Goal: Task Accomplishment & Management: Manage account settings

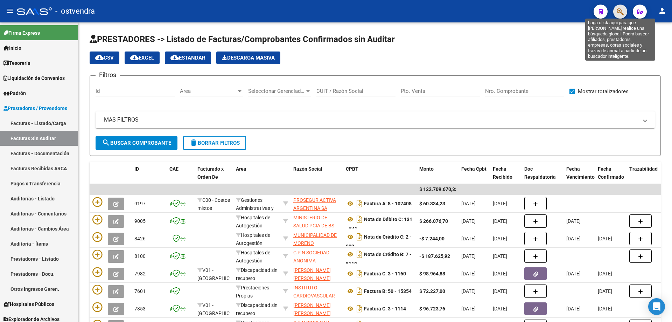
click at [621, 10] on icon "button" at bounding box center [620, 12] width 7 height 8
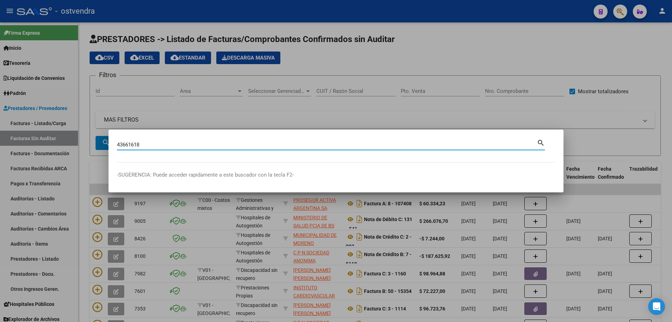
type input "43661618"
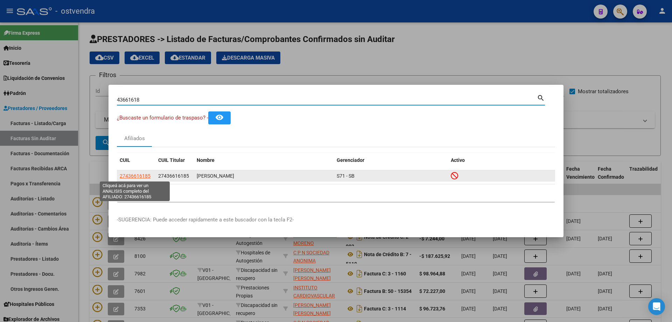
click at [142, 174] on span "27436616185" at bounding box center [135, 176] width 31 height 6
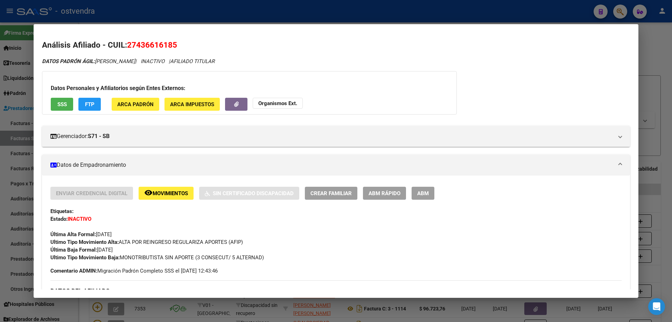
click at [350, 16] on div at bounding box center [336, 161] width 672 height 322
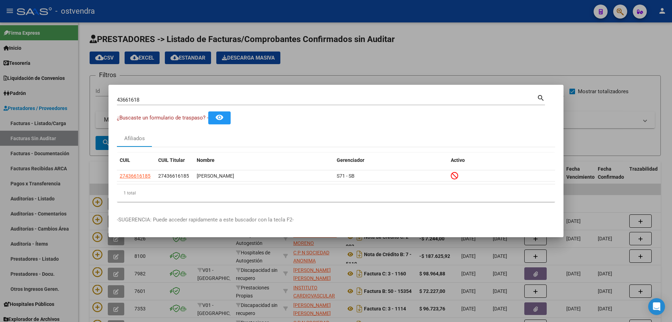
click at [373, 62] on div at bounding box center [336, 161] width 672 height 322
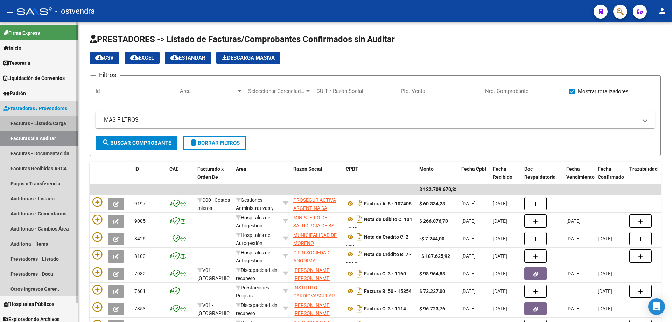
click at [50, 121] on link "Facturas - Listado/Carga" at bounding box center [39, 122] width 78 height 15
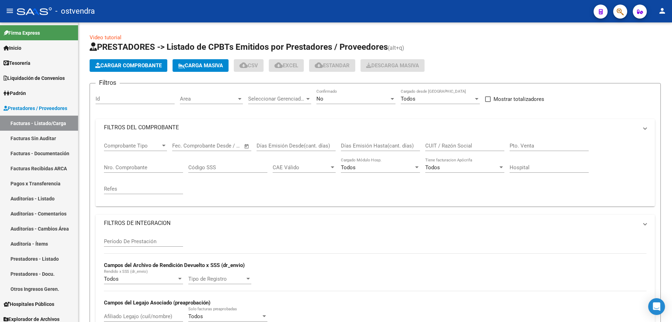
click at [119, 63] on span "Cargar Comprobante" at bounding box center [128, 65] width 66 height 6
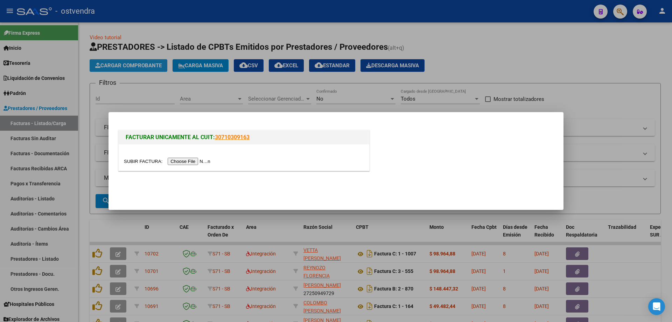
click at [118, 66] on div at bounding box center [336, 161] width 672 height 322
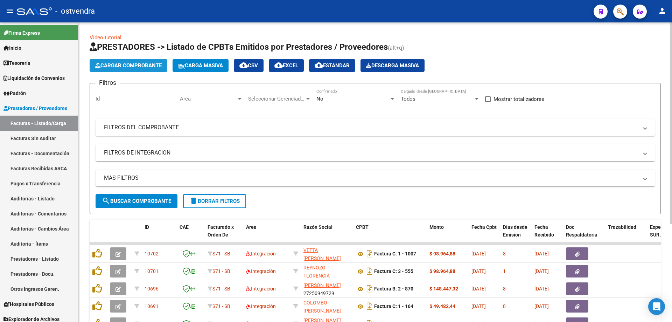
click at [145, 68] on span "Cargar Comprobante" at bounding box center [128, 65] width 66 height 6
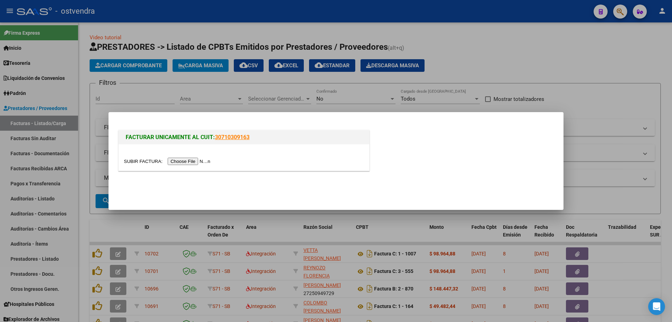
click at [197, 165] on input "file" at bounding box center [168, 160] width 89 height 7
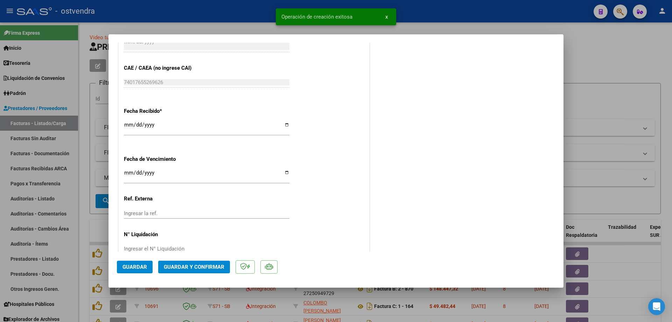
scroll to position [461, 0]
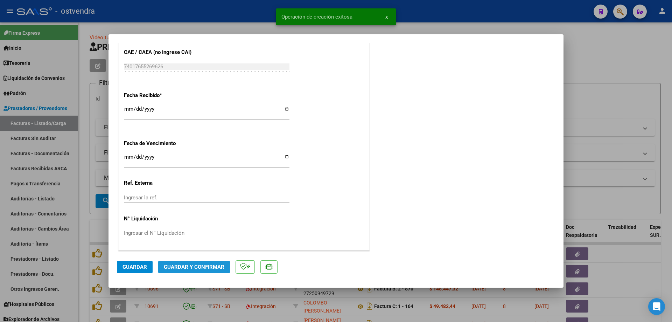
click at [179, 271] on button "Guardar y Confirmar" at bounding box center [194, 266] width 72 height 13
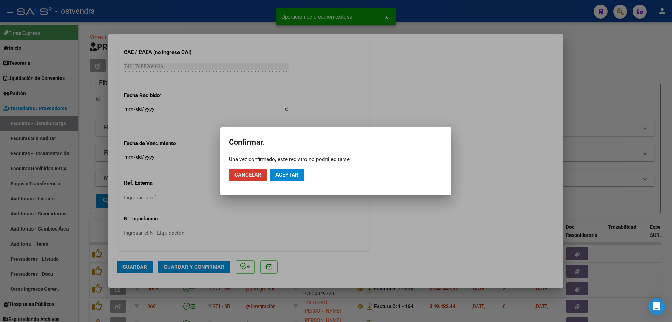
click at [288, 174] on span "Aceptar" at bounding box center [286, 174] width 23 height 6
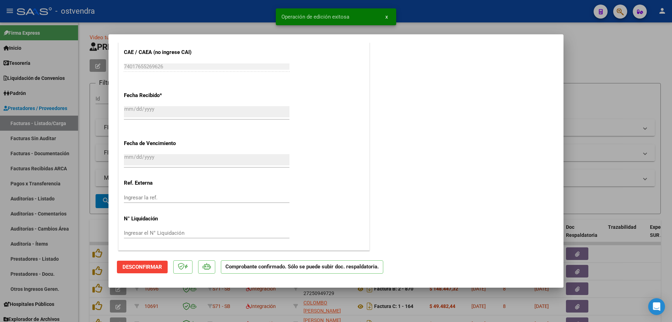
click at [31, 145] on div at bounding box center [336, 161] width 672 height 322
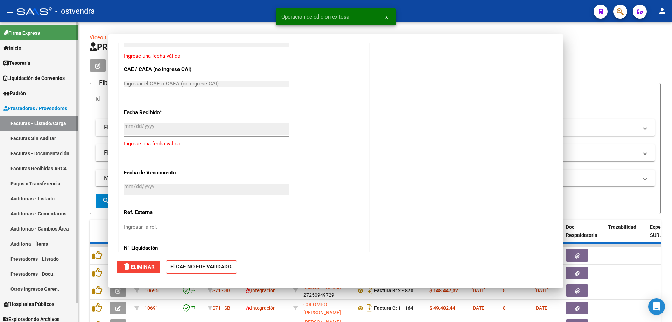
scroll to position [0, 0]
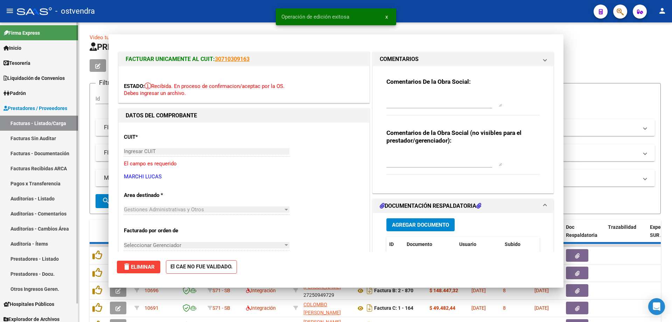
click at [38, 134] on link "Facturas Sin Auditar" at bounding box center [39, 138] width 78 height 15
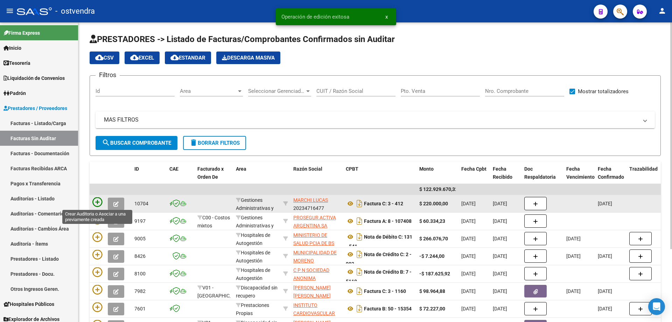
click at [98, 200] on icon at bounding box center [97, 202] width 10 height 10
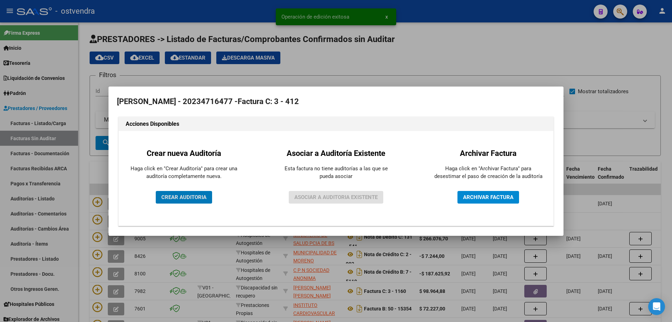
click at [182, 199] on span "CREAR AUDITORIA" at bounding box center [183, 197] width 45 height 6
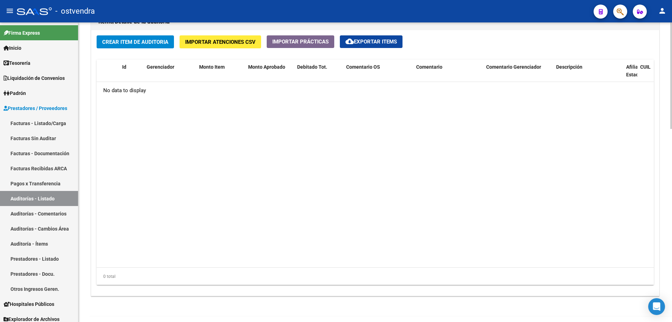
scroll to position [525, 0]
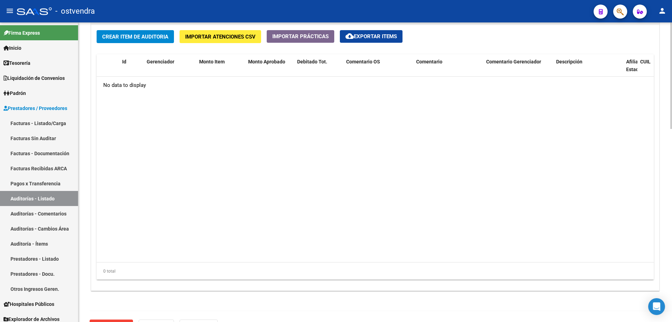
click at [127, 44] on div "Crear Item de Auditoria Importar Atenciones CSV Importar Prácticas cloud_downlo…" at bounding box center [375, 157] width 568 height 265
click at [127, 40] on button "Crear Item de Auditoria" at bounding box center [135, 36] width 77 height 13
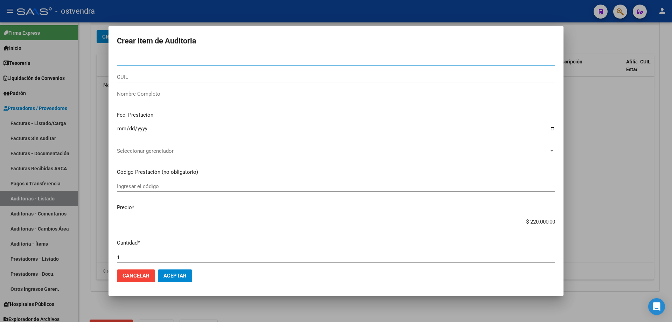
click at [156, 146] on div "Seleccionar gerenciador Seleccionar gerenciador" at bounding box center [336, 151] width 438 height 10
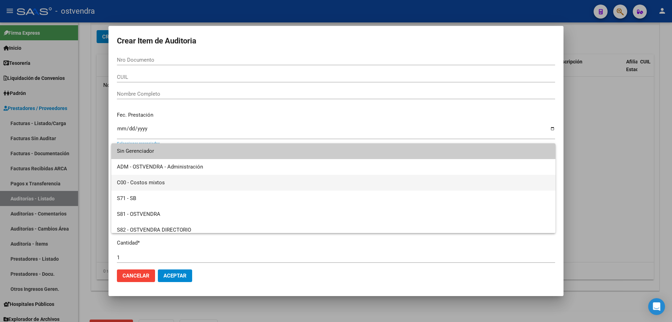
click at [142, 183] on span "C00 - Costos mixtos" at bounding box center [333, 183] width 433 height 16
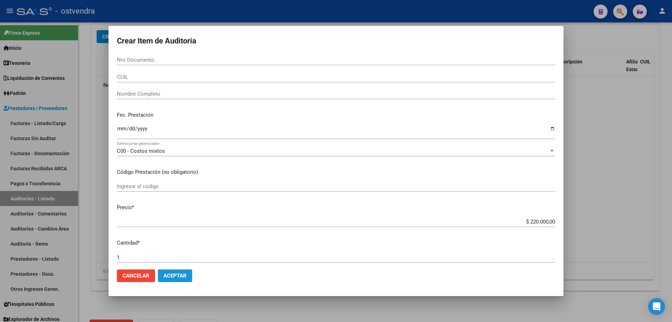
click at [185, 276] on span "Aceptar" at bounding box center [174, 275] width 23 height 6
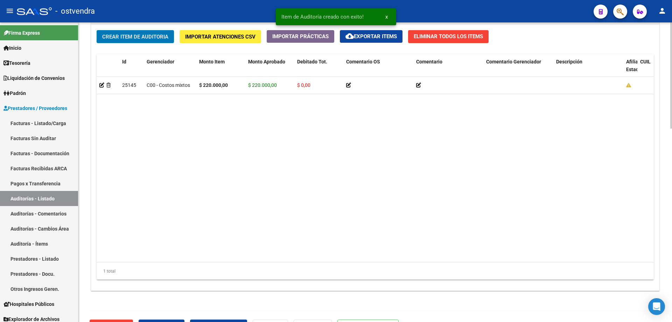
scroll to position [544, 0]
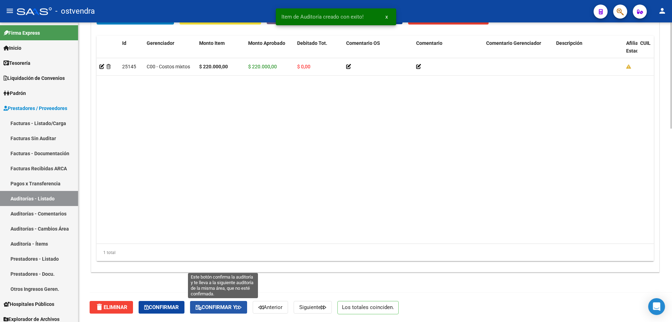
click at [207, 305] on span "Confirmar y" at bounding box center [219, 307] width 46 height 6
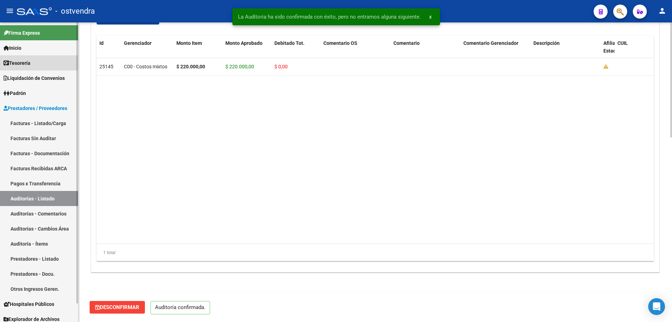
click at [23, 61] on span "Tesorería" at bounding box center [16, 63] width 27 height 8
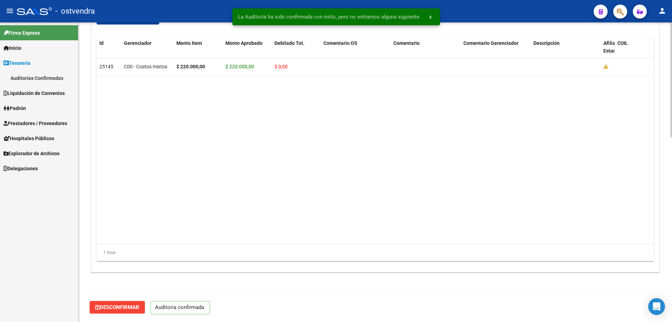
click at [26, 77] on link "Auditorías Confirmadas" at bounding box center [39, 77] width 78 height 15
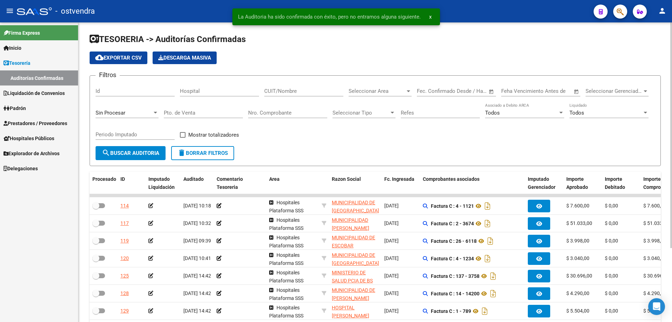
click at [356, 87] on div "Seleccionar Area Seleccionar Area" at bounding box center [379, 88] width 63 height 15
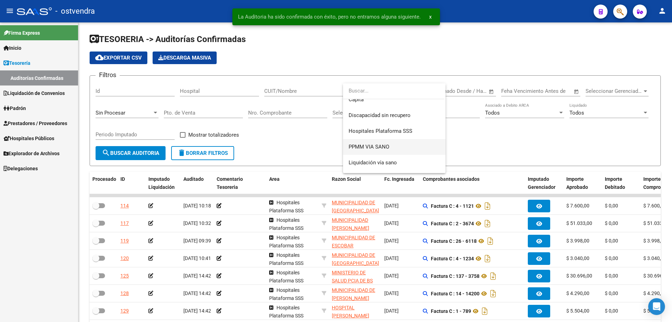
scroll to position [140, 0]
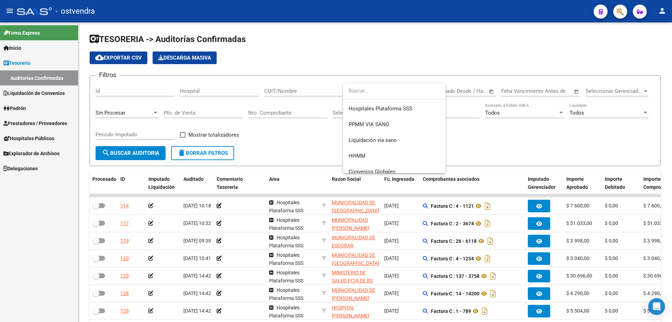
click at [275, 97] on div at bounding box center [336, 161] width 672 height 322
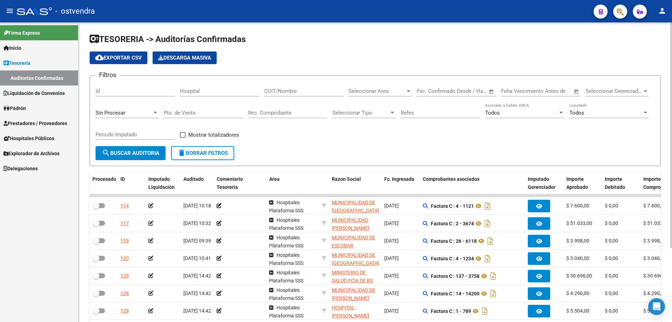
click at [271, 81] on form "Filtros Id Hospital CUIT/Nombre Seleccionar Area Seleccionar Area Fecha inicio …" at bounding box center [375, 120] width 571 height 91
click at [272, 91] on input "CUIT/Nombre" at bounding box center [303, 91] width 79 height 6
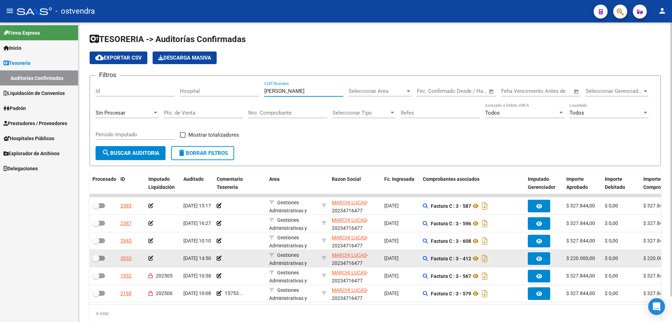
type input "[PERSON_NAME]"
click at [150, 258] on icon at bounding box center [150, 257] width 5 height 5
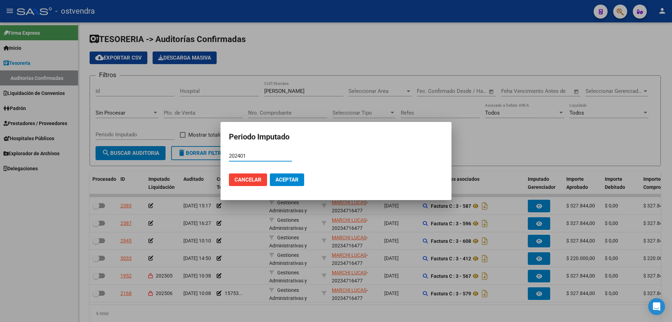
type input "202401"
click at [300, 176] on button "Aceptar" at bounding box center [287, 179] width 34 height 13
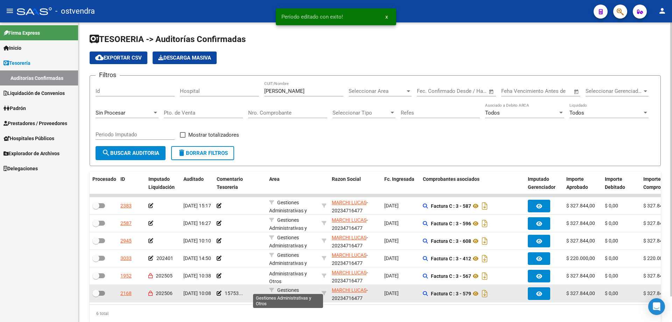
scroll to position [9, 0]
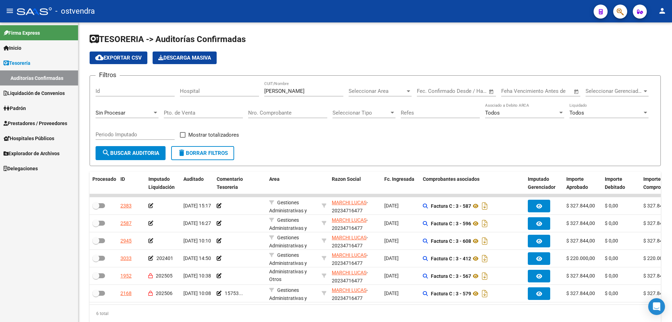
click at [22, 119] on link "Prestadores / Proveedores" at bounding box center [39, 122] width 78 height 15
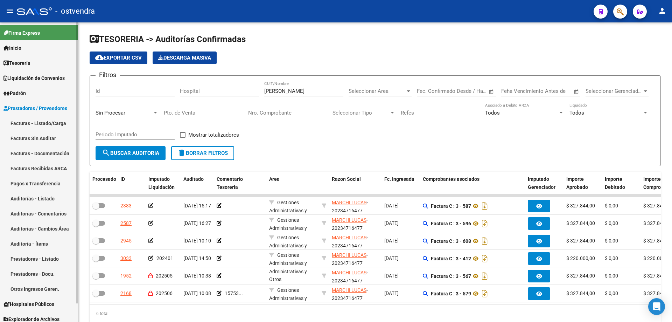
click at [22, 123] on link "Facturas - Listado/Carga" at bounding box center [39, 122] width 78 height 15
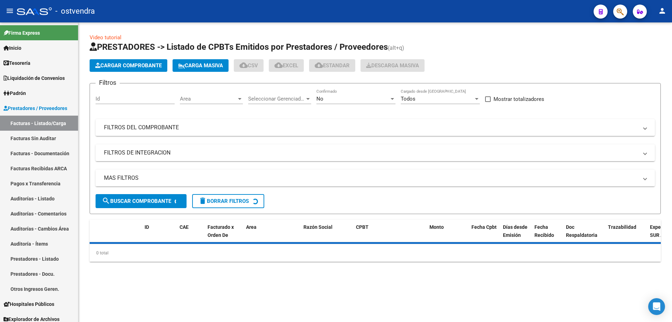
click at [111, 69] on button "Cargar Comprobante" at bounding box center [129, 65] width 78 height 13
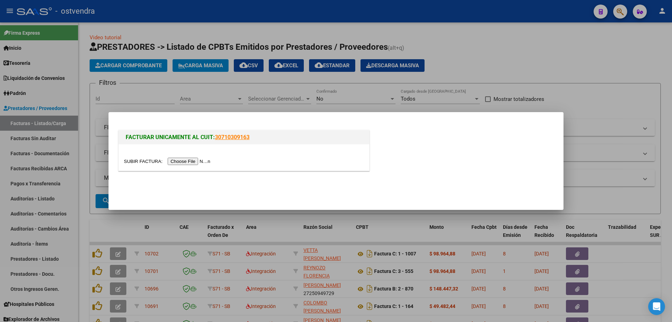
click at [181, 155] on div at bounding box center [244, 157] width 251 height 26
click at [181, 159] on input "file" at bounding box center [168, 160] width 89 height 7
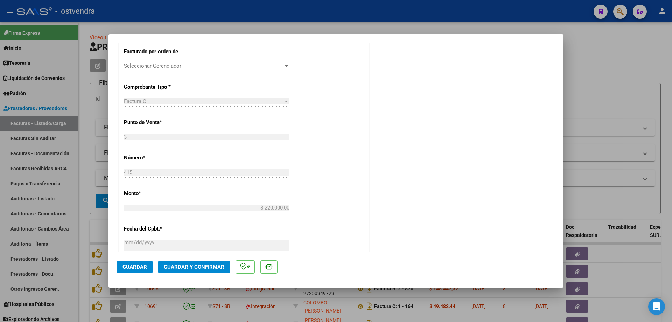
scroll to position [461, 0]
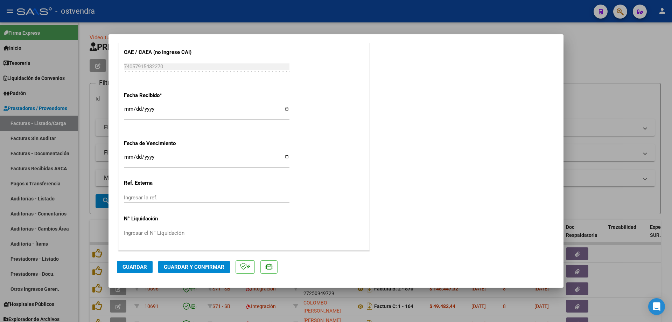
click at [211, 269] on span "Guardar y Confirmar" at bounding box center [194, 266] width 61 height 6
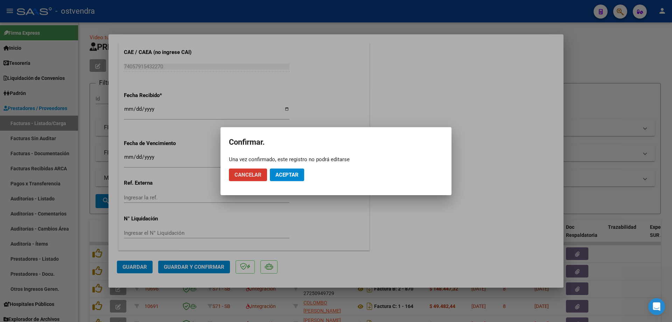
click at [275, 176] on span "Aceptar" at bounding box center [286, 174] width 23 height 6
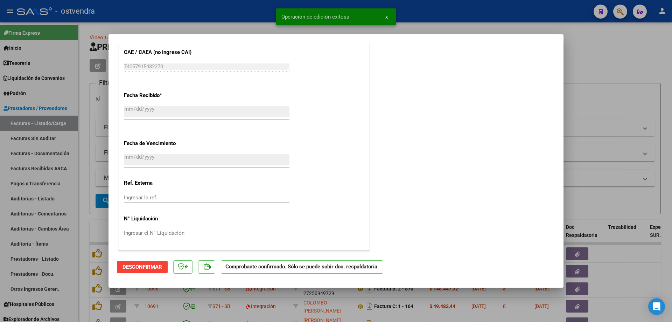
click at [99, 170] on div at bounding box center [336, 161] width 672 height 322
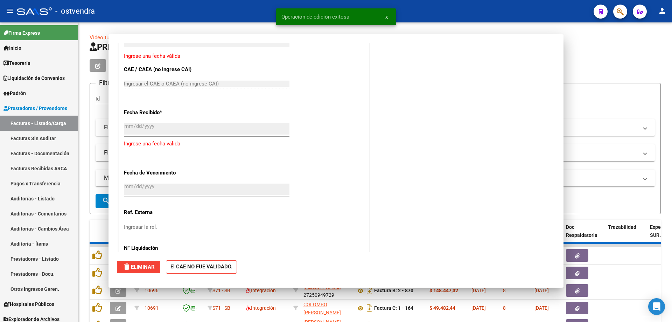
scroll to position [0, 0]
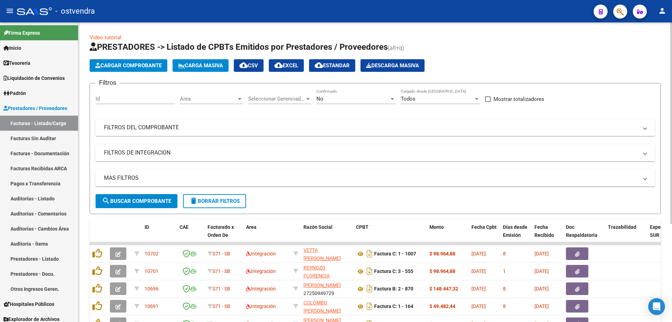
click at [121, 67] on span "Cargar Comprobante" at bounding box center [128, 65] width 66 height 6
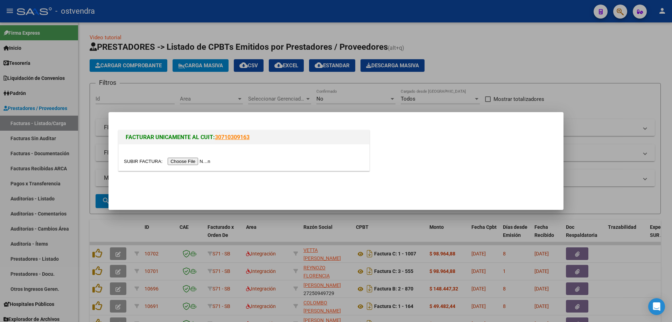
click at [189, 163] on input "file" at bounding box center [168, 160] width 89 height 7
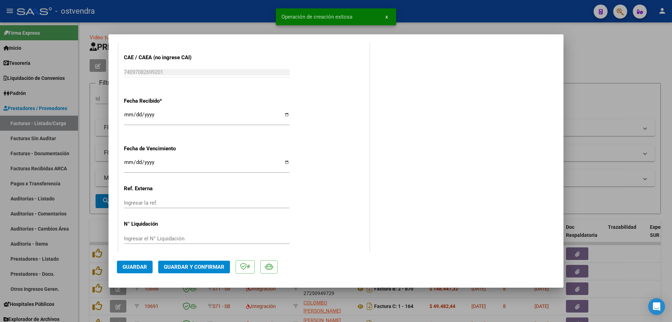
scroll to position [425, 0]
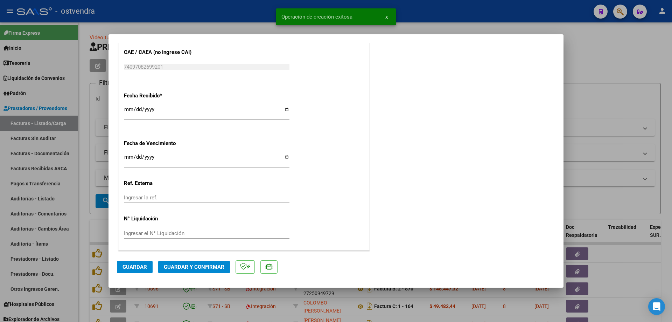
click at [215, 266] on span "Guardar y Confirmar" at bounding box center [194, 266] width 61 height 6
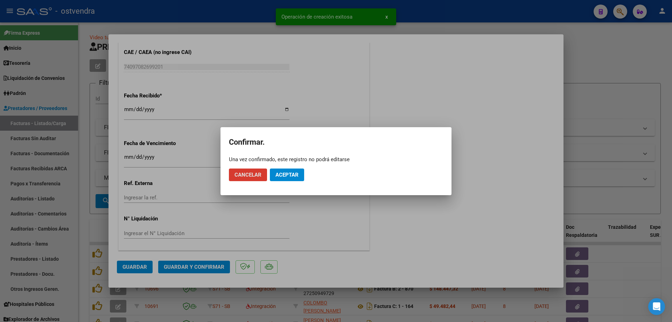
click at [290, 172] on span "Aceptar" at bounding box center [286, 174] width 23 height 6
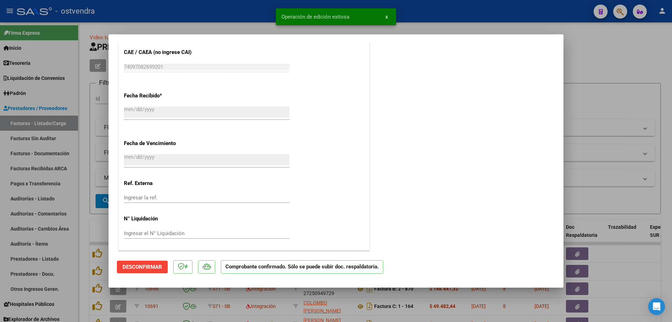
click at [86, 112] on div at bounding box center [336, 161] width 672 height 322
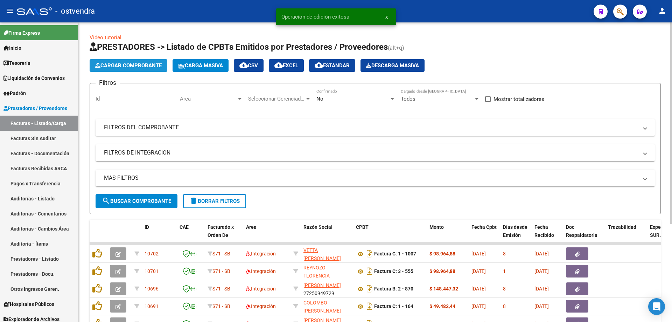
click at [133, 64] on span "Cargar Comprobante" at bounding box center [128, 65] width 66 height 6
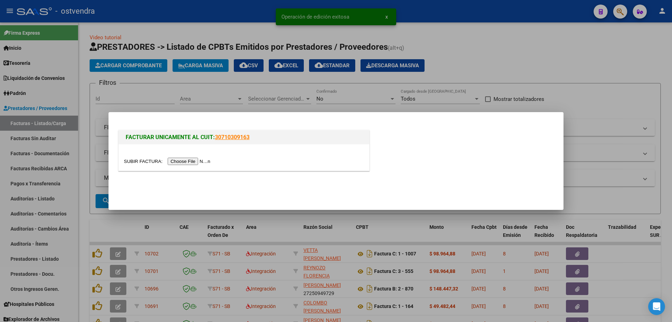
click at [205, 164] on input "file" at bounding box center [168, 160] width 89 height 7
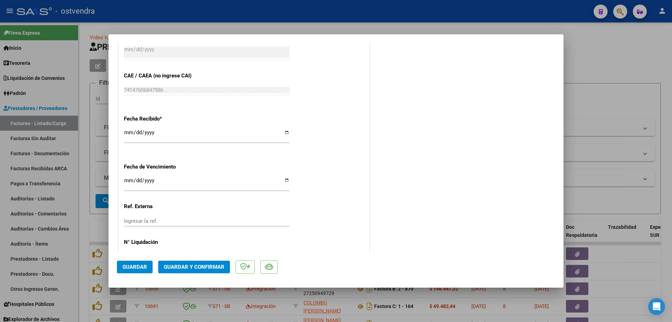
scroll to position [461, 0]
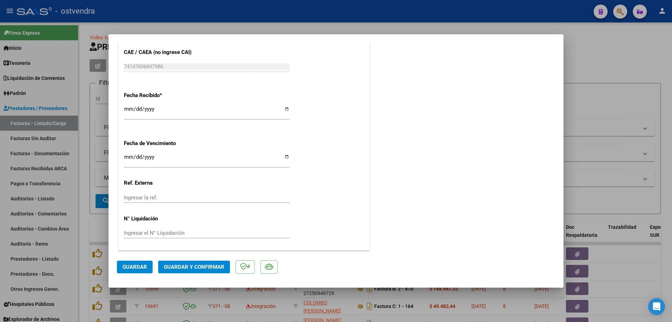
click at [207, 273] on button "Guardar y Confirmar" at bounding box center [194, 266] width 72 height 13
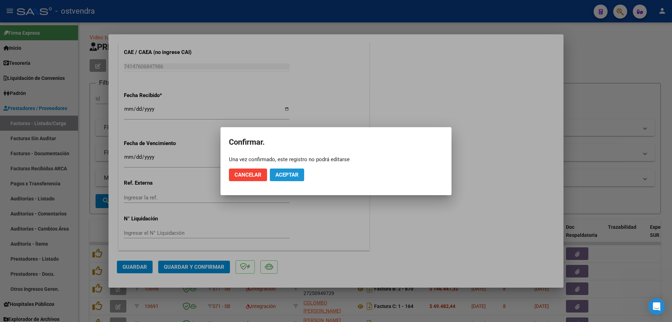
click at [299, 177] on button "Aceptar" at bounding box center [287, 174] width 34 height 13
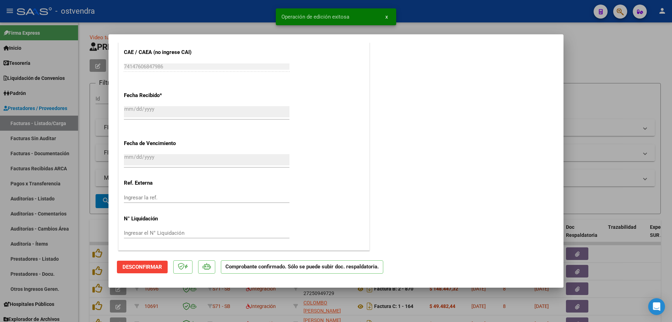
click at [95, 180] on div at bounding box center [336, 161] width 672 height 322
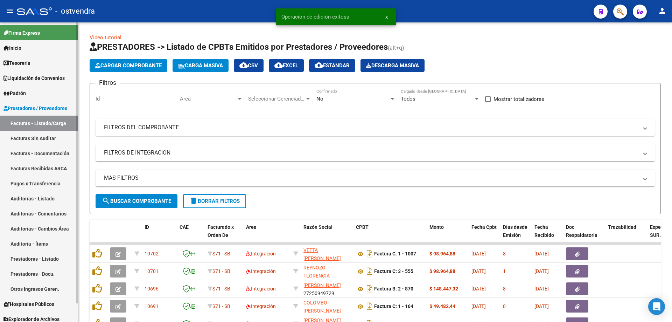
click at [36, 143] on link "Facturas Sin Auditar" at bounding box center [39, 138] width 78 height 15
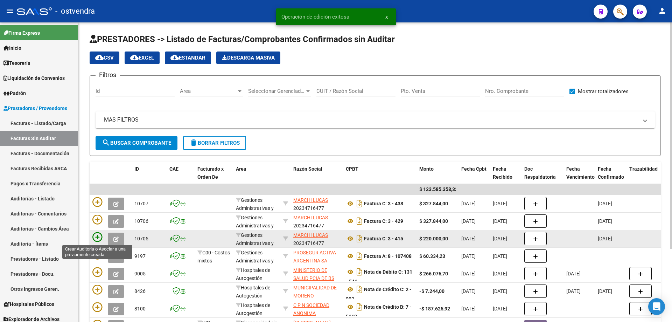
click at [101, 236] on icon at bounding box center [97, 237] width 10 height 10
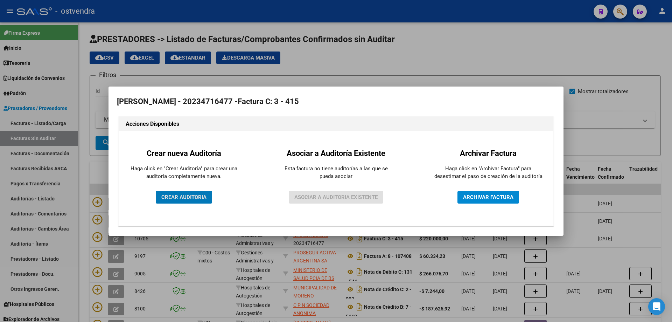
click at [176, 205] on div "Crear nueva Auditoría Haga click en "Crear Auditoría" para crear una auditoría …" at bounding box center [184, 178] width 120 height 84
click at [176, 202] on button "CREAR AUDITORIA" at bounding box center [184, 197] width 56 height 13
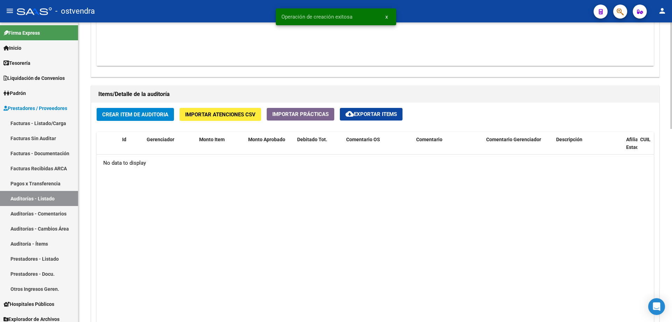
scroll to position [490, 0]
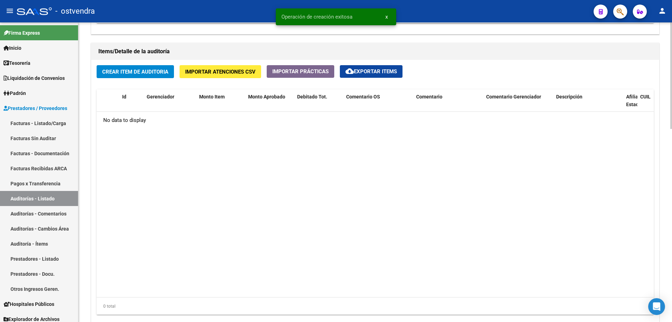
click at [143, 85] on div "Crear Item de Auditoria Importar Atenciones CSV Importar Prácticas cloud_downlo…" at bounding box center [375, 192] width 568 height 265
click at [147, 76] on button "Crear Item de Auditoria" at bounding box center [135, 71] width 77 height 13
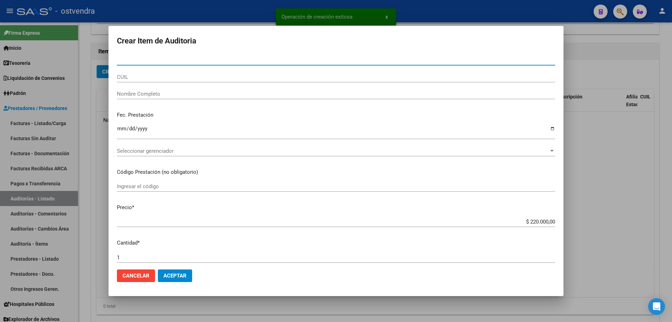
click at [146, 149] on span "Seleccionar gerenciador" at bounding box center [333, 151] width 432 height 6
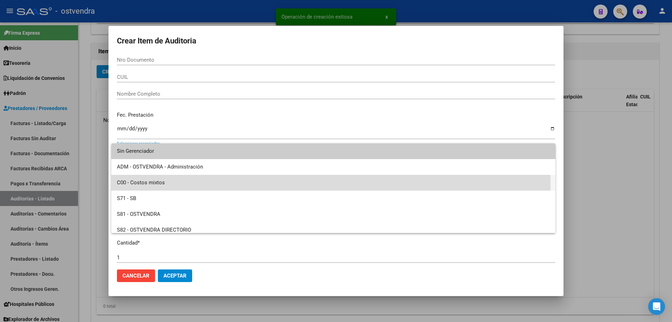
drag, startPoint x: 144, startPoint y: 187, endPoint x: 166, endPoint y: 249, distance: 65.9
click at [145, 192] on div "Sin Gerenciador ADM - OSTVENDRA - Administración C00 - Costos mixtos S71 - SB S…" at bounding box center [333, 188] width 444 height 90
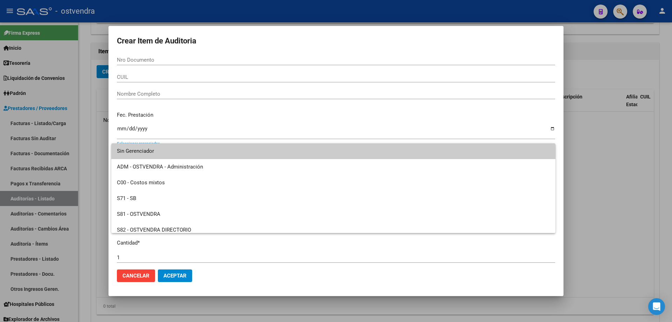
click at [179, 268] on div at bounding box center [336, 161] width 672 height 322
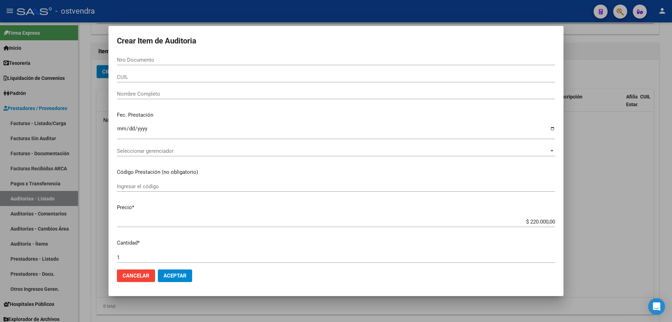
click at [161, 153] on div "Seleccionar gerenciador Seleccionar gerenciador" at bounding box center [336, 154] width 438 height 17
click at [161, 152] on span "Seleccionar gerenciador" at bounding box center [333, 151] width 432 height 6
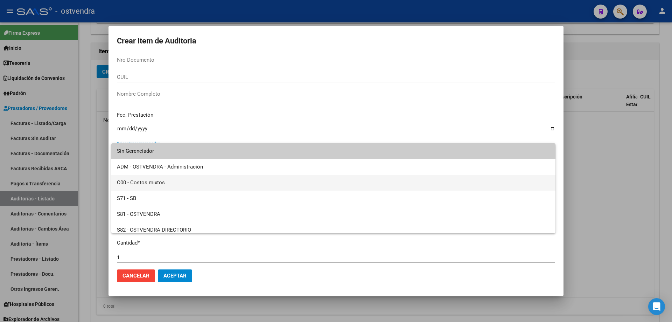
click at [150, 183] on span "C00 - Costos mixtos" at bounding box center [333, 183] width 433 height 16
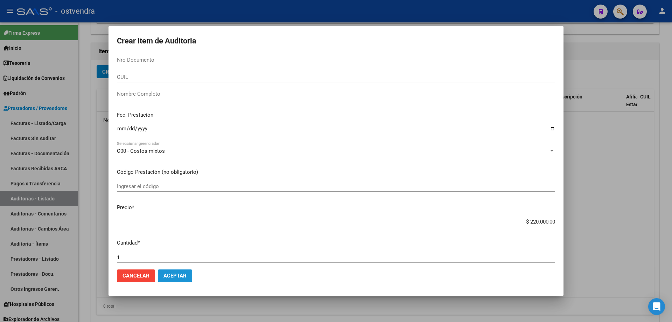
click at [177, 278] on span "Aceptar" at bounding box center [174, 275] width 23 height 6
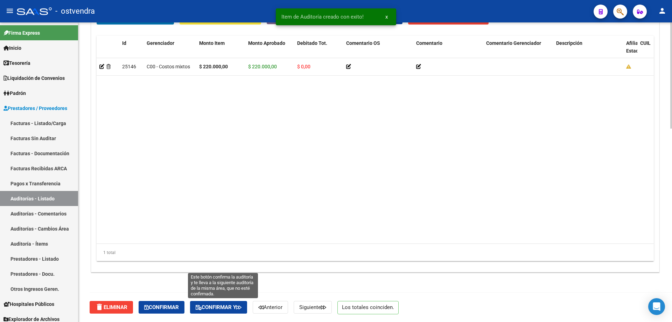
click at [209, 309] on span "Confirmar y" at bounding box center [219, 307] width 46 height 6
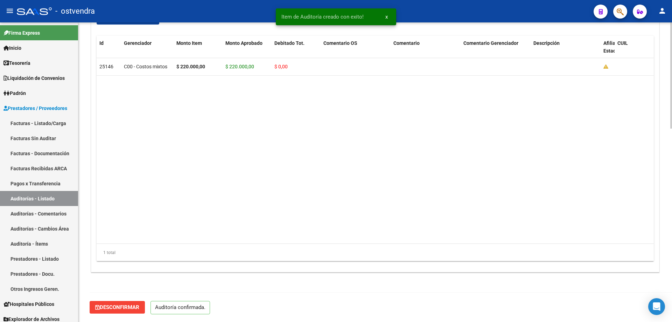
scroll to position [481, 0]
click at [62, 140] on link "Facturas Sin Auditar" at bounding box center [39, 138] width 78 height 15
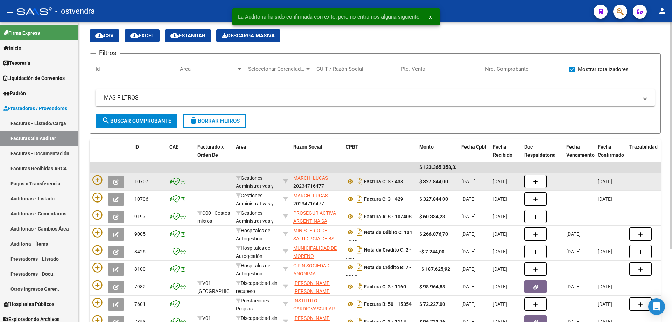
scroll to position [35, 0]
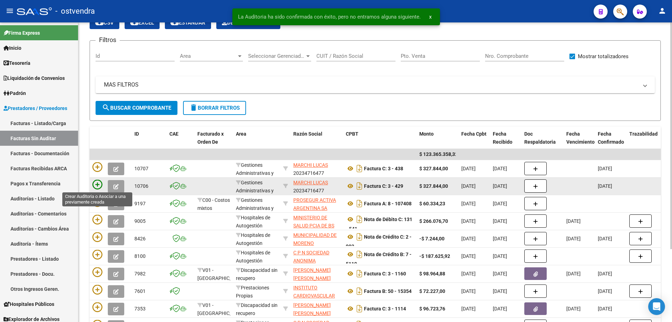
click at [98, 184] on icon at bounding box center [97, 184] width 10 height 10
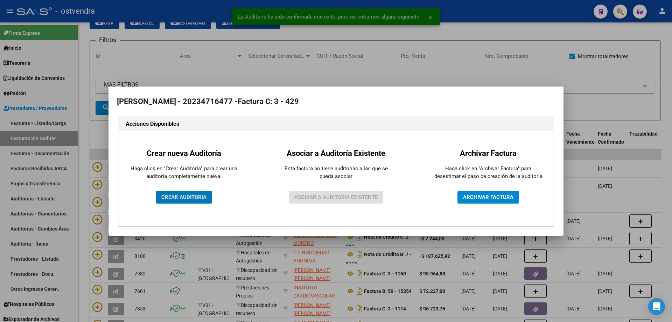
click at [175, 197] on span "CREAR AUDITORIA" at bounding box center [183, 197] width 45 height 6
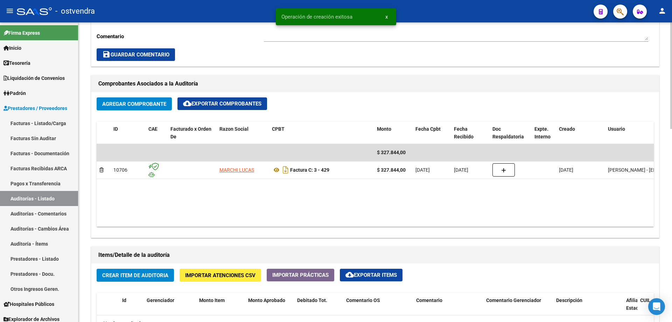
scroll to position [385, 0]
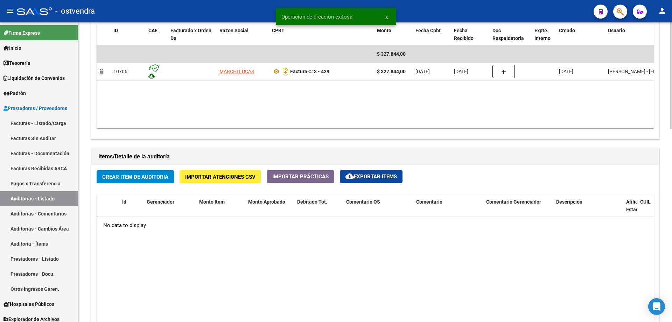
click at [144, 177] on span "Crear Item de Auditoria" at bounding box center [135, 177] width 66 height 6
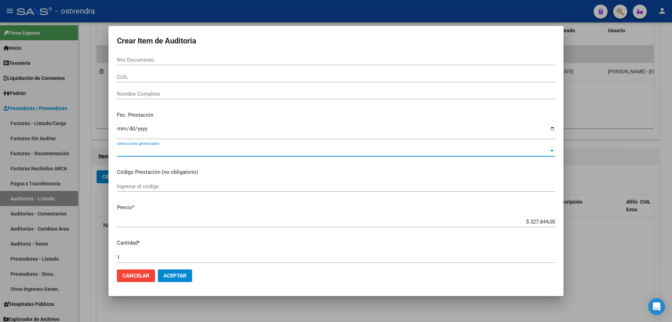
click at [150, 153] on span "Seleccionar gerenciador" at bounding box center [333, 151] width 432 height 6
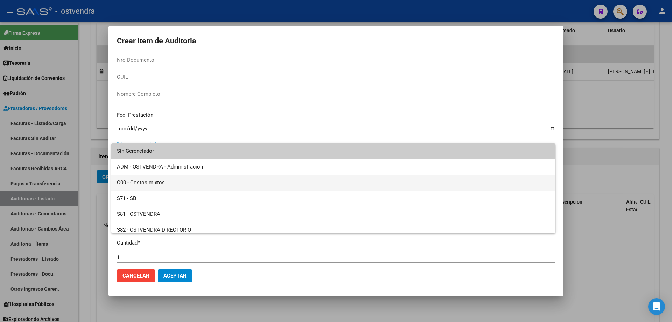
click at [147, 183] on span "C00 - Costos mixtos" at bounding box center [333, 183] width 433 height 16
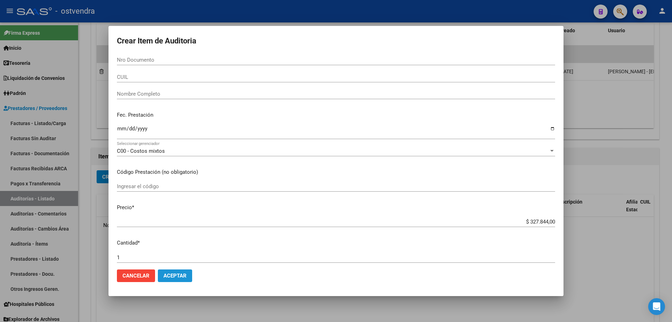
click at [168, 274] on span "Aceptar" at bounding box center [174, 275] width 23 height 6
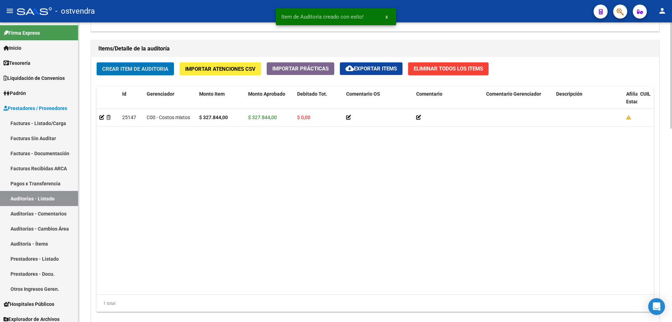
scroll to position [544, 0]
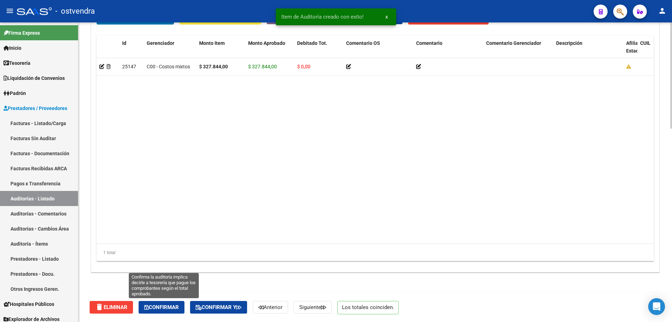
click at [172, 307] on span "Confirmar" at bounding box center [161, 307] width 35 height 6
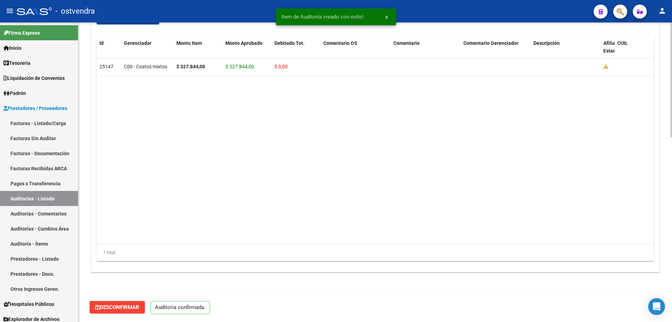
scroll to position [481, 0]
click at [38, 135] on link "Facturas Sin Auditar" at bounding box center [39, 138] width 78 height 15
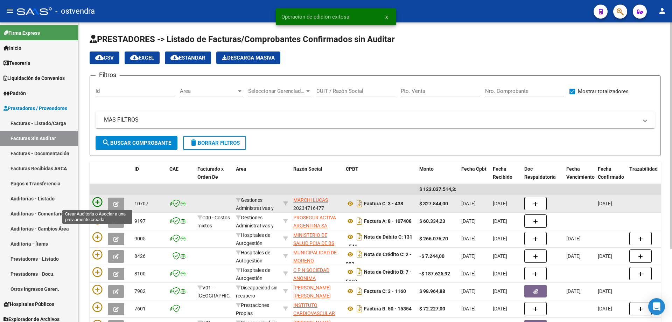
click at [94, 199] on icon at bounding box center [97, 202] width 10 height 10
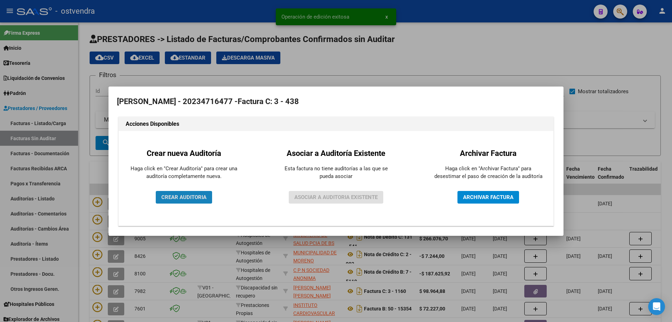
click at [178, 199] on span "CREAR AUDITORIA" at bounding box center [183, 197] width 45 height 6
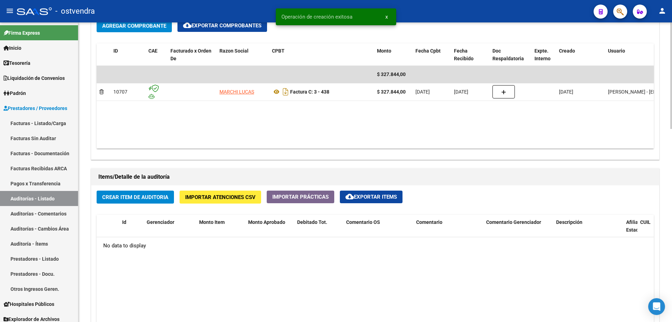
scroll to position [385, 0]
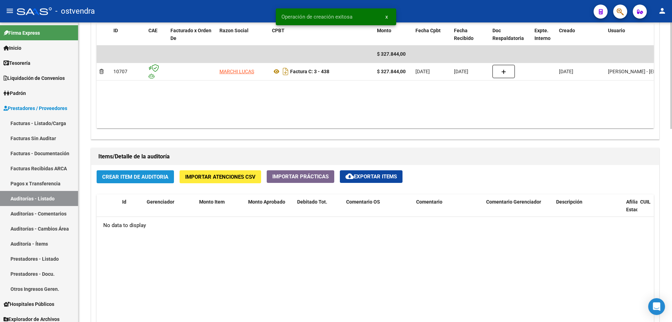
click at [125, 174] on span "Crear Item de Auditoria" at bounding box center [135, 177] width 66 height 6
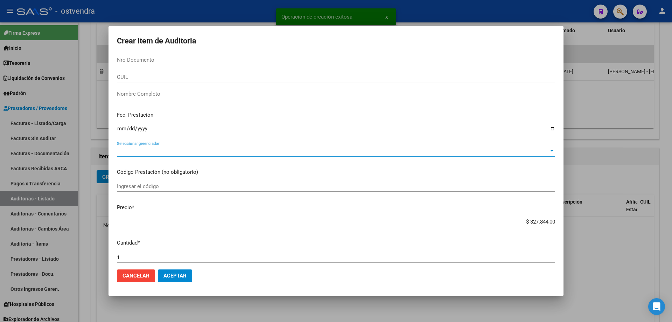
click at [143, 151] on span "Seleccionar gerenciador" at bounding box center [333, 151] width 432 height 6
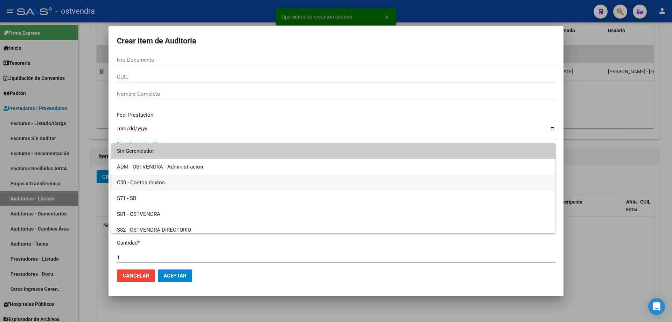
drag, startPoint x: 153, startPoint y: 182, endPoint x: 155, endPoint y: 191, distance: 8.6
click at [153, 183] on span "C00 - Costos mixtos" at bounding box center [333, 183] width 433 height 16
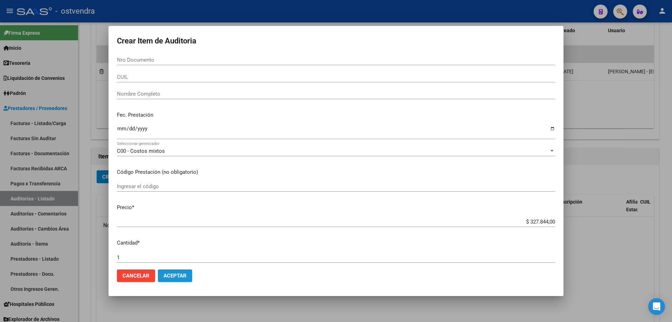
click at [169, 276] on span "Aceptar" at bounding box center [174, 275] width 23 height 6
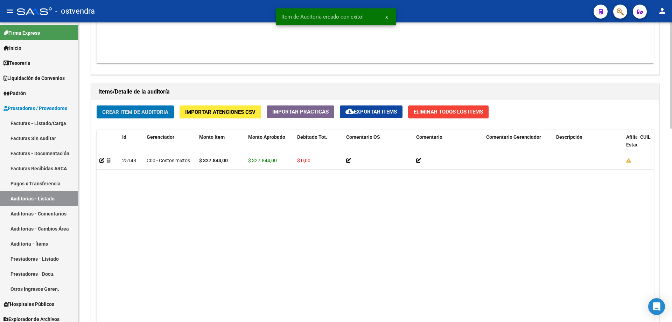
scroll to position [544, 0]
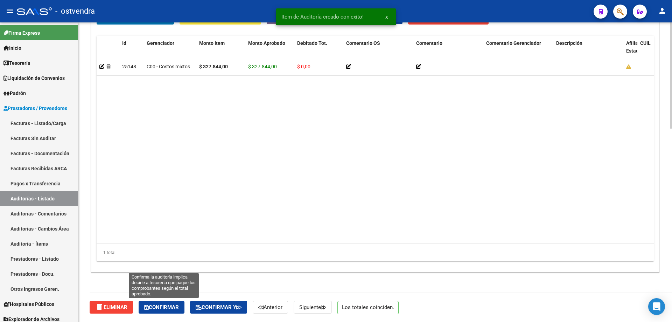
click at [169, 304] on span "Confirmar" at bounding box center [161, 307] width 35 height 6
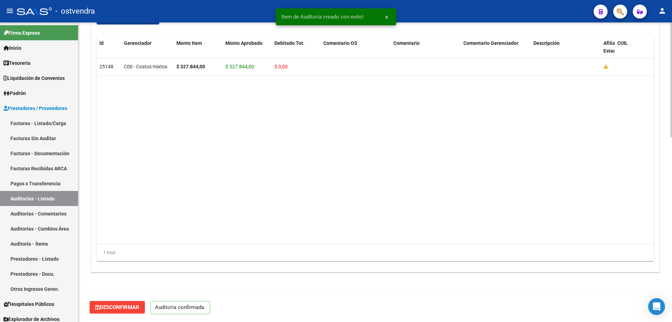
scroll to position [481, 0]
click at [26, 49] on link "Inicio" at bounding box center [39, 47] width 78 height 15
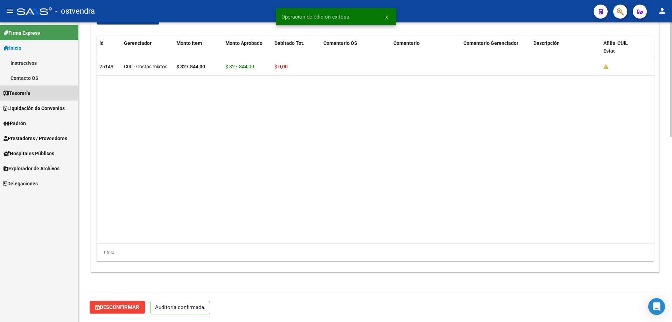
click at [27, 90] on span "Tesorería" at bounding box center [16, 93] width 27 height 8
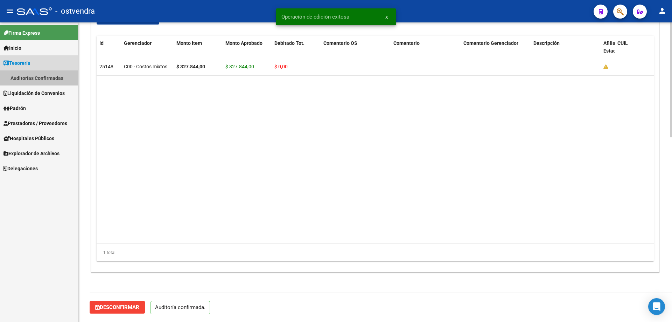
click at [39, 74] on link "Auditorías Confirmadas" at bounding box center [39, 77] width 78 height 15
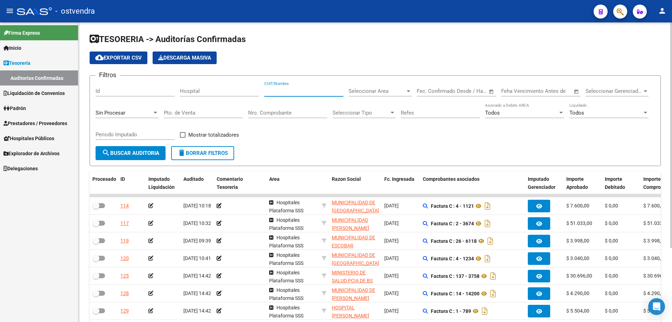
click at [289, 89] on input "CUIT/Nombre" at bounding box center [303, 91] width 79 height 6
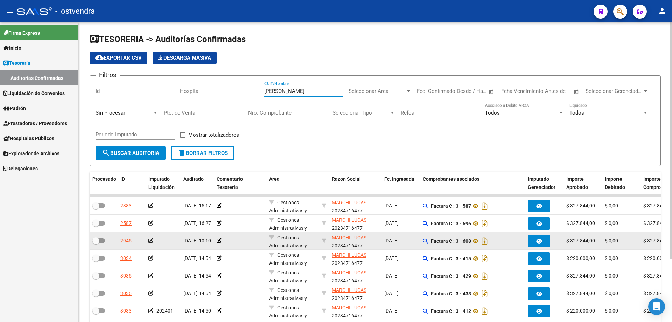
scroll to position [35, 0]
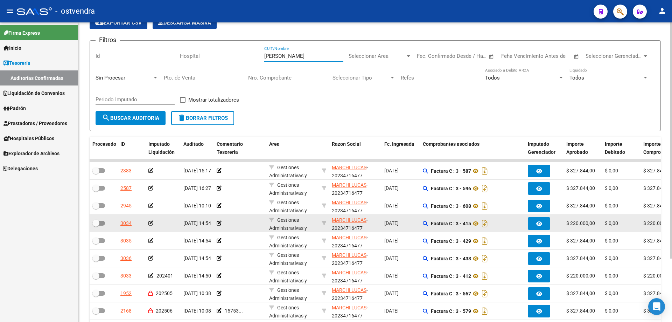
type input "[PERSON_NAME]"
click at [149, 225] on icon at bounding box center [150, 222] width 5 height 5
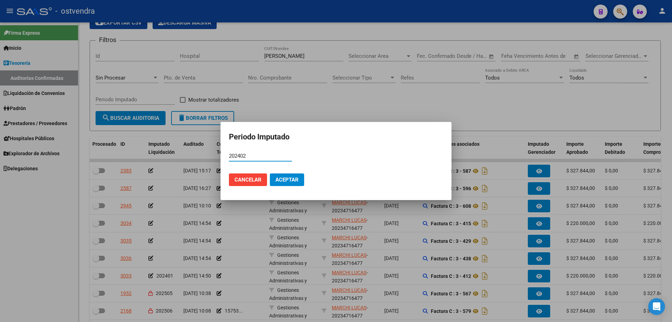
type input "202402"
click at [286, 182] on span "Aceptar" at bounding box center [286, 179] width 23 height 6
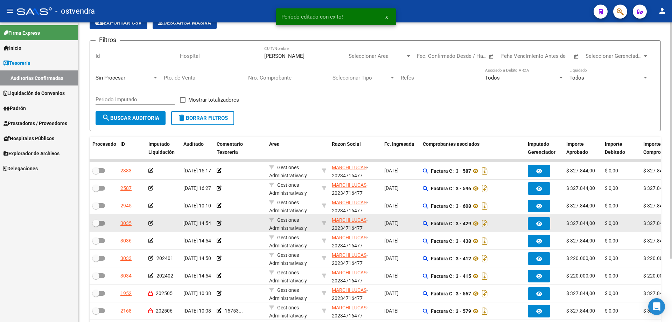
click at [152, 225] on icon at bounding box center [150, 222] width 5 height 5
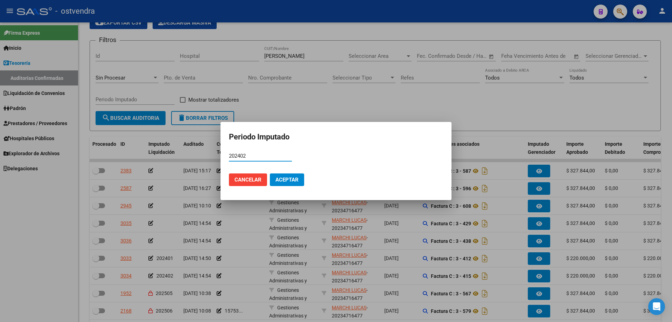
click at [289, 177] on span "Aceptar" at bounding box center [286, 179] width 23 height 6
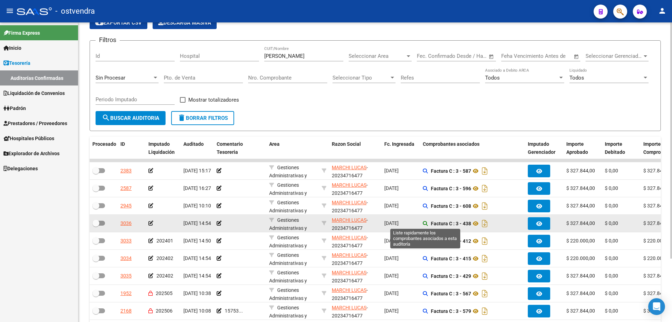
click at [425, 224] on icon at bounding box center [425, 223] width 5 height 5
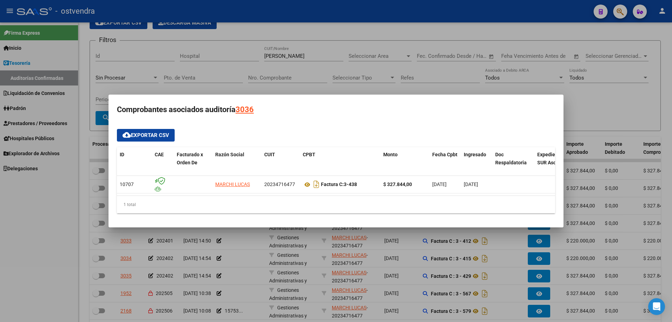
click at [418, 241] on div at bounding box center [336, 161] width 672 height 322
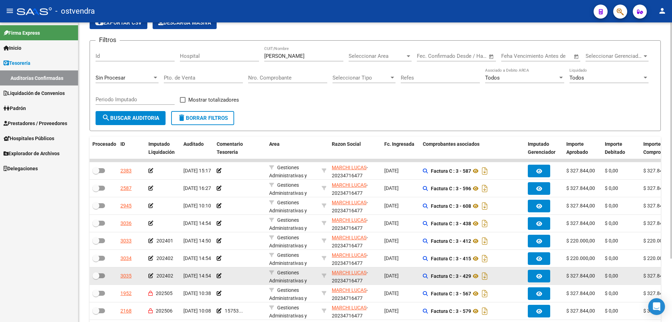
click at [426, 279] on app-auditoria-comprobantes-asociados at bounding box center [425, 276] width 5 height 6
click at [426, 276] on icon at bounding box center [425, 275] width 5 height 5
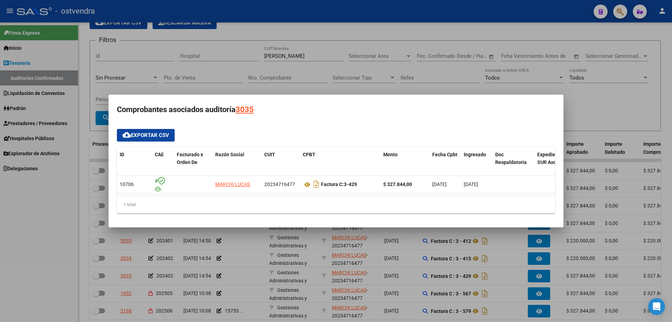
click at [428, 279] on div at bounding box center [336, 161] width 672 height 322
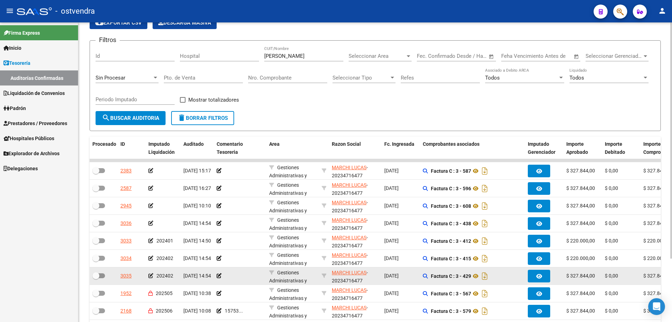
click at [153, 277] on icon at bounding box center [150, 275] width 5 height 5
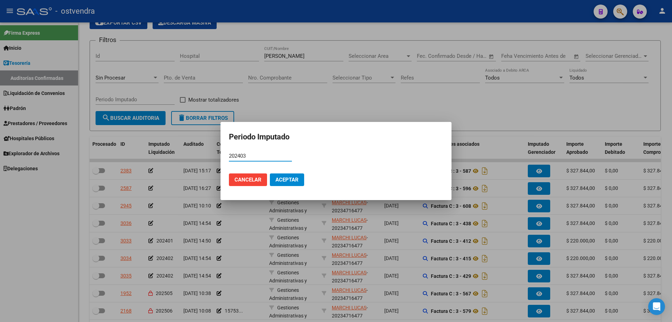
type input "202403"
click at [281, 177] on span "Aceptar" at bounding box center [286, 179] width 23 height 6
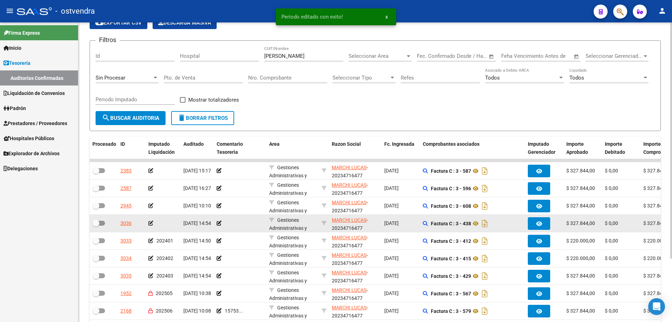
click at [152, 222] on icon at bounding box center [150, 222] width 5 height 5
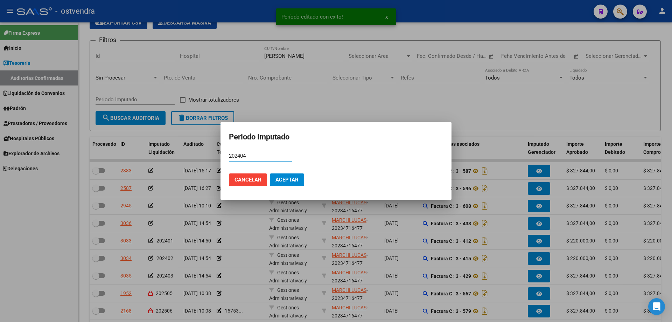
type input "202404"
click at [284, 183] on button "Aceptar" at bounding box center [287, 179] width 34 height 13
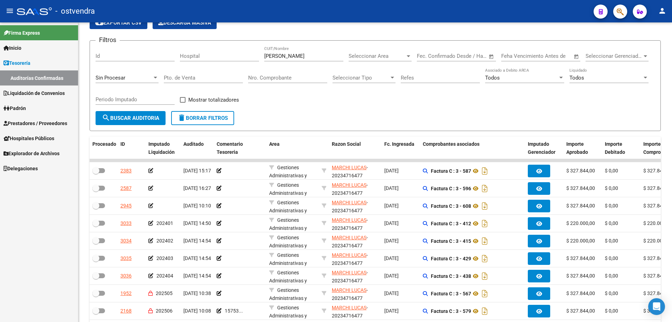
click at [28, 121] on span "Prestadores / Proveedores" at bounding box center [35, 123] width 64 height 8
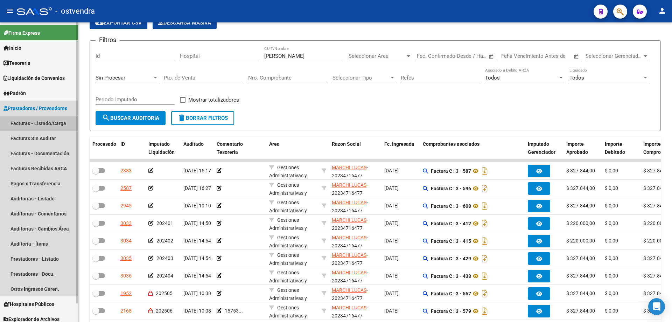
click at [44, 125] on link "Facturas - Listado/Carga" at bounding box center [39, 122] width 78 height 15
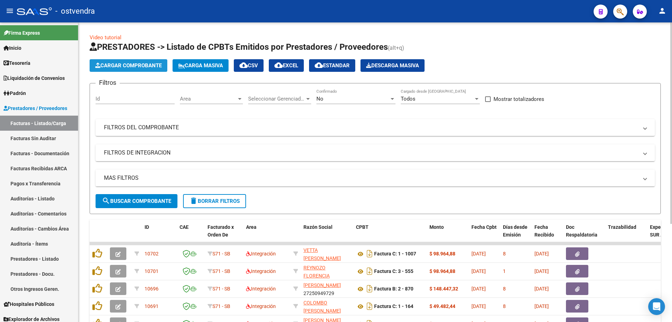
click at [127, 66] on span "Cargar Comprobante" at bounding box center [128, 65] width 66 height 6
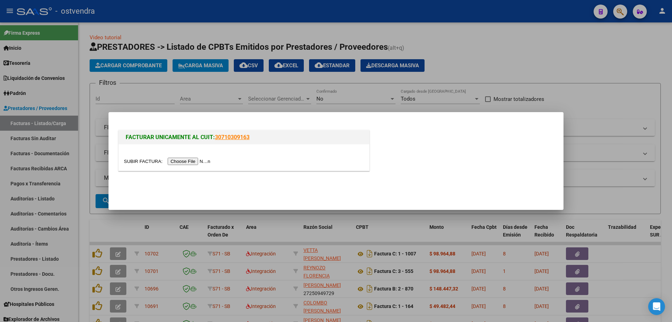
click at [176, 160] on input "file" at bounding box center [168, 160] width 89 height 7
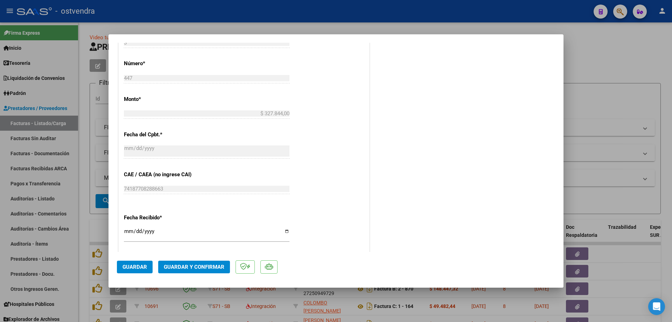
scroll to position [385, 0]
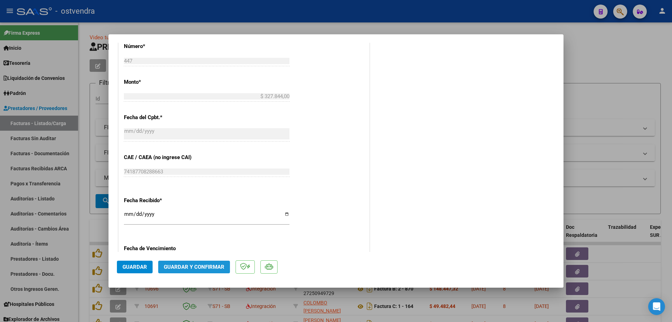
click at [209, 270] on button "Guardar y Confirmar" at bounding box center [194, 266] width 72 height 13
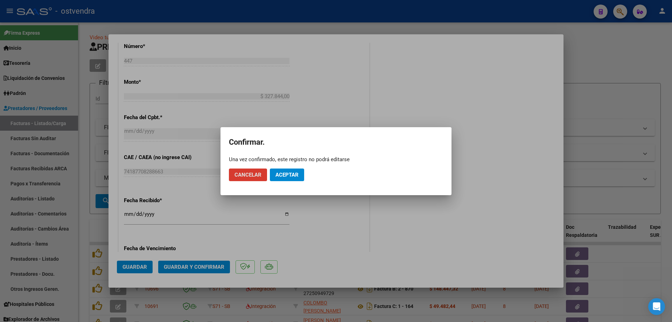
click at [275, 174] on button "Aceptar" at bounding box center [287, 174] width 34 height 13
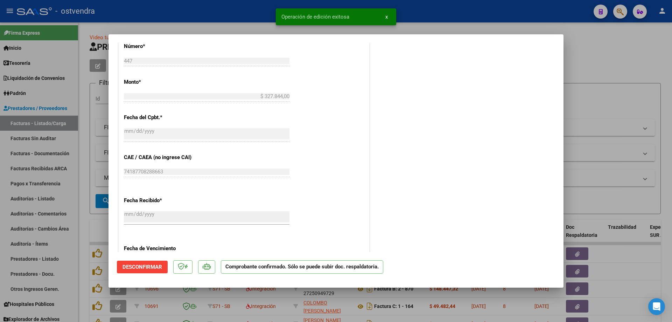
click at [97, 181] on div at bounding box center [336, 161] width 672 height 322
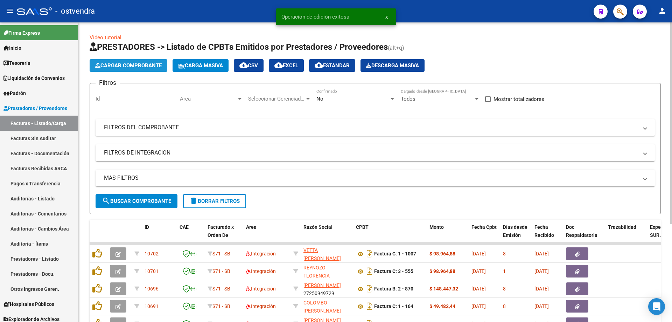
click at [128, 64] on span "Cargar Comprobante" at bounding box center [128, 65] width 66 height 6
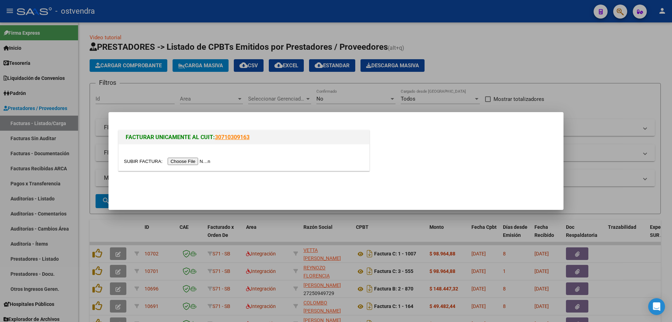
click at [201, 159] on input "file" at bounding box center [168, 160] width 89 height 7
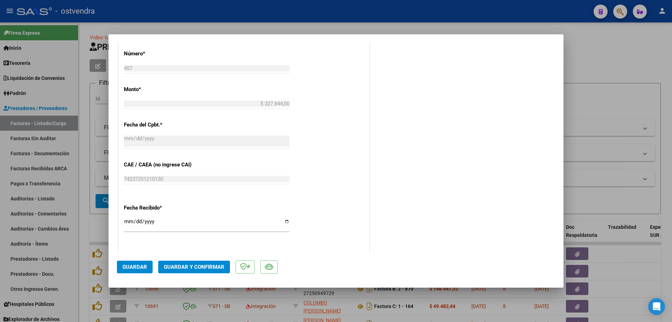
scroll to position [350, 0]
click at [207, 264] on span "Guardar y Confirmar" at bounding box center [194, 266] width 61 height 6
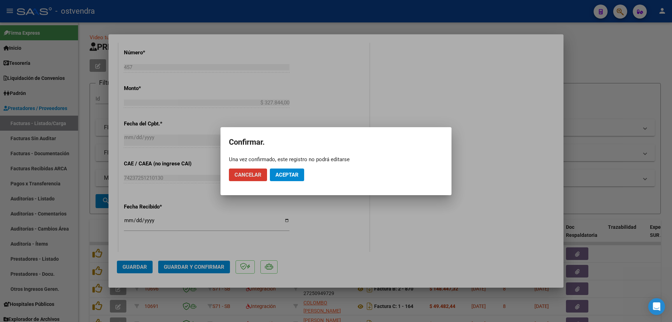
click at [285, 182] on mat-dialog-actions "Cancelar Aceptar" at bounding box center [336, 175] width 214 height 24
click at [286, 177] on span "Aceptar" at bounding box center [286, 174] width 23 height 6
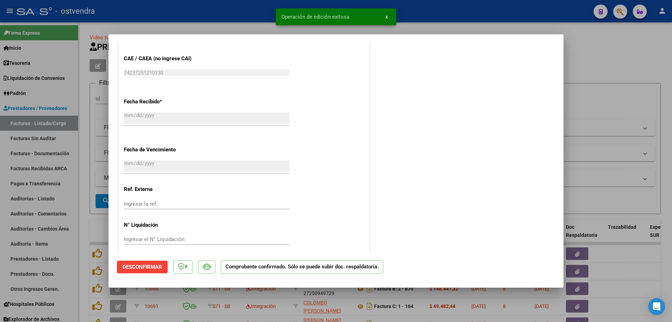
scroll to position [385, 0]
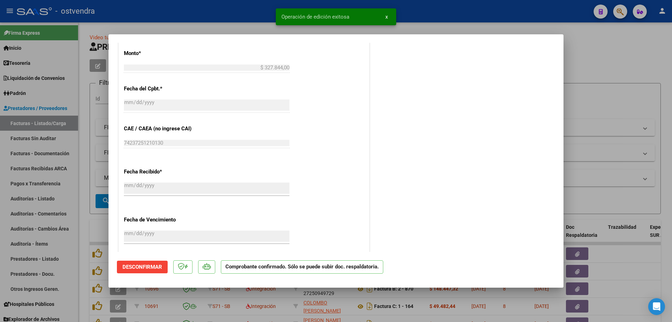
click at [99, 169] on div at bounding box center [336, 161] width 672 height 322
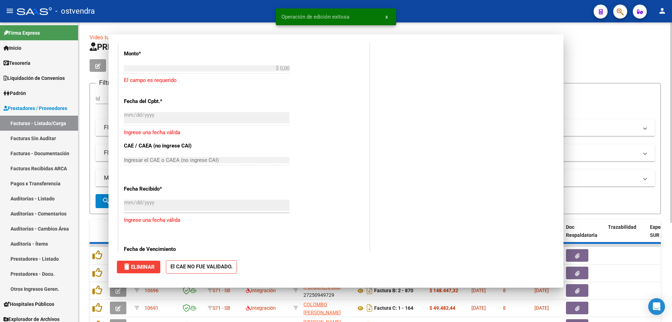
scroll to position [0, 0]
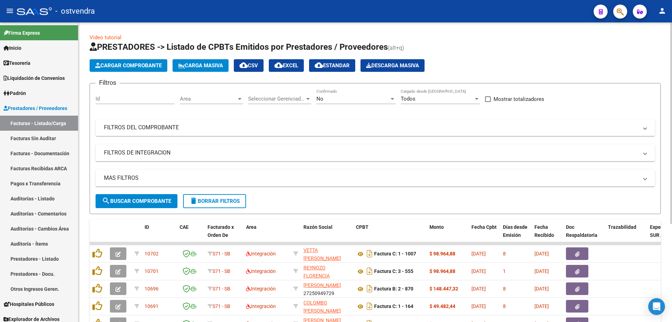
drag, startPoint x: 131, startPoint y: 73, endPoint x: 133, endPoint y: 63, distance: 10.4
click at [131, 72] on app-list-header "PRESTADORES -> Listado de CPBTs Emitidos por Prestadores / Proveedores (alt+q) …" at bounding box center [375, 127] width 571 height 172
click at [133, 63] on span "Cargar Comprobante" at bounding box center [128, 65] width 66 height 6
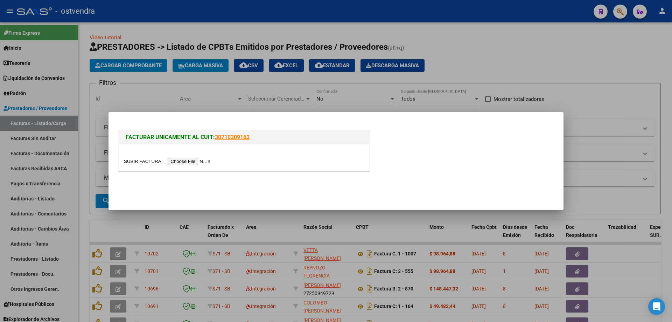
click at [191, 160] on input "file" at bounding box center [168, 160] width 89 height 7
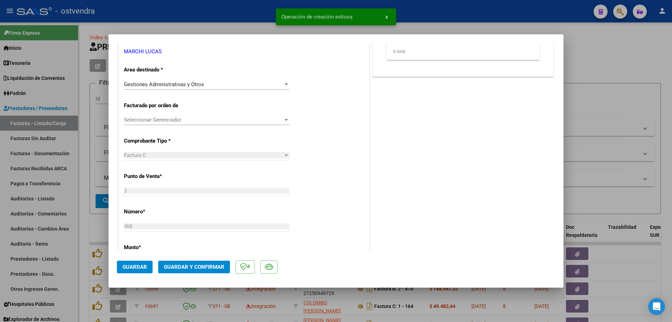
scroll to position [210, 0]
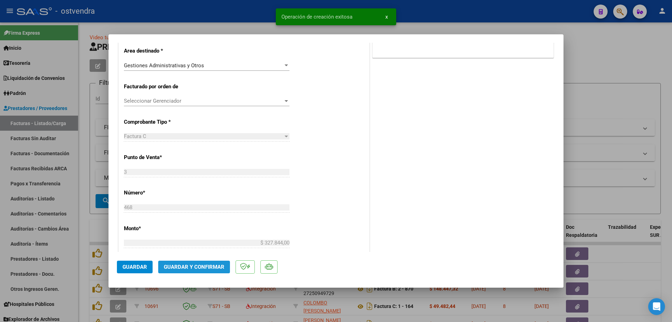
click at [210, 263] on button "Guardar y Confirmar" at bounding box center [194, 266] width 72 height 13
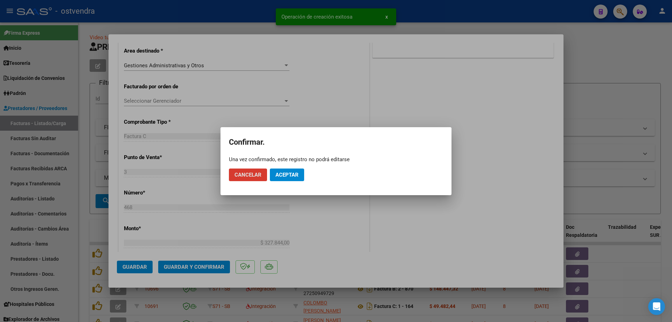
click at [290, 178] on button "Aceptar" at bounding box center [287, 174] width 34 height 13
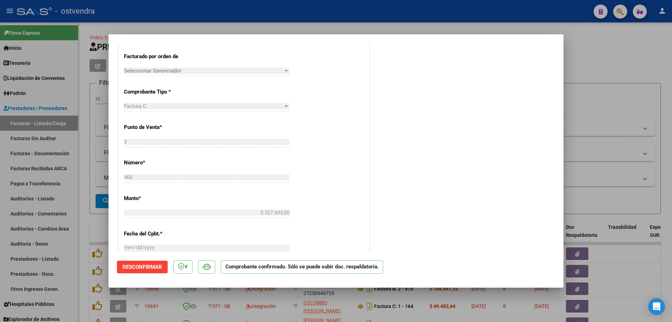
scroll to position [245, 0]
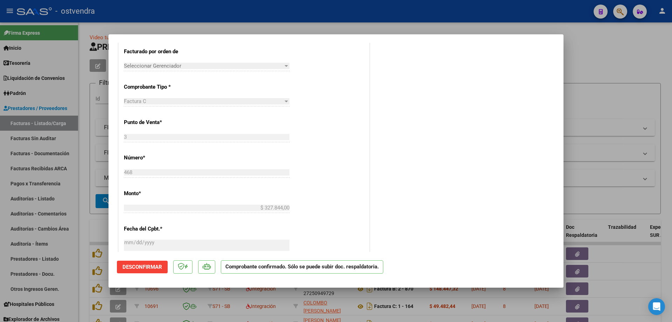
click at [101, 228] on div at bounding box center [336, 161] width 672 height 322
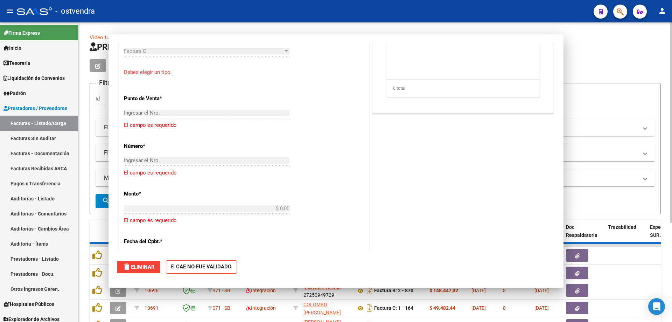
scroll to position [0, 0]
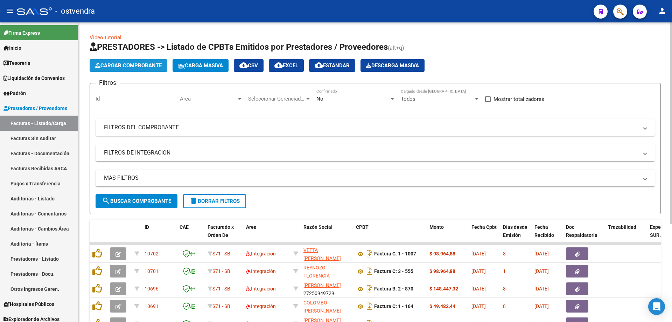
click at [134, 66] on span "Cargar Comprobante" at bounding box center [128, 65] width 66 height 6
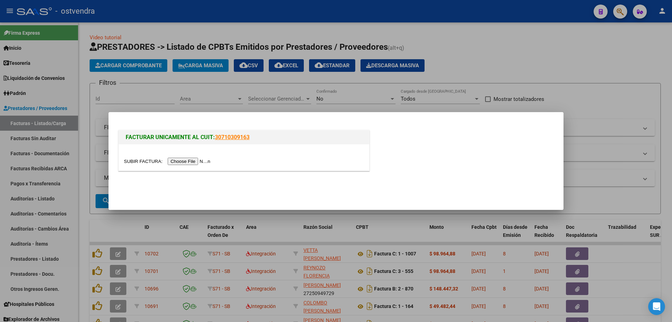
click at [195, 163] on input "file" at bounding box center [168, 160] width 89 height 7
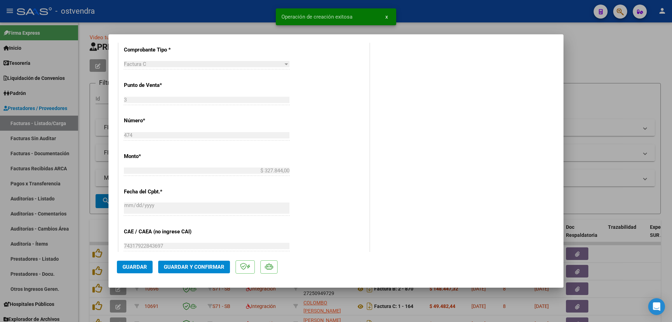
scroll to position [315, 0]
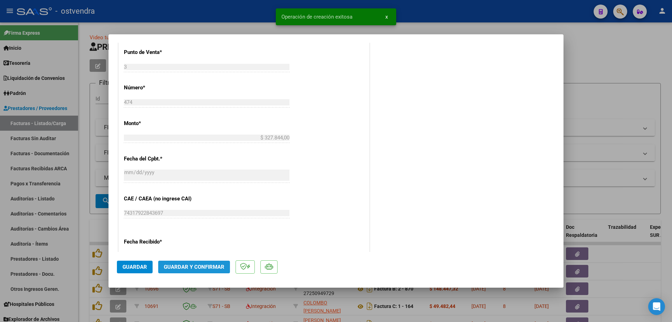
click at [204, 272] on button "Guardar y Confirmar" at bounding box center [194, 266] width 72 height 13
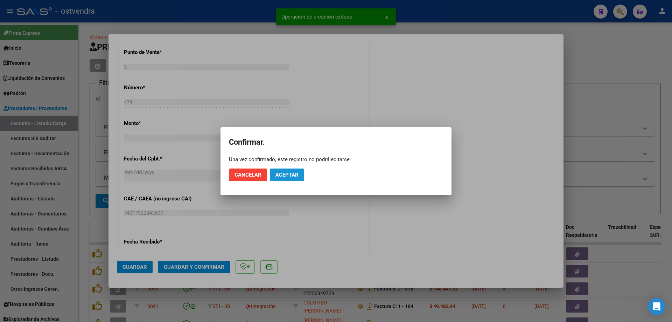
click at [281, 170] on button "Aceptar" at bounding box center [287, 174] width 34 height 13
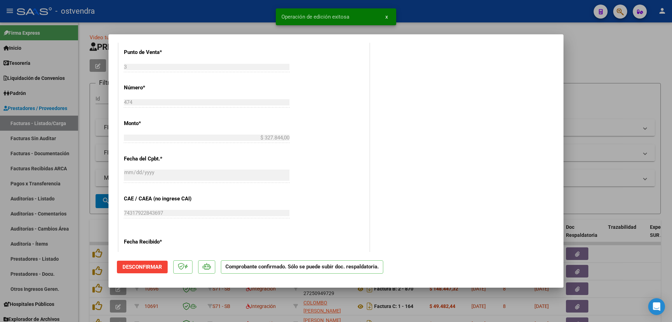
click at [105, 115] on div at bounding box center [336, 161] width 672 height 322
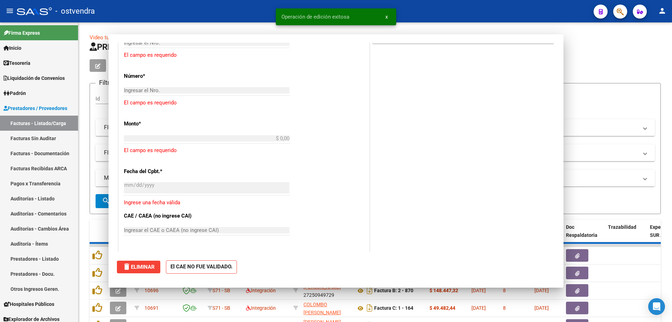
scroll to position [0, 0]
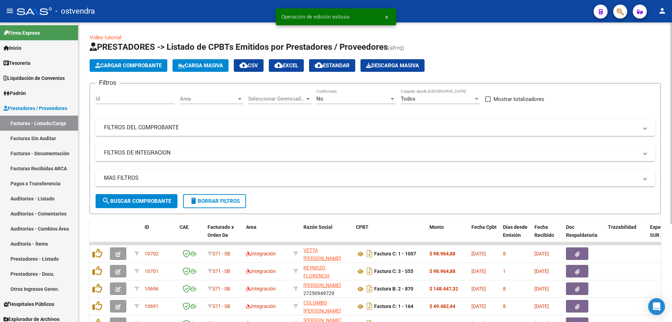
click at [128, 62] on button "Cargar Comprobante" at bounding box center [129, 65] width 78 height 13
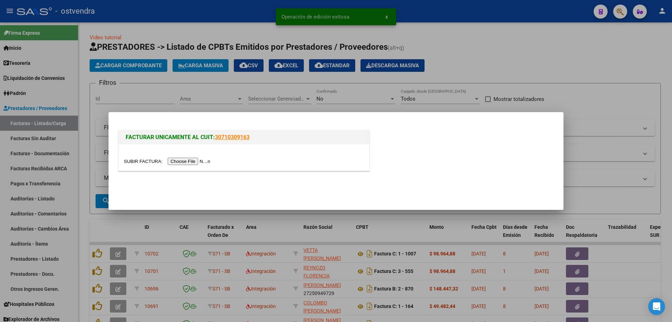
click at [204, 165] on div at bounding box center [244, 157] width 251 height 26
click at [202, 162] on input "file" at bounding box center [168, 160] width 89 height 7
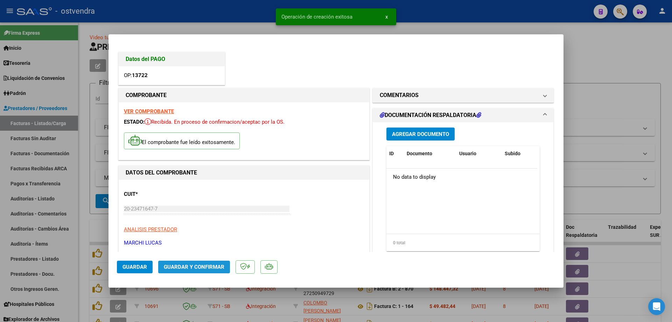
click at [227, 267] on button "Guardar y Confirmar" at bounding box center [194, 266] width 72 height 13
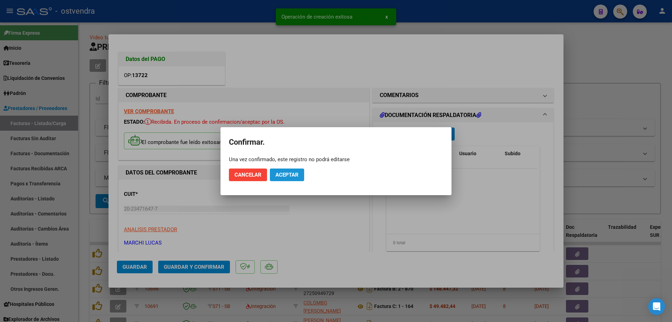
click at [287, 170] on button "Aceptar" at bounding box center [287, 174] width 34 height 13
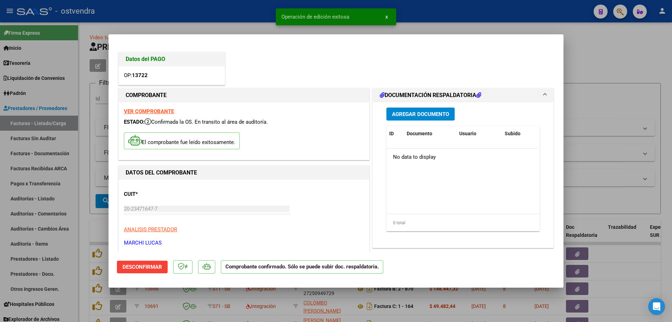
click at [92, 263] on div at bounding box center [336, 161] width 672 height 322
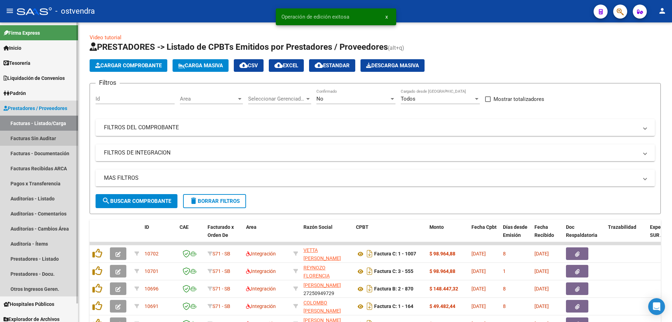
click at [40, 139] on link "Facturas Sin Auditar" at bounding box center [39, 138] width 78 height 15
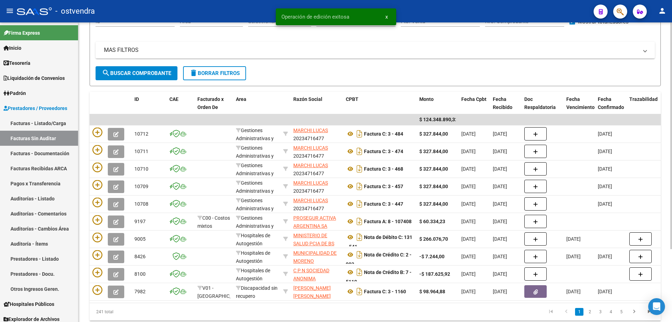
scroll to position [70, 0]
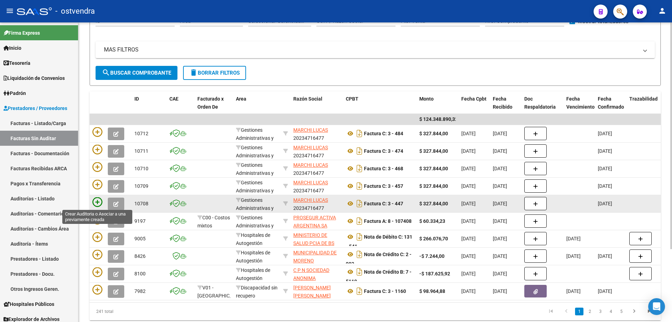
click at [95, 204] on icon at bounding box center [97, 202] width 10 height 10
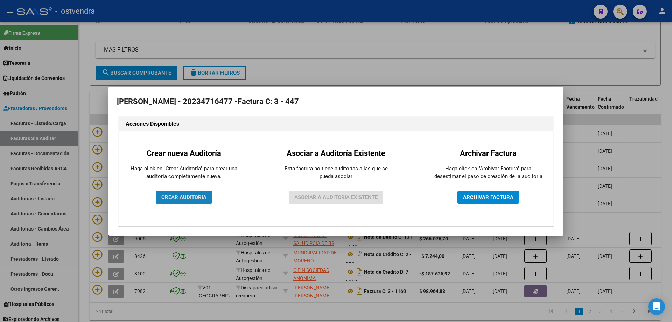
click at [181, 194] on span "CREAR AUDITORIA" at bounding box center [183, 197] width 45 height 6
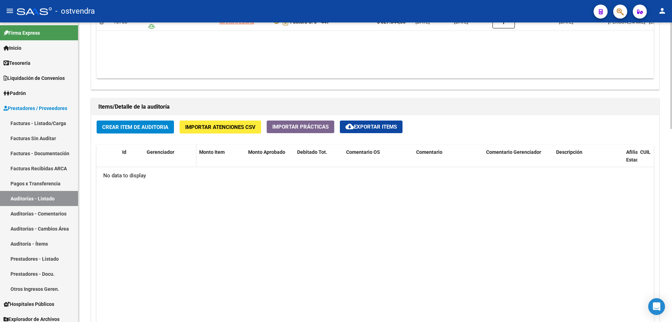
scroll to position [455, 0]
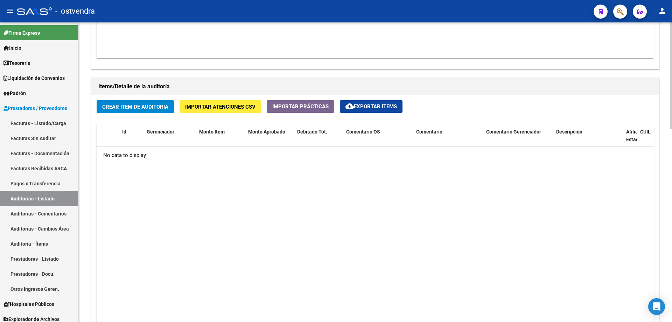
click at [153, 111] on button "Crear Item de Auditoria" at bounding box center [135, 106] width 77 height 13
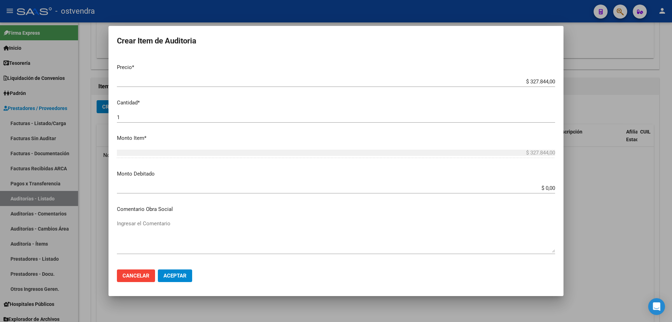
scroll to position [70, 0]
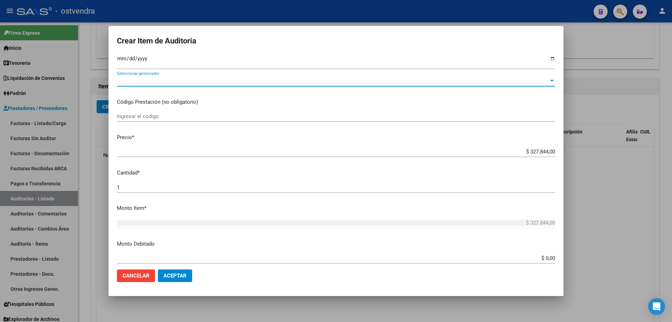
click at [130, 82] on span "Seleccionar gerenciador" at bounding box center [333, 81] width 432 height 6
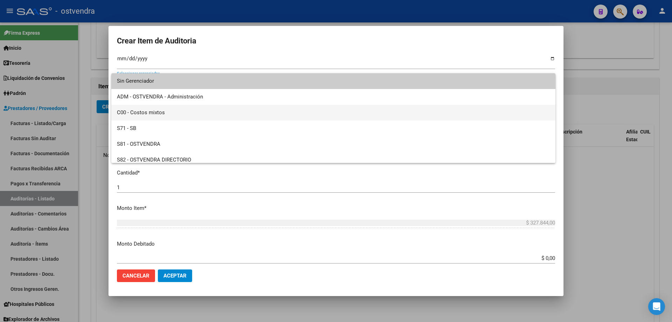
click at [150, 110] on span "C00 - Costos mixtos" at bounding box center [333, 113] width 433 height 16
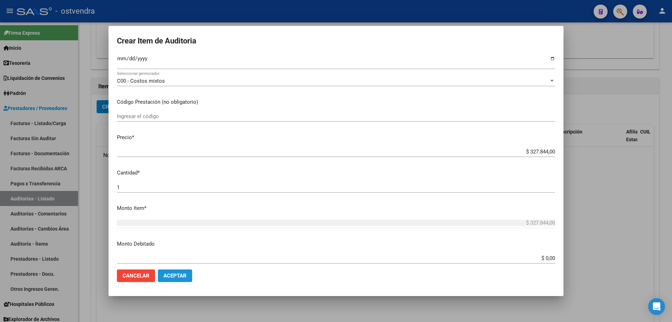
click at [171, 272] on button "Aceptar" at bounding box center [175, 275] width 34 height 13
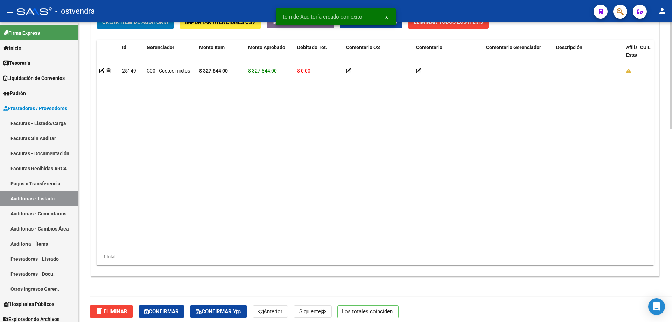
scroll to position [544, 0]
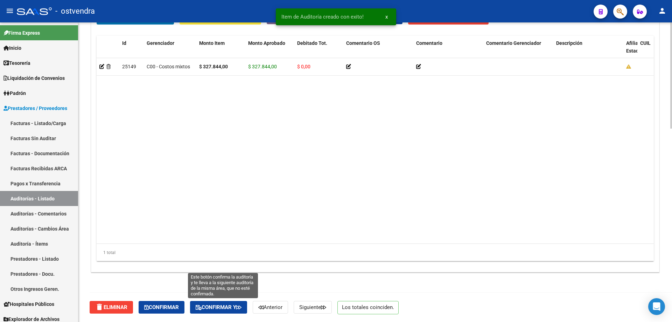
click at [207, 309] on span "Confirmar y" at bounding box center [219, 307] width 46 height 6
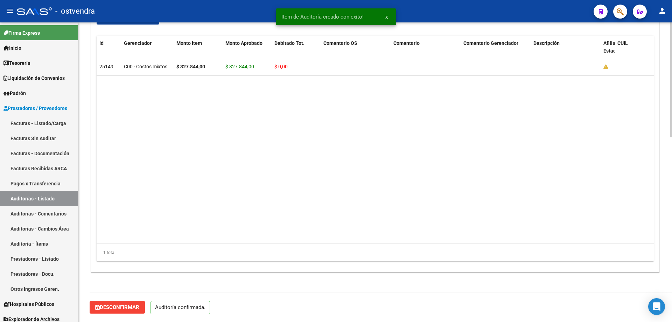
scroll to position [481, 0]
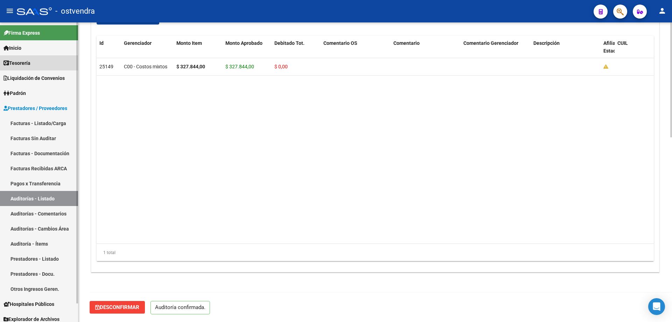
drag, startPoint x: 0, startPoint y: 61, endPoint x: 12, endPoint y: 69, distance: 14.6
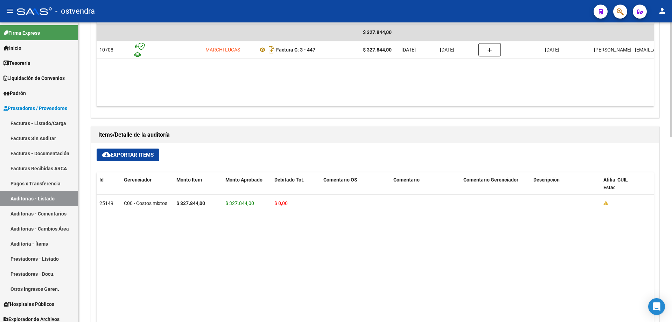
scroll to position [341, 0]
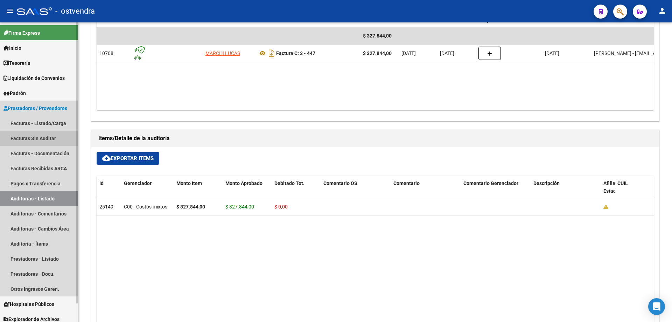
click at [54, 142] on link "Facturas Sin Auditar" at bounding box center [39, 138] width 78 height 15
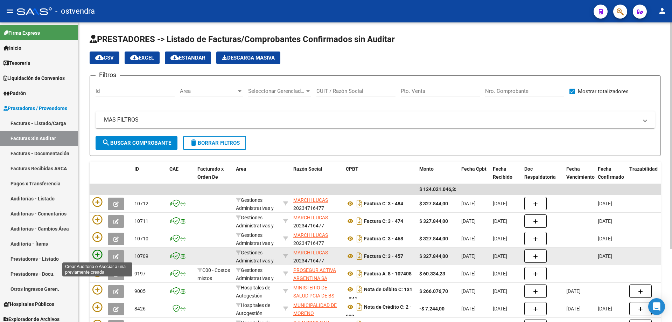
click at [97, 251] on icon at bounding box center [97, 254] width 10 height 10
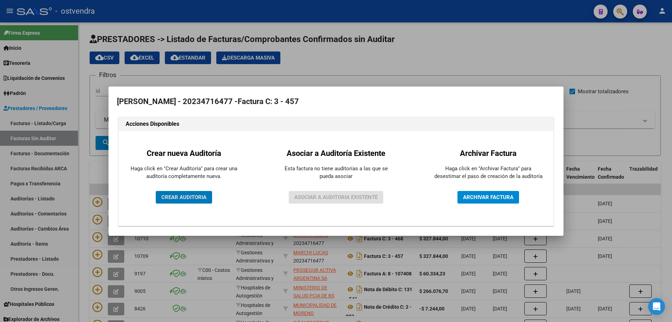
click at [184, 200] on button "CREAR AUDITORIA" at bounding box center [184, 197] width 56 height 13
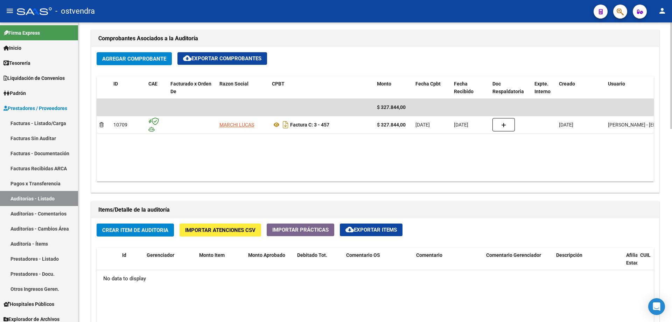
scroll to position [350, 0]
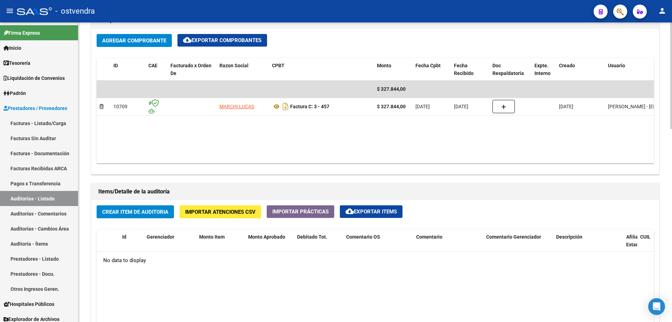
click at [147, 213] on span "Crear Item de Auditoria" at bounding box center [135, 212] width 66 height 6
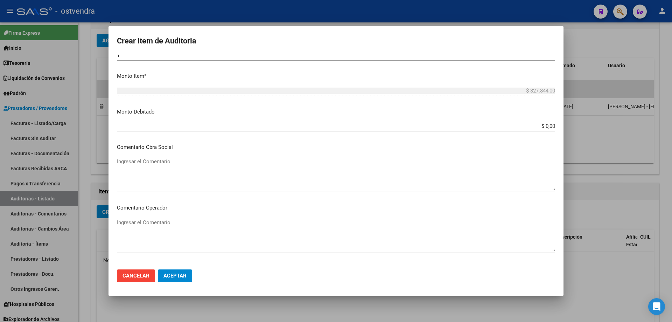
scroll to position [175, 0]
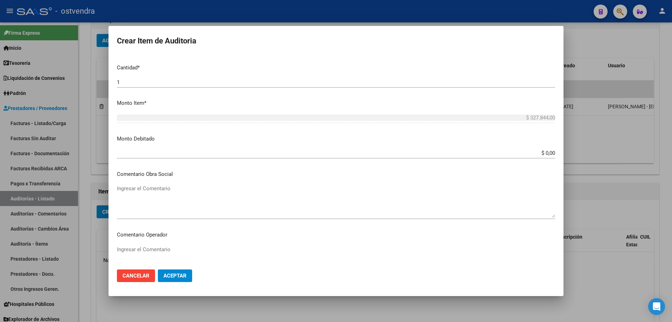
click at [134, 140] on p "Monto Debitado" at bounding box center [336, 139] width 438 height 8
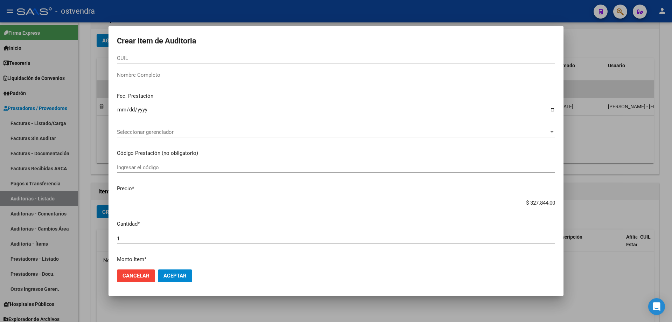
scroll to position [0, 0]
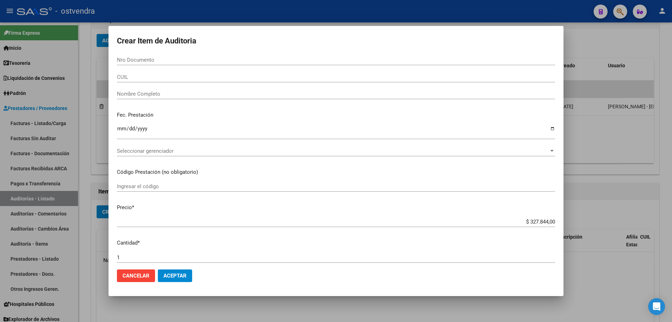
click at [188, 155] on div "Seleccionar gerenciador Seleccionar gerenciador" at bounding box center [336, 151] width 438 height 10
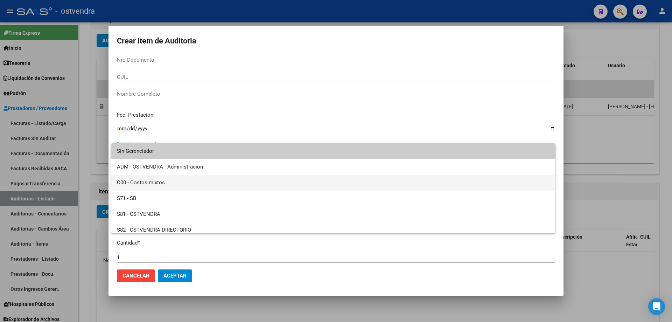
click at [154, 184] on span "C00 - Costos mixtos" at bounding box center [333, 183] width 433 height 16
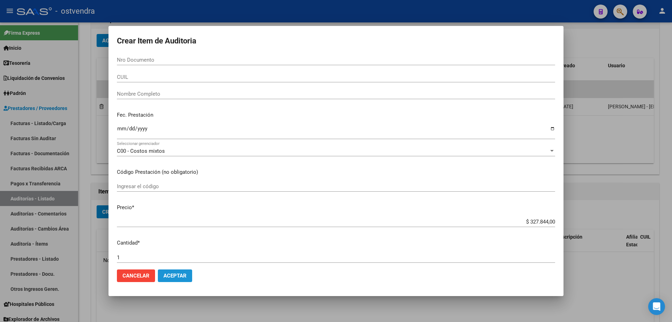
click at [174, 271] on button "Aceptar" at bounding box center [175, 275] width 34 height 13
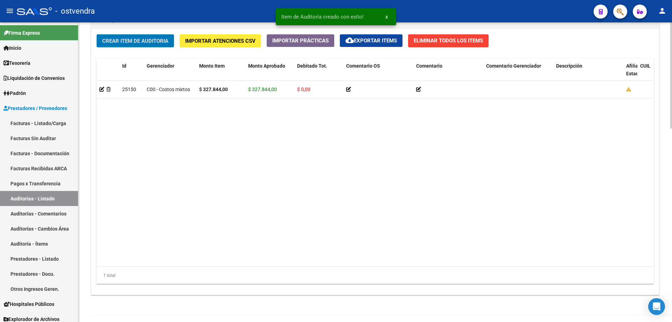
scroll to position [544, 0]
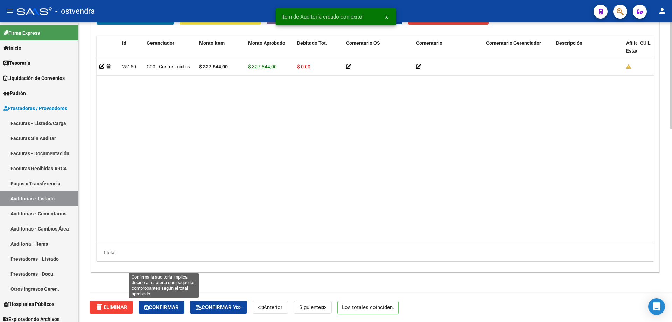
click at [151, 303] on button "Confirmar" at bounding box center [162, 307] width 46 height 13
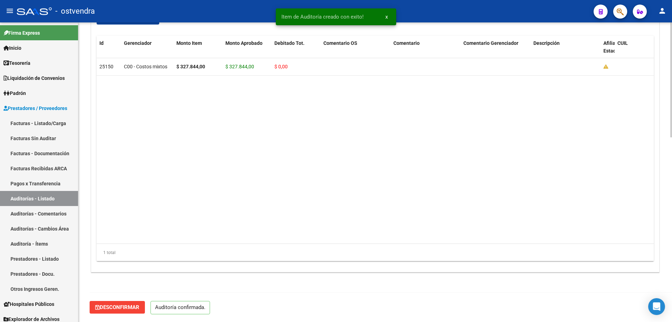
scroll to position [481, 0]
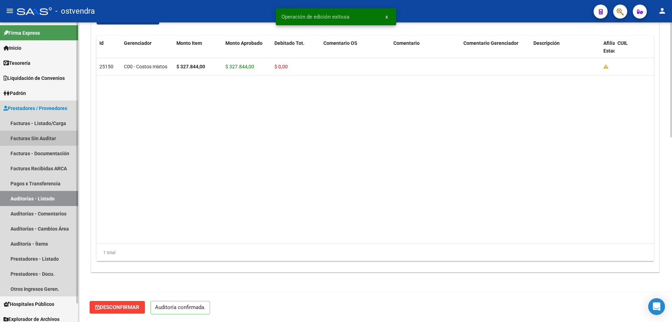
click at [24, 144] on link "Facturas Sin Auditar" at bounding box center [39, 138] width 78 height 15
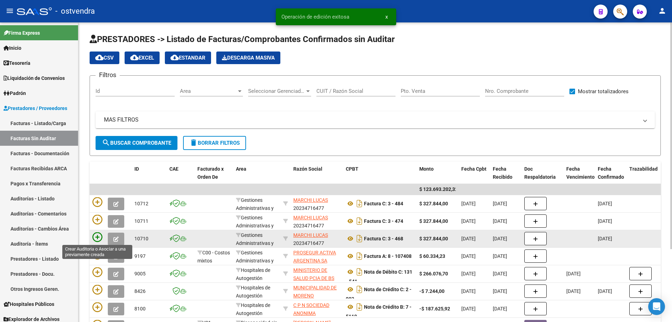
click at [97, 235] on icon at bounding box center [97, 237] width 10 height 10
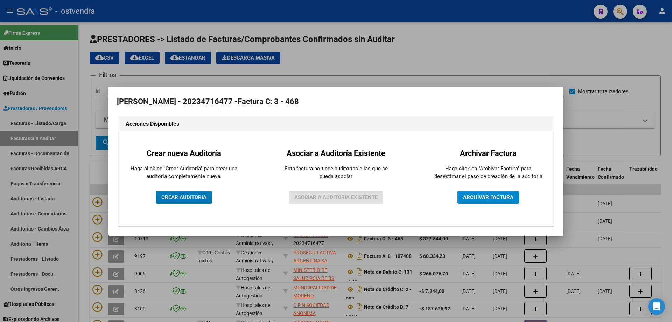
click at [189, 195] on span "CREAR AUDITORIA" at bounding box center [183, 197] width 45 height 6
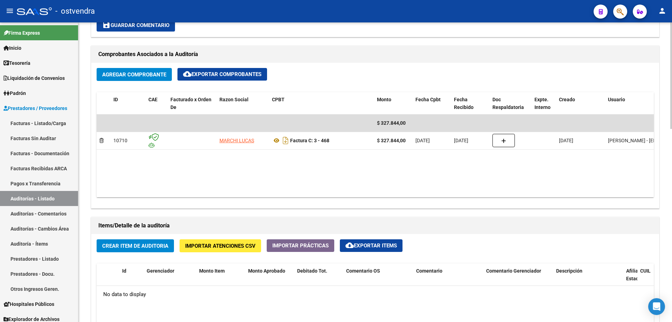
scroll to position [350, 0]
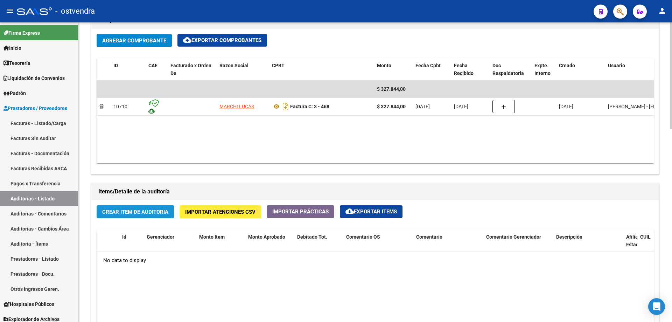
click at [154, 209] on span "Crear Item de Auditoria" at bounding box center [135, 212] width 66 height 6
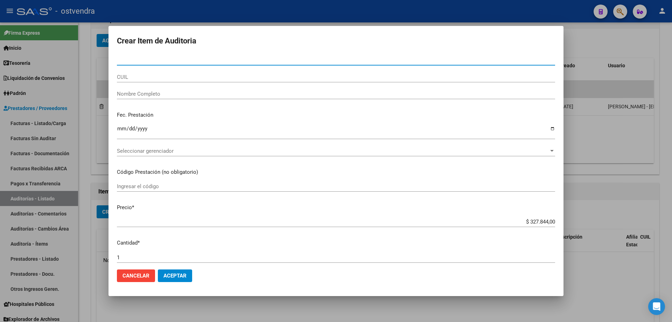
click at [141, 146] on div "Seleccionar gerenciador Seleccionar gerenciador" at bounding box center [336, 151] width 438 height 10
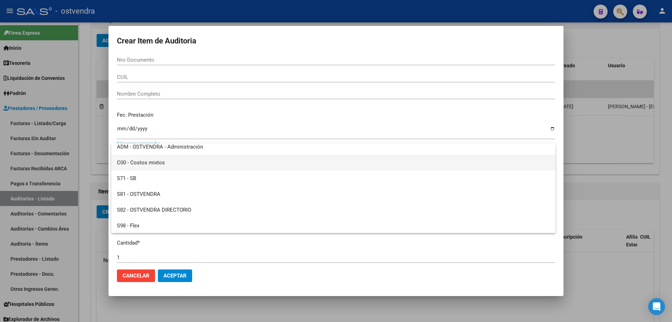
click at [141, 178] on div "Sin Gerenciador ADM - OSTVENDRA - Administración C00 - Costos mixtos S71 - SB S…" at bounding box center [333, 188] width 444 height 90
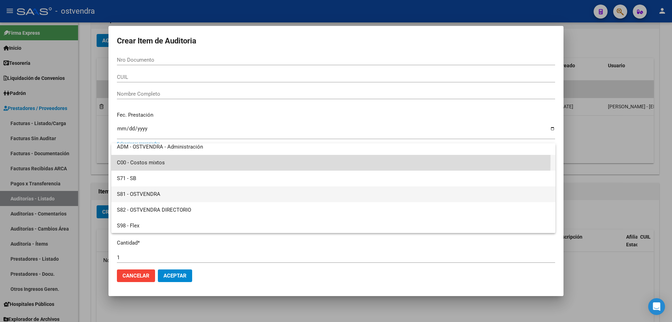
scroll to position [35, 0]
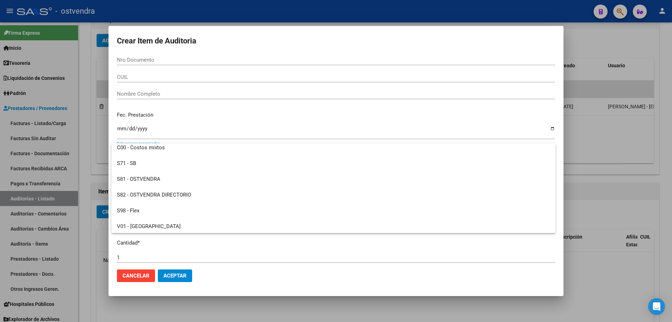
click at [181, 270] on div at bounding box center [336, 161] width 672 height 322
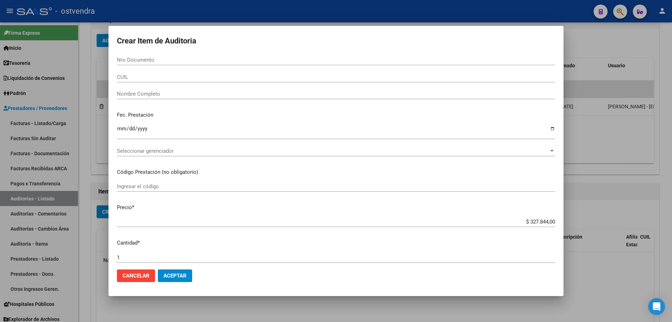
click at [181, 274] on span "Aceptar" at bounding box center [174, 275] width 23 height 6
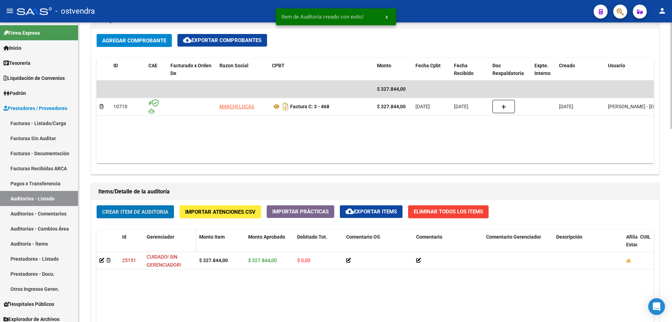
scroll to position [350, 0]
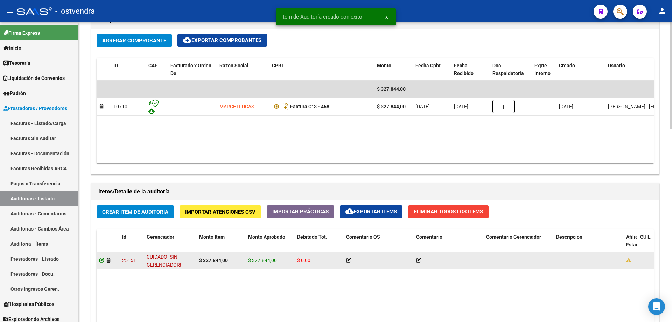
click at [101, 259] on icon at bounding box center [101, 260] width 5 height 5
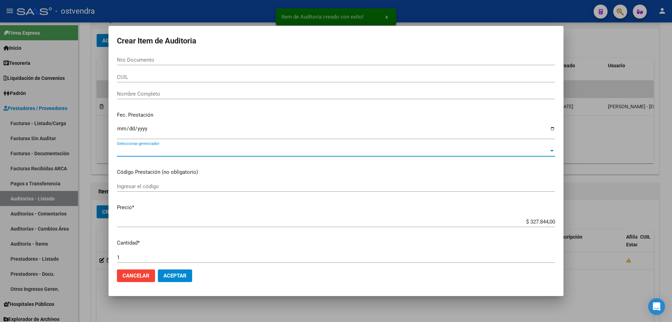
click at [156, 154] on span "Seleccionar gerenciador" at bounding box center [333, 151] width 432 height 6
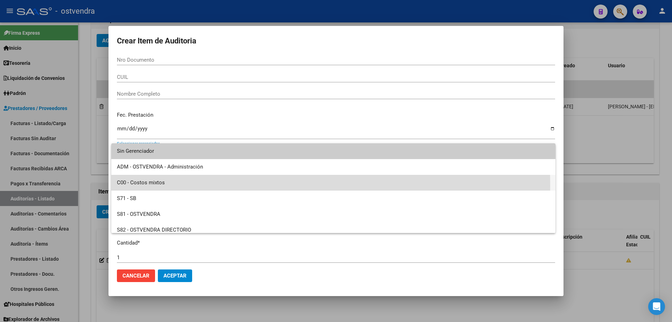
click at [159, 185] on span "C00 - Costos mixtos" at bounding box center [333, 183] width 433 height 16
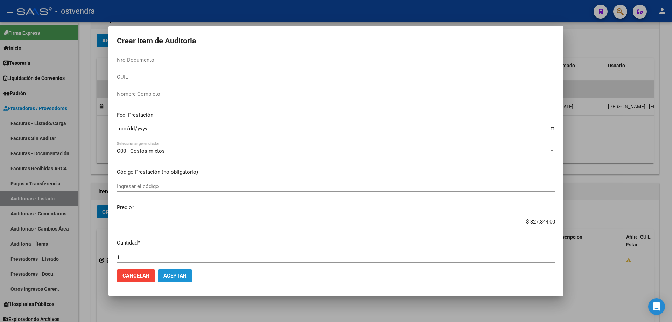
click at [171, 269] on button "Aceptar" at bounding box center [175, 275] width 34 height 13
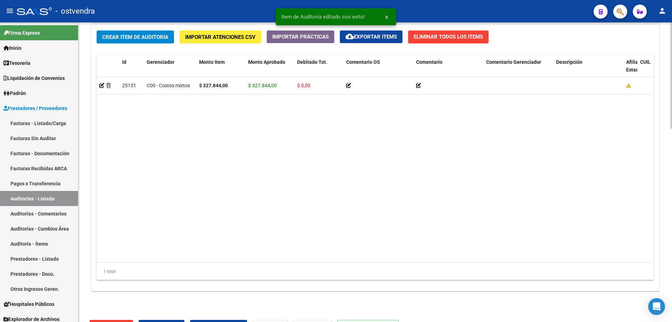
scroll to position [544, 0]
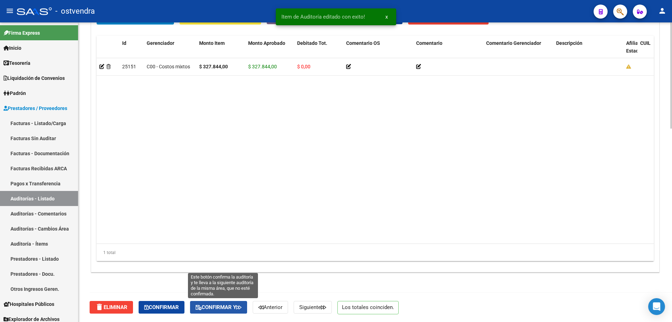
click at [214, 304] on span "Confirmar y" at bounding box center [219, 307] width 46 height 6
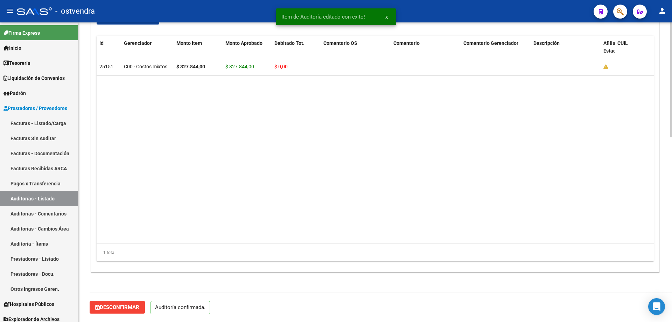
scroll to position [481, 0]
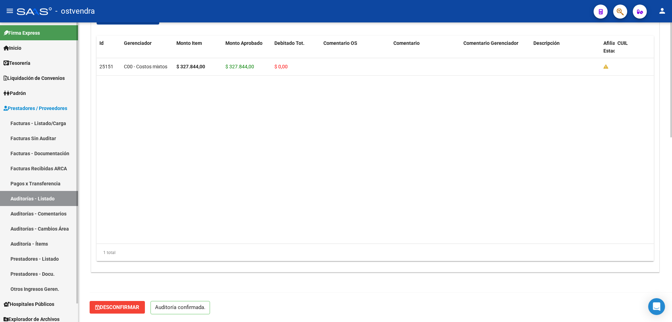
click at [45, 140] on link "Facturas Sin Auditar" at bounding box center [39, 138] width 78 height 15
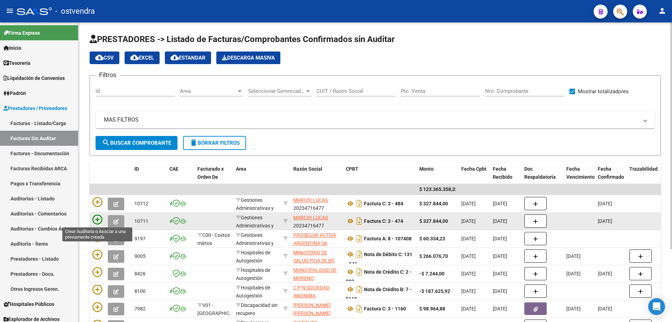
click at [98, 217] on icon at bounding box center [97, 219] width 10 height 10
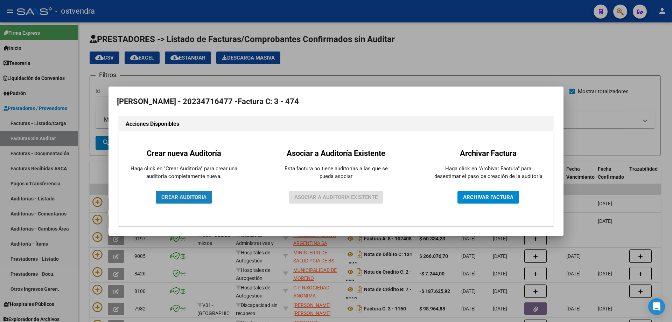
click at [189, 199] on span "CREAR AUDITORIA" at bounding box center [183, 197] width 45 height 6
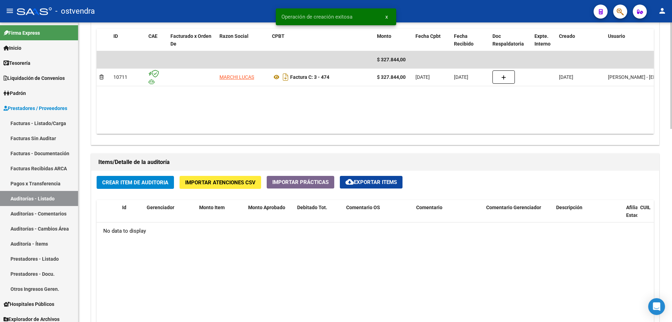
scroll to position [385, 0]
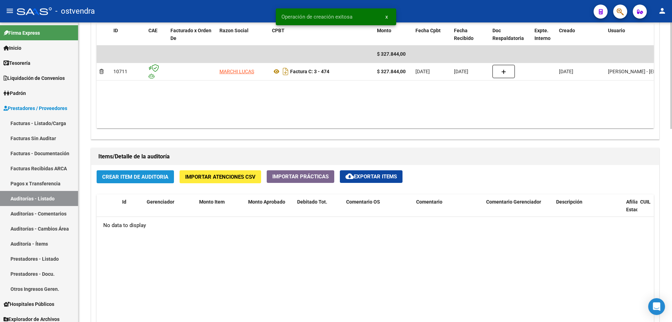
click at [134, 174] on span "Crear Item de Auditoria" at bounding box center [135, 177] width 66 height 6
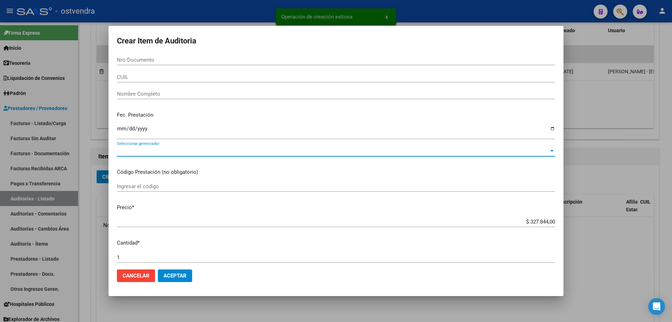
click at [154, 152] on span "Seleccionar gerenciador" at bounding box center [333, 151] width 432 height 6
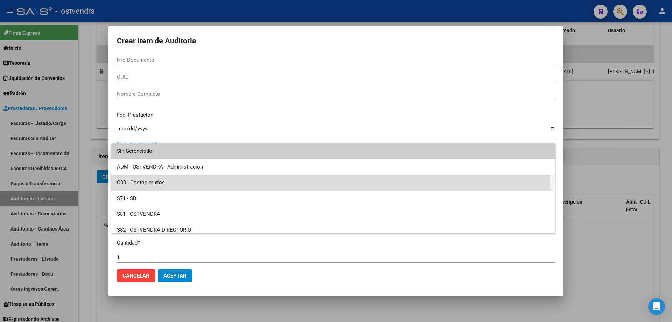
click at [156, 179] on span "C00 - Costos mixtos" at bounding box center [333, 183] width 433 height 16
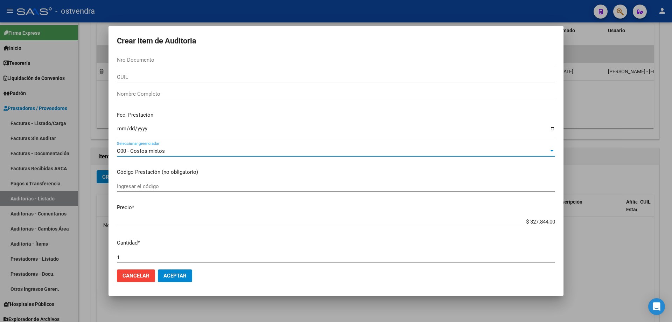
click at [176, 278] on span "Aceptar" at bounding box center [174, 275] width 23 height 6
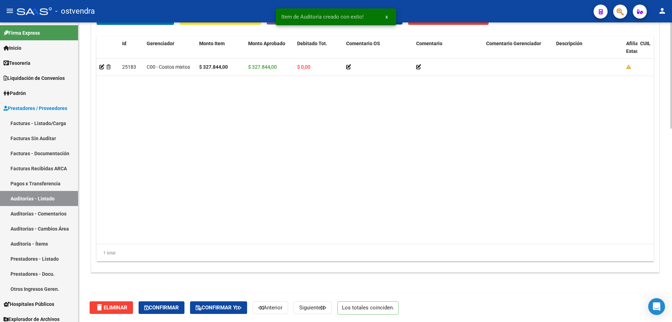
scroll to position [544, 0]
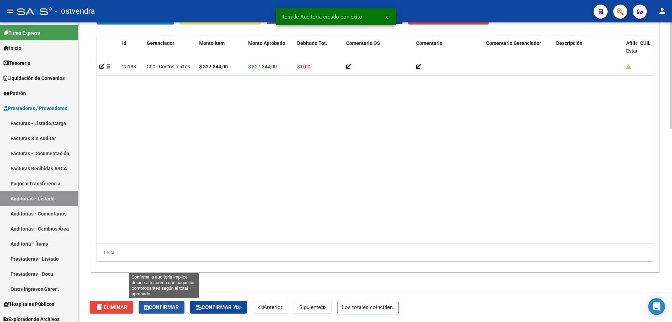
click at [167, 310] on button "Confirmar" at bounding box center [162, 307] width 46 height 13
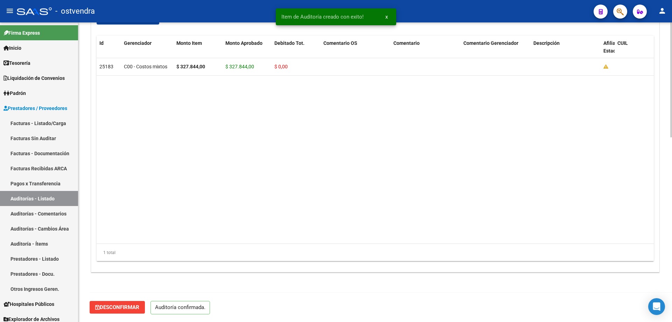
scroll to position [481, 0]
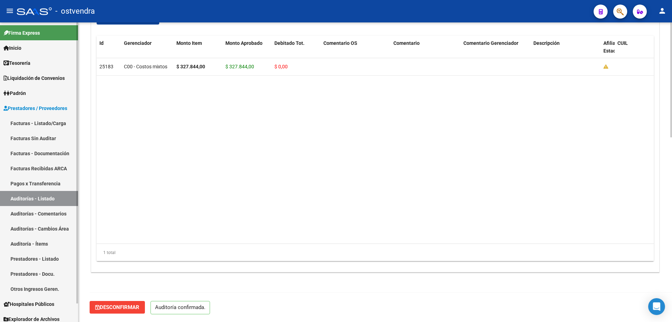
click at [31, 141] on link "Facturas Sin Auditar" at bounding box center [39, 138] width 78 height 15
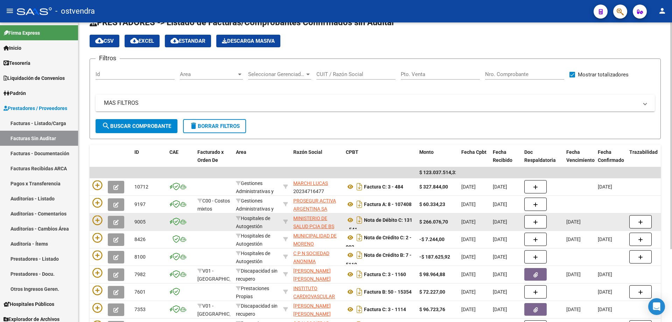
scroll to position [70, 0]
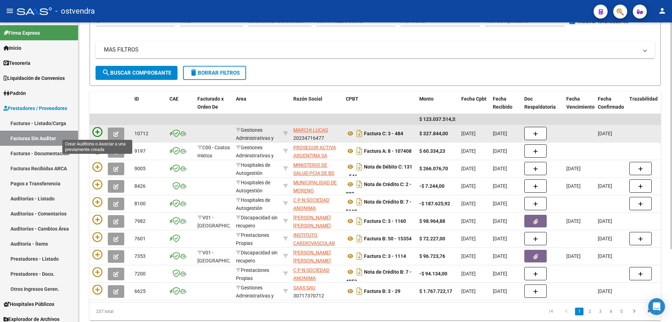
click at [94, 129] on icon at bounding box center [97, 132] width 10 height 10
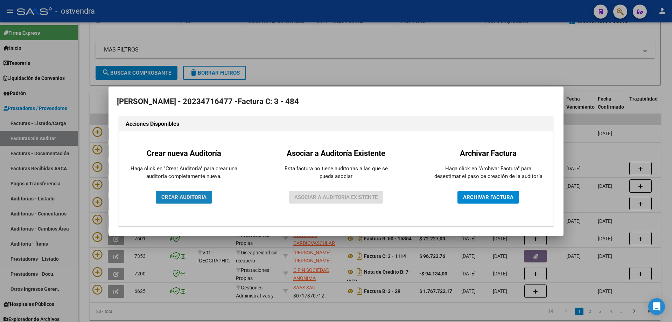
click at [188, 194] on span "CREAR AUDITORIA" at bounding box center [183, 197] width 45 height 6
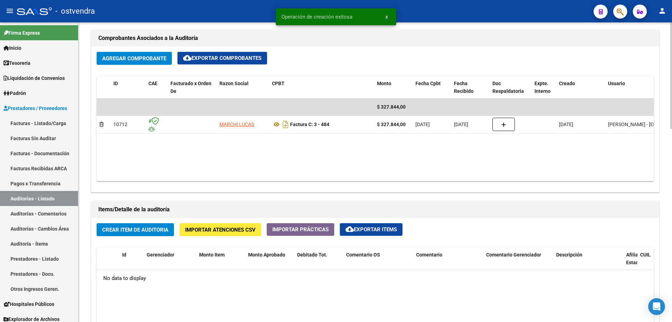
scroll to position [350, 0]
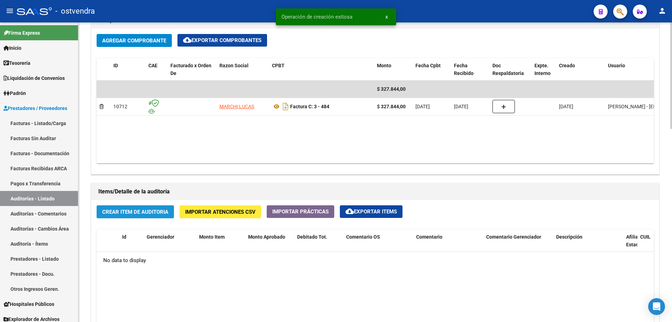
click at [141, 213] on span "Crear Item de Auditoria" at bounding box center [135, 212] width 66 height 6
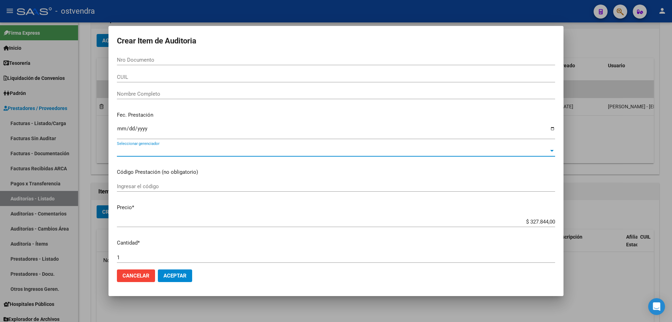
click at [153, 153] on span "Seleccionar gerenciador" at bounding box center [333, 151] width 432 height 6
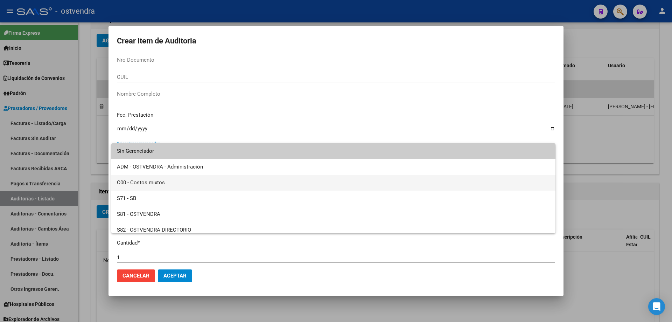
click at [170, 179] on span "C00 - Costos mixtos" at bounding box center [333, 183] width 433 height 16
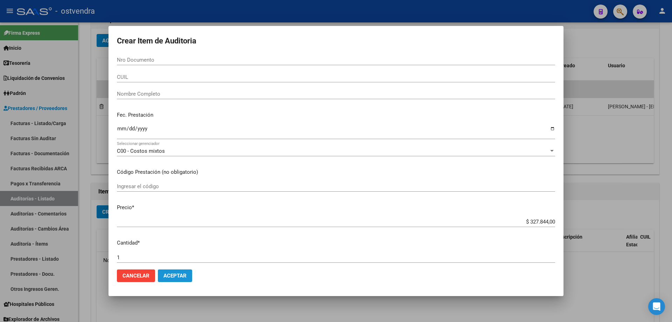
click at [169, 277] on span "Aceptar" at bounding box center [174, 275] width 23 height 6
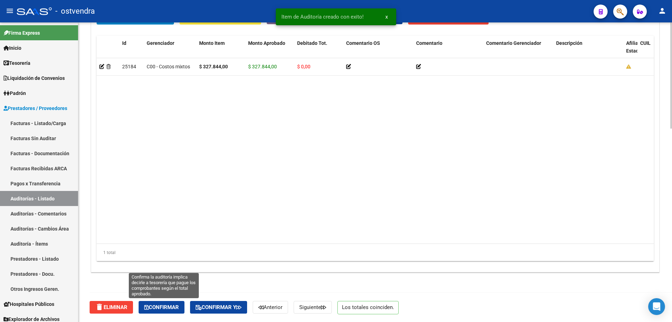
click at [163, 306] on span "Confirmar" at bounding box center [161, 307] width 35 height 6
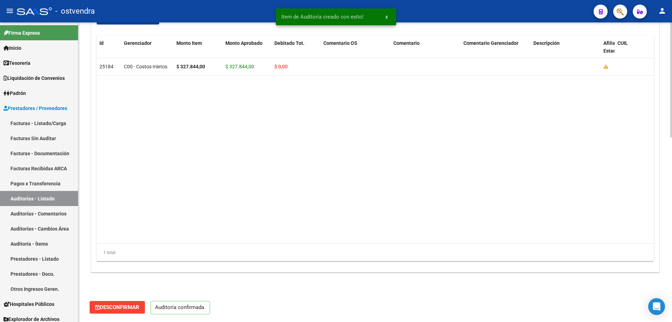
scroll to position [481, 0]
click at [44, 67] on link "Tesorería" at bounding box center [39, 62] width 78 height 15
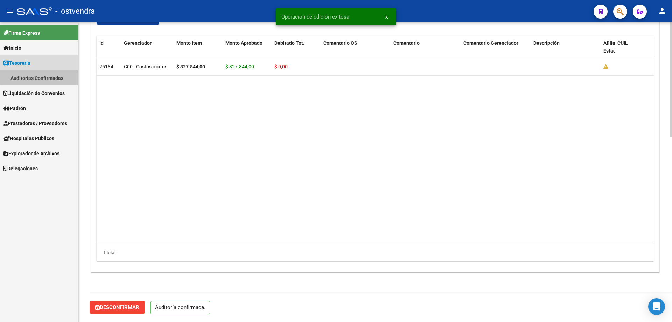
click at [45, 77] on link "Auditorías Confirmadas" at bounding box center [39, 77] width 78 height 15
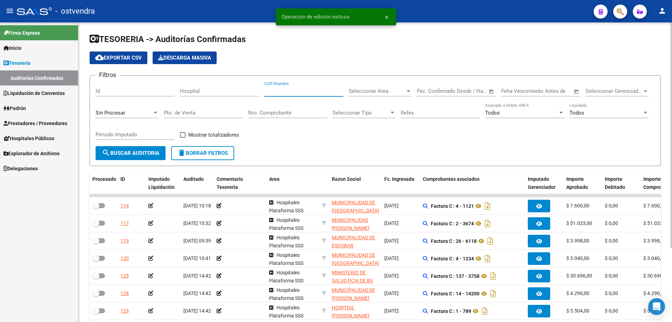
drag, startPoint x: 280, startPoint y: 90, endPoint x: 276, endPoint y: 82, distance: 8.8
click at [280, 90] on input "CUIT/Nombre" at bounding box center [303, 91] width 79 height 6
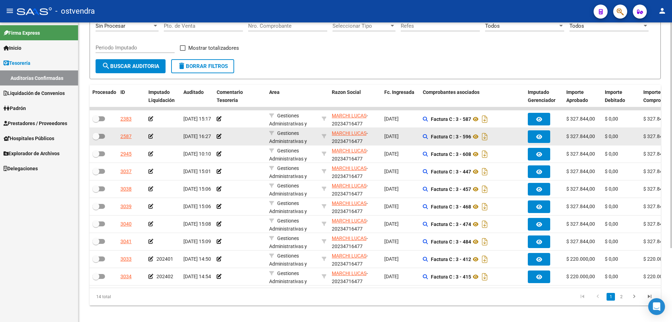
scroll to position [98, 0]
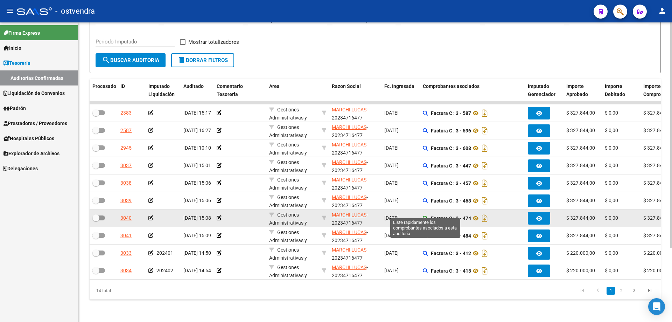
type input "[PERSON_NAME]"
click at [423, 216] on icon at bounding box center [425, 218] width 5 height 5
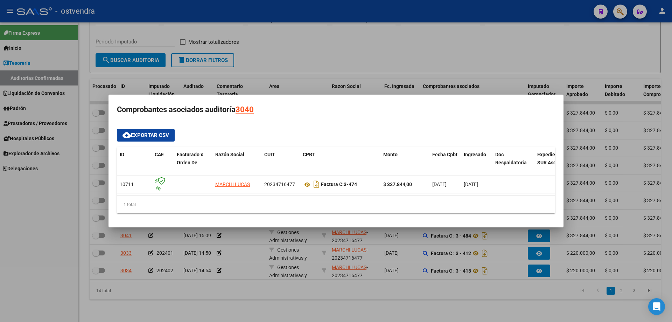
click at [415, 237] on div at bounding box center [336, 161] width 672 height 322
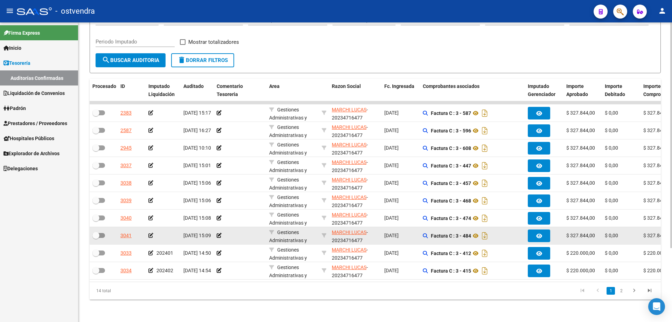
click at [149, 233] on icon at bounding box center [150, 235] width 5 height 5
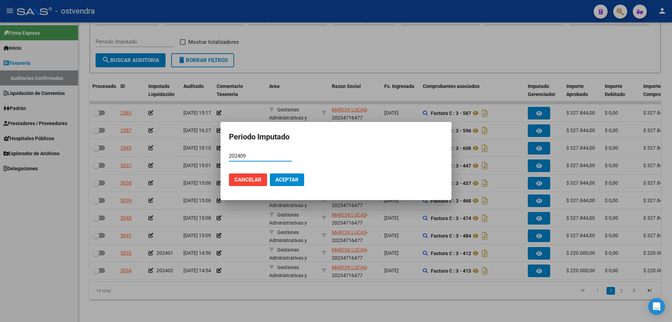
type input "202409"
click at [293, 174] on button "Aceptar" at bounding box center [287, 179] width 34 height 13
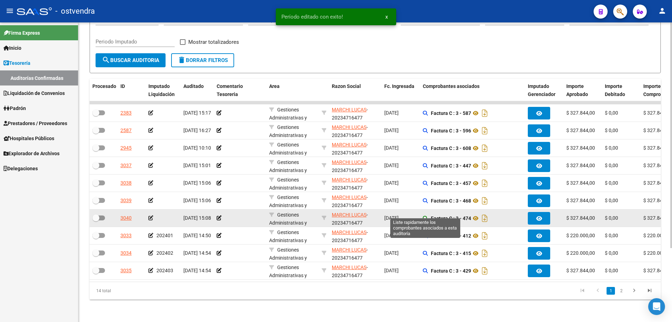
click at [425, 216] on icon at bounding box center [425, 218] width 5 height 5
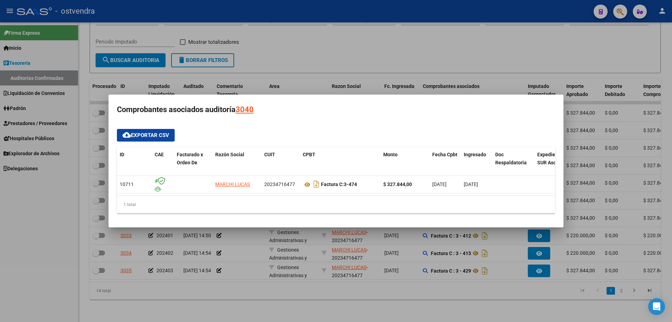
click at [311, 247] on div at bounding box center [336, 161] width 672 height 322
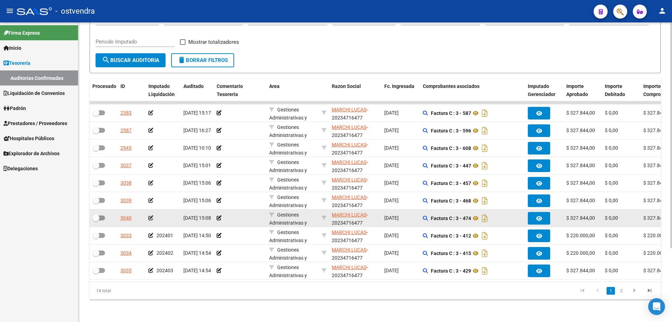
click at [151, 215] on icon at bounding box center [150, 217] width 5 height 5
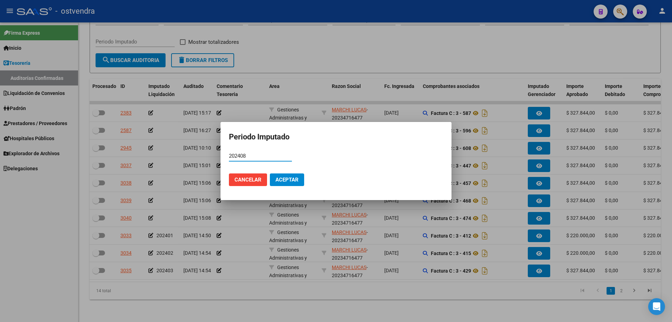
type input "202408"
click at [283, 180] on span "Aceptar" at bounding box center [286, 179] width 23 height 6
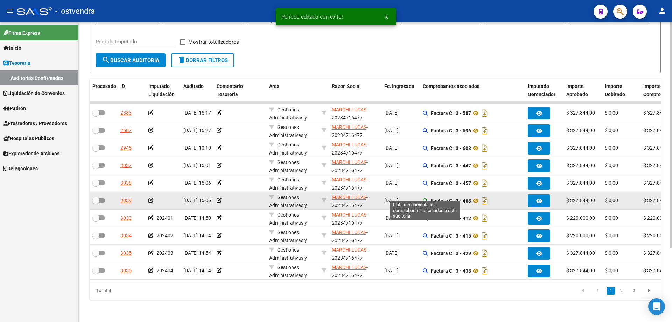
click at [427, 198] on icon at bounding box center [425, 200] width 5 height 5
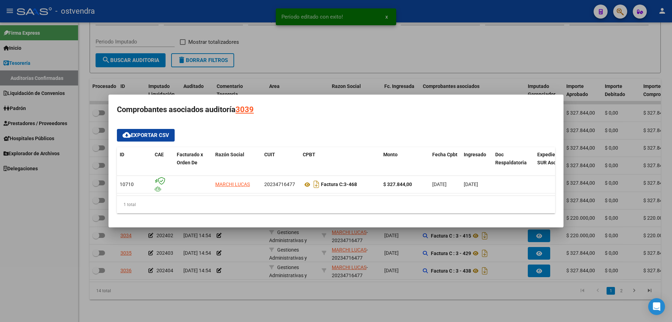
click at [408, 248] on div at bounding box center [336, 161] width 672 height 322
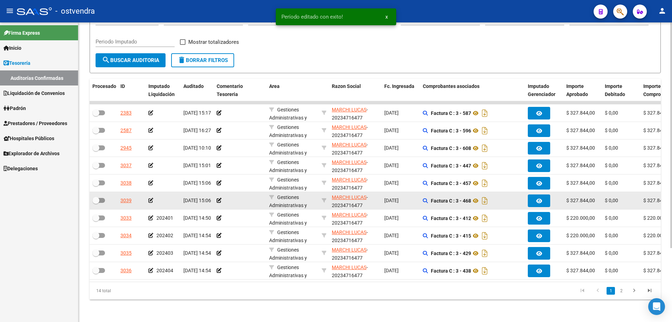
click at [153, 198] on icon at bounding box center [150, 200] width 5 height 5
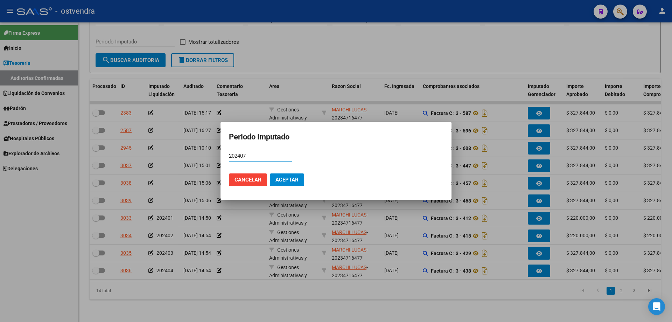
type input "202407"
click at [298, 174] on button "Aceptar" at bounding box center [287, 179] width 34 height 13
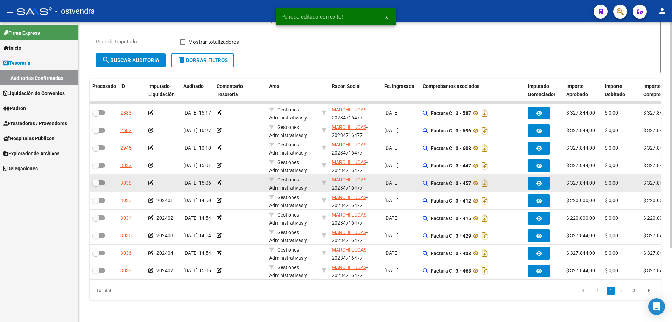
click at [150, 180] on icon at bounding box center [150, 182] width 5 height 5
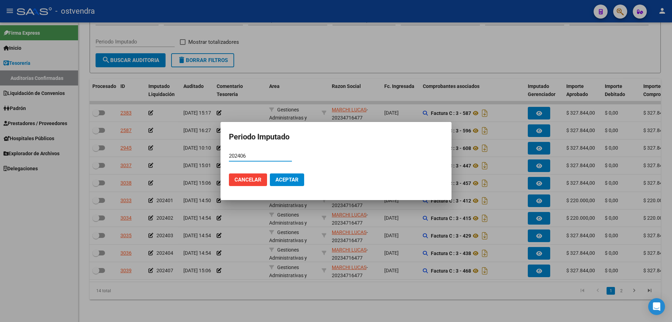
type input "202406"
click at [280, 179] on span "Aceptar" at bounding box center [286, 179] width 23 height 6
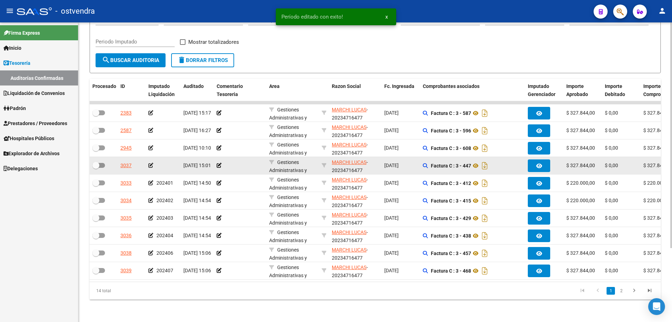
click at [151, 163] on icon at bounding box center [150, 165] width 5 height 5
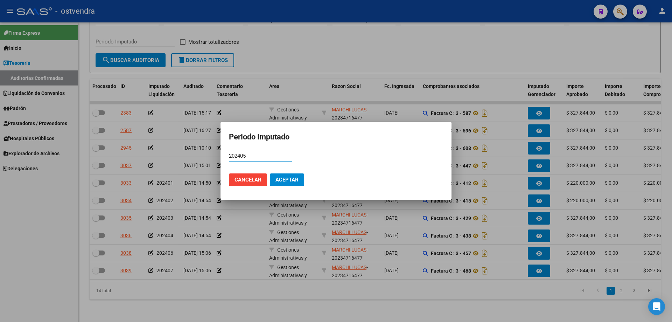
type input "202405"
click at [277, 176] on span "Aceptar" at bounding box center [286, 179] width 23 height 6
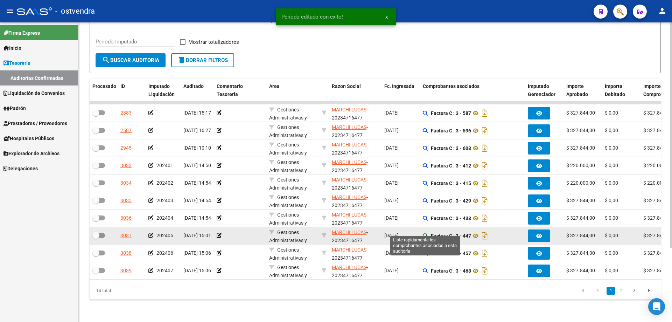
click at [427, 233] on icon at bounding box center [425, 235] width 5 height 5
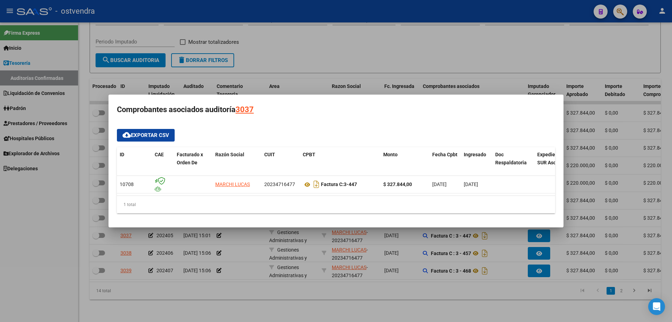
click at [426, 242] on div at bounding box center [336, 161] width 672 height 322
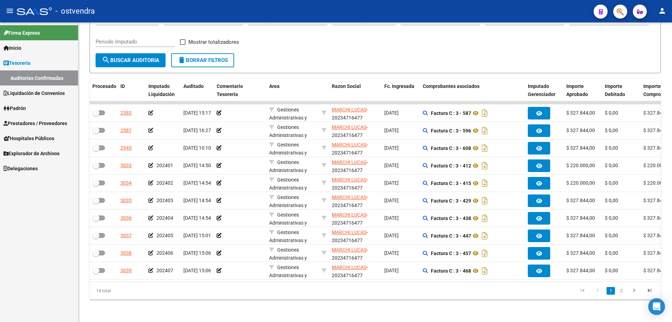
click at [43, 114] on link "Padrón" at bounding box center [39, 107] width 78 height 15
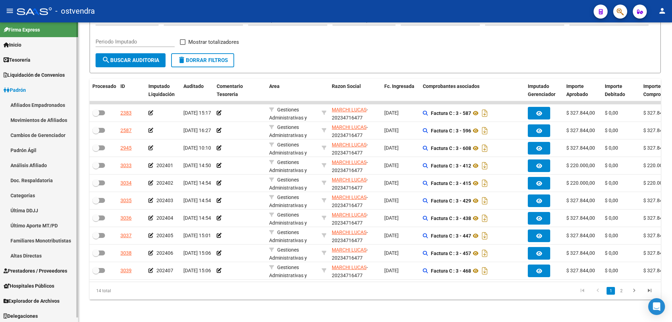
scroll to position [5, 0]
click at [39, 262] on link "Prestadores / Proveedores" at bounding box center [39, 268] width 78 height 15
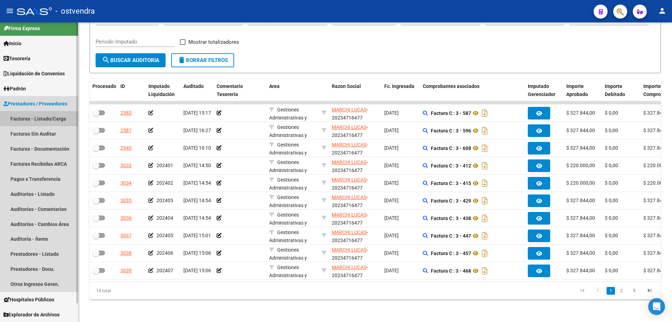
click at [53, 113] on link "Facturas - Listado/Carga" at bounding box center [39, 118] width 78 height 15
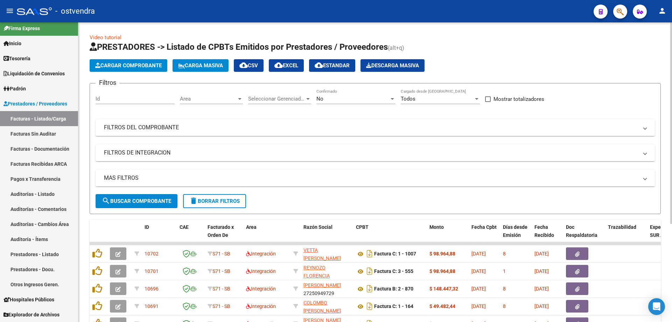
click at [154, 67] on span "Cargar Comprobante" at bounding box center [128, 65] width 66 height 6
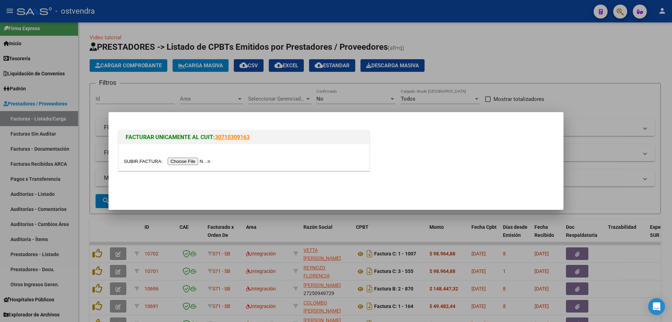
click at [209, 161] on input "file" at bounding box center [168, 160] width 89 height 7
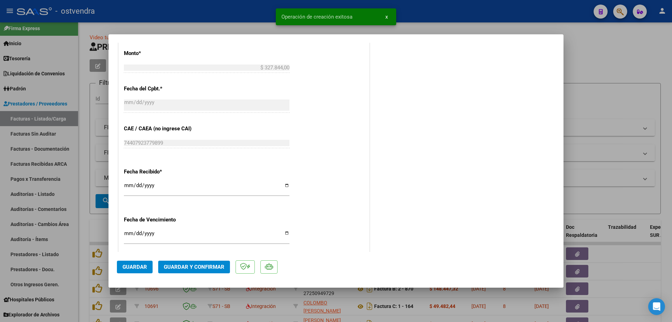
scroll to position [461, 0]
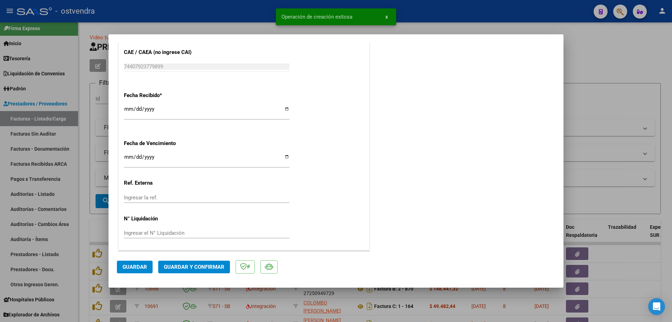
click at [210, 264] on span "Guardar y Confirmar" at bounding box center [194, 266] width 61 height 6
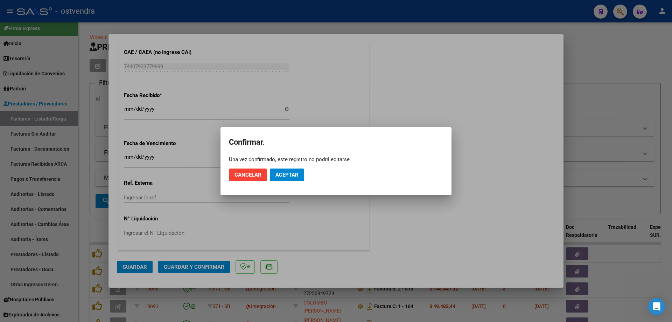
click at [288, 168] on mat-dialog-actions "Cancelar Aceptar" at bounding box center [336, 175] width 214 height 24
click at [284, 173] on span "Aceptar" at bounding box center [286, 174] width 23 height 6
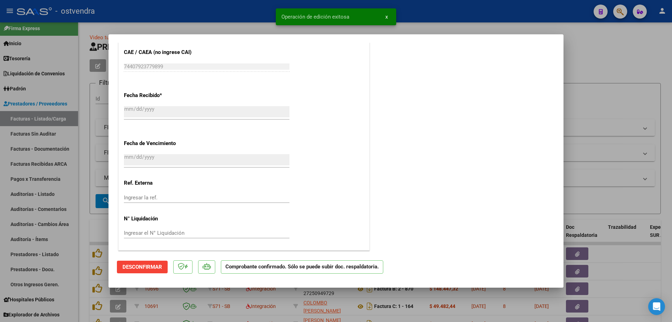
click at [83, 227] on div at bounding box center [336, 161] width 672 height 322
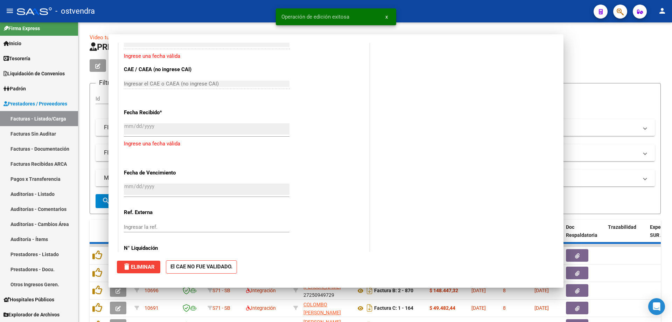
scroll to position [0, 0]
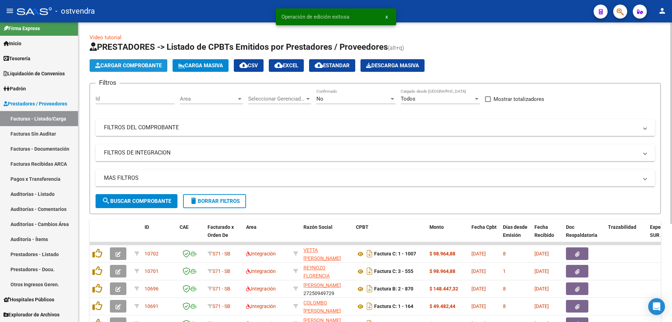
click at [134, 66] on span "Cargar Comprobante" at bounding box center [128, 65] width 66 height 6
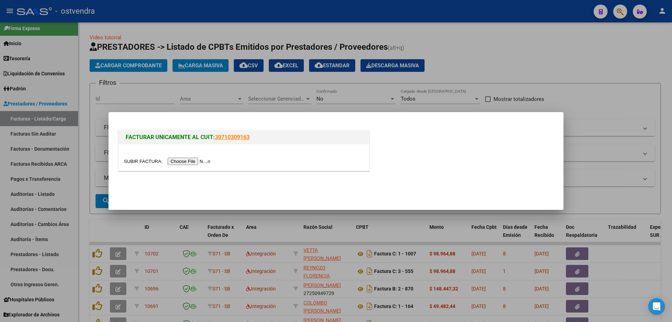
click at [196, 164] on input "file" at bounding box center [168, 160] width 89 height 7
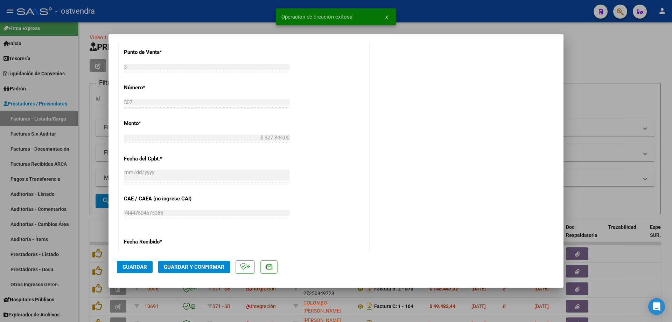
scroll to position [350, 0]
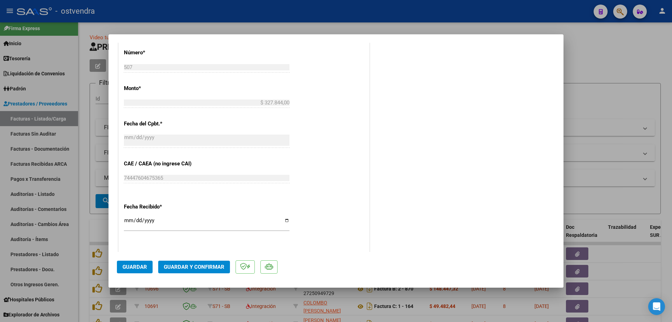
click at [182, 264] on span "Guardar y Confirmar" at bounding box center [194, 266] width 61 height 6
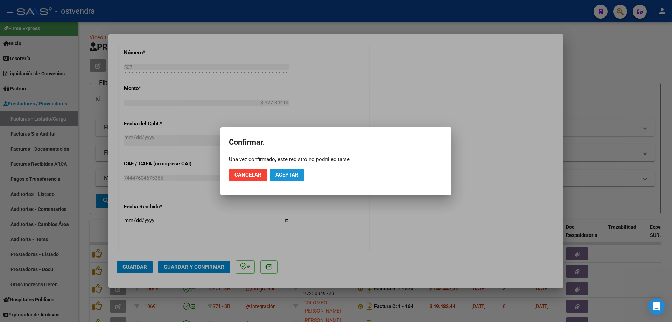
click at [293, 178] on button "Aceptar" at bounding box center [287, 174] width 34 height 13
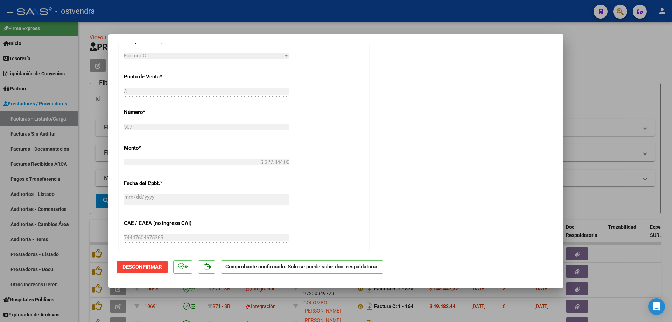
scroll to position [315, 0]
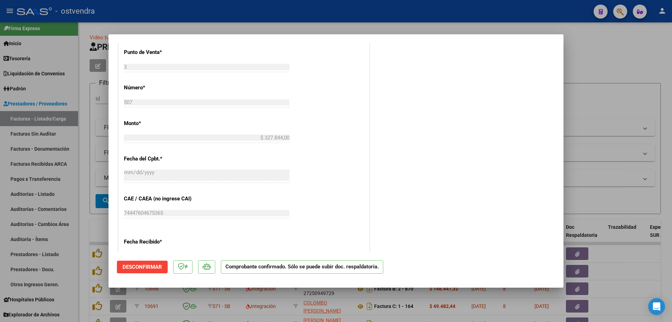
click at [106, 164] on div at bounding box center [336, 161] width 672 height 322
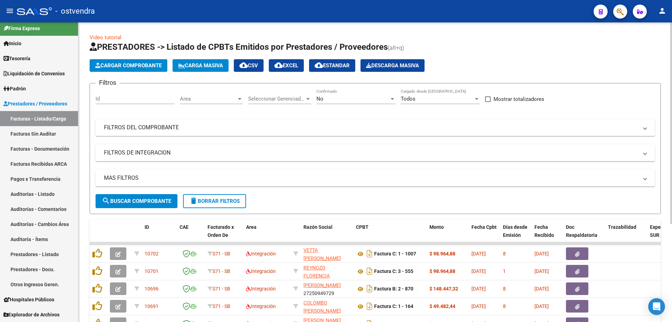
click at [144, 63] on span "Cargar Comprobante" at bounding box center [128, 65] width 66 height 6
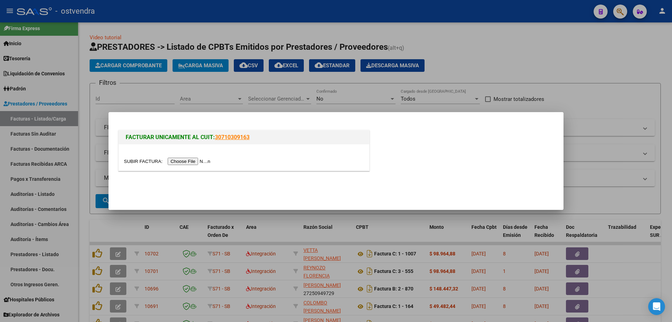
click at [180, 164] on input "file" at bounding box center [168, 160] width 89 height 7
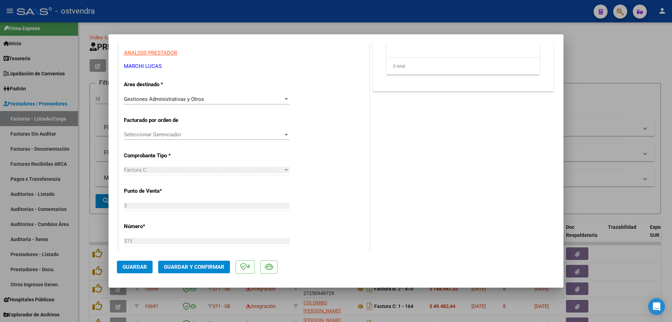
scroll to position [175, 0]
click at [178, 264] on span "Guardar y Confirmar" at bounding box center [194, 266] width 61 height 6
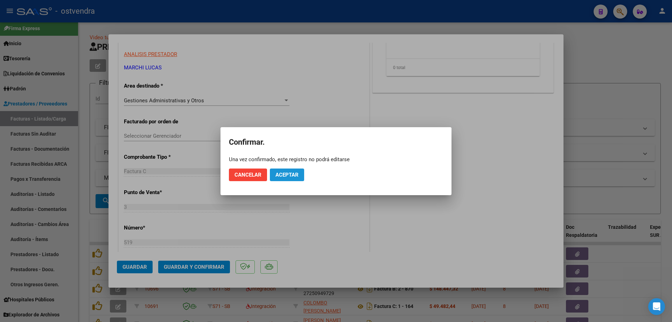
click at [277, 179] on button "Aceptar" at bounding box center [287, 174] width 34 height 13
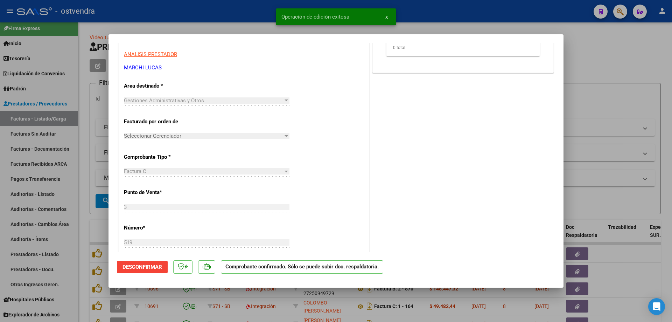
click at [105, 140] on div at bounding box center [336, 161] width 672 height 322
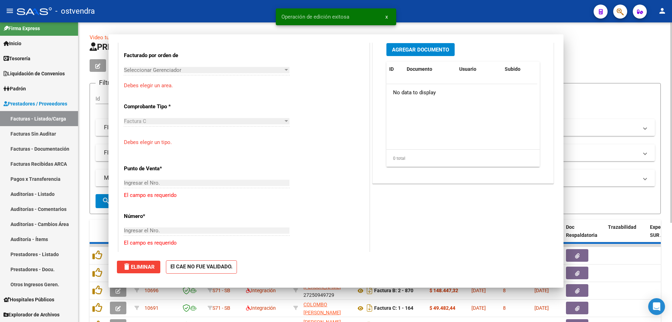
scroll to position [0, 0]
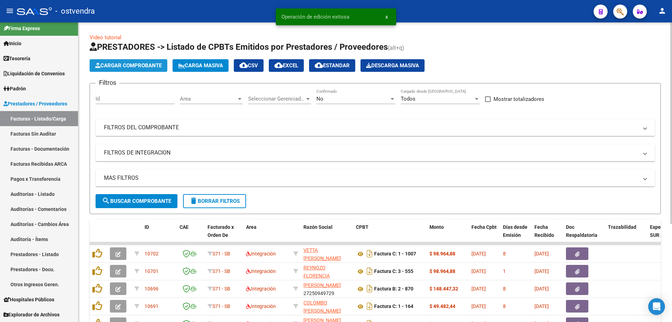
click at [115, 67] on span "Cargar Comprobante" at bounding box center [128, 65] width 66 height 6
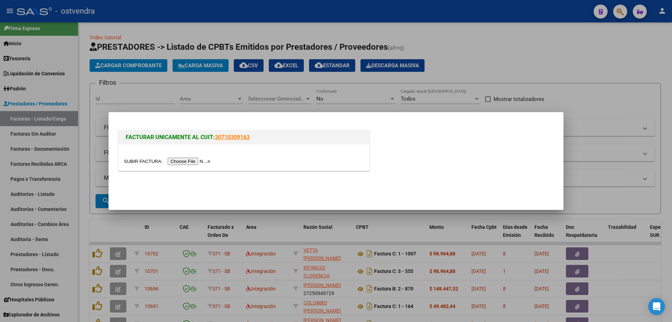
click at [178, 158] on input "file" at bounding box center [168, 160] width 89 height 7
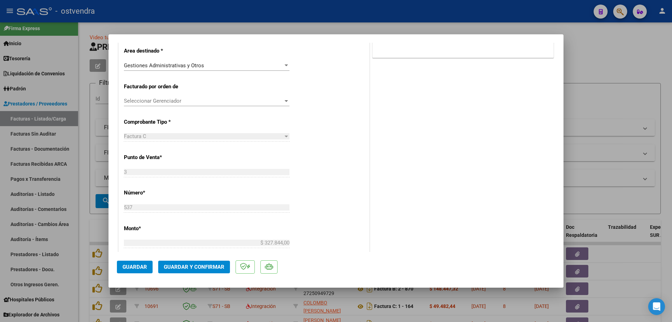
scroll to position [245, 0]
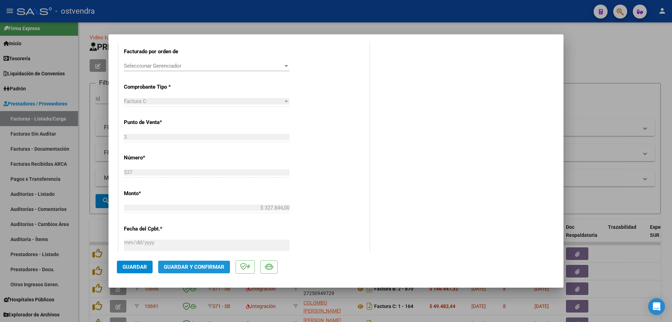
click at [198, 264] on span "Guardar y Confirmar" at bounding box center [194, 266] width 61 height 6
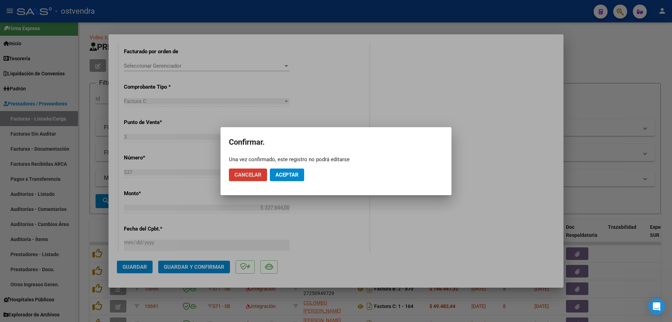
click at [283, 176] on span "Aceptar" at bounding box center [286, 174] width 23 height 6
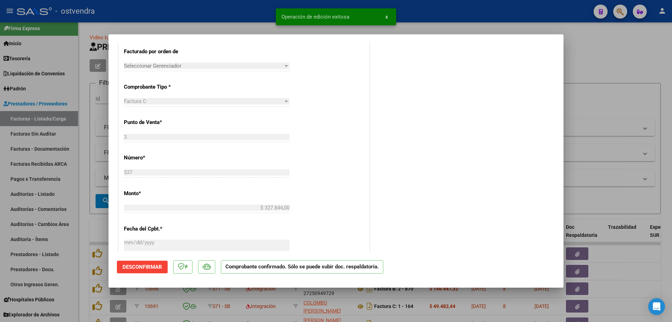
click at [94, 186] on div at bounding box center [336, 161] width 672 height 322
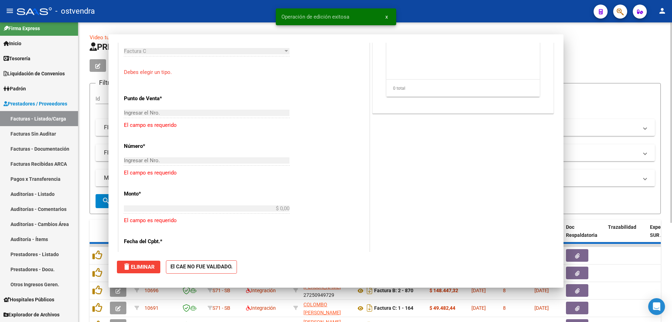
scroll to position [0, 0]
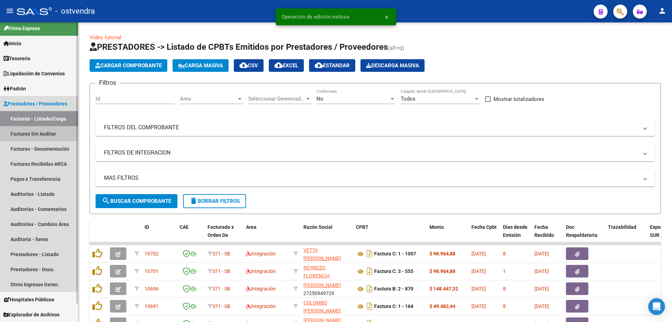
click at [22, 137] on link "Facturas Sin Auditar" at bounding box center [39, 133] width 78 height 15
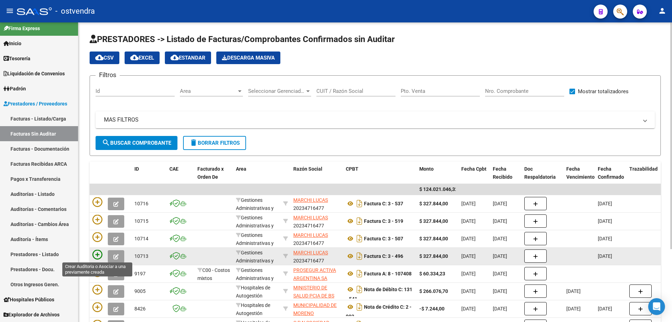
click at [96, 255] on icon at bounding box center [97, 254] width 10 height 10
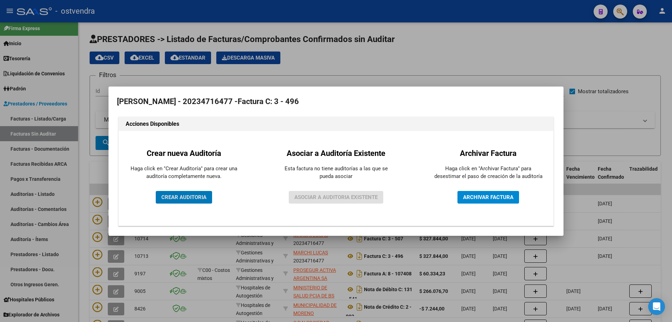
click at [173, 187] on div "Crear nueva Auditoría Haga click en "Crear Auditoría" para crear una auditoría …" at bounding box center [184, 178] width 120 height 84
click at [172, 192] on button "CREAR AUDITORIA" at bounding box center [184, 197] width 56 height 13
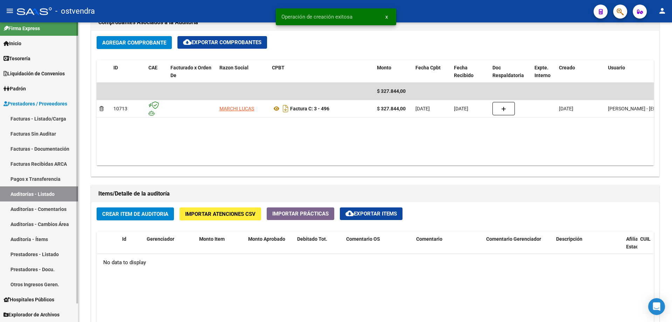
scroll to position [385, 0]
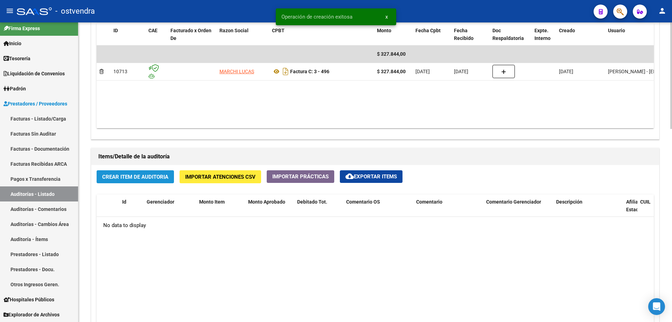
click at [110, 179] on span "Crear Item de Auditoria" at bounding box center [135, 177] width 66 height 6
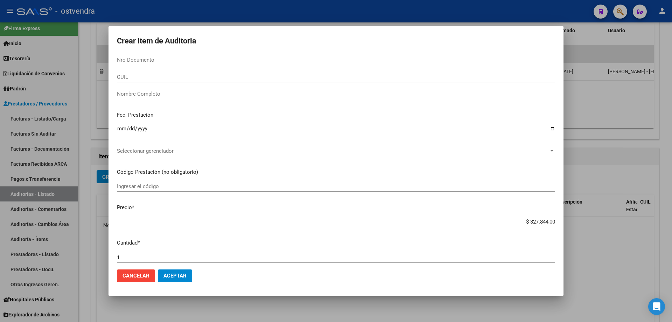
click at [150, 157] on div "Seleccionar gerenciador Seleccionar gerenciador" at bounding box center [336, 154] width 438 height 17
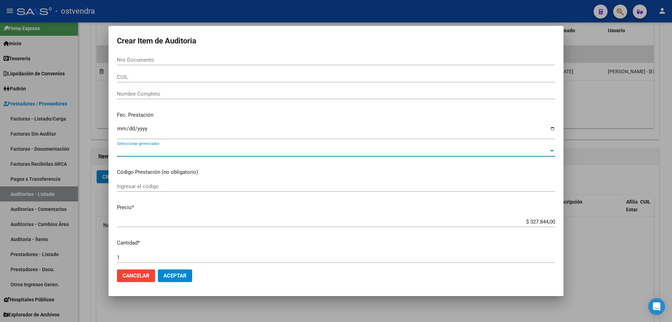
click at [152, 153] on span "Seleccionar gerenciador" at bounding box center [333, 151] width 432 height 6
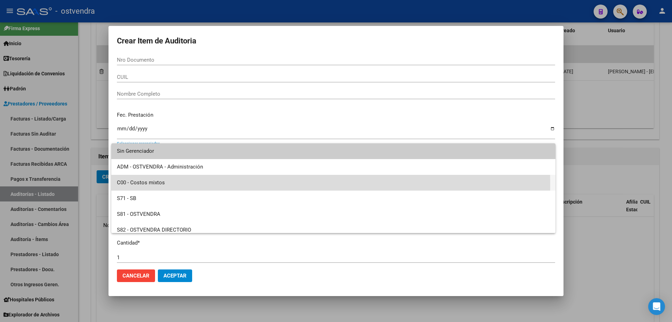
click at [148, 185] on span "C00 - Costos mixtos" at bounding box center [333, 183] width 433 height 16
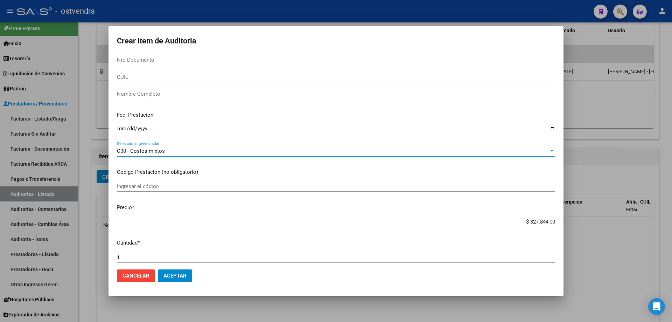
click at [168, 272] on button "Aceptar" at bounding box center [175, 275] width 34 height 13
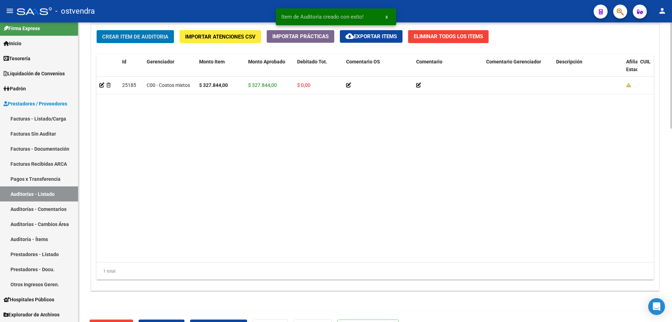
scroll to position [544, 0]
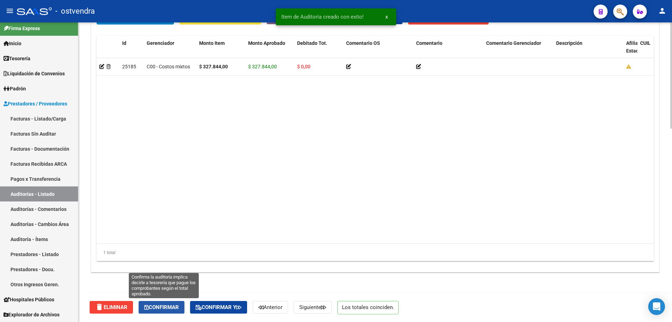
click at [164, 302] on button "Confirmar" at bounding box center [162, 307] width 46 height 13
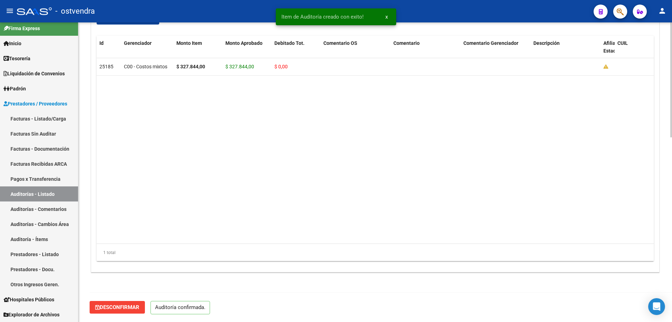
scroll to position [481, 0]
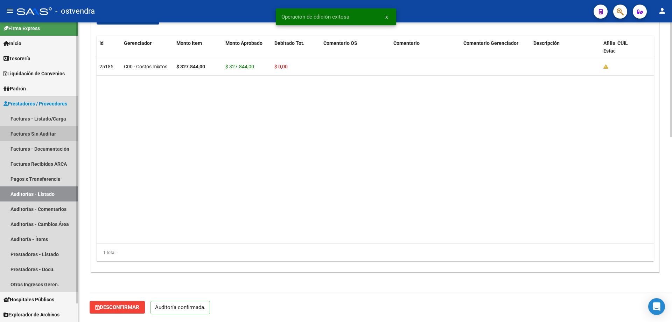
click at [29, 130] on link "Facturas Sin Auditar" at bounding box center [39, 133] width 78 height 15
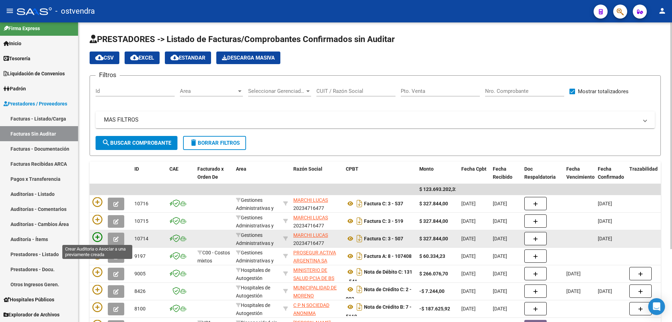
click at [94, 236] on icon at bounding box center [97, 237] width 10 height 10
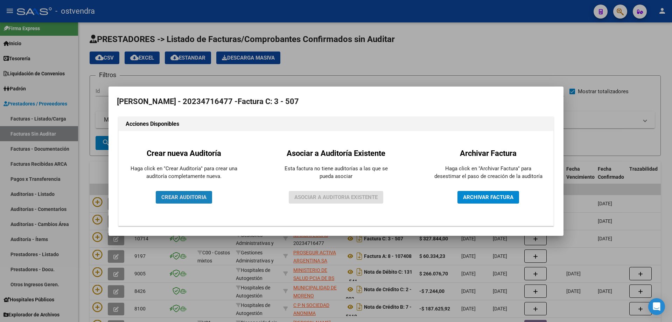
click at [184, 196] on span "CREAR AUDITORIA" at bounding box center [183, 197] width 45 height 6
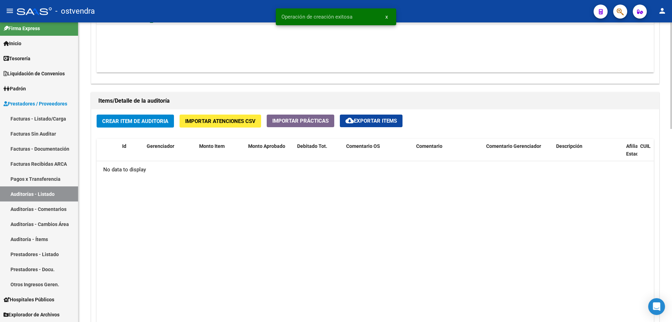
scroll to position [455, 0]
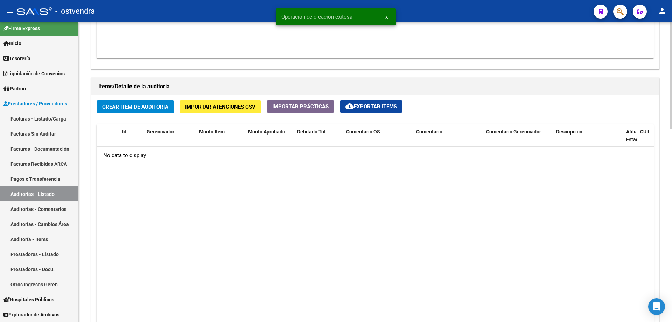
click at [150, 107] on span "Crear Item de Auditoria" at bounding box center [135, 107] width 66 height 6
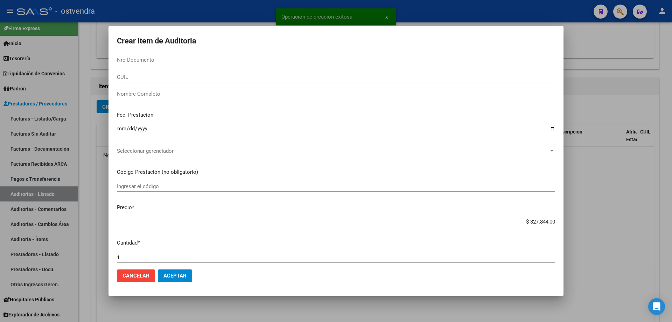
click at [153, 146] on div "Seleccionar gerenciador Seleccionar gerenciador" at bounding box center [336, 151] width 438 height 10
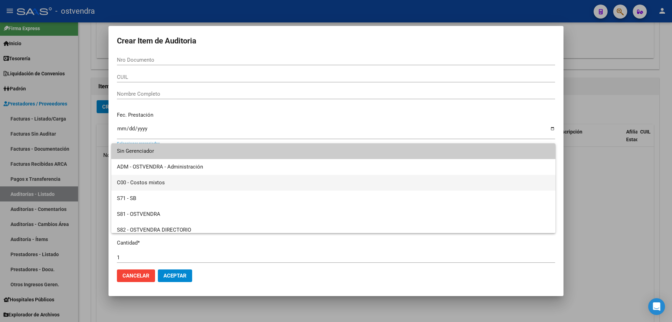
click at [150, 184] on span "C00 - Costos mixtos" at bounding box center [333, 183] width 433 height 16
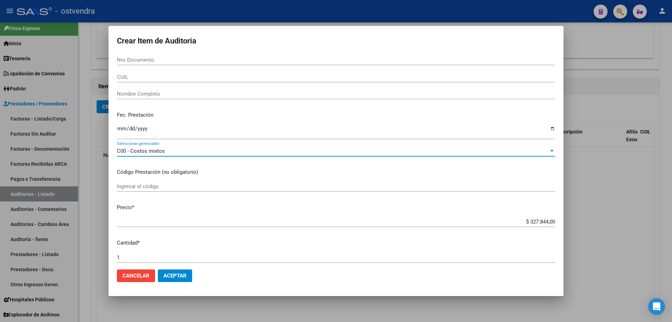
click at [175, 275] on span "Aceptar" at bounding box center [174, 275] width 23 height 6
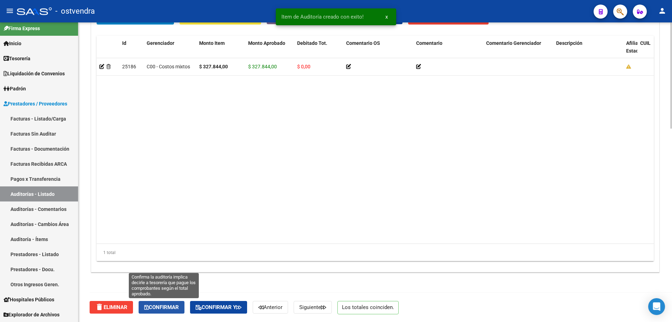
click at [161, 304] on span "Confirmar" at bounding box center [161, 307] width 35 height 6
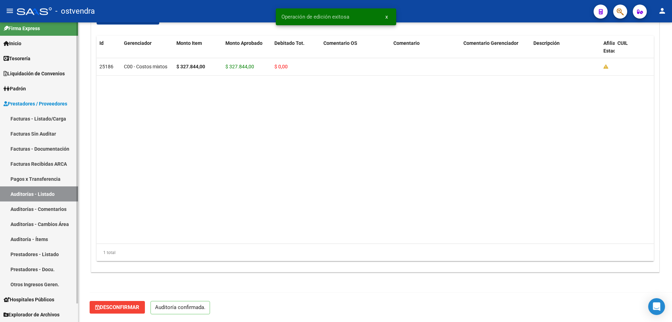
click at [51, 137] on link "Facturas Sin Auditar" at bounding box center [39, 133] width 78 height 15
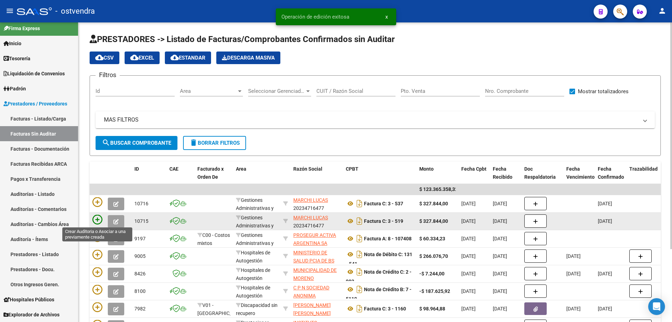
click at [93, 221] on icon at bounding box center [97, 219] width 10 height 10
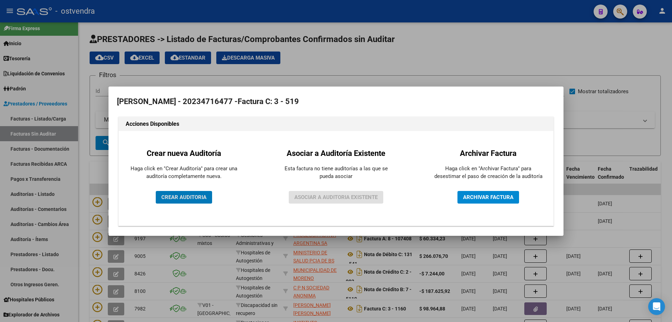
click at [199, 191] on button "CREAR AUDITORIA" at bounding box center [184, 197] width 56 height 13
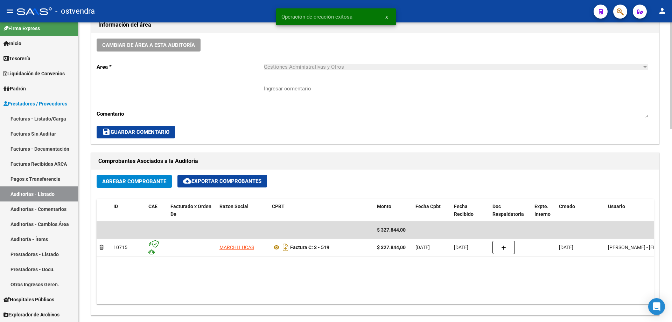
scroll to position [210, 0]
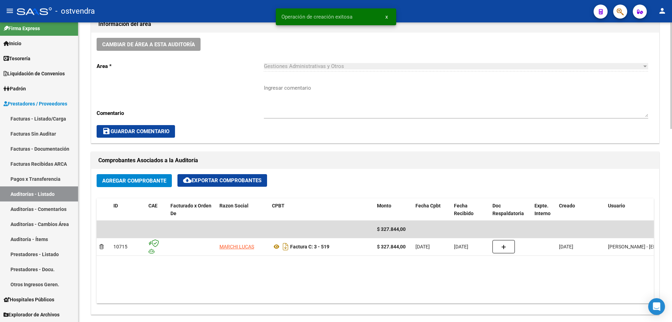
click at [136, 181] on span "Agregar Comprobante" at bounding box center [134, 180] width 64 height 6
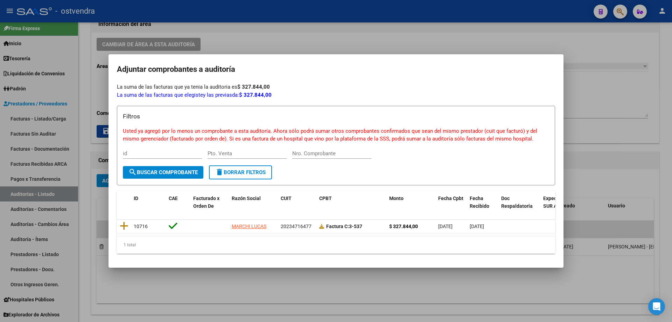
click at [93, 262] on div at bounding box center [336, 161] width 672 height 322
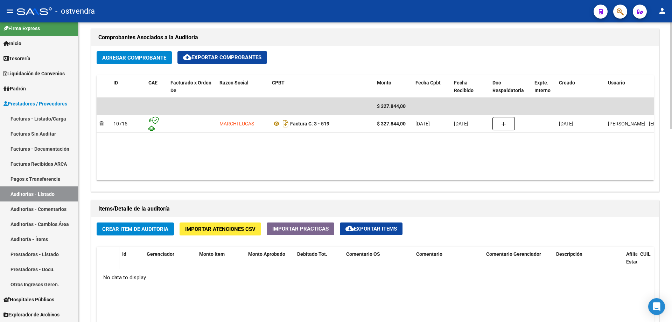
scroll to position [350, 0]
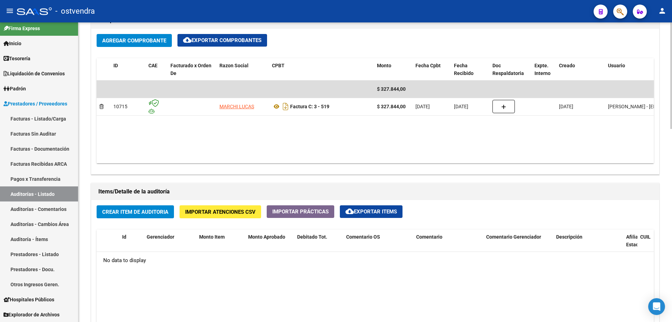
click at [121, 206] on button "Crear Item de Auditoria" at bounding box center [135, 211] width 77 height 13
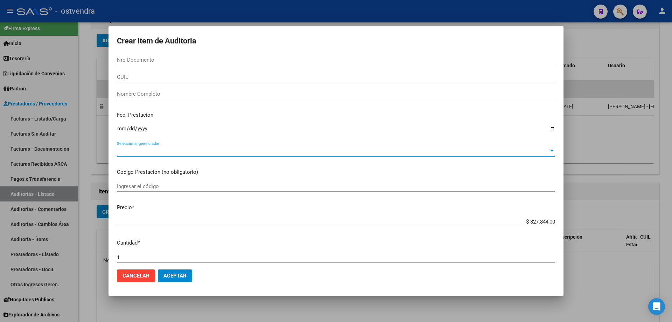
click at [128, 153] on span "Seleccionar gerenciador" at bounding box center [333, 151] width 432 height 6
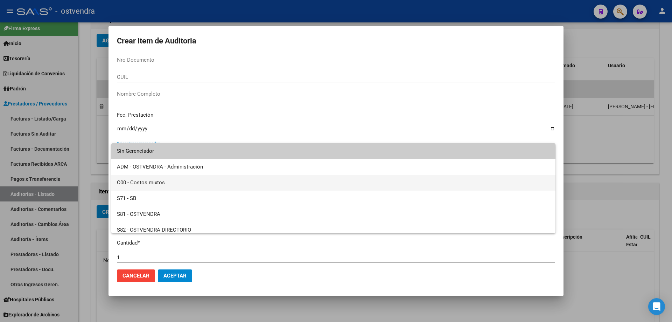
click at [156, 188] on span "C00 - Costos mixtos" at bounding box center [333, 183] width 433 height 16
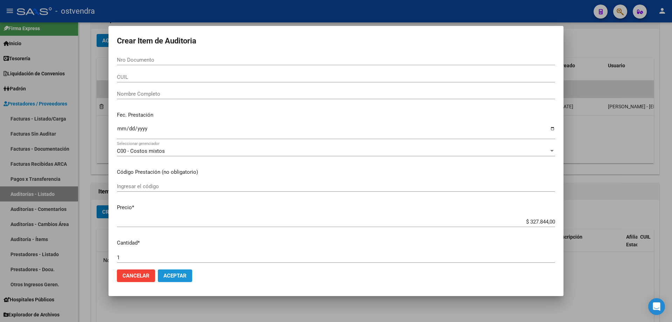
click at [176, 273] on span "Aceptar" at bounding box center [174, 275] width 23 height 6
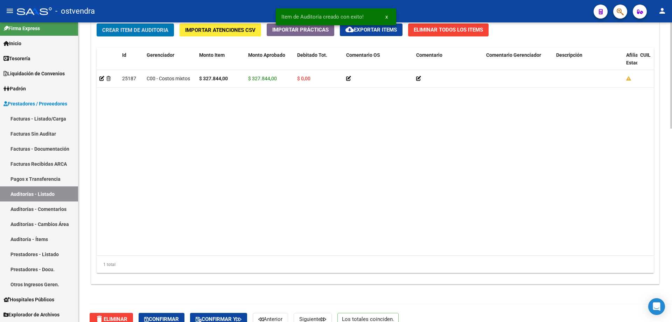
scroll to position [544, 0]
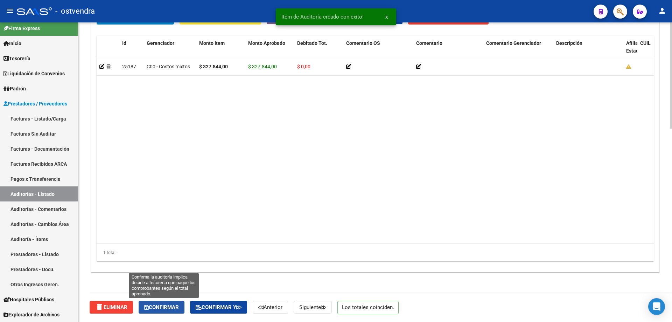
click at [170, 313] on button "Confirmar" at bounding box center [162, 307] width 46 height 13
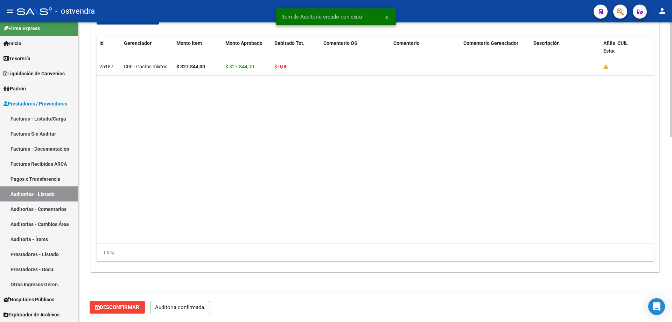
scroll to position [481, 0]
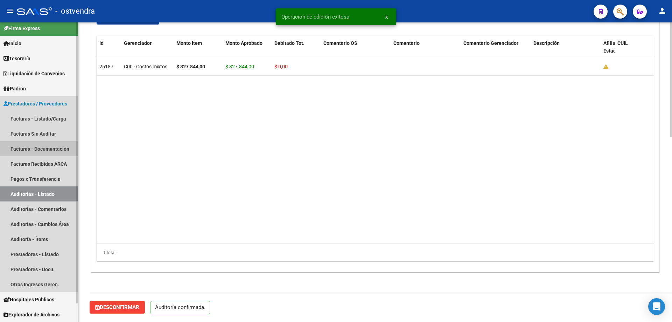
click at [26, 142] on link "Facturas - Documentación" at bounding box center [39, 148] width 78 height 15
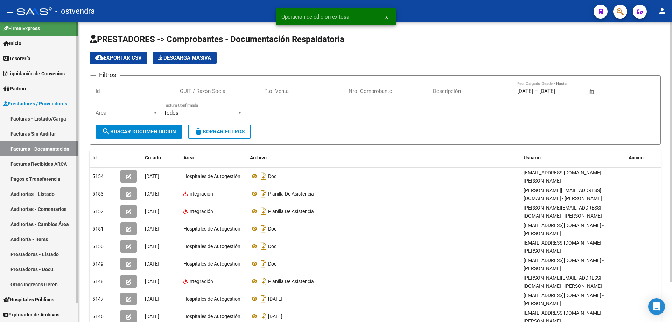
click at [27, 126] on link "Facturas Sin Auditar" at bounding box center [39, 133] width 78 height 15
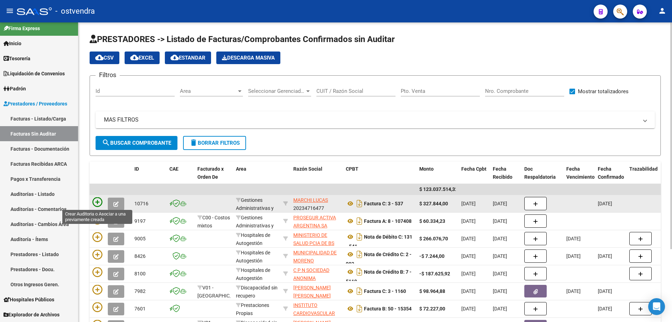
click at [98, 201] on icon at bounding box center [97, 202] width 10 height 10
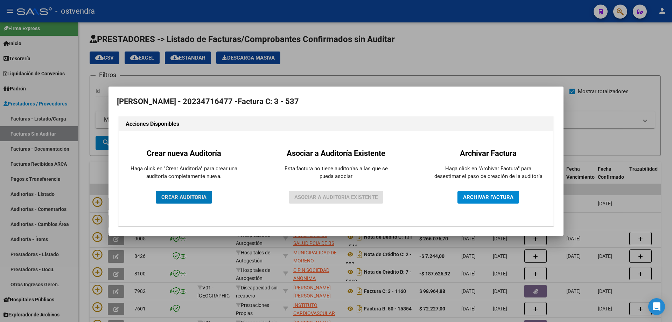
click at [185, 195] on span "CREAR AUDITORIA" at bounding box center [183, 197] width 45 height 6
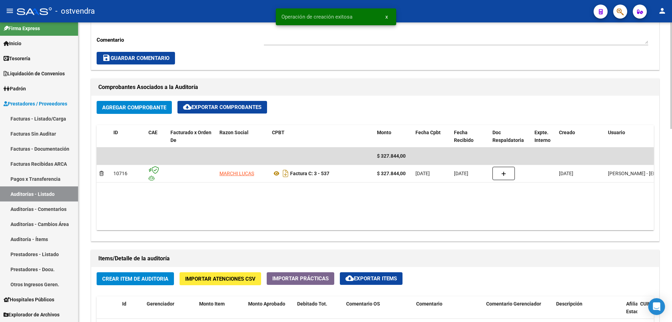
scroll to position [350, 0]
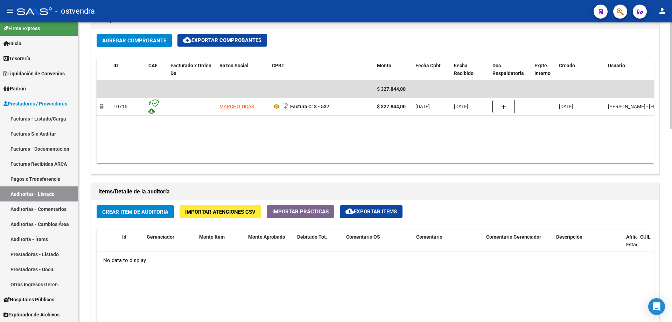
click at [143, 214] on span "Crear Item de Auditoria" at bounding box center [135, 212] width 66 height 6
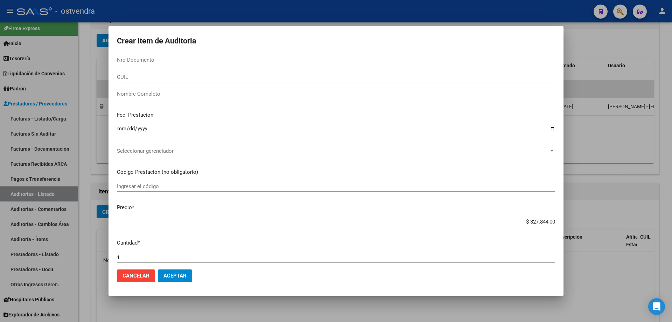
click at [170, 269] on mat-dialog-actions "Cancelar Aceptar" at bounding box center [336, 275] width 438 height 24
click at [171, 274] on span "Aceptar" at bounding box center [174, 275] width 23 height 6
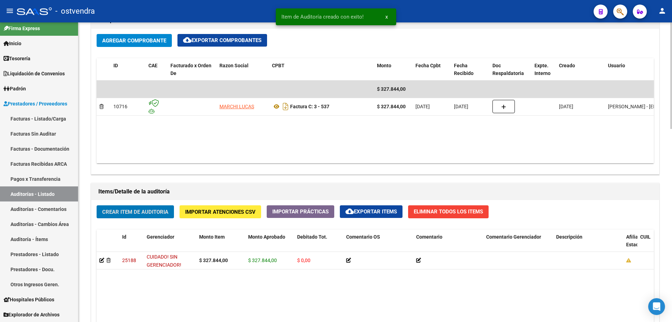
scroll to position [350, 0]
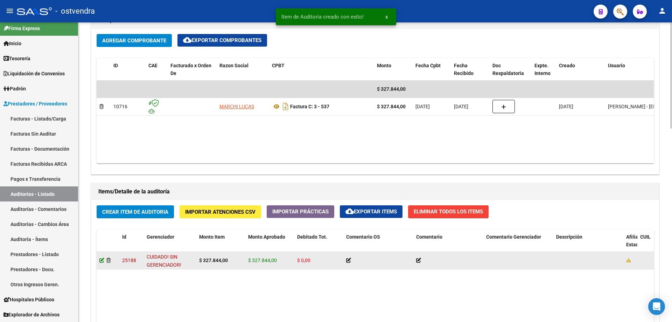
click at [101, 261] on icon at bounding box center [101, 260] width 5 height 5
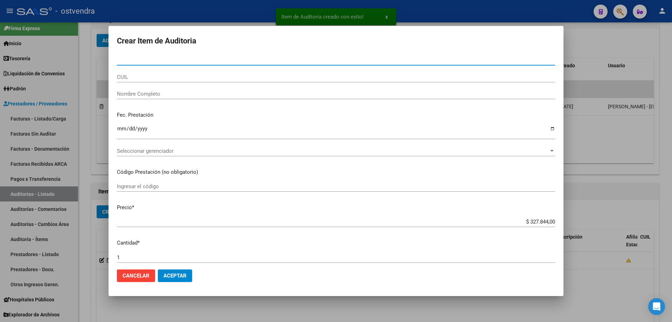
click at [146, 155] on div "Seleccionar gerenciador Seleccionar gerenciador" at bounding box center [336, 151] width 438 height 10
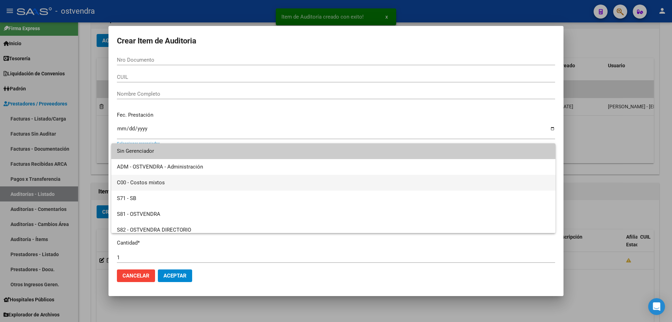
drag, startPoint x: 149, startPoint y: 179, endPoint x: 158, endPoint y: 238, distance: 60.1
click at [149, 180] on span "C00 - Costos mixtos" at bounding box center [333, 183] width 433 height 16
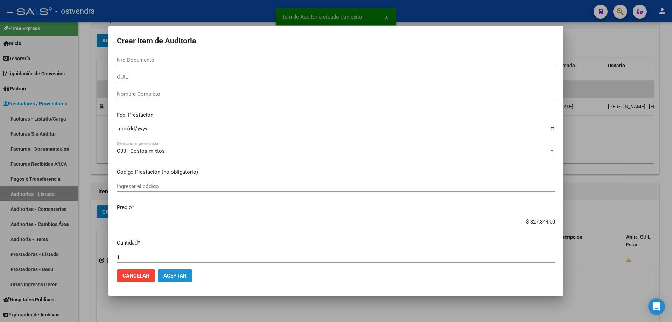
click at [162, 272] on button "Aceptar" at bounding box center [175, 275] width 34 height 13
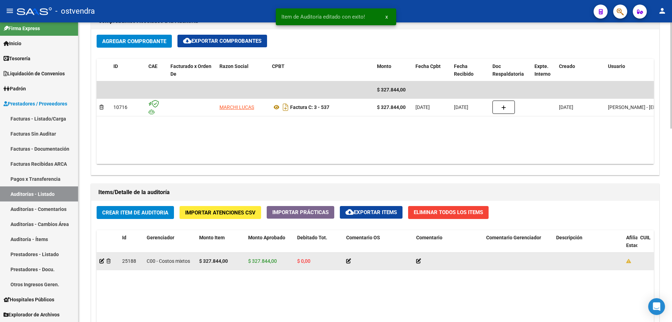
scroll to position [350, 0]
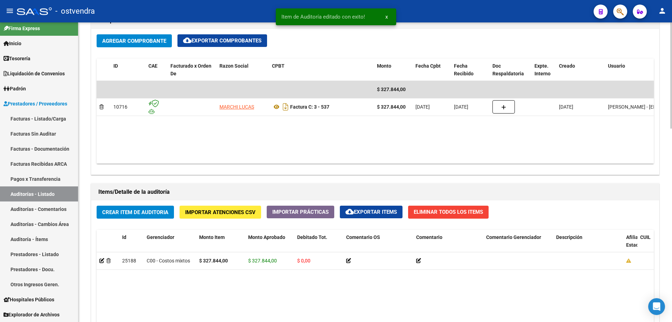
click at [143, 212] on span "Crear Item de Auditoria" at bounding box center [135, 212] width 66 height 6
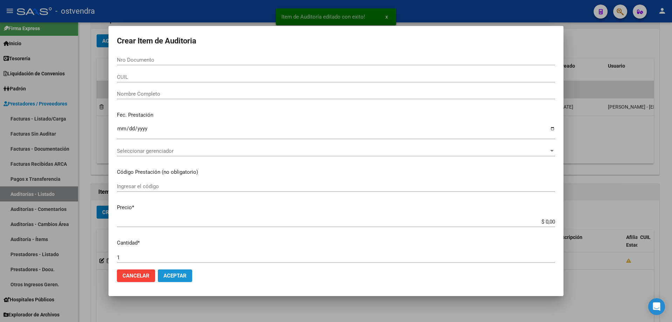
click at [171, 277] on span "Aceptar" at bounding box center [174, 275] width 23 height 6
click at [170, 270] on button "Aceptar" at bounding box center [175, 275] width 34 height 13
click at [114, 256] on mat-dialog-content "Nro Documento CUIL Nombre Completo Fec. Prestación Ingresar la fecha Selecciona…" at bounding box center [335, 159] width 455 height 209
click at [101, 251] on div at bounding box center [336, 161] width 672 height 322
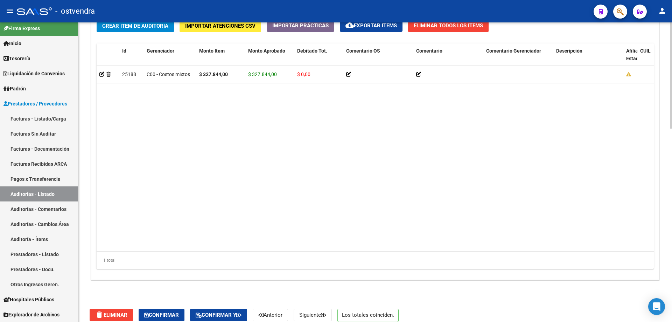
scroll to position [544, 0]
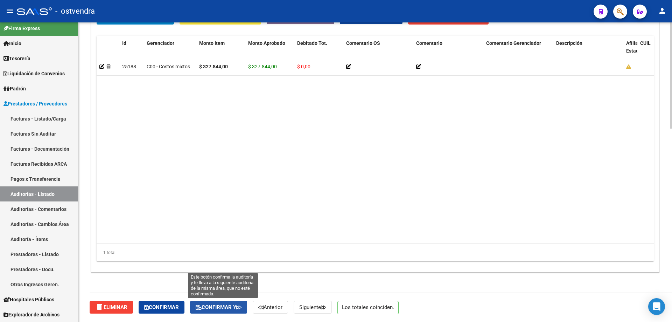
click at [198, 307] on button "Confirmar y" at bounding box center [218, 307] width 57 height 13
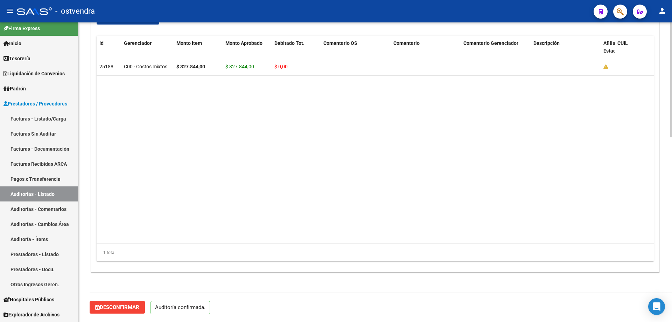
scroll to position [481, 0]
click at [38, 57] on link "Tesorería" at bounding box center [39, 58] width 78 height 15
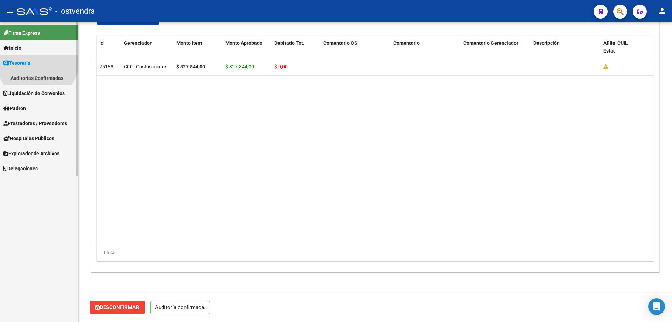
scroll to position [0, 0]
click at [37, 78] on link "Auditorías Confirmadas" at bounding box center [39, 77] width 78 height 15
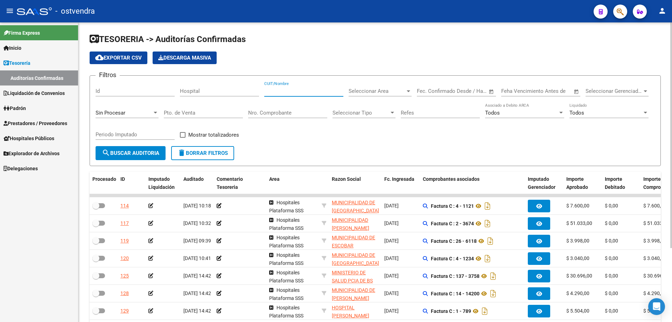
click at [266, 91] on input "CUIT/Nombre" at bounding box center [303, 91] width 79 height 6
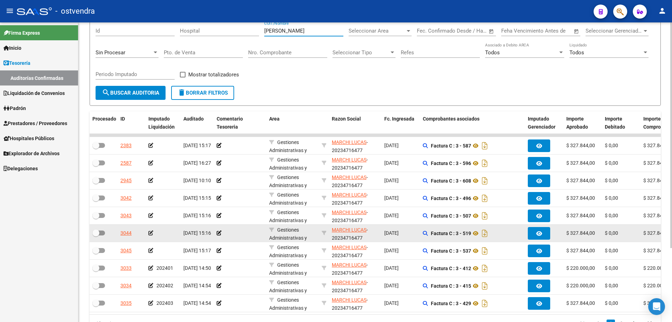
scroll to position [70, 0]
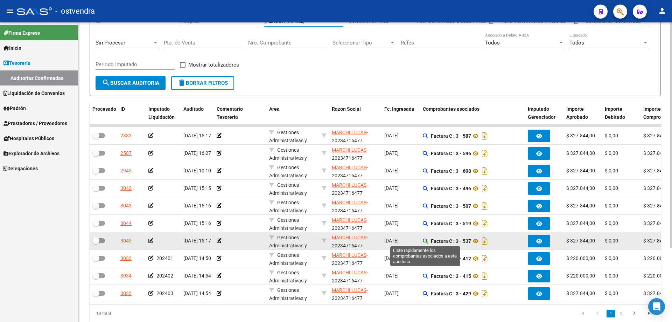
type input "[PERSON_NAME]"
click at [423, 241] on icon at bounding box center [425, 240] width 5 height 5
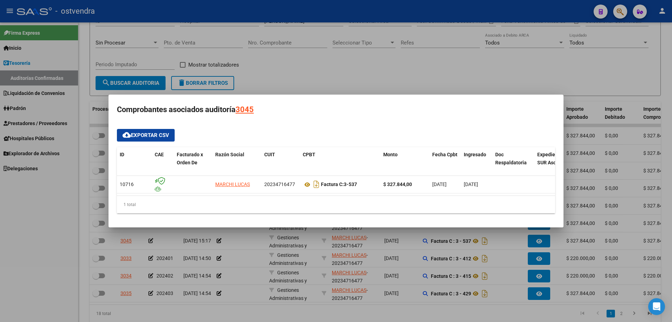
click at [161, 248] on div at bounding box center [336, 161] width 672 height 322
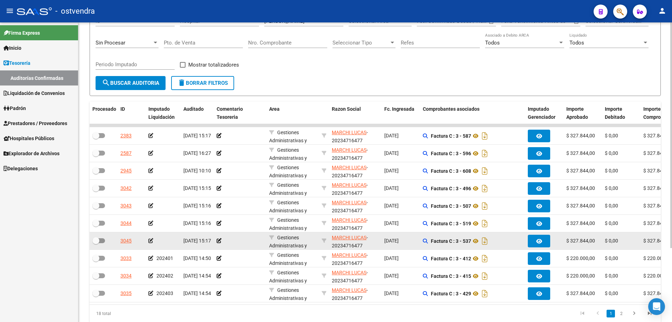
click at [151, 240] on icon at bounding box center [150, 240] width 5 height 5
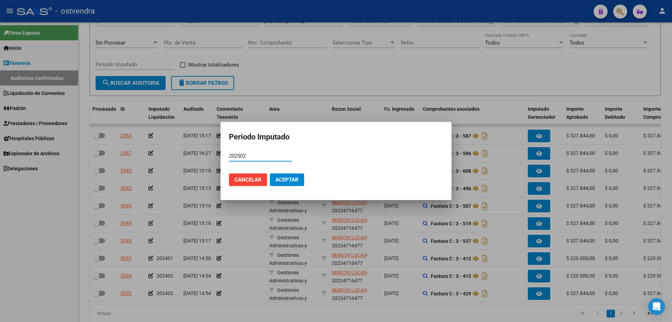
type input "202502"
click at [286, 178] on span "Aceptar" at bounding box center [286, 179] width 23 height 6
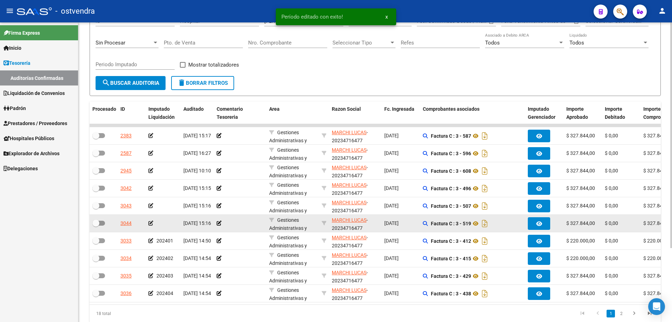
click at [152, 224] on icon at bounding box center [150, 222] width 5 height 5
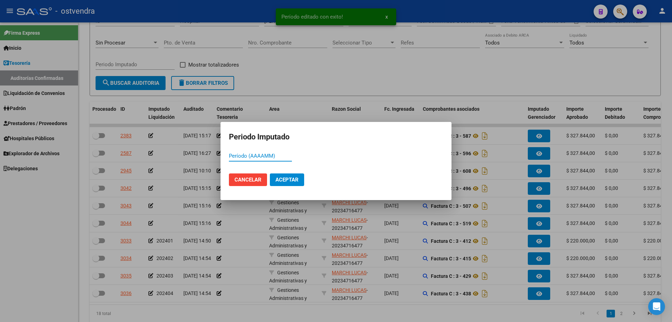
click at [311, 221] on div at bounding box center [336, 161] width 672 height 322
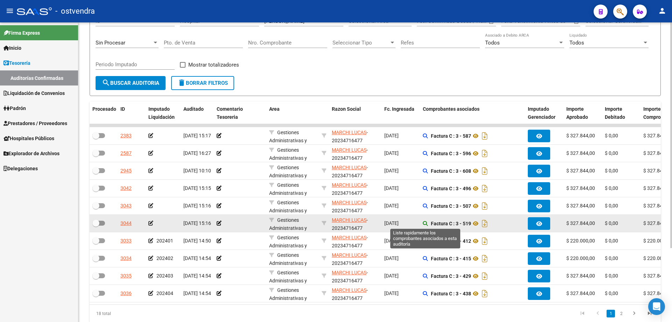
click at [424, 223] on icon at bounding box center [425, 223] width 5 height 5
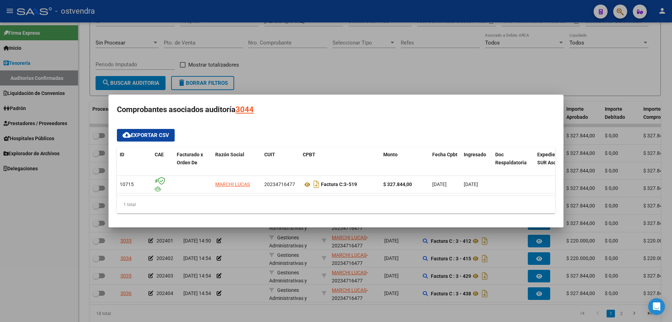
click at [335, 290] on div at bounding box center [336, 161] width 672 height 322
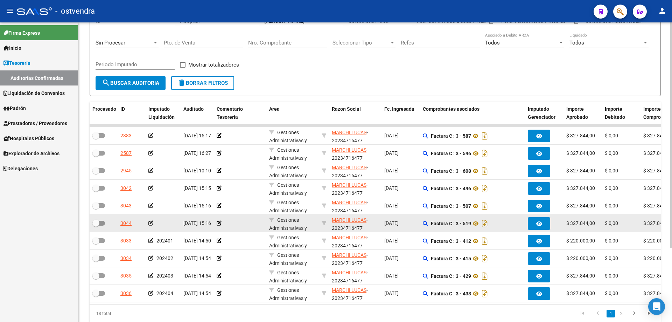
click at [152, 223] on icon at bounding box center [150, 222] width 5 height 5
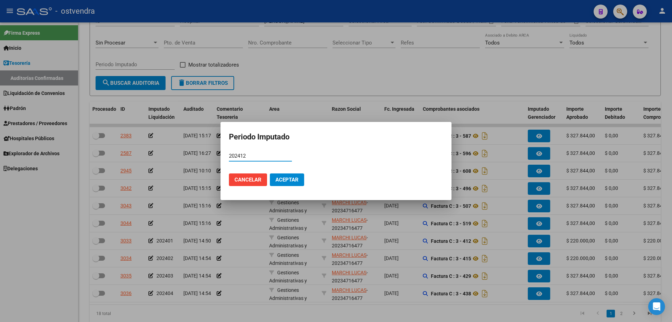
type input "202412"
click at [296, 177] on span "Aceptar" at bounding box center [286, 179] width 23 height 6
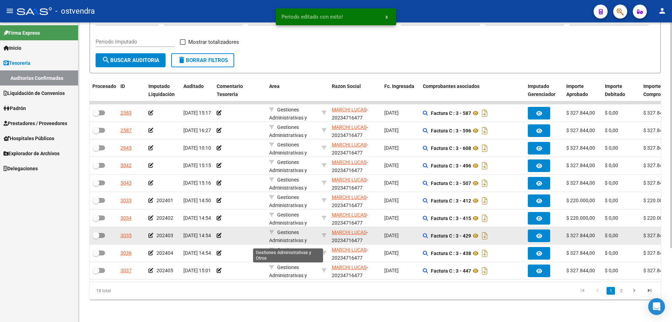
scroll to position [9, 0]
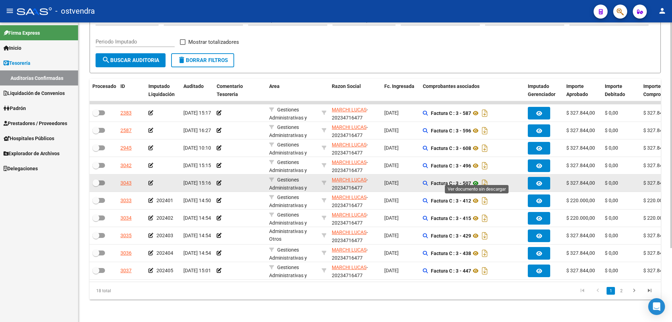
click at [479, 179] on icon at bounding box center [475, 183] width 9 height 8
click at [150, 180] on icon at bounding box center [150, 182] width 5 height 5
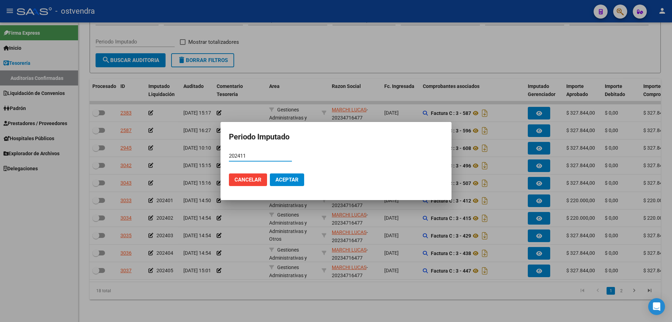
type input "202411"
click at [290, 176] on span "Aceptar" at bounding box center [286, 179] width 23 height 6
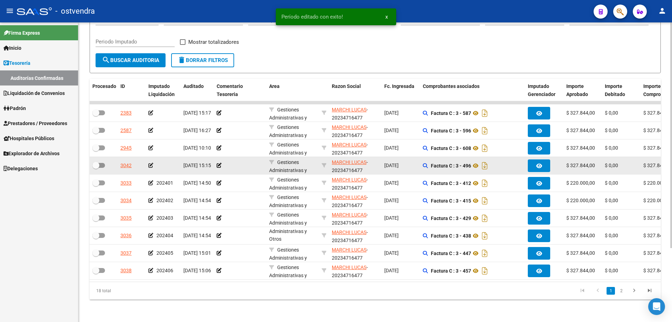
click at [152, 163] on icon at bounding box center [150, 165] width 5 height 5
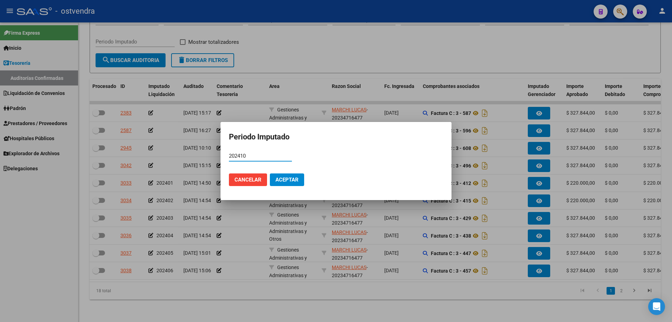
type input "202410"
click at [288, 176] on span "Aceptar" at bounding box center [286, 179] width 23 height 6
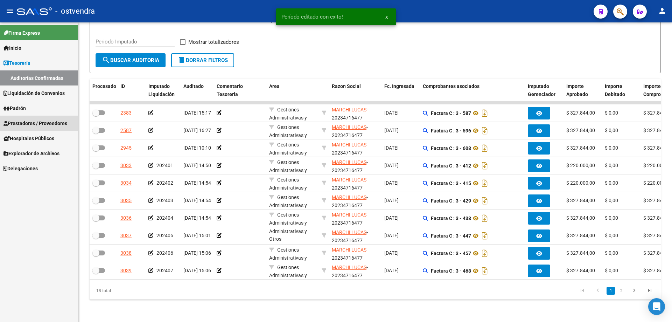
click at [34, 120] on span "Prestadores / Proveedores" at bounding box center [35, 123] width 64 height 8
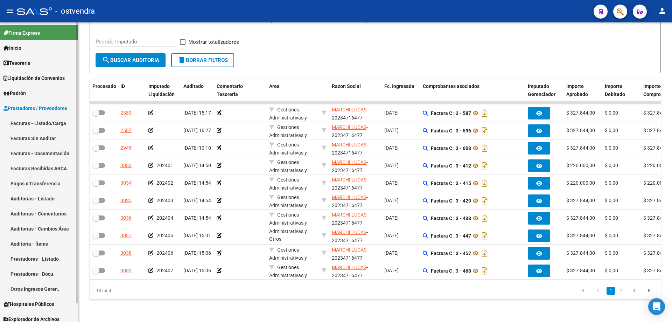
click at [17, 135] on link "Facturas Sin Auditar" at bounding box center [39, 138] width 78 height 15
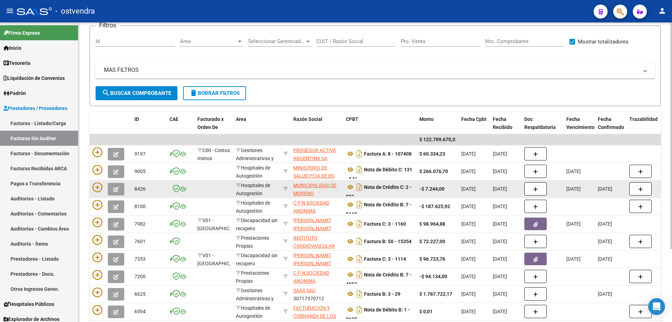
scroll to position [70, 0]
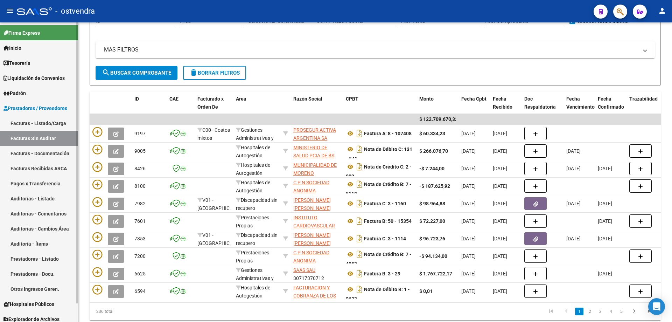
click at [45, 121] on link "Facturas - Listado/Carga" at bounding box center [39, 122] width 78 height 15
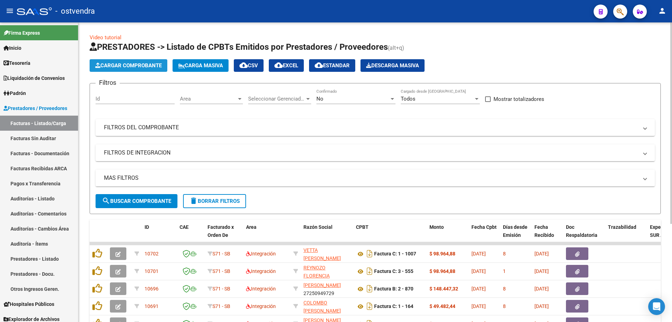
click at [129, 61] on button "Cargar Comprobante" at bounding box center [129, 65] width 78 height 13
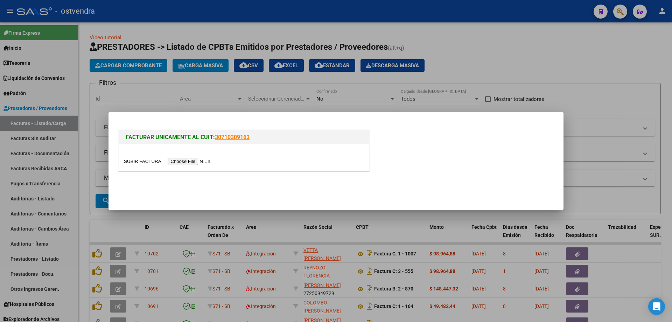
click at [190, 162] on input "file" at bounding box center [168, 160] width 89 height 7
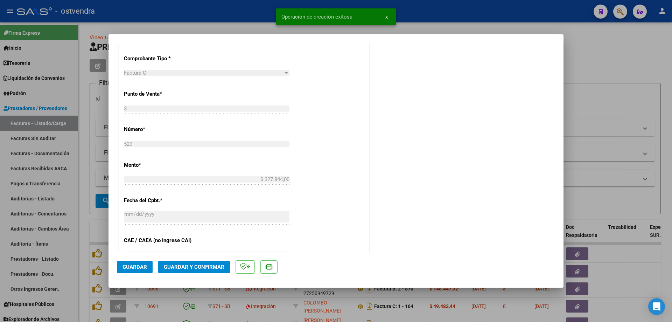
scroll to position [315, 0]
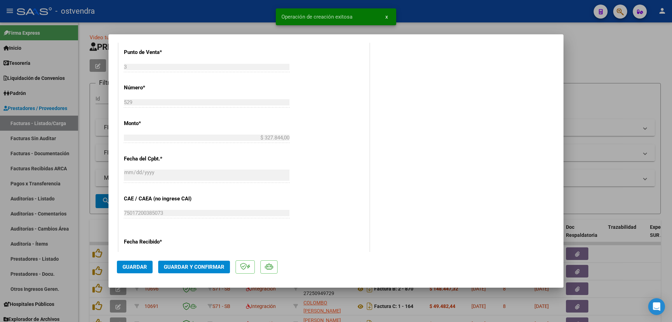
click at [170, 262] on button "Guardar y Confirmar" at bounding box center [194, 266] width 72 height 13
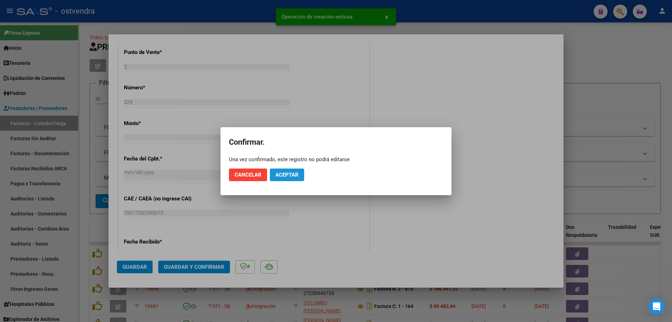
click at [275, 174] on span "Aceptar" at bounding box center [286, 174] width 23 height 6
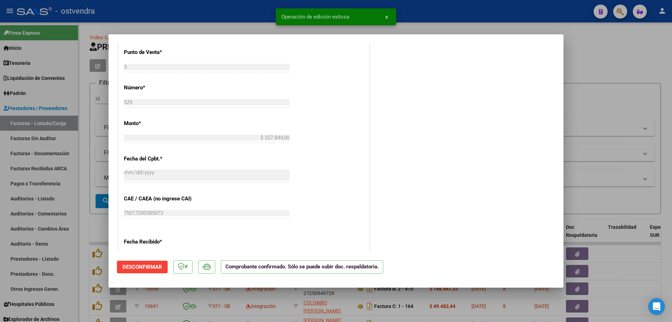
click at [67, 205] on div at bounding box center [336, 161] width 672 height 322
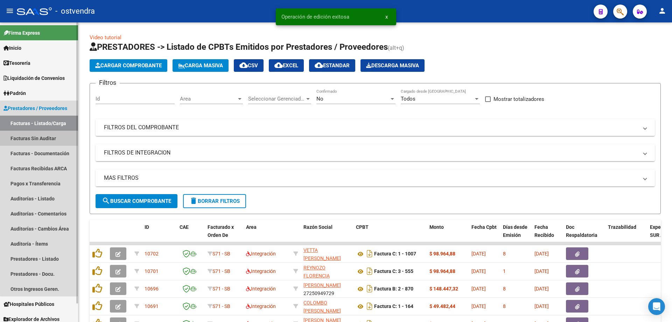
click at [41, 140] on link "Facturas Sin Auditar" at bounding box center [39, 138] width 78 height 15
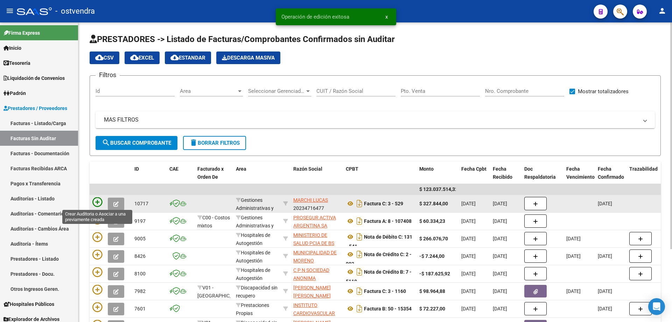
click at [96, 203] on icon at bounding box center [97, 202] width 10 height 10
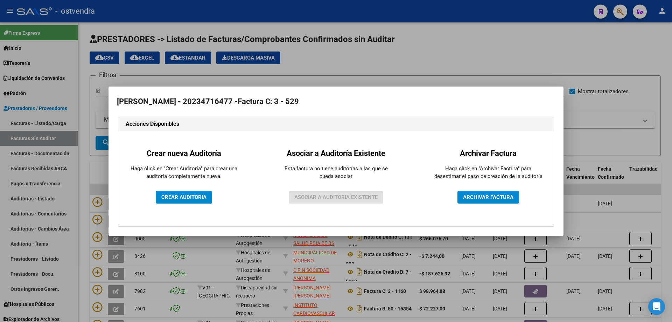
click at [154, 202] on div "Crear nueva Auditoría Haga click en "Crear Auditoría" para crear una auditoría …" at bounding box center [184, 178] width 120 height 84
click at [164, 204] on div "Crear nueva Auditoría Haga click en "Crear Auditoría" para crear una auditoría …" at bounding box center [184, 178] width 120 height 84
click at [165, 198] on span "CREAR AUDITORIA" at bounding box center [183, 197] width 45 height 6
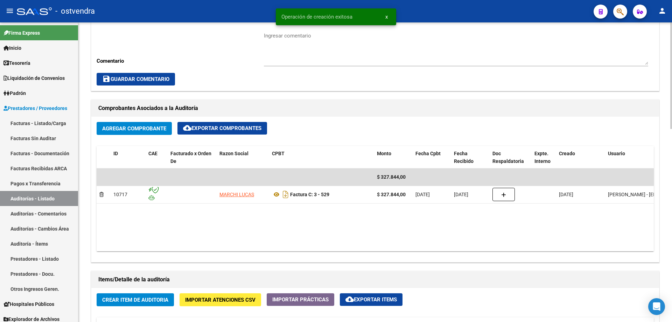
scroll to position [280, 0]
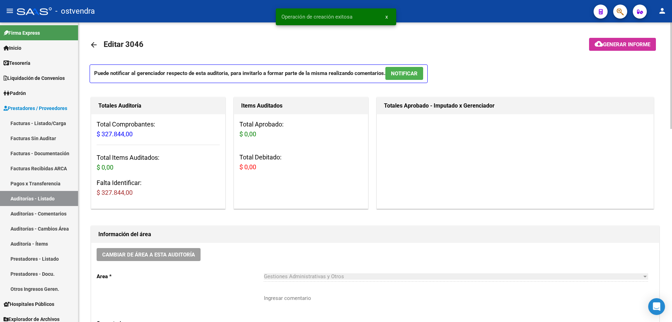
scroll to position [2, 0]
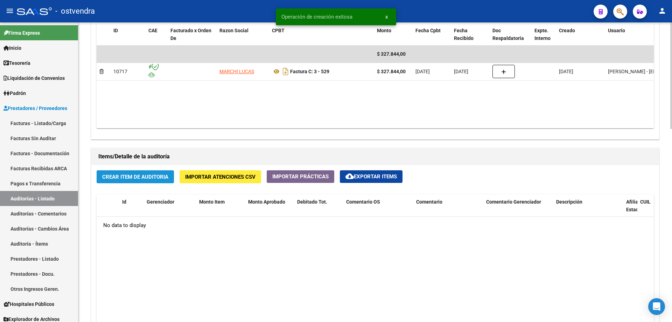
click at [146, 182] on button "Crear Item de Auditoria" at bounding box center [135, 176] width 77 height 13
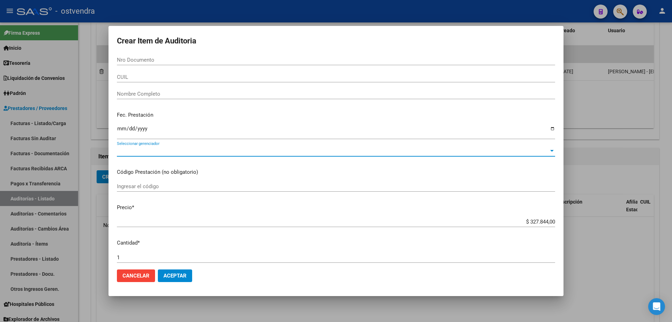
click at [135, 150] on span "Seleccionar gerenciador" at bounding box center [333, 151] width 432 height 6
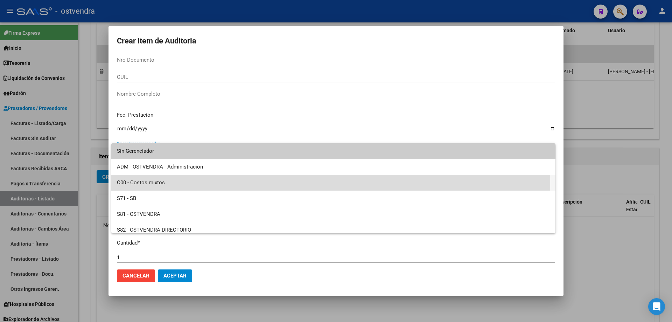
click at [144, 183] on span "C00 - Costos mixtos" at bounding box center [333, 183] width 433 height 16
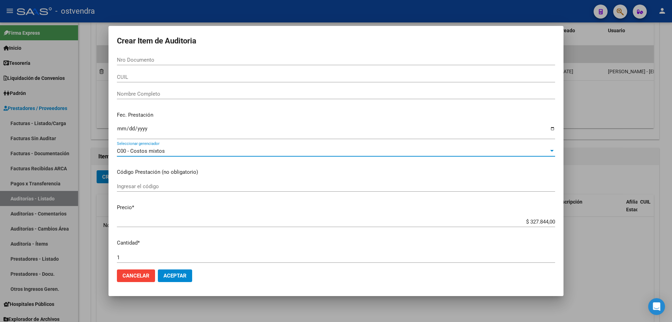
click at [175, 272] on button "Aceptar" at bounding box center [175, 275] width 34 height 13
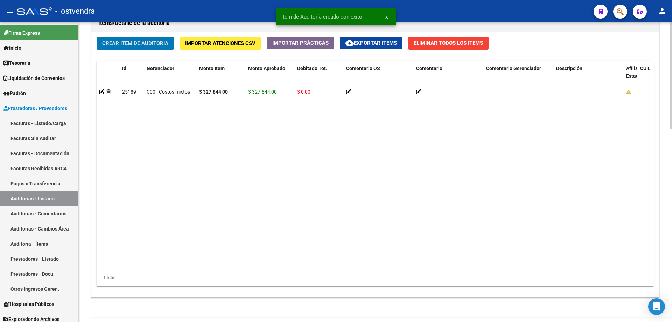
scroll to position [544, 0]
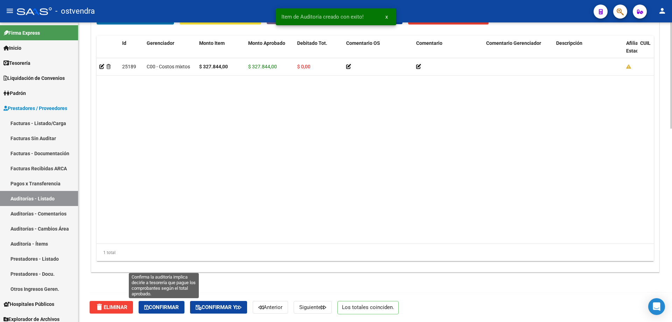
click at [163, 302] on button "Confirmar" at bounding box center [162, 307] width 46 height 13
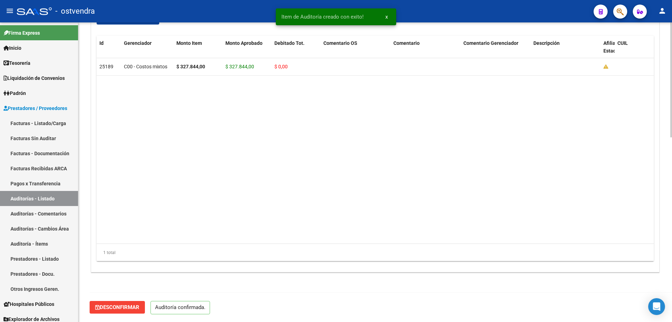
scroll to position [481, 0]
click at [8, 64] on icon at bounding box center [6, 63] width 6 height 5
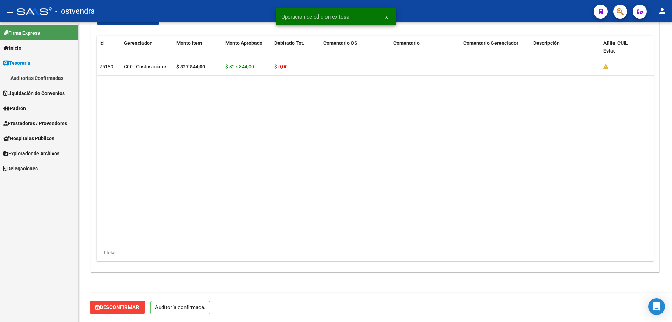
click at [55, 77] on link "Auditorías Confirmadas" at bounding box center [39, 77] width 78 height 15
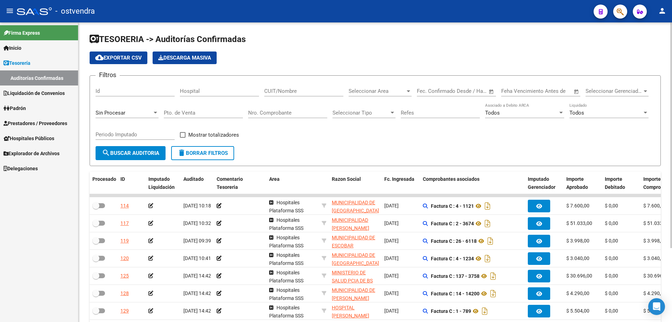
click at [309, 85] on div "CUIT/Nombre" at bounding box center [303, 88] width 79 height 15
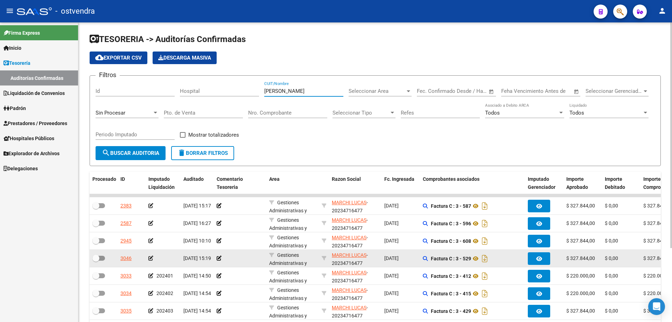
type input "[PERSON_NAME]"
click at [423, 261] on app-auditoria-comprobantes-asociados at bounding box center [425, 258] width 5 height 6
click at [423, 259] on icon at bounding box center [425, 258] width 5 height 5
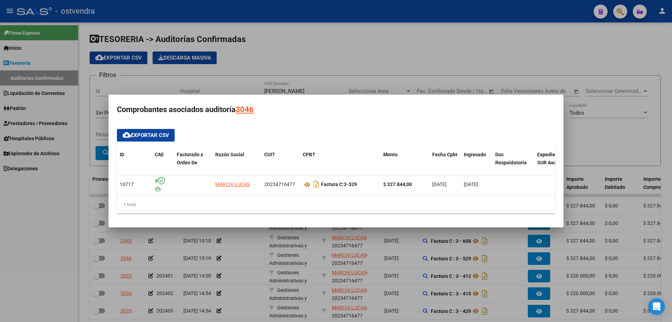
click at [288, 262] on div at bounding box center [336, 161] width 672 height 322
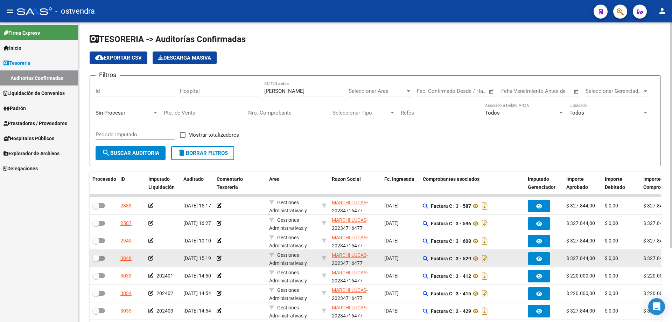
click at [151, 259] on icon at bounding box center [150, 257] width 5 height 5
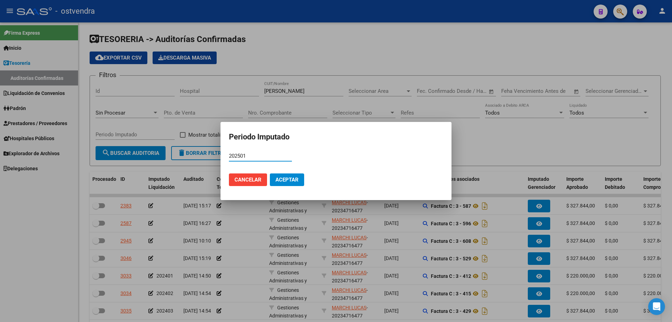
type input "202501"
click at [295, 178] on span "Aceptar" at bounding box center [286, 179] width 23 height 6
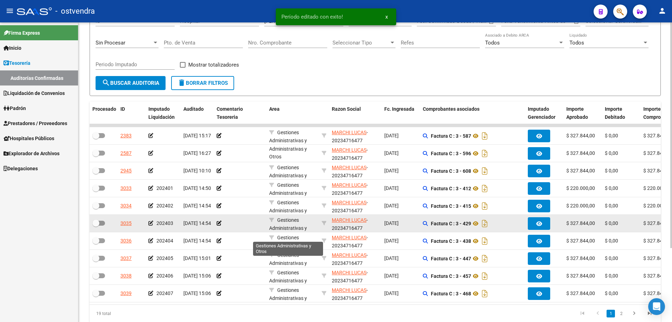
scroll to position [9, 0]
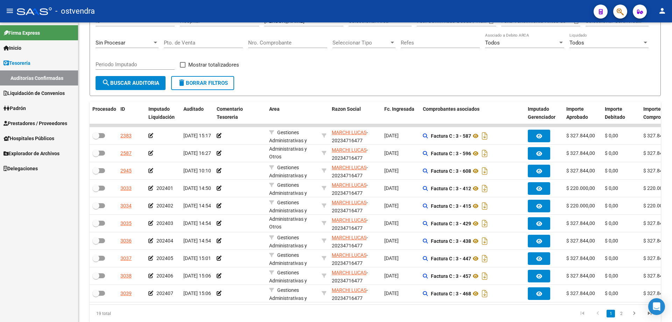
click at [33, 117] on link "Prestadores / Proveedores" at bounding box center [39, 122] width 78 height 15
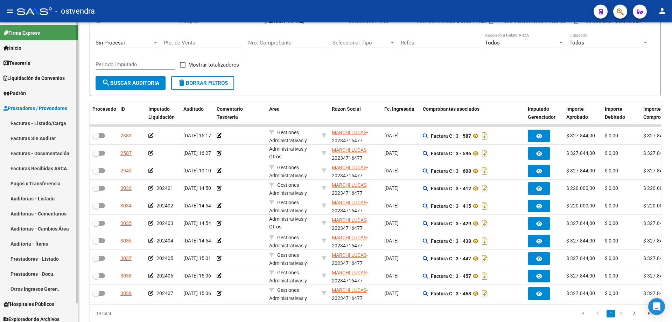
click at [50, 123] on link "Facturas - Listado/Carga" at bounding box center [39, 122] width 78 height 15
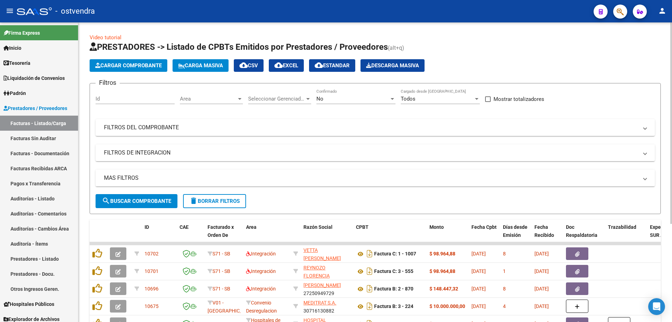
click at [160, 67] on span "Cargar Comprobante" at bounding box center [128, 65] width 66 height 6
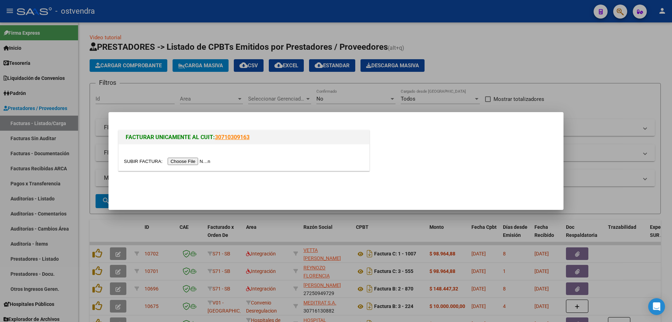
click at [181, 163] on input "file" at bounding box center [168, 160] width 89 height 7
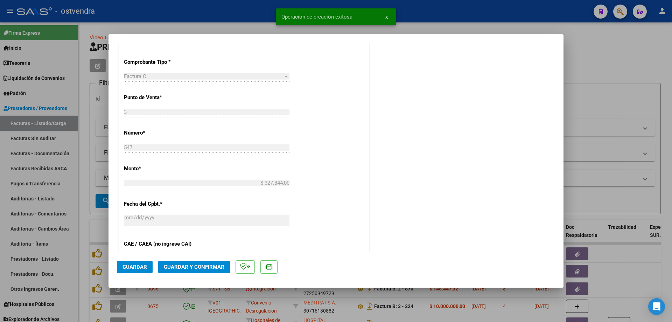
scroll to position [280, 0]
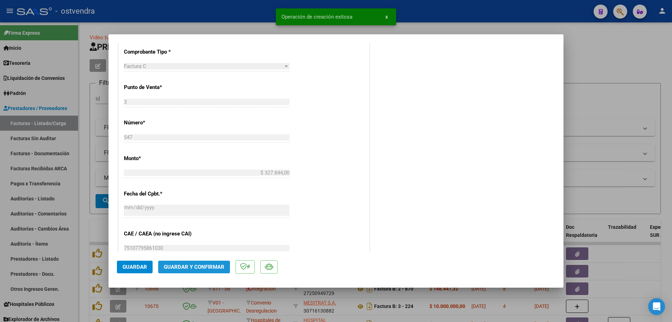
click at [176, 269] on span "Guardar y Confirmar" at bounding box center [194, 266] width 61 height 6
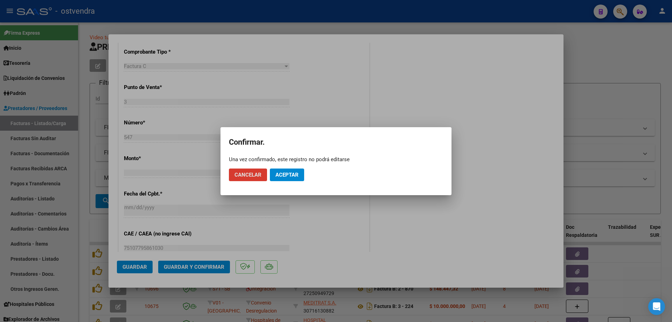
click at [290, 176] on span "Aceptar" at bounding box center [286, 174] width 23 height 6
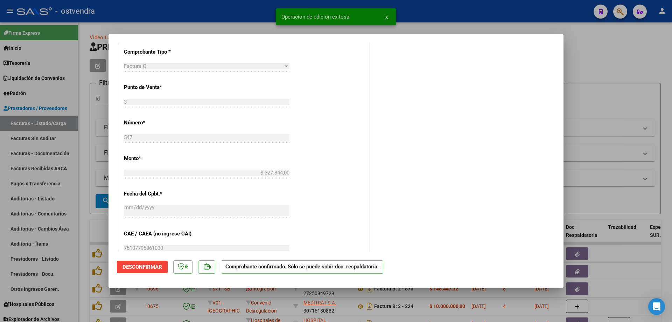
click at [87, 234] on div at bounding box center [336, 161] width 672 height 322
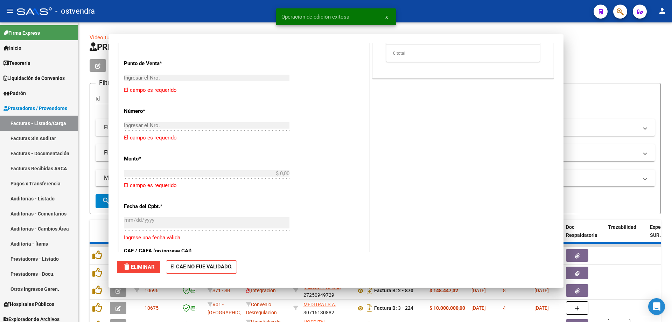
scroll to position [0, 0]
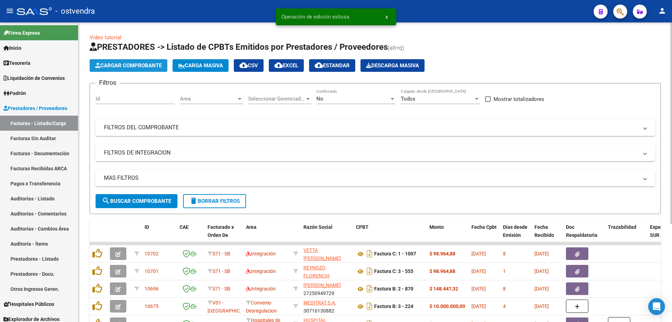
click at [150, 71] on button "Cargar Comprobante" at bounding box center [129, 65] width 78 height 13
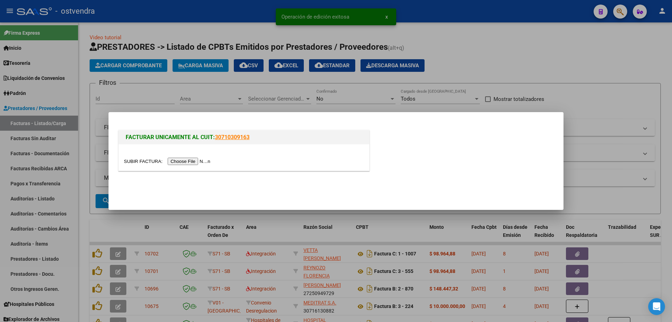
click at [186, 165] on div at bounding box center [244, 157] width 251 height 26
click at [186, 162] on input "file" at bounding box center [168, 160] width 89 height 7
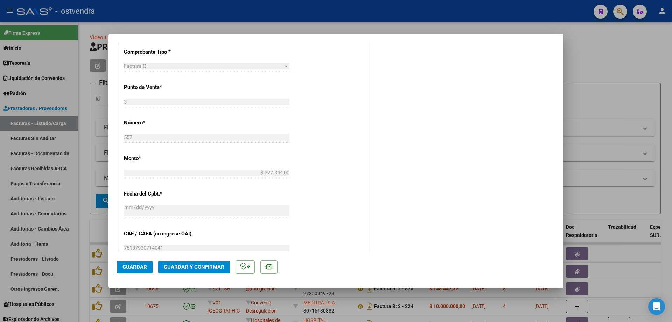
scroll to position [315, 0]
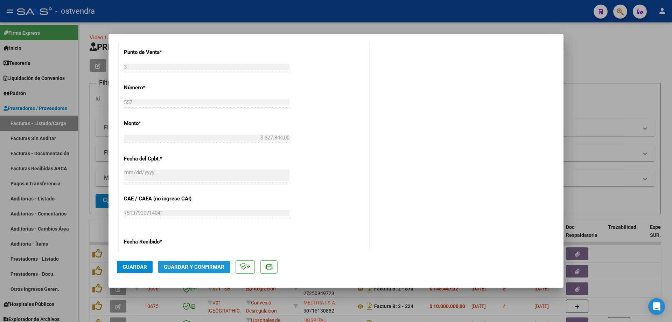
click at [210, 266] on span "Guardar y Confirmar" at bounding box center [194, 266] width 61 height 6
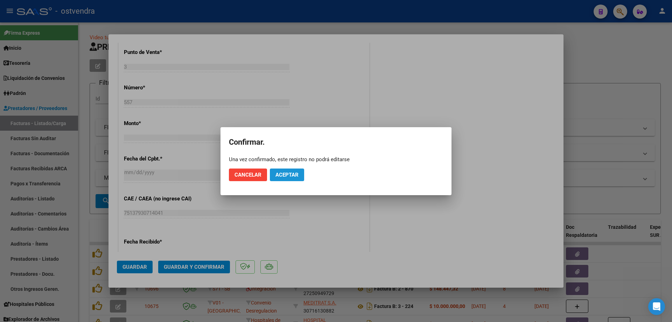
click at [278, 175] on span "Aceptar" at bounding box center [286, 174] width 23 height 6
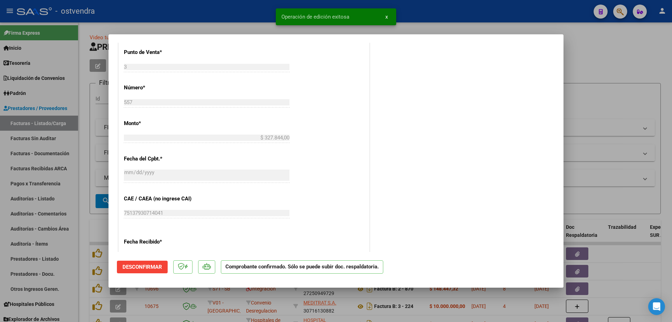
click at [72, 211] on div at bounding box center [336, 161] width 672 height 322
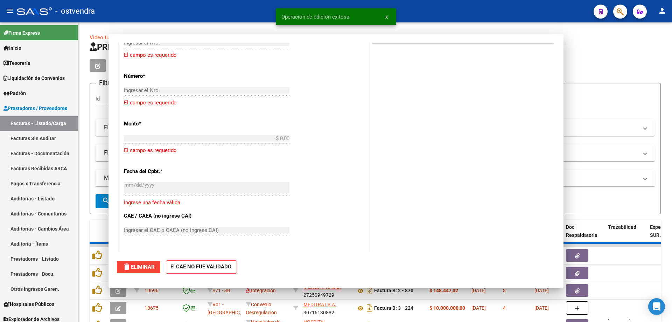
scroll to position [0, 0]
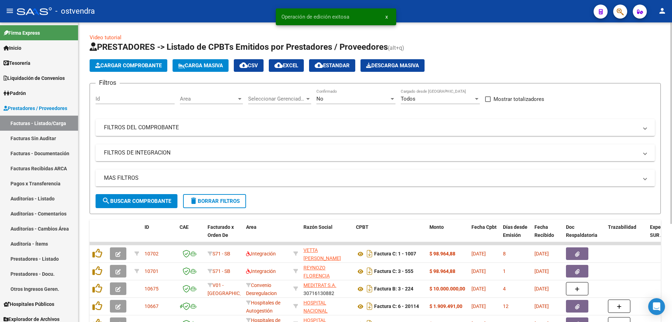
click at [120, 66] on span "Cargar Comprobante" at bounding box center [128, 65] width 66 height 6
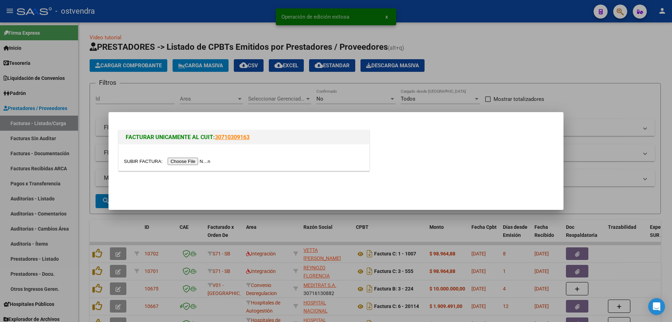
click at [179, 160] on input "file" at bounding box center [168, 160] width 89 height 7
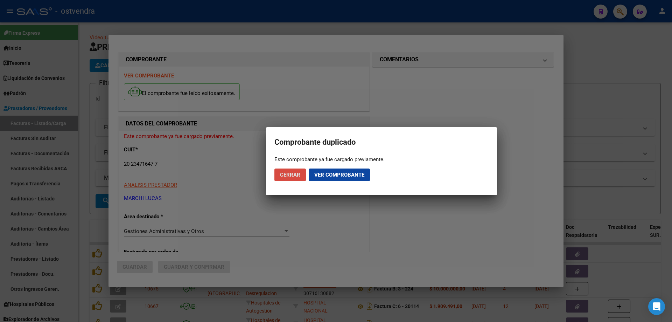
click at [296, 177] on span "Cerrar" at bounding box center [290, 174] width 20 height 6
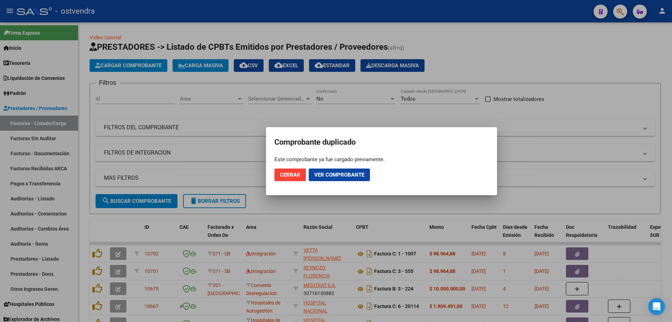
click at [120, 132] on div at bounding box center [336, 161] width 672 height 322
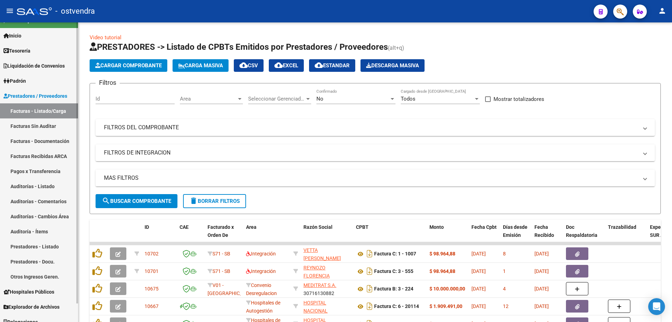
scroll to position [20, 0]
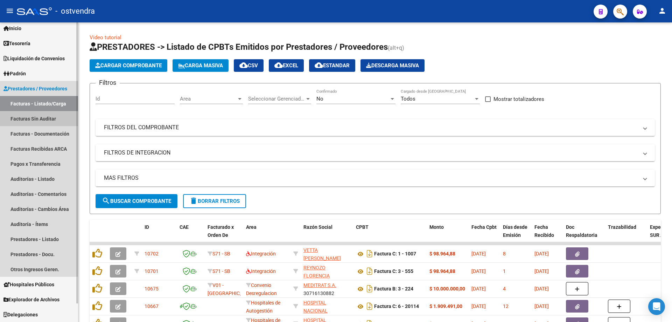
click at [37, 116] on link "Facturas Sin Auditar" at bounding box center [39, 118] width 78 height 15
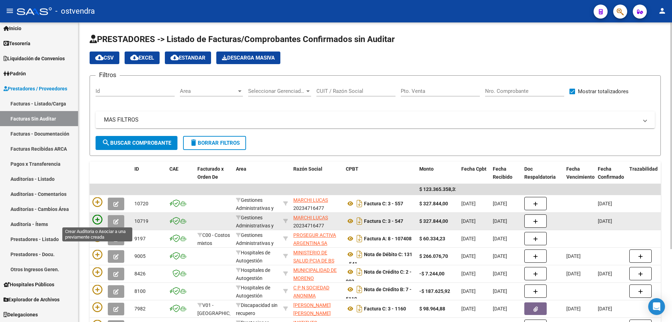
click at [94, 223] on icon at bounding box center [97, 219] width 10 height 10
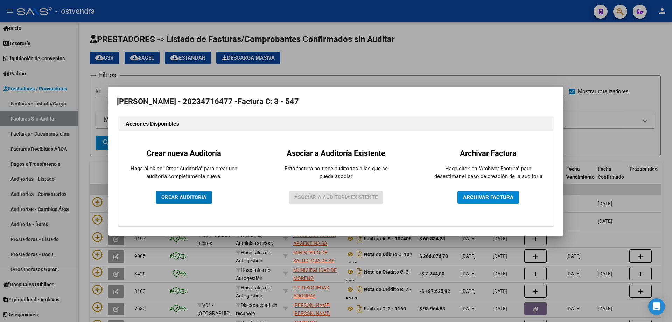
click at [190, 191] on button "CREAR AUDITORIA" at bounding box center [184, 197] width 56 height 13
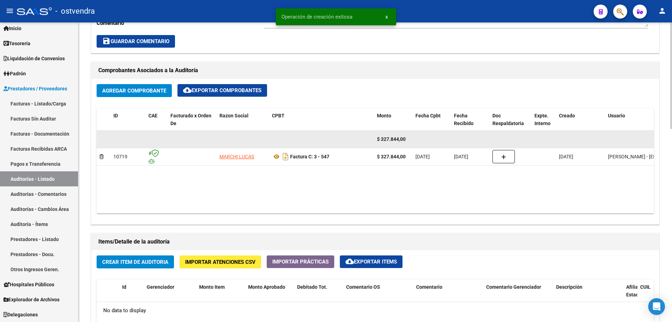
scroll to position [315, 0]
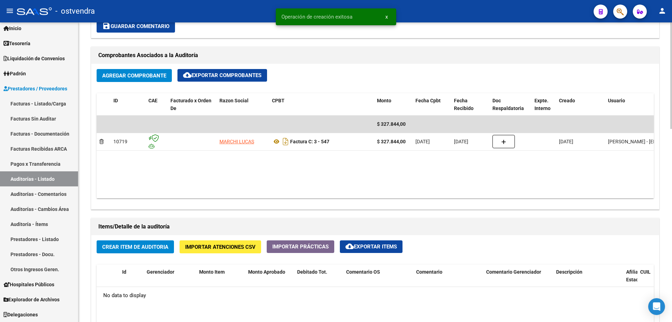
click at [150, 248] on span "Crear Item de Auditoria" at bounding box center [135, 247] width 66 height 6
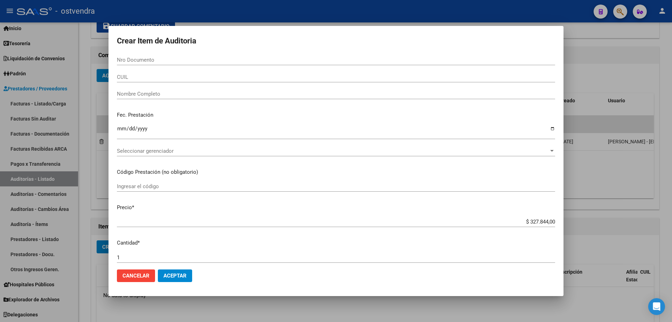
click at [141, 145] on div "Ingresar la fecha" at bounding box center [336, 134] width 438 height 21
click at [141, 146] on div "Seleccionar gerenciador Seleccionar gerenciador" at bounding box center [336, 151] width 438 height 10
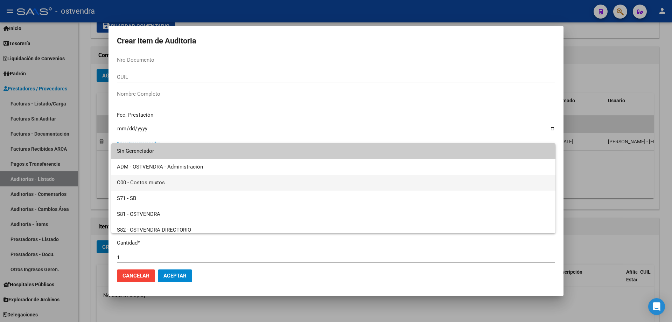
click at [162, 187] on span "C00 - Costos mixtos" at bounding box center [333, 183] width 433 height 16
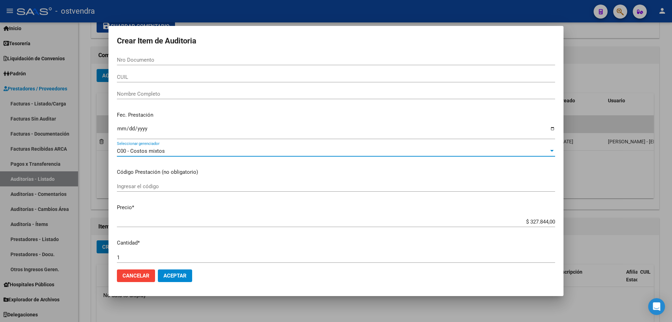
click at [188, 276] on button "Aceptar" at bounding box center [175, 275] width 34 height 13
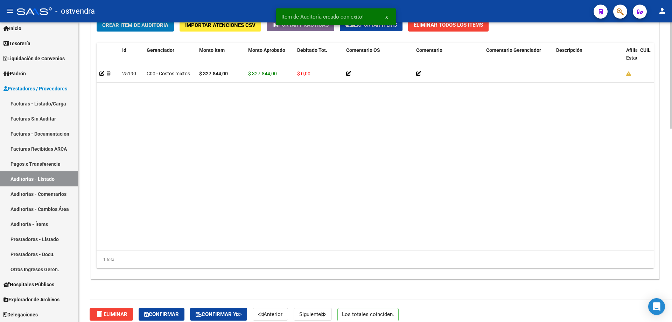
scroll to position [544, 0]
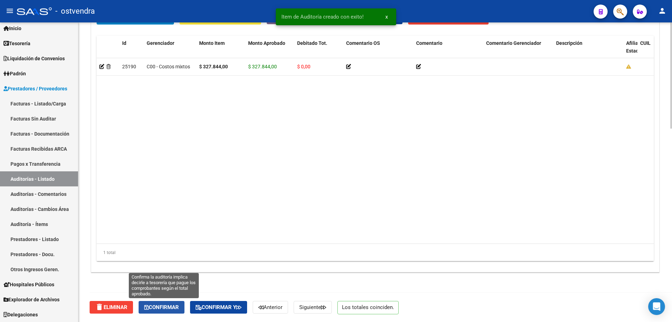
click at [173, 304] on span "Confirmar" at bounding box center [161, 307] width 35 height 6
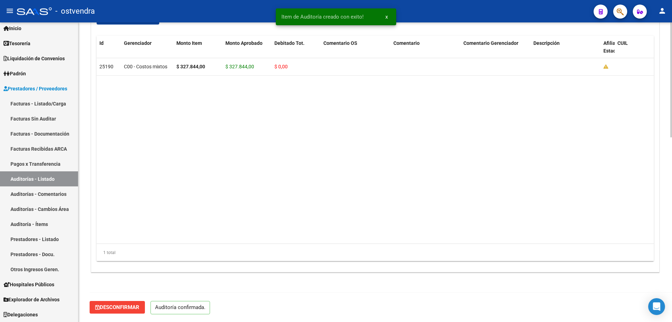
scroll to position [481, 0]
click at [23, 113] on link "Facturas Sin Auditar" at bounding box center [39, 118] width 78 height 15
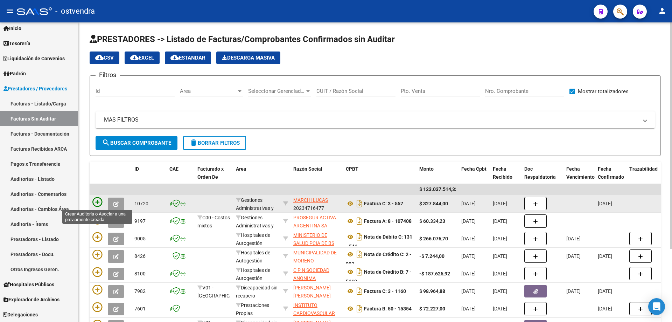
click at [98, 204] on icon at bounding box center [97, 202] width 10 height 10
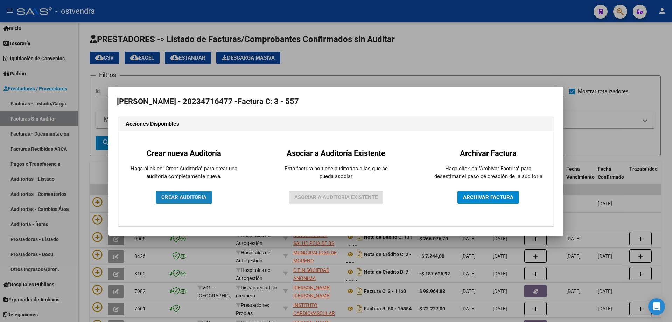
click at [165, 198] on span "CREAR AUDITORIA" at bounding box center [183, 197] width 45 height 6
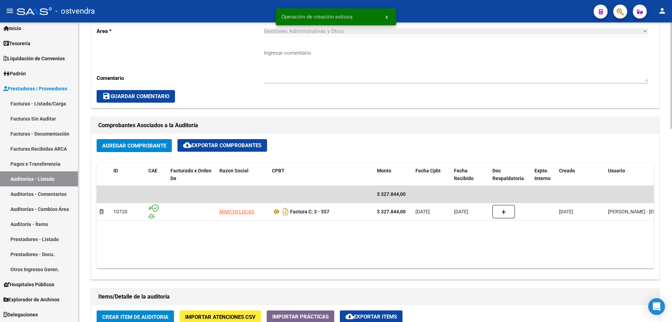
scroll to position [385, 0]
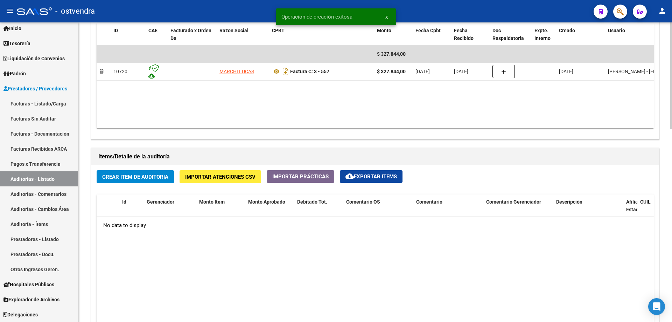
click at [144, 179] on span "Crear Item de Auditoria" at bounding box center [135, 177] width 66 height 6
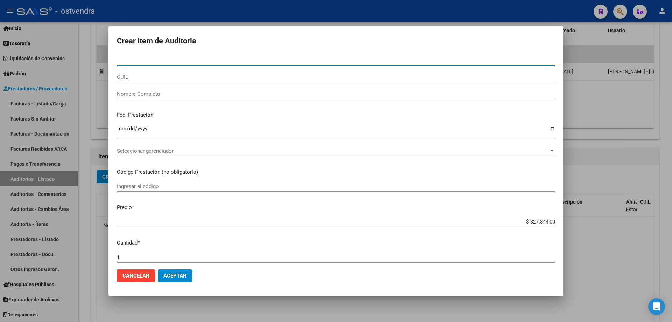
click at [128, 150] on span "Seleccionar gerenciador" at bounding box center [333, 151] width 432 height 6
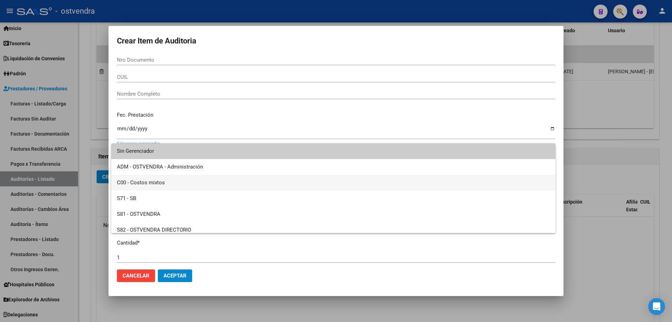
click at [154, 183] on span "C00 - Costos mixtos" at bounding box center [333, 183] width 433 height 16
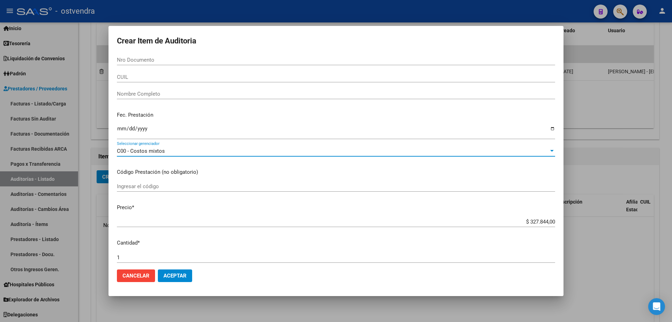
click at [189, 273] on button "Aceptar" at bounding box center [175, 275] width 34 height 13
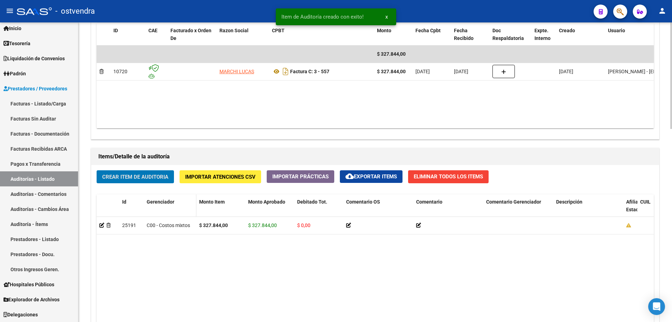
scroll to position [385, 0]
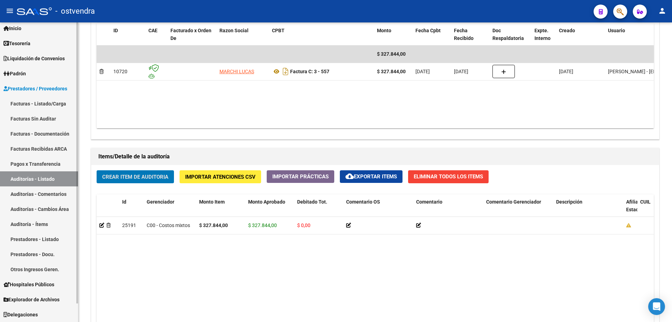
click at [48, 35] on link "Inicio" at bounding box center [39, 28] width 78 height 15
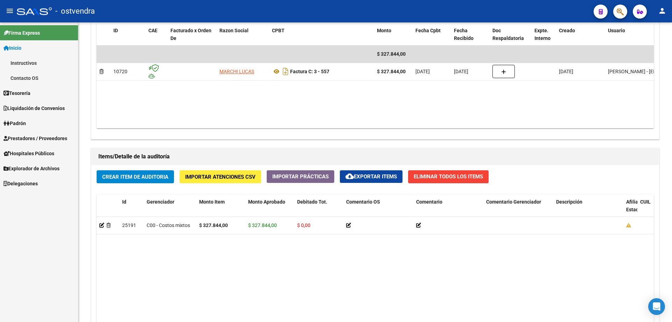
scroll to position [0, 0]
click at [48, 92] on link "Tesorería" at bounding box center [39, 92] width 78 height 15
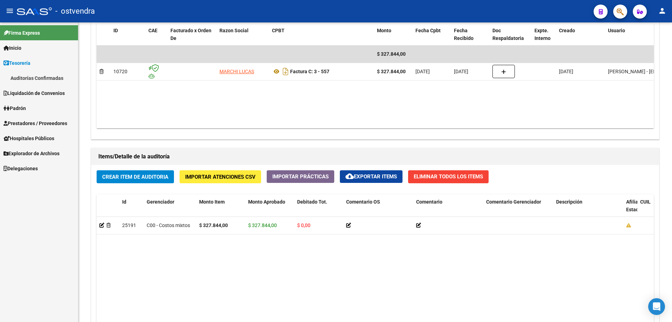
click at [18, 72] on link "Auditorías Confirmadas" at bounding box center [39, 77] width 78 height 15
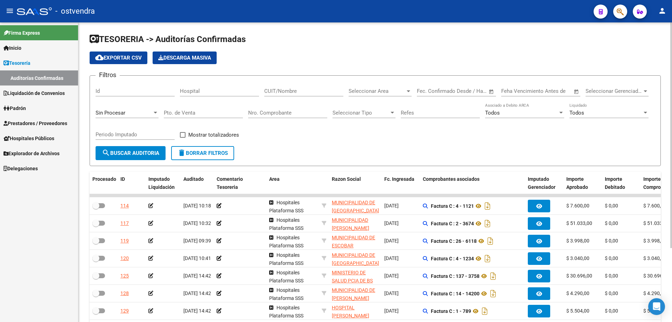
click at [306, 87] on div "CUIT/Nombre" at bounding box center [303, 88] width 79 height 15
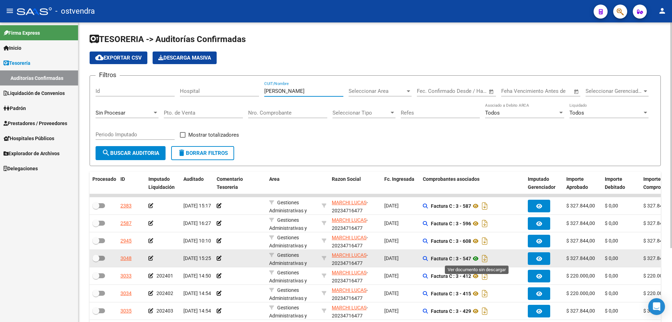
type input "[PERSON_NAME]"
click at [478, 257] on icon at bounding box center [475, 258] width 9 height 8
click at [152, 259] on icon at bounding box center [150, 257] width 5 height 5
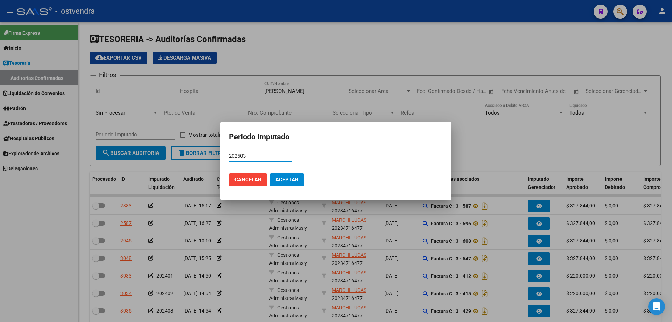
type input "202503"
click at [297, 184] on button "Aceptar" at bounding box center [287, 179] width 34 height 13
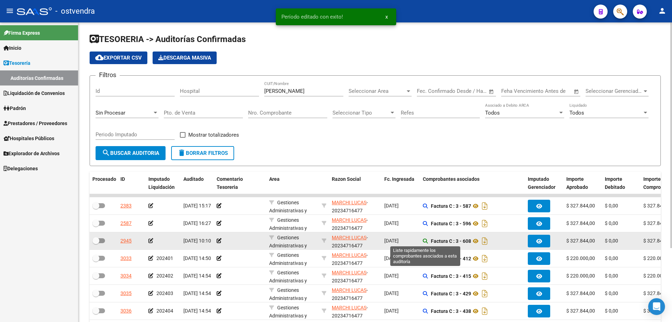
click at [424, 239] on icon at bounding box center [425, 240] width 5 height 5
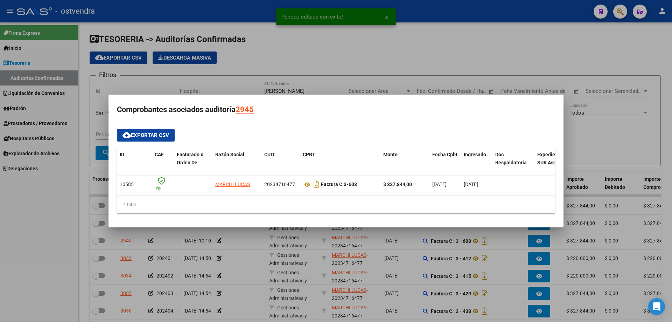
click at [243, 254] on div at bounding box center [336, 161] width 672 height 322
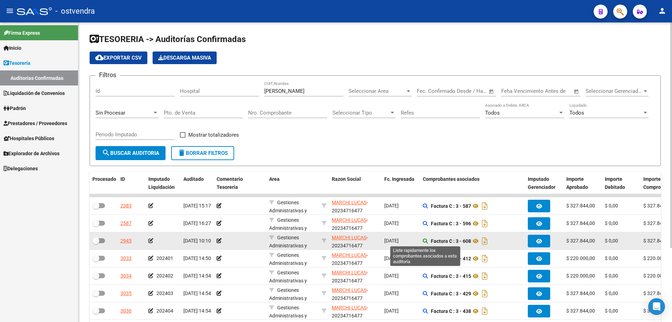
click at [423, 241] on icon at bounding box center [425, 240] width 5 height 5
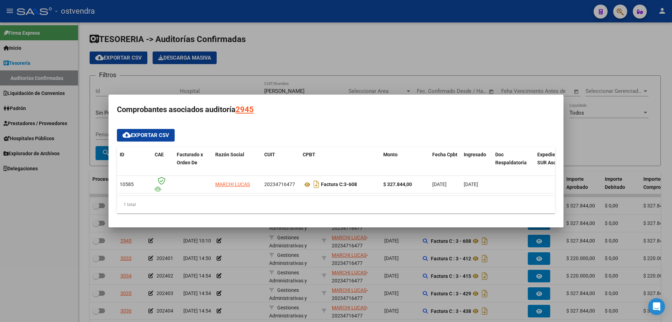
click at [399, 266] on div at bounding box center [336, 161] width 672 height 322
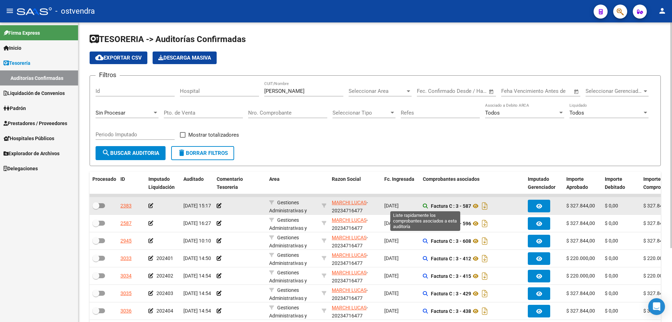
click at [424, 205] on icon at bounding box center [425, 205] width 5 height 5
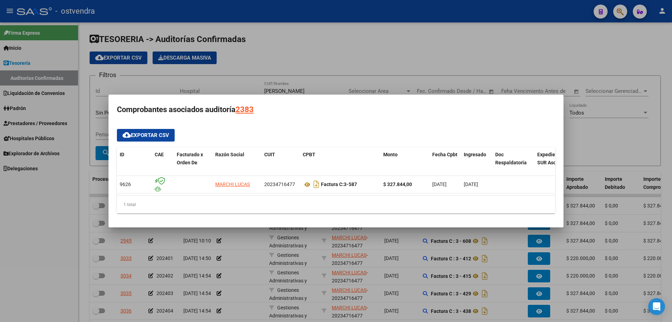
click at [420, 226] on mat-dialog-container "Comprobantes asociados auditoría 2383 cloud_download Exportar CSV ID CAE Factur…" at bounding box center [335, 160] width 455 height 133
click at [427, 241] on div at bounding box center [336, 161] width 672 height 322
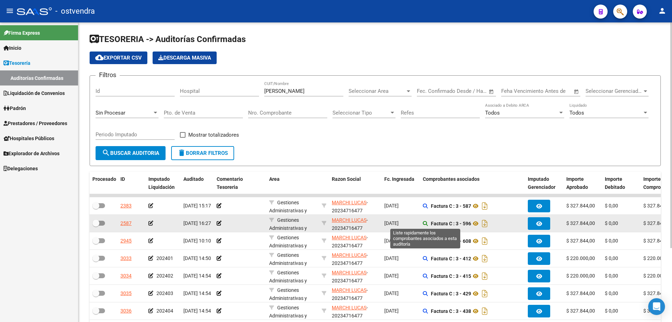
click at [426, 222] on icon at bounding box center [425, 223] width 5 height 5
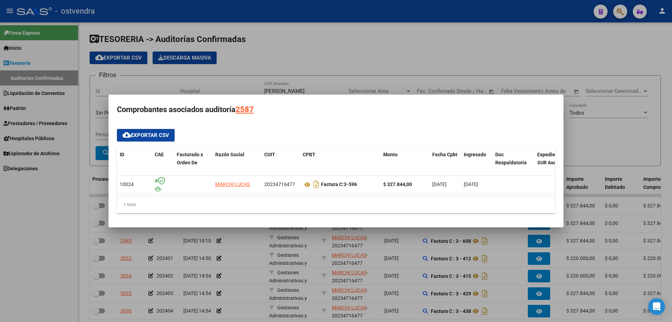
click at [423, 253] on div at bounding box center [336, 161] width 672 height 322
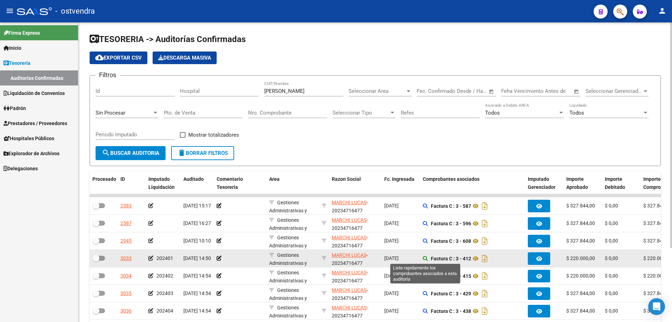
click at [423, 258] on icon at bounding box center [425, 258] width 5 height 5
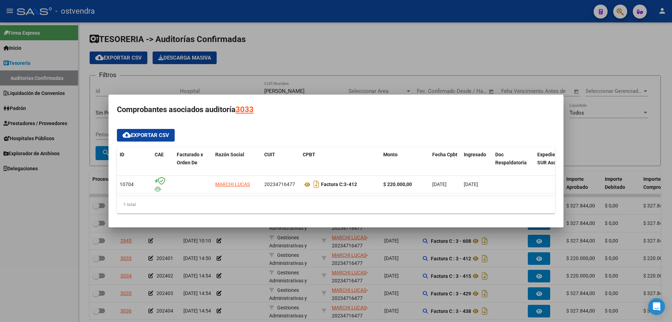
click at [423, 257] on div at bounding box center [336, 161] width 672 height 322
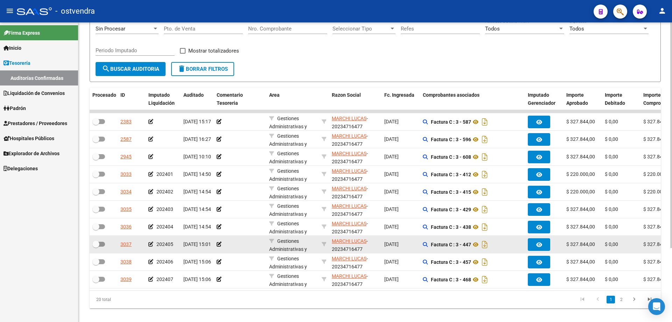
scroll to position [98, 0]
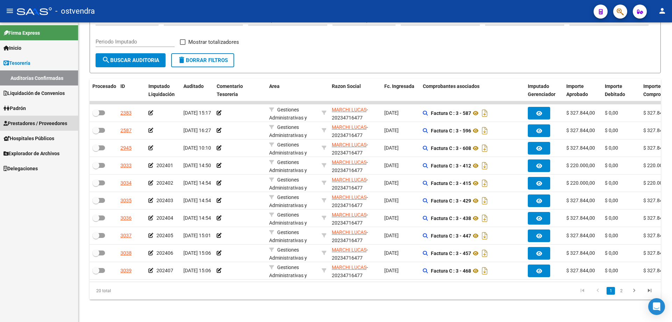
click at [30, 126] on span "Prestadores / Proveedores" at bounding box center [35, 123] width 64 height 8
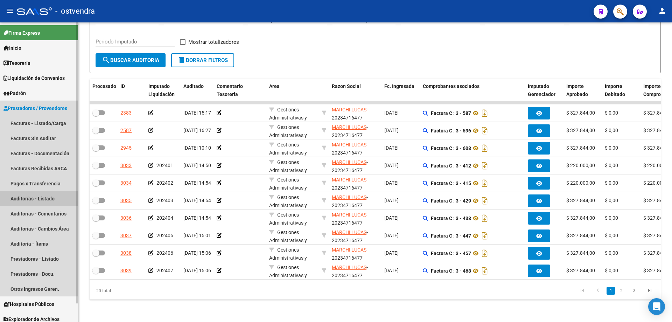
click at [34, 196] on link "Auditorías - Listado" at bounding box center [39, 198] width 78 height 15
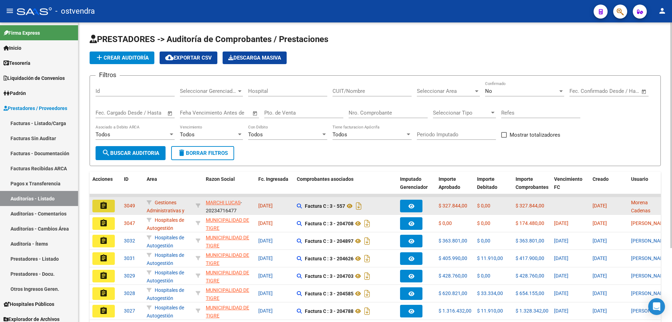
click at [107, 205] on mat-icon "assignment" at bounding box center [103, 205] width 8 height 8
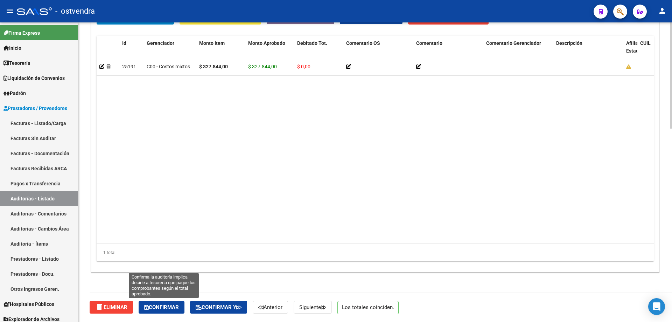
click at [160, 311] on button "Confirmar" at bounding box center [162, 307] width 46 height 13
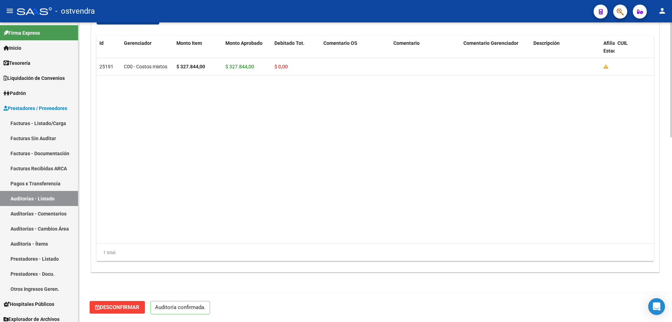
scroll to position [481, 0]
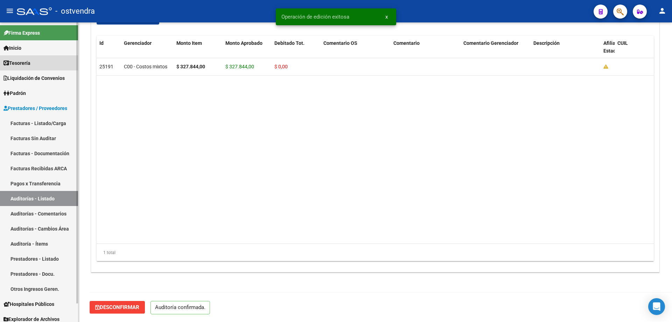
click at [30, 59] on span "Tesorería" at bounding box center [16, 63] width 27 height 8
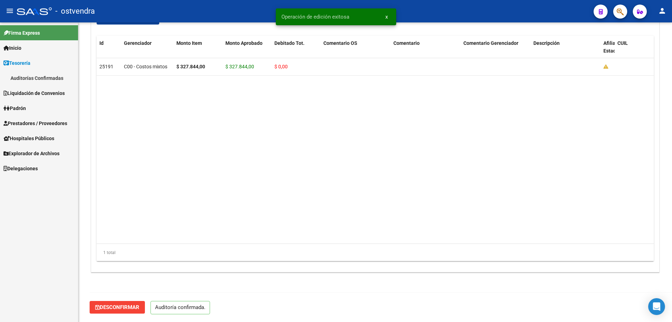
click at [35, 75] on link "Auditorías Confirmadas" at bounding box center [39, 77] width 78 height 15
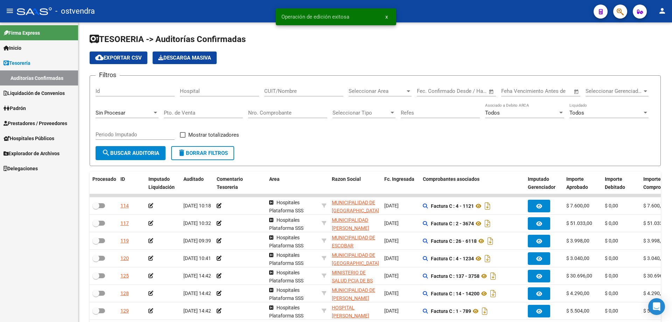
click at [303, 92] on input "CUIT/Nombre" at bounding box center [303, 91] width 79 height 6
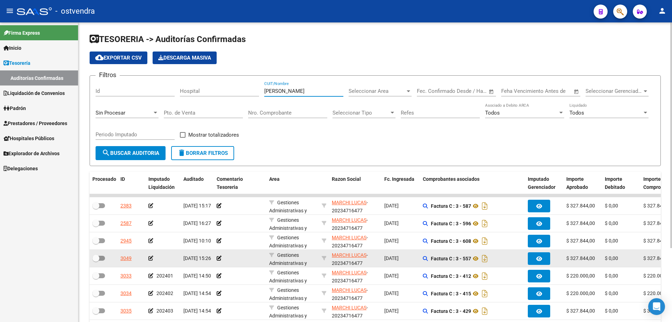
type input "[PERSON_NAME]"
click at [151, 257] on icon at bounding box center [150, 257] width 5 height 5
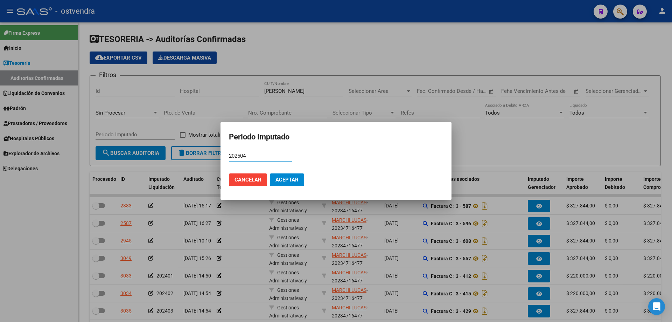
type input "202504"
click at [282, 173] on button "Aceptar" at bounding box center [287, 179] width 34 height 13
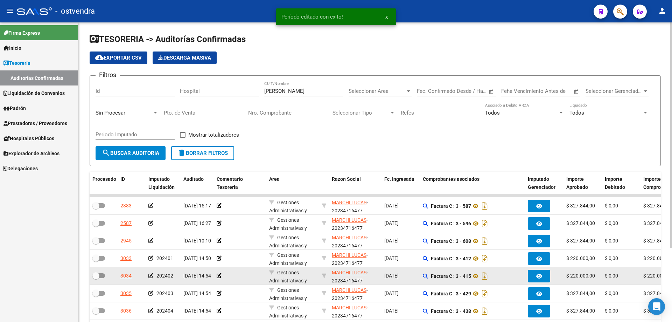
scroll to position [98, 0]
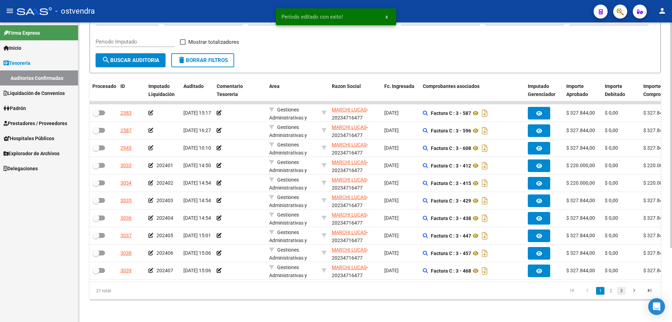
click at [617, 292] on link "3" at bounding box center [621, 291] width 8 height 8
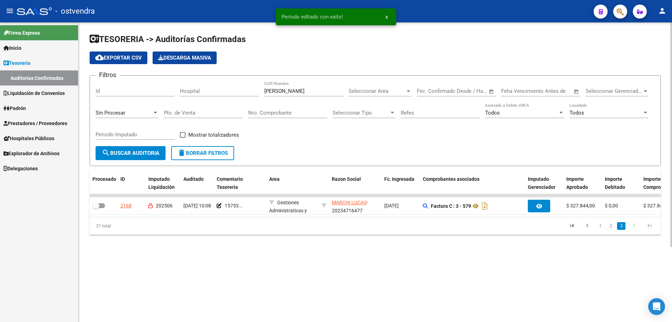
scroll to position [0, 0]
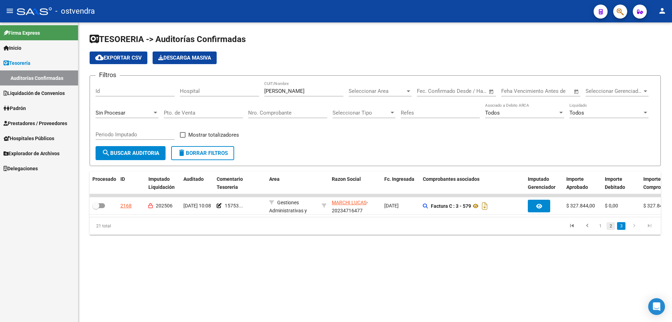
click at [610, 230] on link "2" at bounding box center [610, 226] width 8 height 8
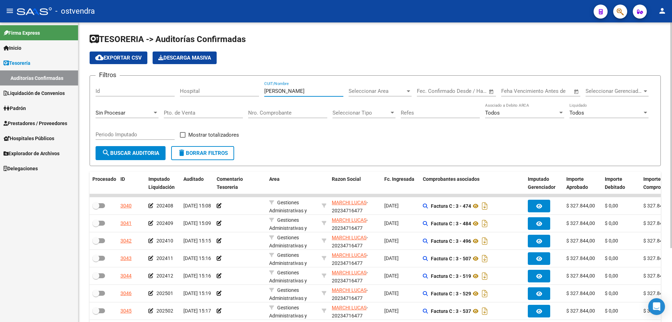
drag, startPoint x: 286, startPoint y: 91, endPoint x: 197, endPoint y: 84, distance: 89.1
click at [205, 88] on div "Filtros Id Hospital marchi CUIT/Nombre Seleccionar Area Seleccionar Area Fecha …" at bounding box center [375, 113] width 559 height 65
type input "v"
paste input "text"
paste input "27247617227"
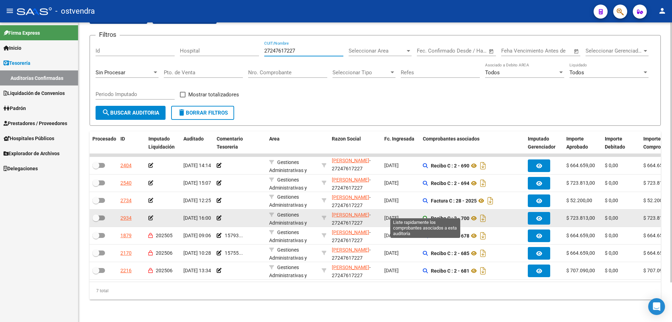
type input "27247617227"
click at [424, 216] on icon at bounding box center [425, 218] width 5 height 5
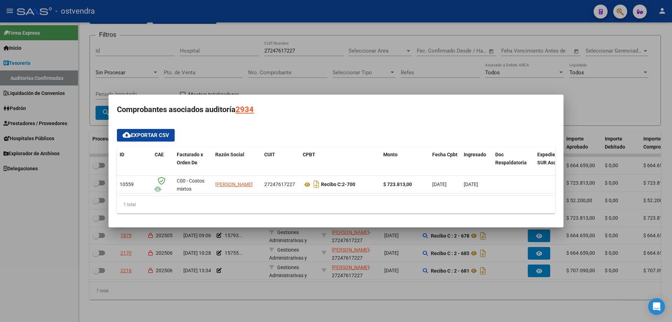
click at [352, 298] on div at bounding box center [336, 161] width 672 height 322
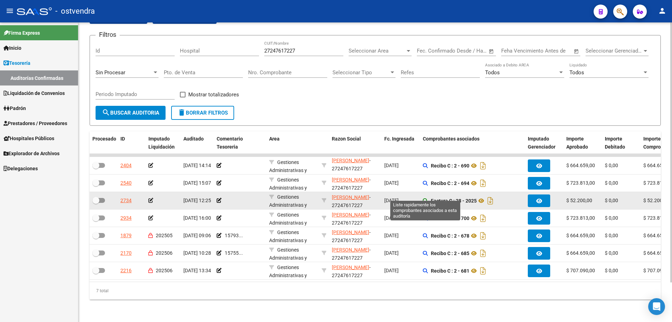
click at [424, 198] on icon at bounding box center [425, 200] width 5 height 5
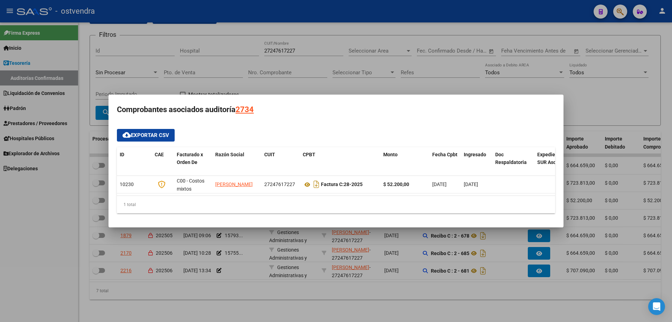
click at [409, 253] on div at bounding box center [336, 161] width 672 height 322
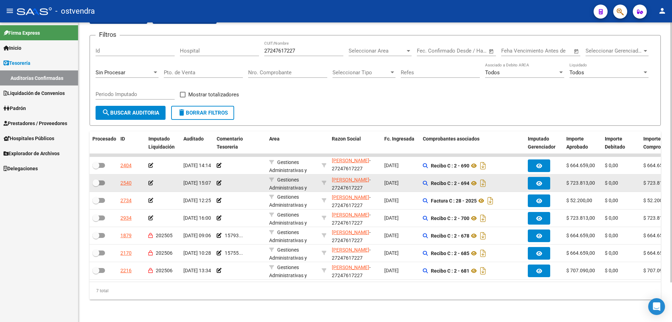
click at [428, 178] on div "Recibo C : 2 - 694" at bounding box center [472, 182] width 99 height 11
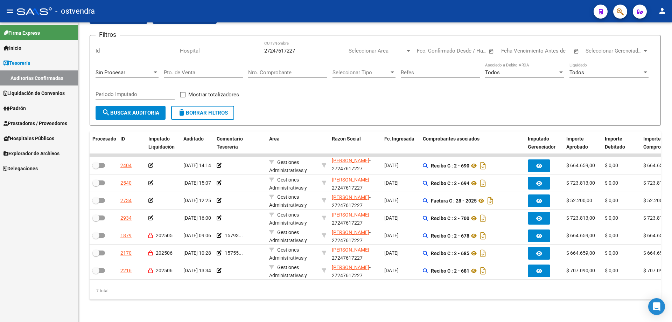
click at [45, 122] on span "Prestadores / Proveedores" at bounding box center [35, 123] width 64 height 8
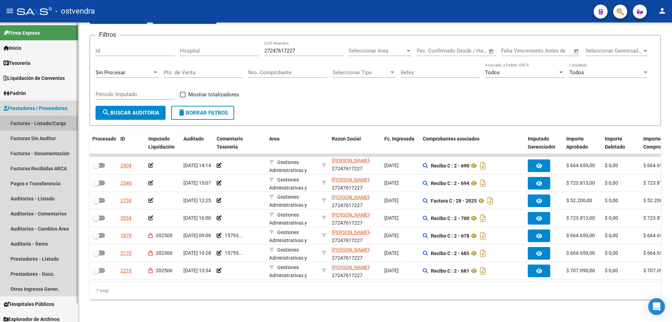
click at [45, 125] on link "Facturas - Listado/Carga" at bounding box center [39, 122] width 78 height 15
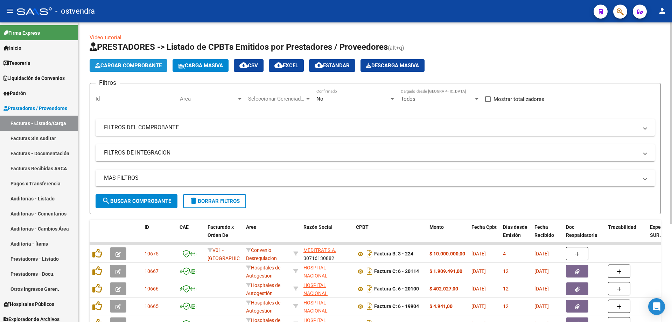
click at [126, 61] on button "Cargar Comprobante" at bounding box center [129, 65] width 78 height 13
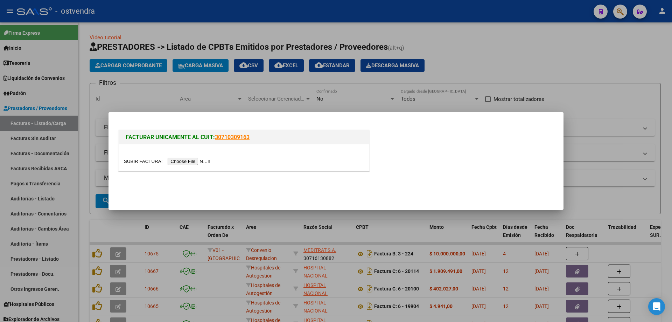
click at [177, 156] on div at bounding box center [244, 157] width 251 height 26
click at [180, 162] on input "file" at bounding box center [168, 160] width 89 height 7
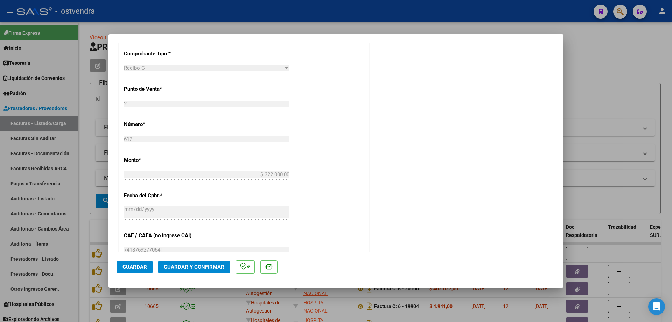
scroll to position [350, 0]
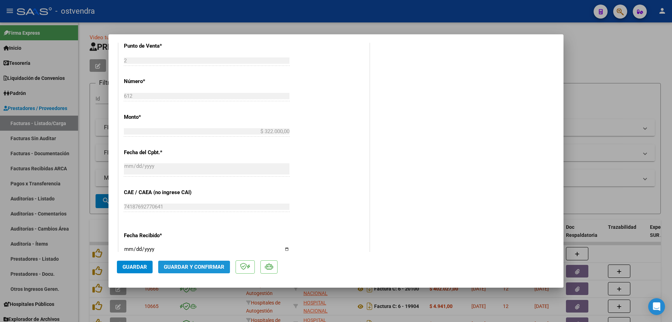
click at [190, 270] on button "Guardar y Confirmar" at bounding box center [194, 266] width 72 height 13
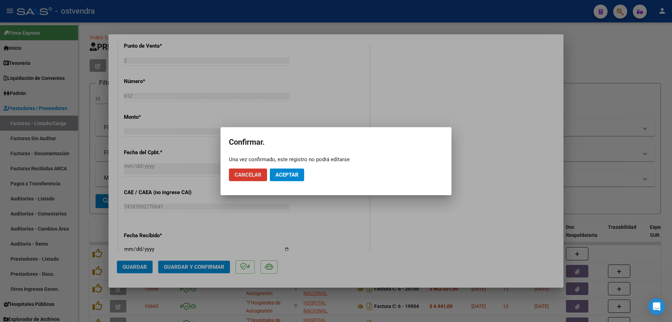
click at [284, 170] on button "Aceptar" at bounding box center [287, 174] width 34 height 13
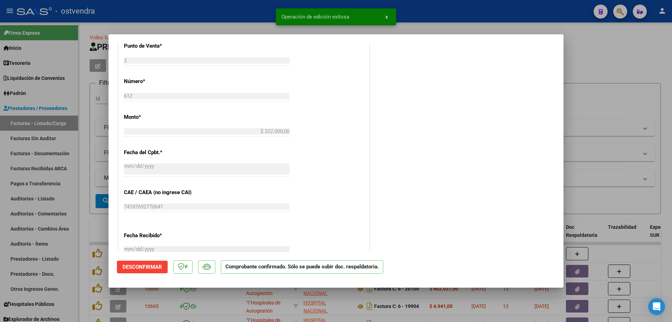
click at [80, 179] on div at bounding box center [336, 161] width 672 height 322
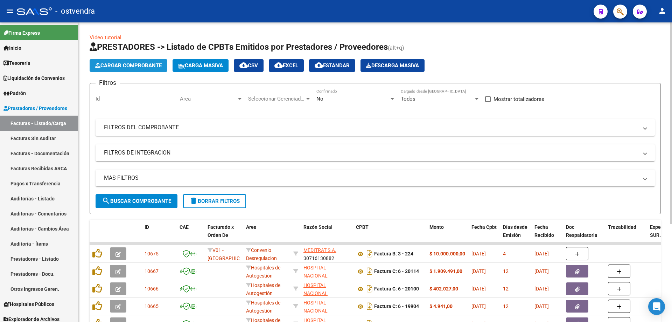
click at [108, 67] on span "Cargar Comprobante" at bounding box center [128, 65] width 66 height 6
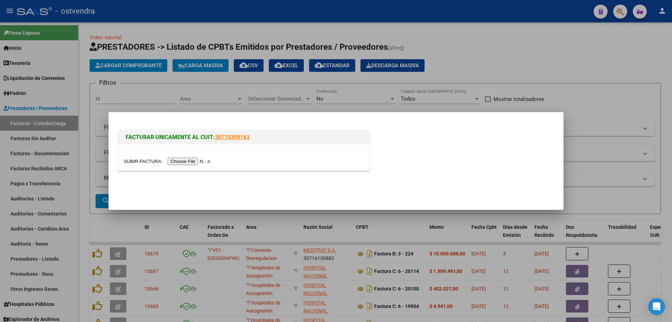
click at [178, 160] on input "file" at bounding box center [168, 160] width 89 height 7
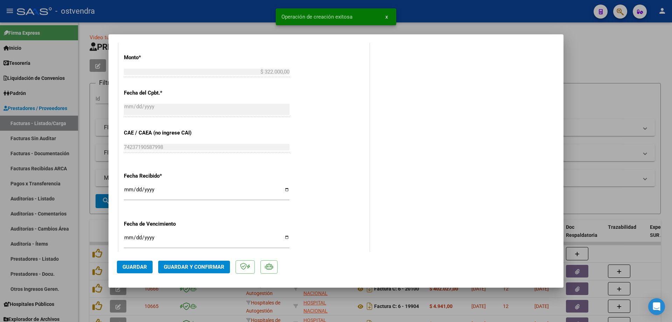
scroll to position [385, 0]
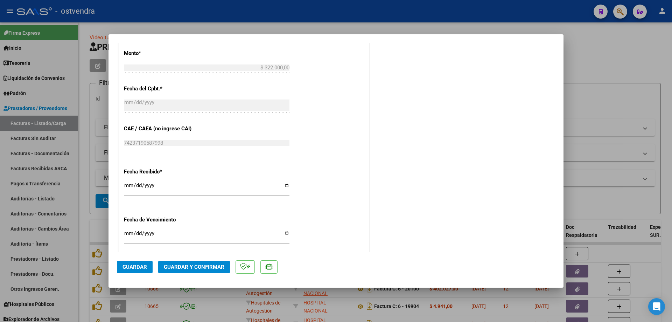
drag, startPoint x: 207, startPoint y: 275, endPoint x: 207, endPoint y: 271, distance: 4.2
click at [207, 275] on mat-dialog-actions "Guardar Guardar y Confirmar" at bounding box center [336, 266] width 438 height 28
click at [207, 271] on button "Guardar y Confirmar" at bounding box center [194, 266] width 72 height 13
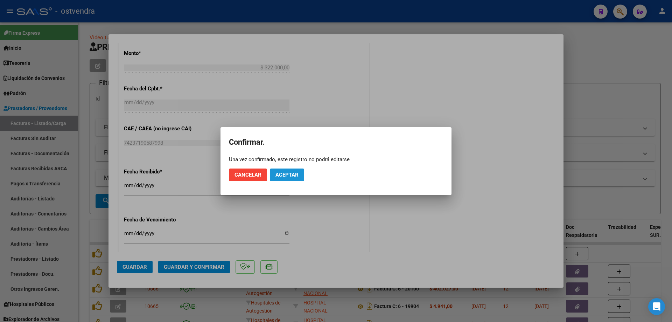
click at [285, 171] on span "Aceptar" at bounding box center [286, 174] width 23 height 6
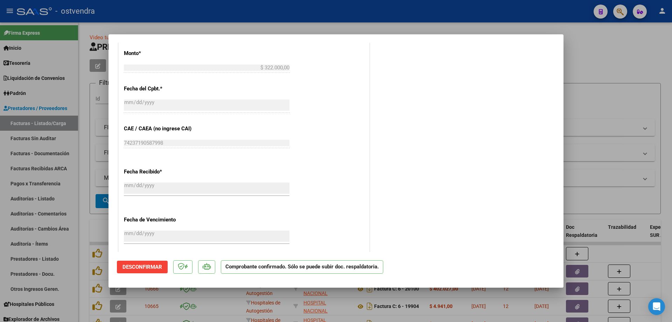
click at [94, 135] on div at bounding box center [336, 161] width 672 height 322
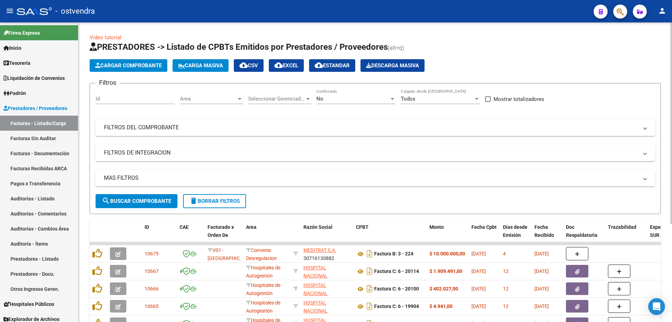
click at [119, 54] on app-list-header "PRESTADORES -> Listado de CPBTs Emitidos por Prestadores / Proveedores (alt+q) …" at bounding box center [375, 127] width 571 height 172
click at [117, 66] on span "Cargar Comprobante" at bounding box center [128, 65] width 66 height 6
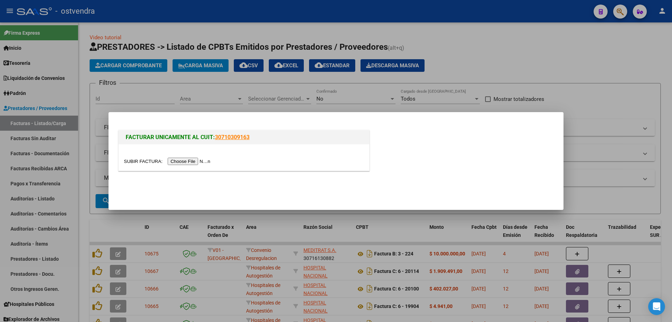
click at [209, 159] on input "file" at bounding box center [168, 160] width 89 height 7
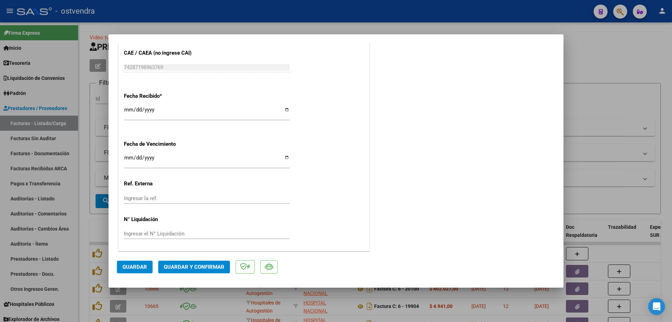
scroll to position [461, 0]
click at [185, 271] on button "Guardar y Confirmar" at bounding box center [194, 266] width 72 height 13
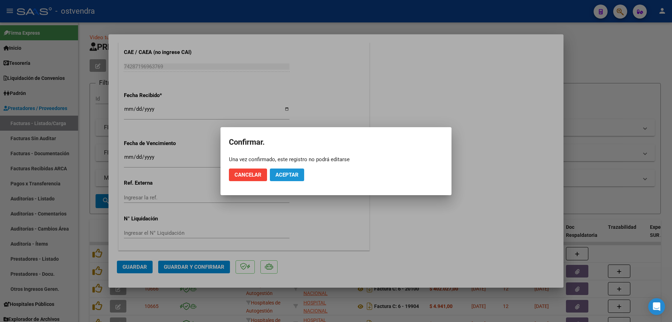
click at [286, 177] on span "Aceptar" at bounding box center [286, 174] width 23 height 6
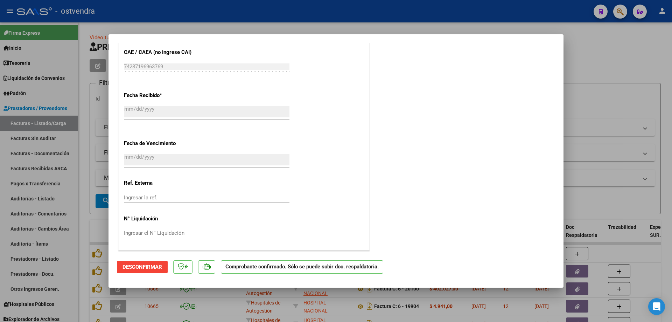
click at [82, 134] on div at bounding box center [336, 161] width 672 height 322
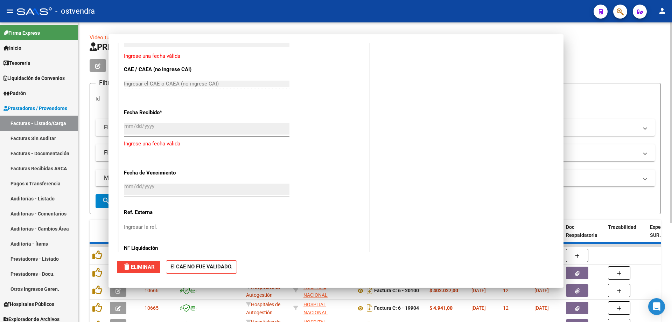
scroll to position [0, 0]
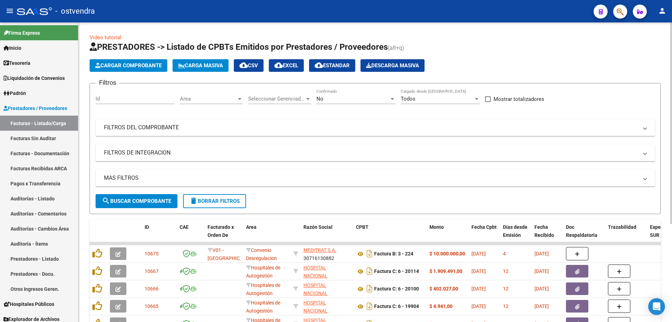
click at [110, 66] on span "Cargar Comprobante" at bounding box center [128, 65] width 66 height 6
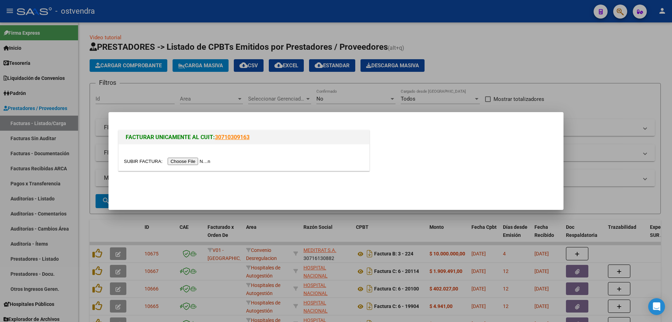
click at [174, 163] on input "file" at bounding box center [168, 160] width 89 height 7
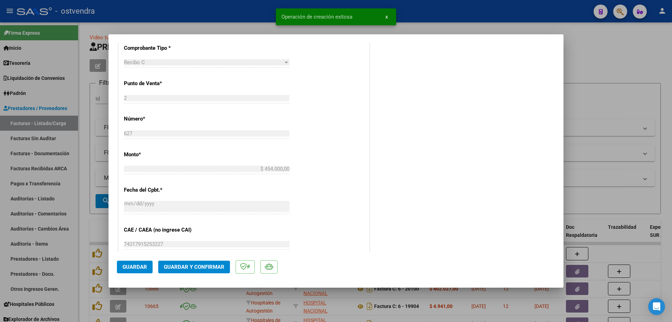
scroll to position [350, 0]
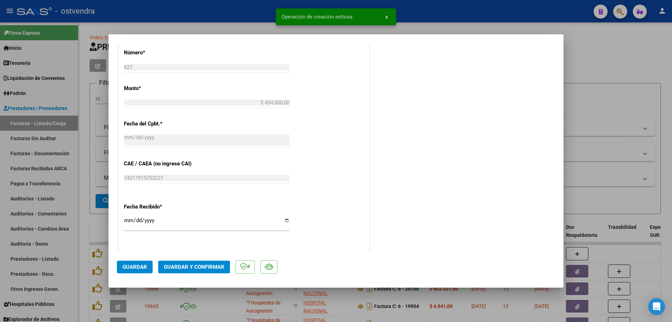
click at [203, 265] on span "Guardar y Confirmar" at bounding box center [194, 266] width 61 height 6
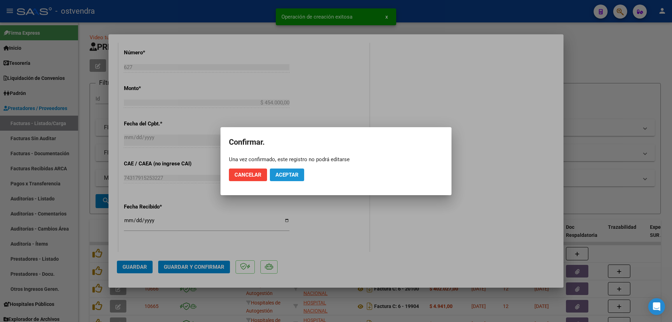
click at [275, 181] on button "Aceptar" at bounding box center [287, 174] width 34 height 13
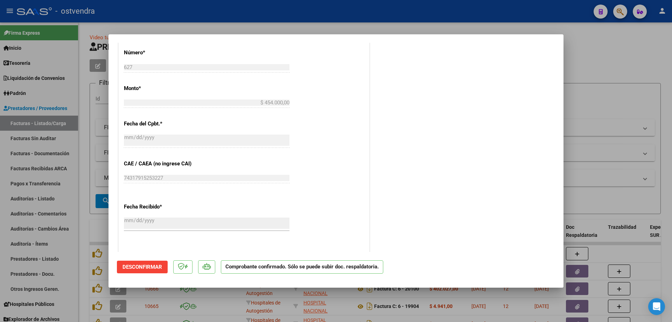
click at [43, 140] on div at bounding box center [336, 161] width 672 height 322
click at [43, 140] on link "Facturas Sin Auditar" at bounding box center [39, 138] width 78 height 15
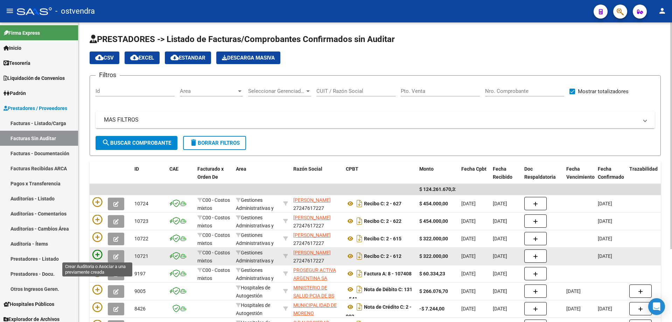
click at [100, 254] on icon at bounding box center [97, 254] width 10 height 10
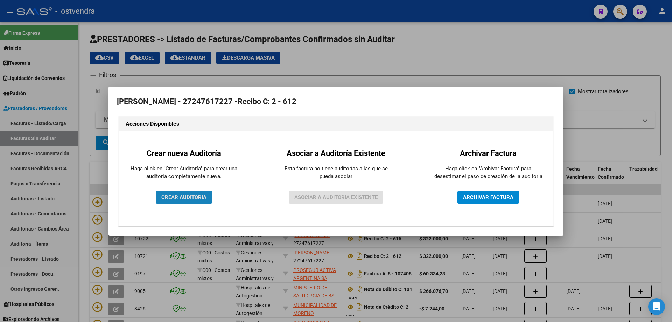
click at [182, 192] on button "CREAR AUDITORIA" at bounding box center [184, 197] width 56 height 13
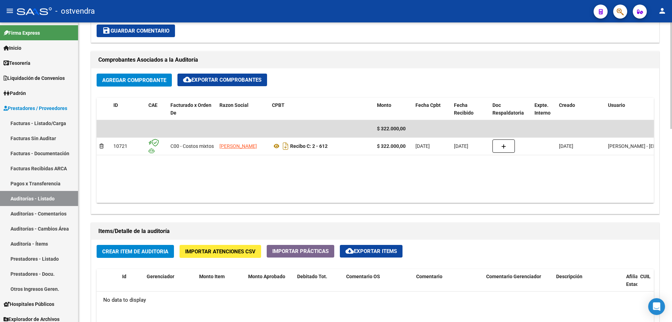
scroll to position [420, 0]
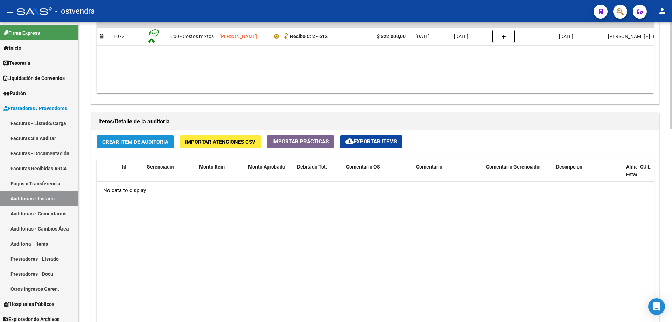
click at [153, 147] on button "Crear Item de Auditoria" at bounding box center [135, 141] width 77 height 13
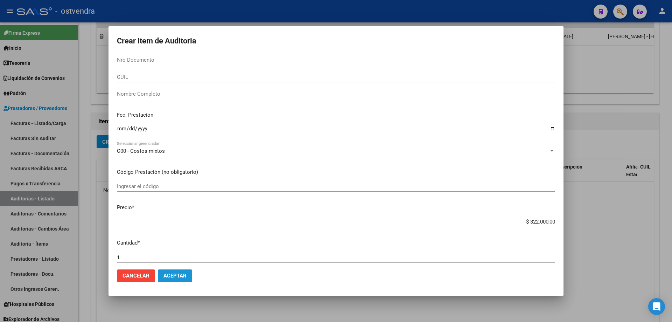
click at [163, 272] on button "Aceptar" at bounding box center [175, 275] width 34 height 13
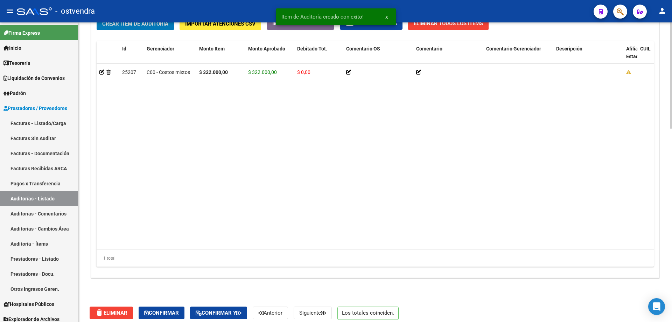
scroll to position [544, 0]
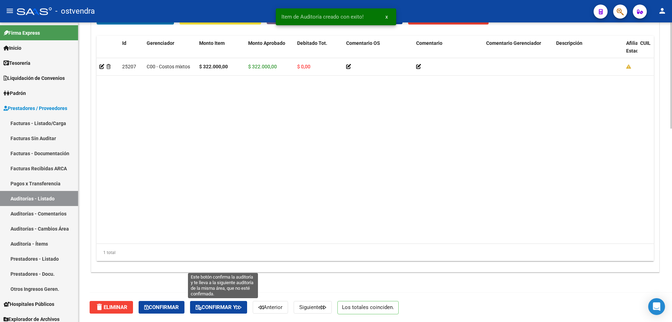
click at [197, 307] on button "Confirmar y" at bounding box center [218, 307] width 57 height 13
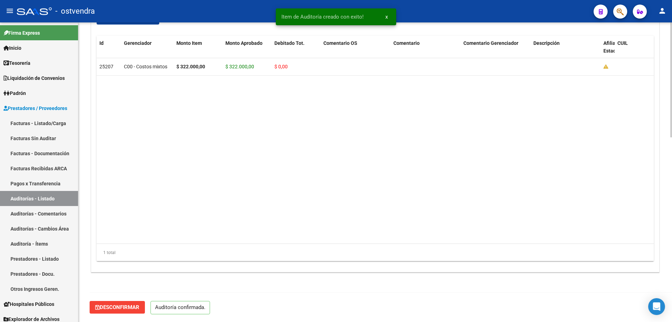
scroll to position [481, 0]
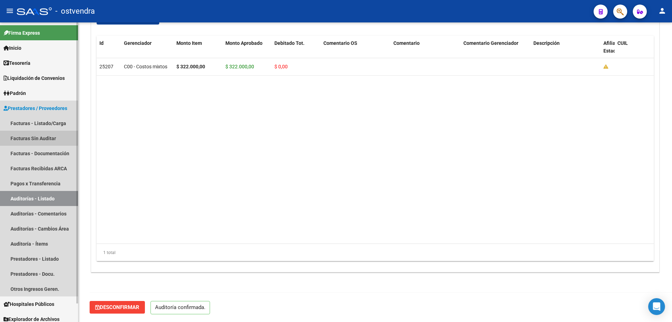
click at [11, 138] on link "Facturas Sin Auditar" at bounding box center [39, 138] width 78 height 15
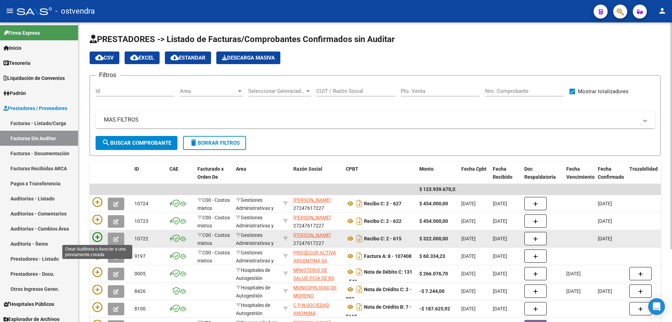
click at [97, 236] on icon at bounding box center [97, 237] width 10 height 10
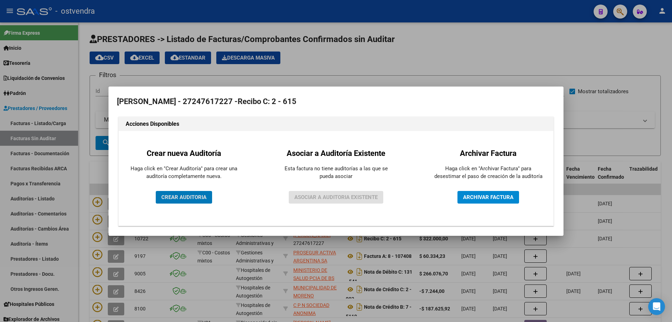
click at [182, 194] on span "CREAR AUDITORIA" at bounding box center [183, 197] width 45 height 6
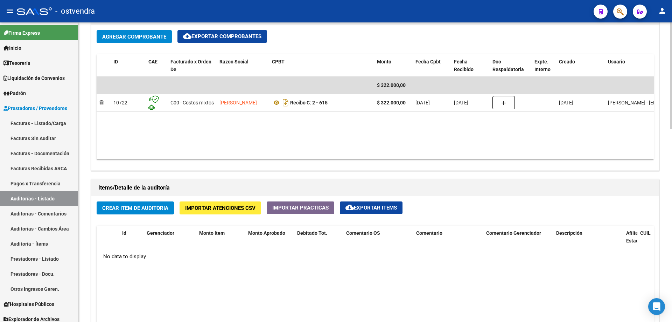
scroll to position [385, 0]
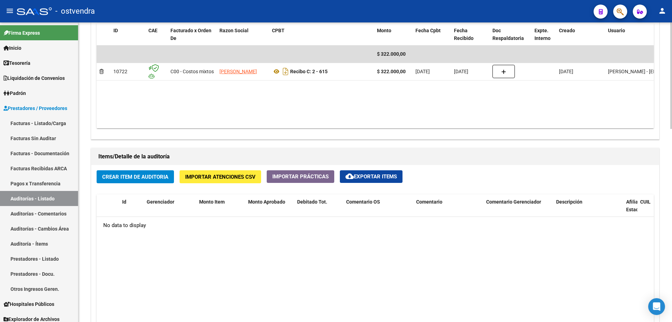
click at [129, 179] on span "Crear Item de Auditoria" at bounding box center [135, 177] width 66 height 6
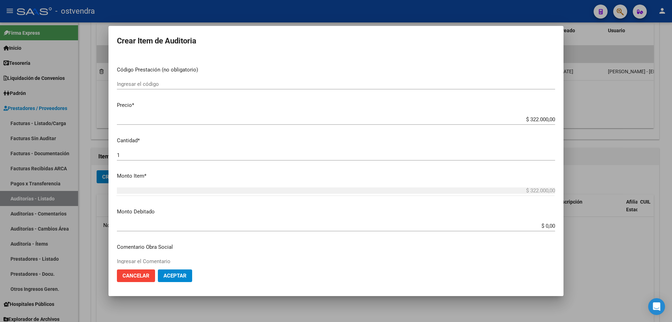
scroll to position [105, 0]
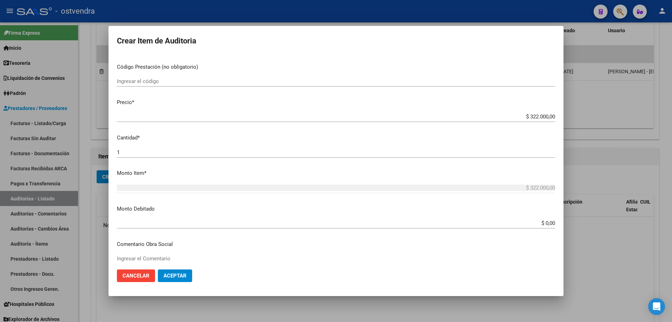
click at [173, 274] on span "Aceptar" at bounding box center [174, 275] width 23 height 6
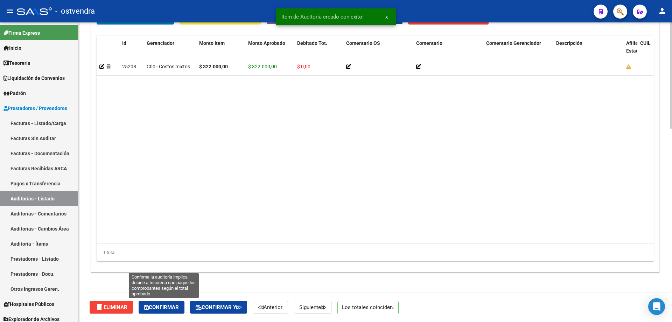
click at [152, 306] on span "Confirmar" at bounding box center [161, 307] width 35 height 6
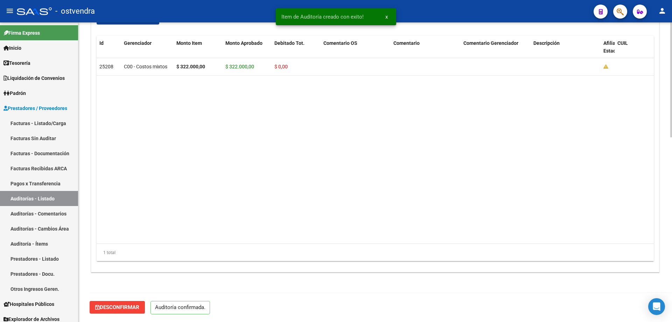
scroll to position [481, 0]
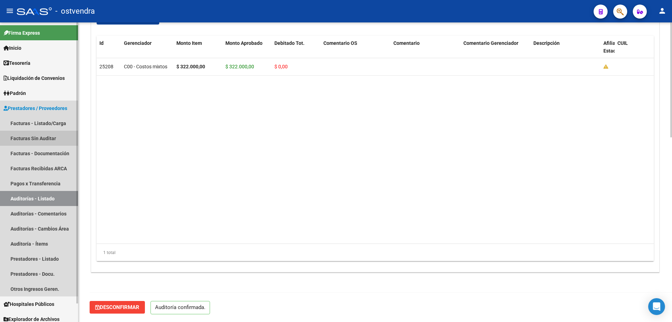
click at [50, 138] on link "Facturas Sin Auditar" at bounding box center [39, 138] width 78 height 15
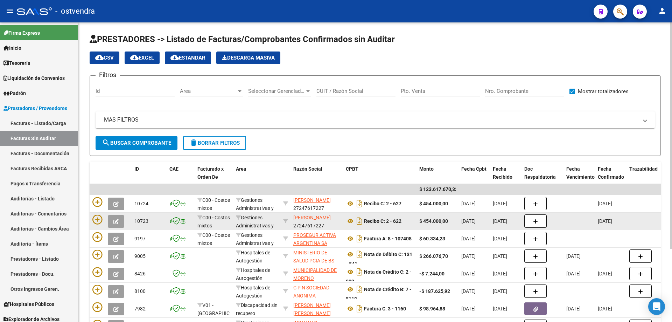
click at [91, 218] on datatable-body-cell at bounding box center [111, 220] width 42 height 17
click at [97, 220] on icon at bounding box center [97, 219] width 10 height 10
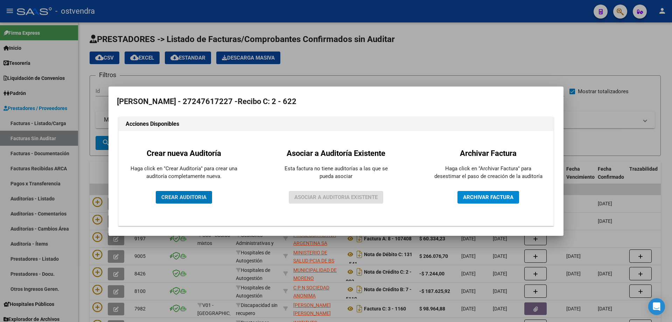
click at [183, 203] on button "CREAR AUDITORIA" at bounding box center [184, 197] width 56 height 13
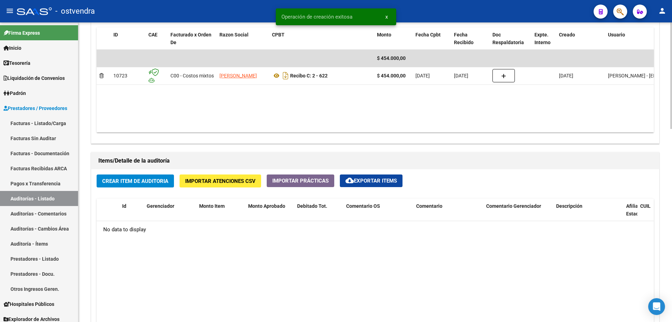
scroll to position [385, 0]
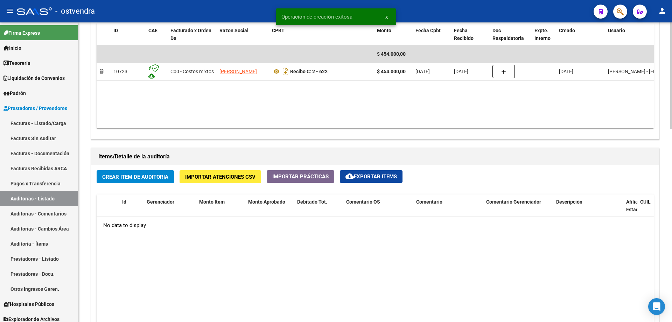
click at [129, 172] on button "Crear Item de Auditoria" at bounding box center [135, 176] width 77 height 13
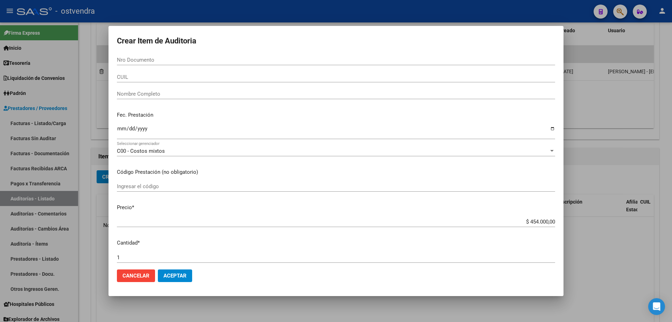
click at [191, 290] on mat-dialog-container "Crear Item de Auditoria Nro Documento CUIL Nombre Completo Fec. Prestación Ingr…" at bounding box center [335, 161] width 455 height 270
click at [186, 277] on span "Aceptar" at bounding box center [174, 275] width 23 height 6
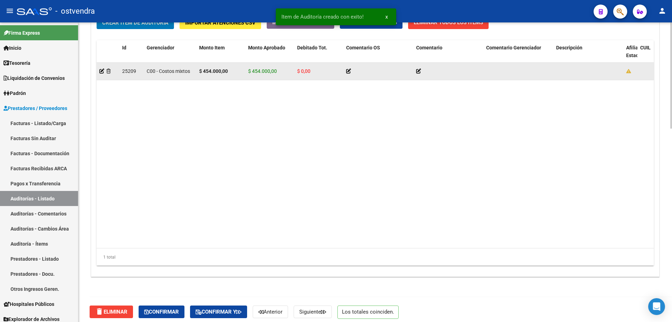
scroll to position [544, 0]
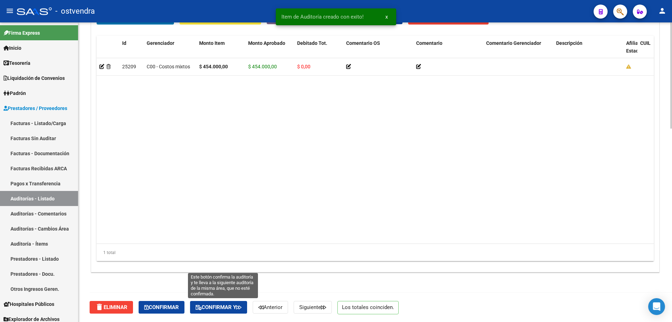
click at [221, 311] on button "Confirmar y" at bounding box center [218, 307] width 57 height 13
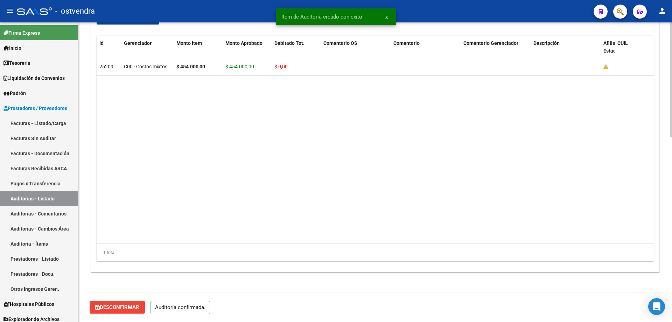
scroll to position [481, 0]
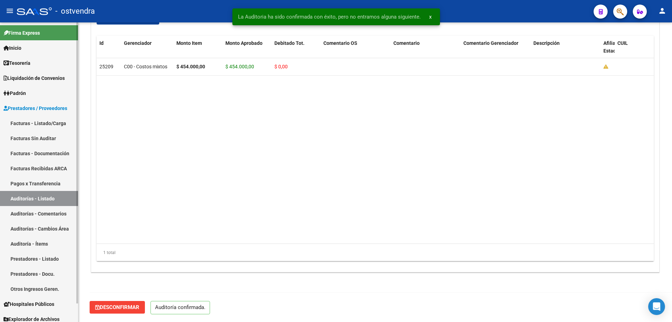
click at [23, 118] on link "Facturas - Listado/Carga" at bounding box center [39, 122] width 78 height 15
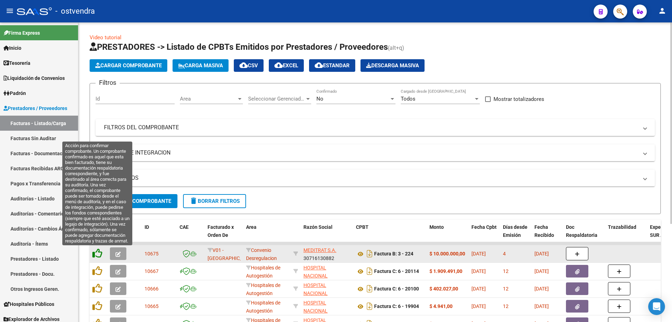
click at [100, 253] on icon at bounding box center [97, 253] width 10 height 10
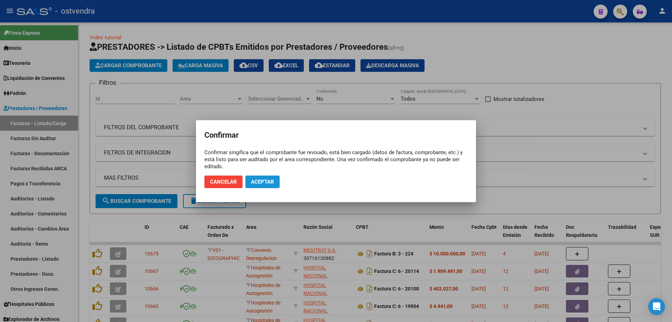
click at [253, 181] on span "Aceptar" at bounding box center [262, 181] width 23 height 6
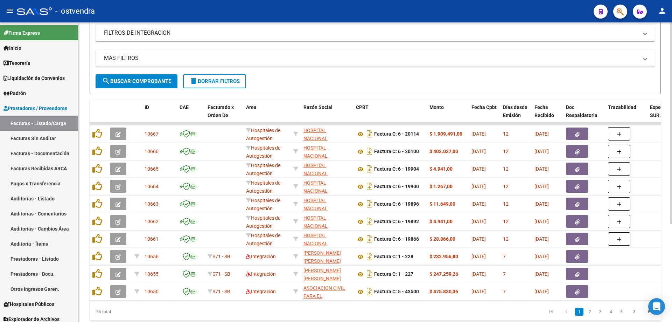
scroll to position [146, 0]
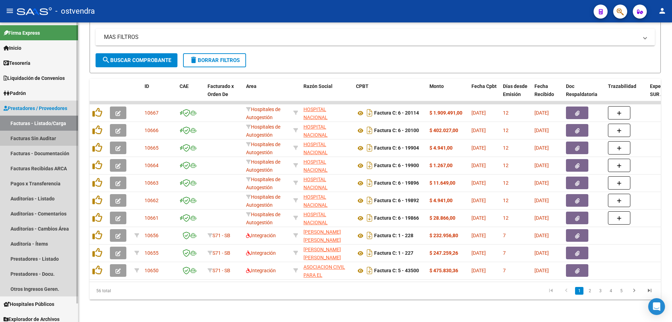
click at [43, 142] on link "Facturas Sin Auditar" at bounding box center [39, 138] width 78 height 15
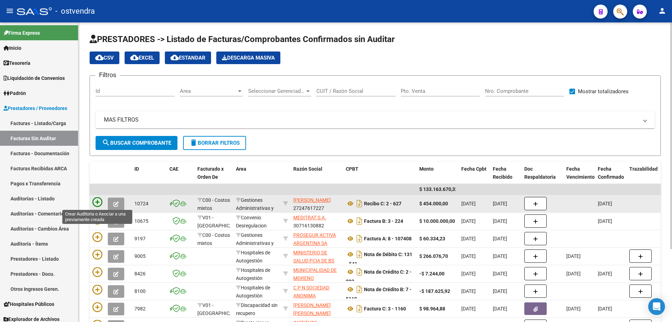
click at [97, 202] on icon at bounding box center [97, 202] width 10 height 10
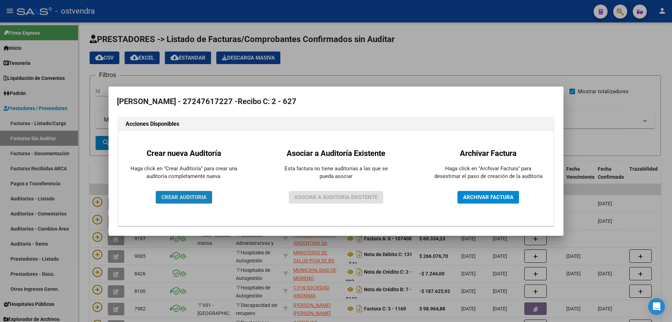
click at [171, 195] on span "CREAR AUDITORIA" at bounding box center [183, 197] width 45 height 6
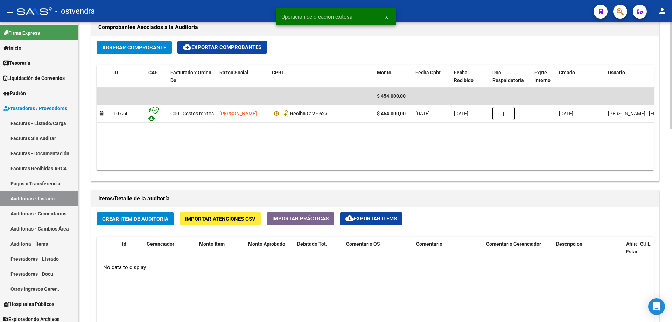
scroll to position [350, 0]
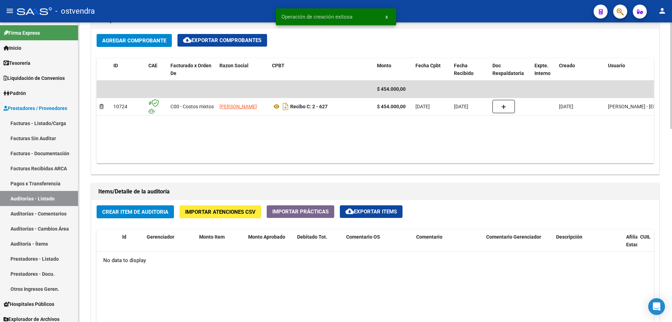
click at [115, 211] on span "Crear Item de Auditoria" at bounding box center [135, 212] width 66 height 6
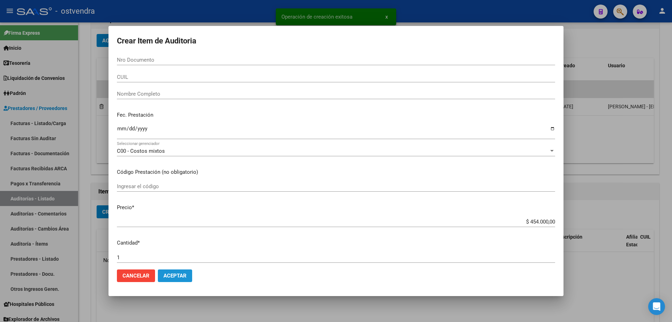
click at [177, 273] on span "Aceptar" at bounding box center [174, 275] width 23 height 6
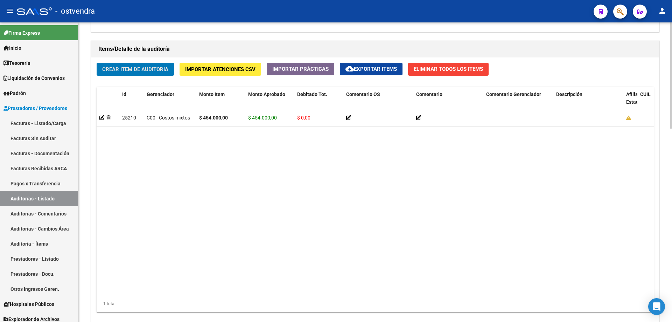
scroll to position [544, 0]
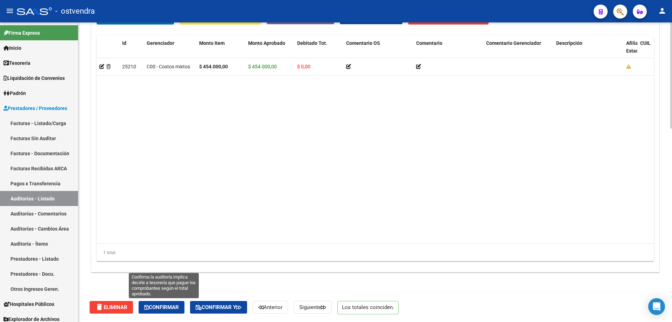
click at [166, 303] on button "Confirmar" at bounding box center [162, 307] width 46 height 13
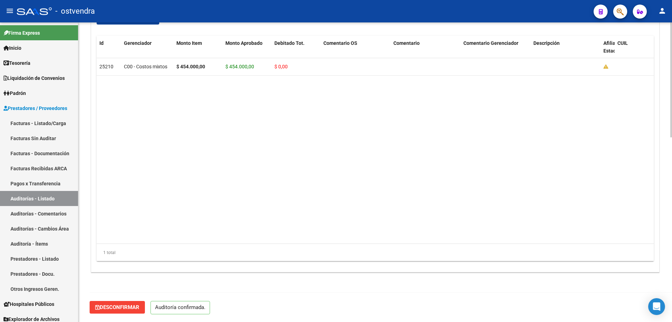
scroll to position [481, 0]
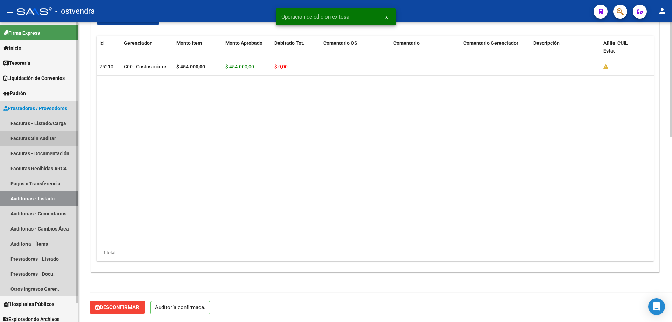
click at [47, 136] on link "Facturas Sin Auditar" at bounding box center [39, 138] width 78 height 15
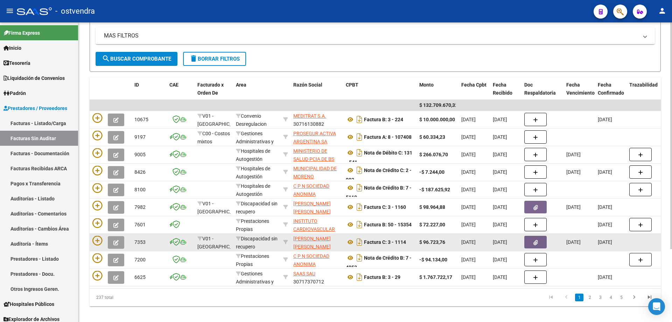
scroll to position [96, 0]
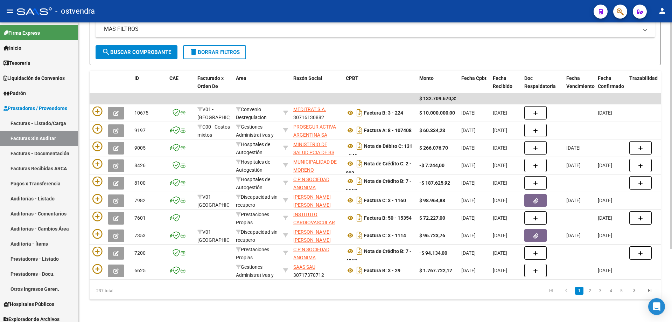
drag, startPoint x: 228, startPoint y: 282, endPoint x: 287, endPoint y: 283, distance: 58.4
click at [287, 283] on div "237 total 1 2 3 4 5" at bounding box center [375, 290] width 571 height 17
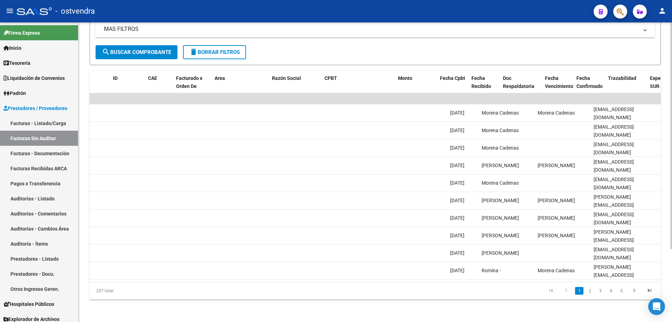
scroll to position [0, 0]
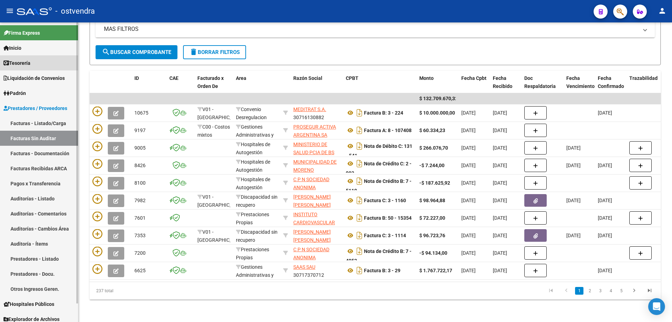
click at [27, 59] on span "Tesorería" at bounding box center [16, 63] width 27 height 8
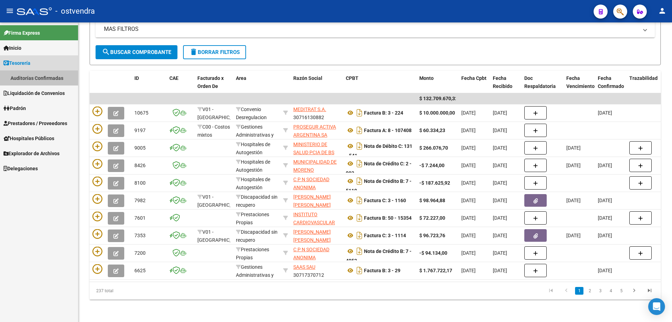
click at [29, 74] on link "Auditorías Confirmadas" at bounding box center [39, 77] width 78 height 15
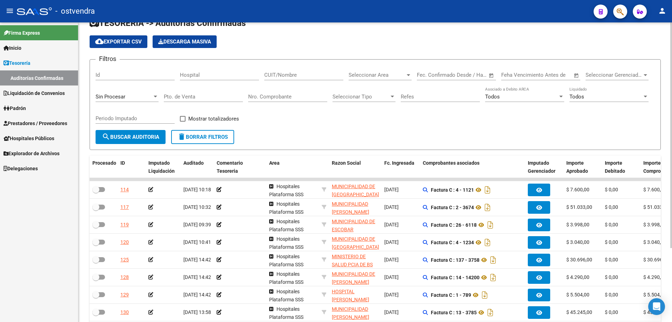
scroll to position [35, 0]
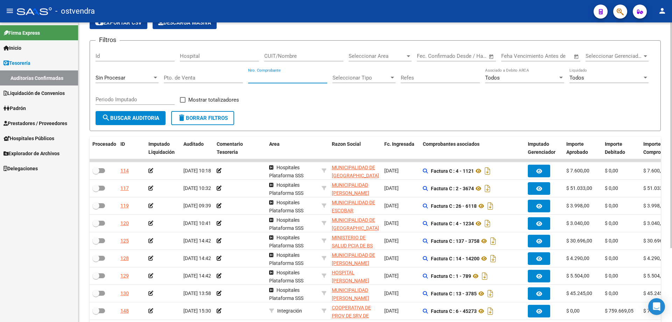
click at [283, 80] on input "Nro. Comprobante" at bounding box center [287, 78] width 79 height 6
paste input "27247617227"
type input "27247617227"
click at [119, 121] on button "search Buscar Auditoria" at bounding box center [131, 118] width 70 height 14
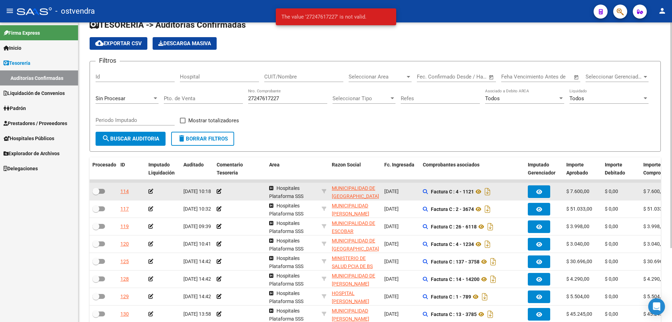
scroll to position [0, 0]
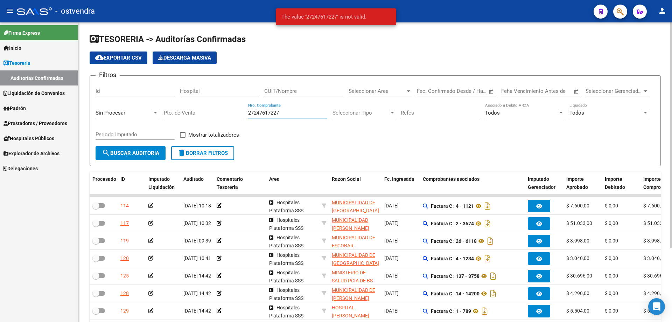
drag, startPoint x: 285, startPoint y: 113, endPoint x: 203, endPoint y: 128, distance: 83.9
click at [203, 128] on div "Filtros Id Hospital CUIT/Nombre Seleccionar Area Seleccionar Area Fecha inicio …" at bounding box center [375, 113] width 559 height 65
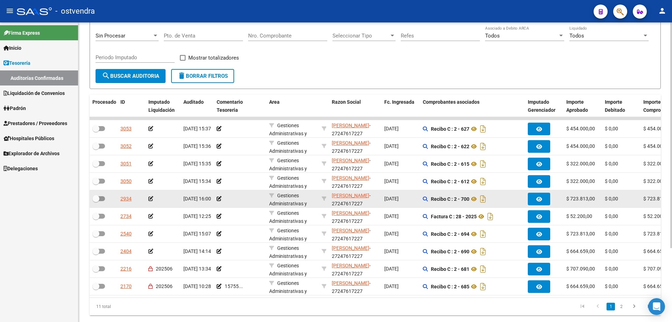
scroll to position [98, 0]
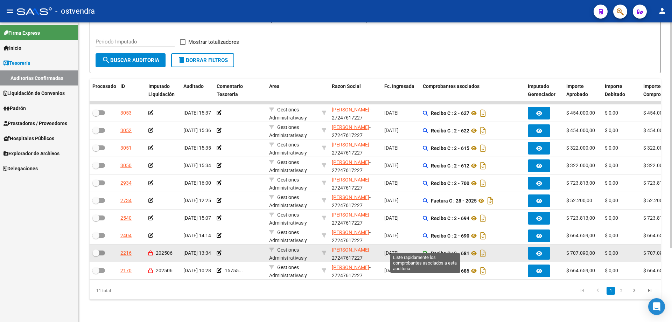
type input "27247617227"
click at [427, 251] on icon at bounding box center [425, 253] width 5 height 5
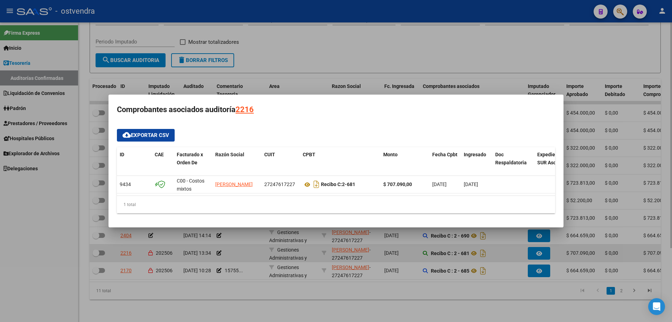
click at [427, 246] on div at bounding box center [336, 161] width 672 height 322
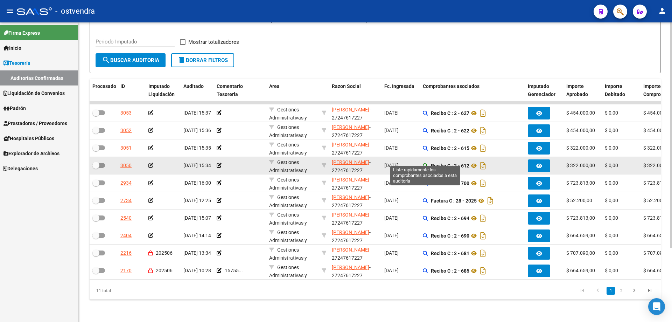
click at [425, 163] on icon at bounding box center [425, 165] width 5 height 5
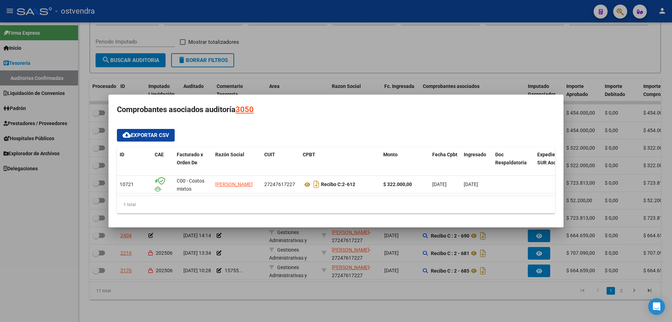
click at [338, 246] on div at bounding box center [336, 161] width 672 height 322
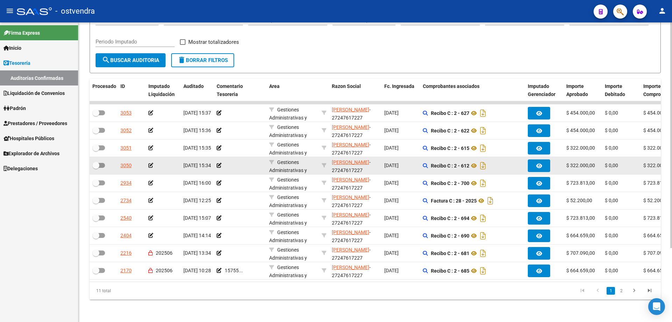
click at [152, 163] on icon at bounding box center [150, 165] width 5 height 5
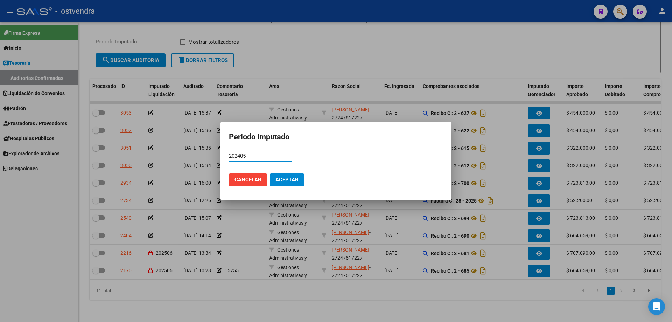
type input "202405"
click at [295, 174] on button "Aceptar" at bounding box center [287, 179] width 34 height 13
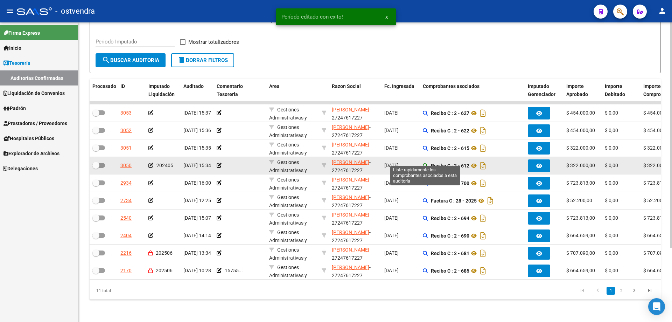
click at [425, 163] on icon at bounding box center [425, 165] width 5 height 5
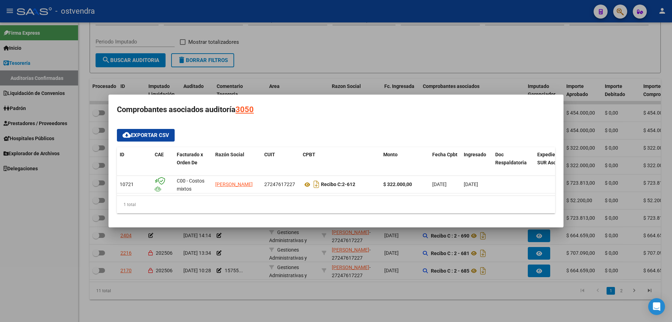
click at [382, 244] on div at bounding box center [336, 161] width 672 height 322
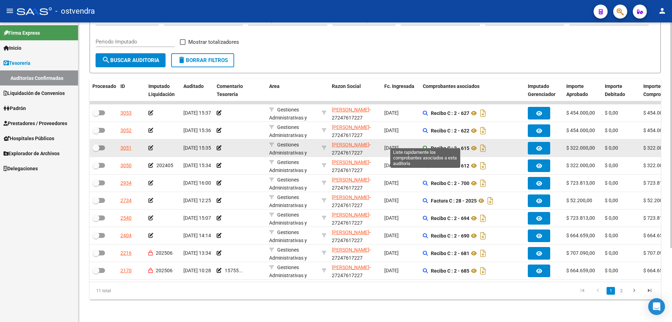
click at [426, 146] on icon at bounding box center [425, 148] width 5 height 5
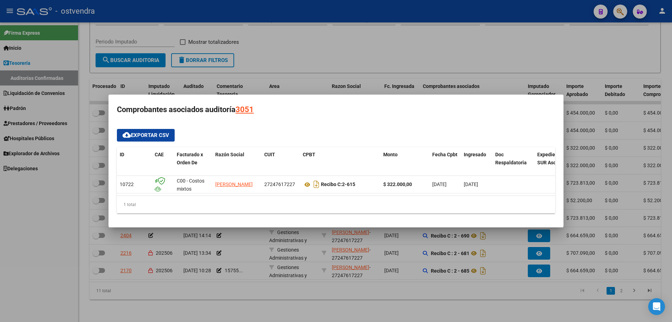
click at [370, 248] on div at bounding box center [336, 161] width 672 height 322
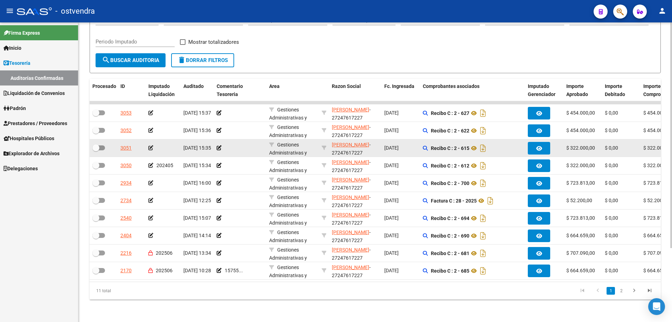
click at [151, 145] on icon at bounding box center [150, 147] width 5 height 5
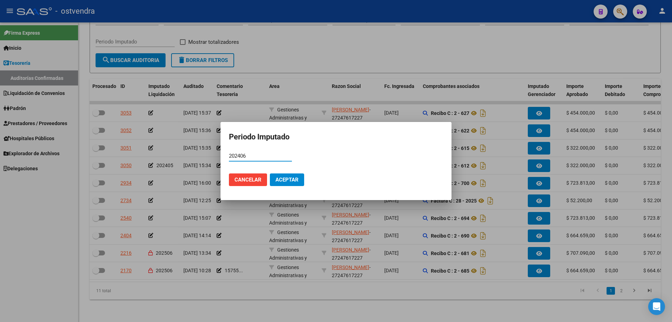
type input "202406"
click at [296, 180] on span "Aceptar" at bounding box center [286, 179] width 23 height 6
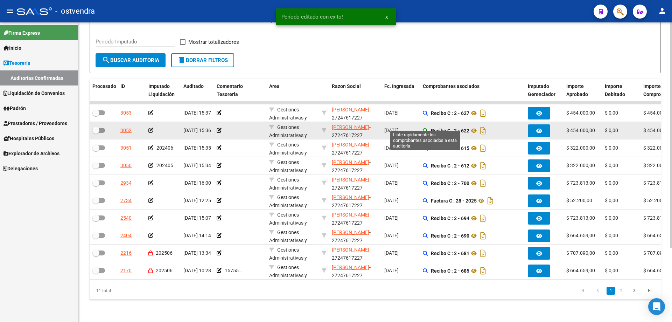
click at [427, 128] on icon at bounding box center [425, 130] width 5 height 5
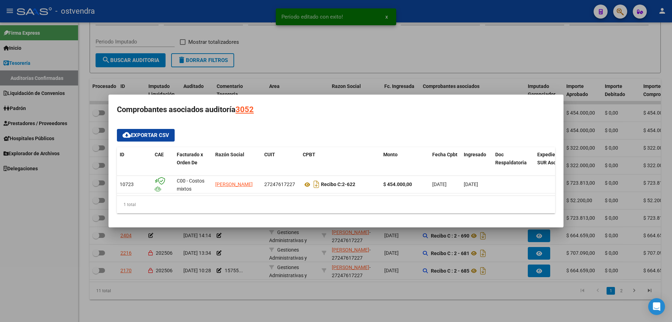
click at [238, 270] on div at bounding box center [336, 161] width 672 height 322
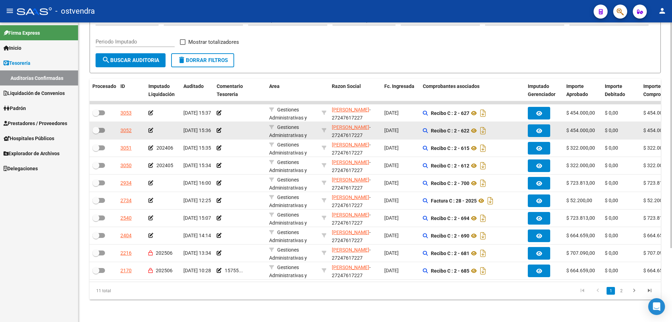
click at [149, 128] on icon at bounding box center [150, 130] width 5 height 5
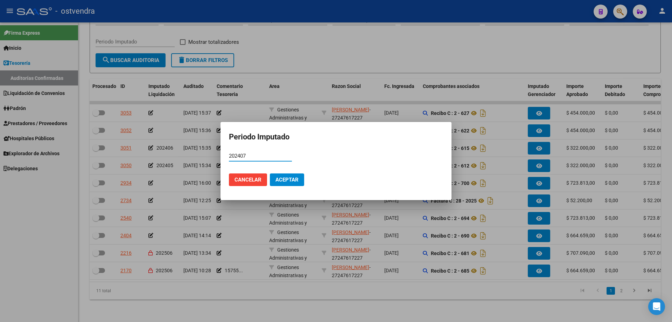
type input "202407"
click at [282, 177] on span "Aceptar" at bounding box center [286, 179] width 23 height 6
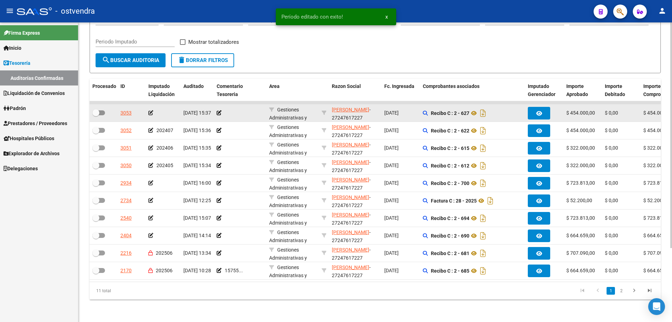
click at [151, 110] on icon at bounding box center [150, 112] width 5 height 5
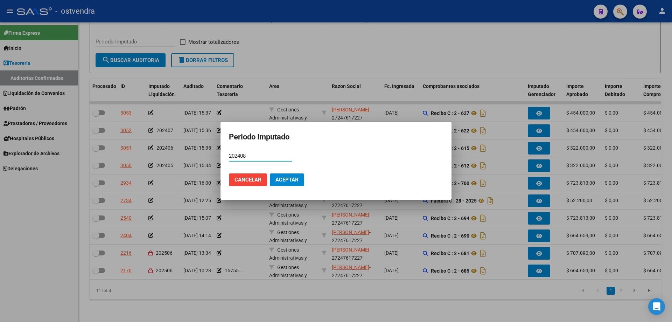
type input "202408"
click at [291, 174] on button "Aceptar" at bounding box center [287, 179] width 34 height 13
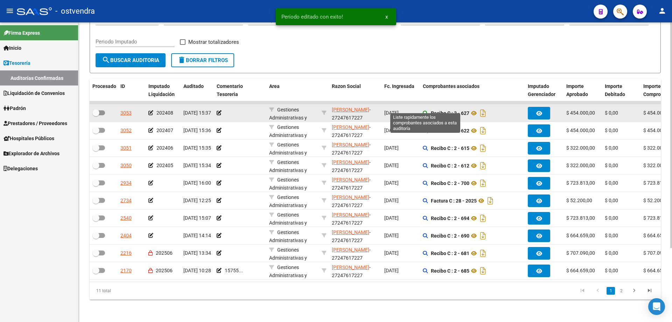
click at [425, 111] on icon at bounding box center [425, 113] width 5 height 5
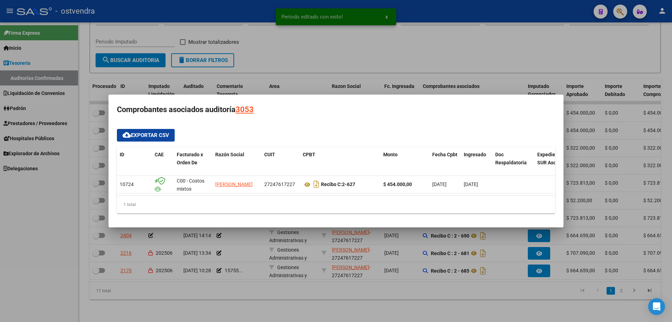
click at [358, 237] on div at bounding box center [336, 161] width 672 height 322
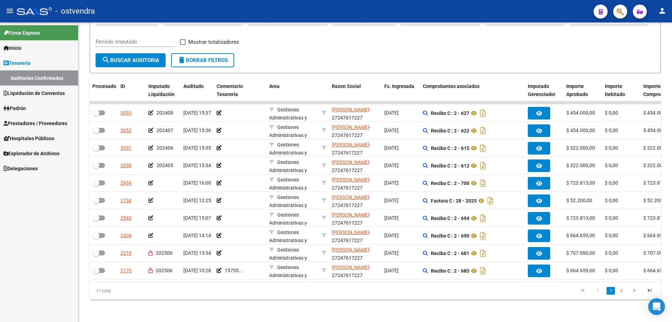
click at [16, 128] on link "Prestadores / Proveedores" at bounding box center [39, 122] width 78 height 15
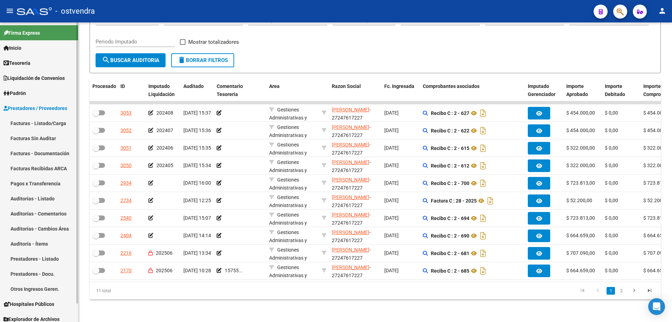
click at [40, 119] on link "Facturas - Listado/Carga" at bounding box center [39, 122] width 78 height 15
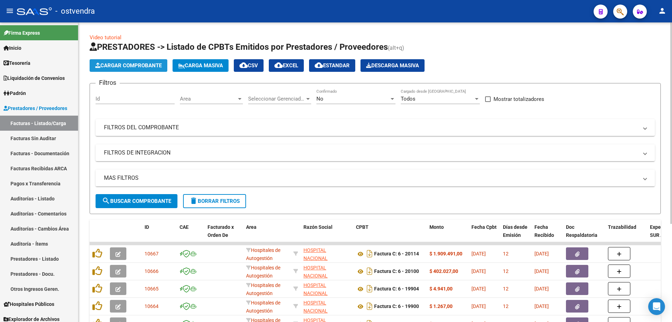
click at [119, 67] on span "Cargar Comprobante" at bounding box center [128, 65] width 66 height 6
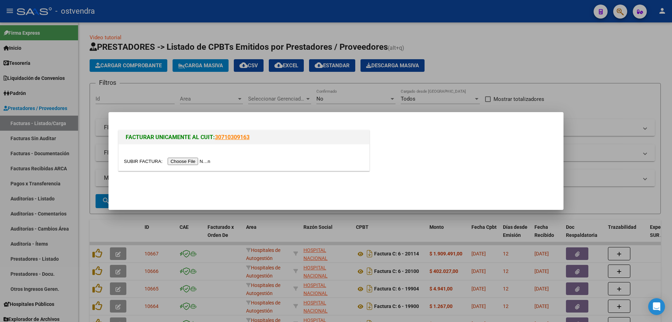
click at [205, 161] on input "file" at bounding box center [168, 160] width 89 height 7
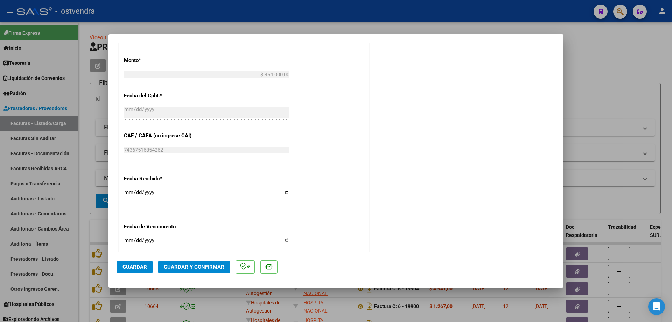
scroll to position [385, 0]
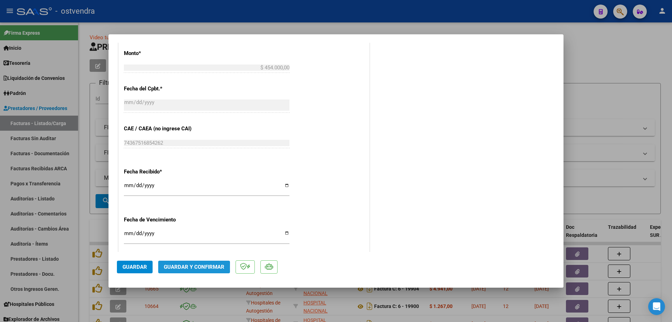
click at [188, 267] on span "Guardar y Confirmar" at bounding box center [194, 266] width 61 height 6
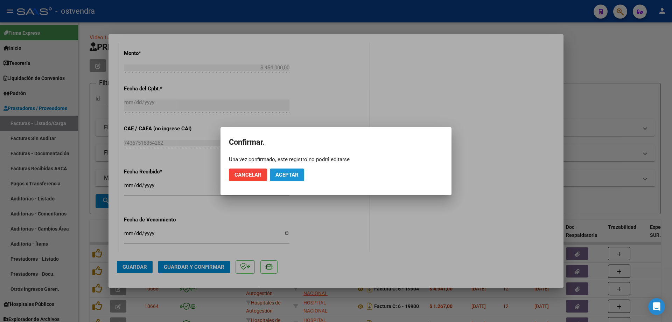
click at [299, 177] on button "Aceptar" at bounding box center [287, 174] width 34 height 13
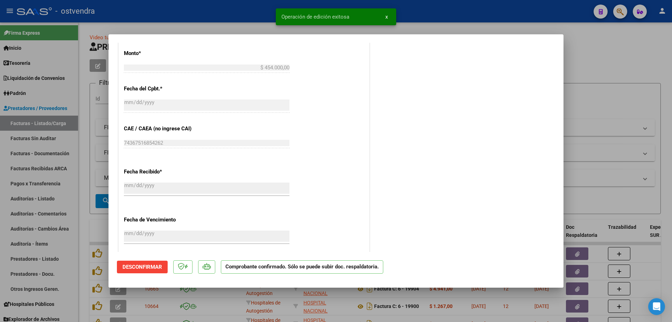
click at [87, 220] on div at bounding box center [336, 161] width 672 height 322
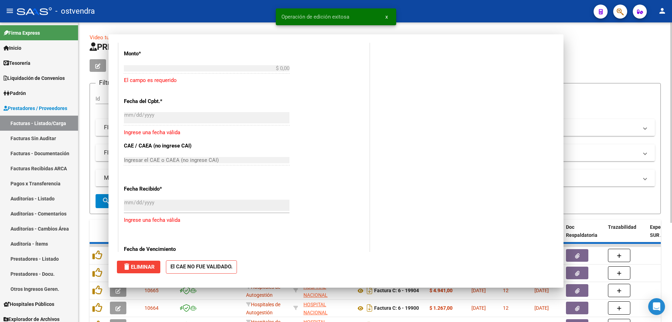
scroll to position [0, 0]
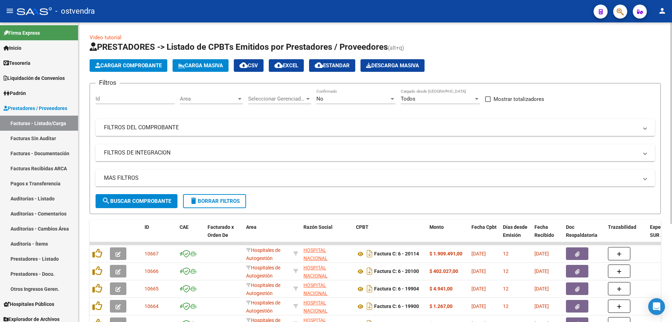
click at [120, 59] on button "Cargar Comprobante" at bounding box center [129, 65] width 78 height 13
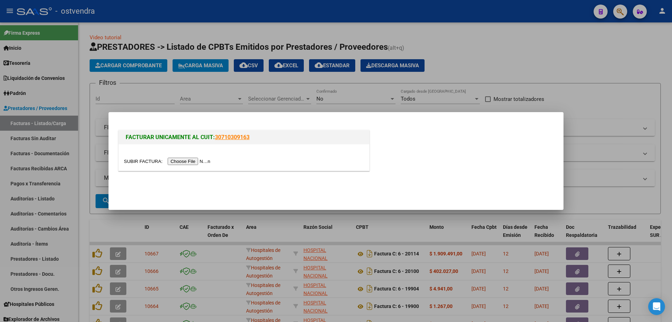
click at [185, 158] on input "file" at bounding box center [168, 160] width 89 height 7
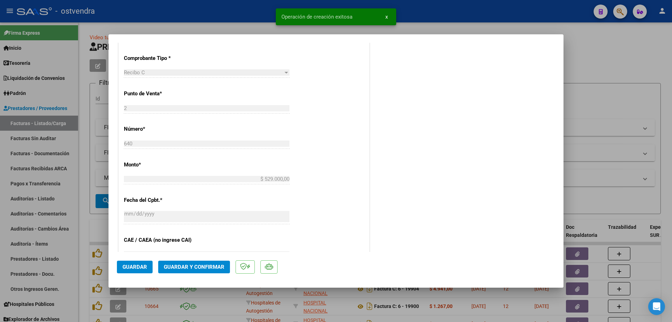
scroll to position [350, 0]
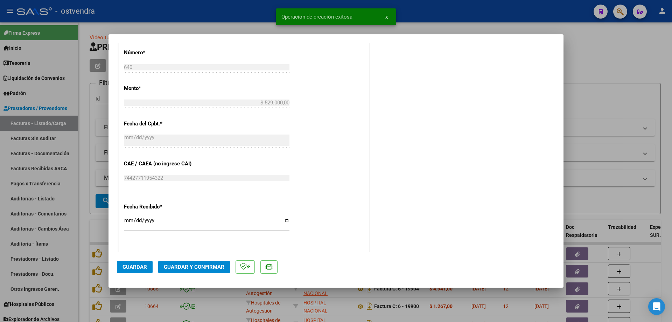
drag, startPoint x: 196, startPoint y: 276, endPoint x: 196, endPoint y: 272, distance: 4.2
click at [196, 276] on mat-dialog-actions "Guardar Guardar y Confirmar" at bounding box center [336, 266] width 438 height 28
click at [196, 271] on button "Guardar y Confirmar" at bounding box center [194, 266] width 72 height 13
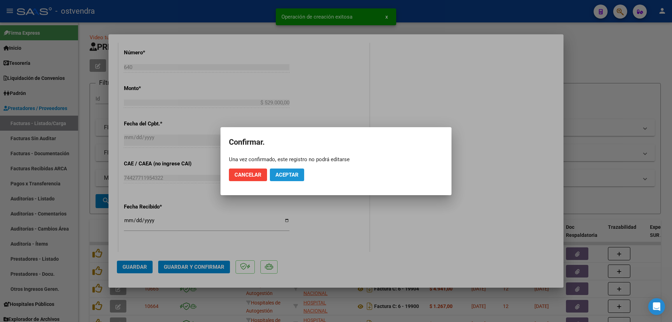
click at [271, 176] on button "Aceptar" at bounding box center [287, 174] width 34 height 13
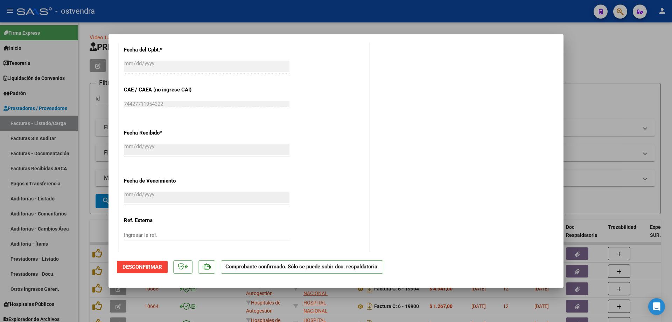
scroll to position [461, 0]
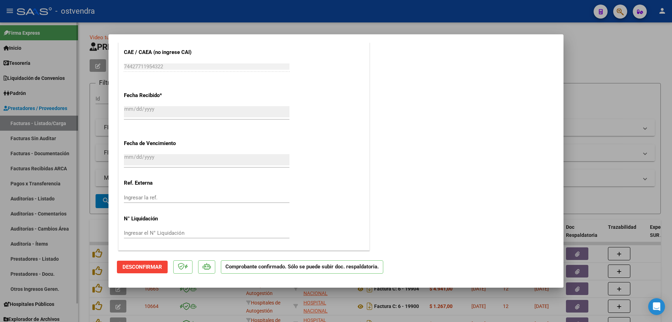
click at [82, 220] on div at bounding box center [336, 161] width 672 height 322
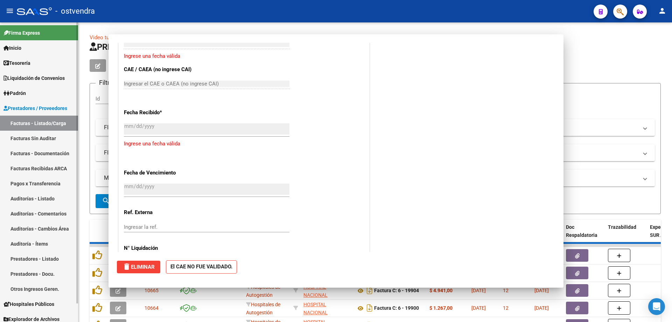
scroll to position [0, 0]
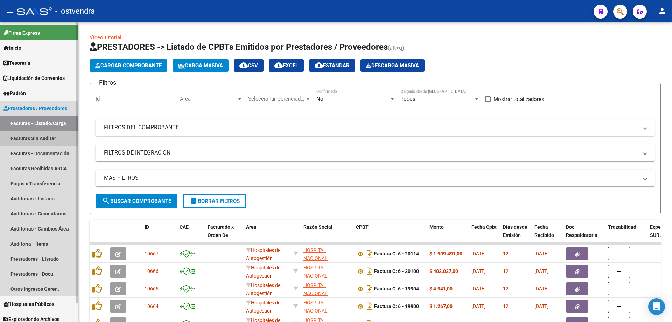
click at [52, 137] on link "Facturas Sin Auditar" at bounding box center [39, 138] width 78 height 15
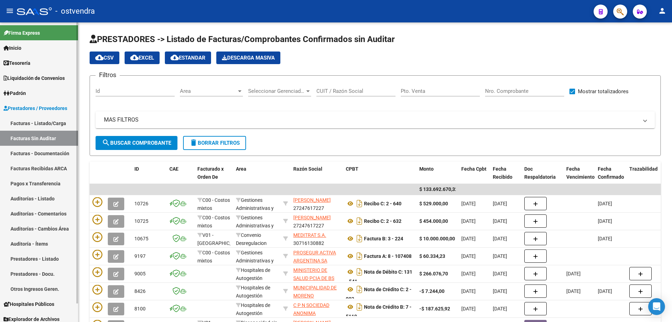
click at [38, 124] on link "Facturas - Listado/Carga" at bounding box center [39, 122] width 78 height 15
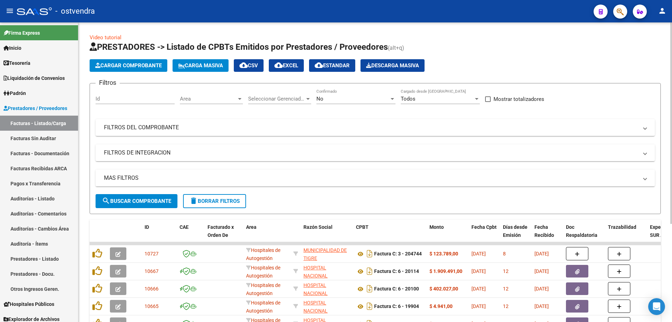
click at [128, 65] on span "Cargar Comprobante" at bounding box center [128, 65] width 66 height 6
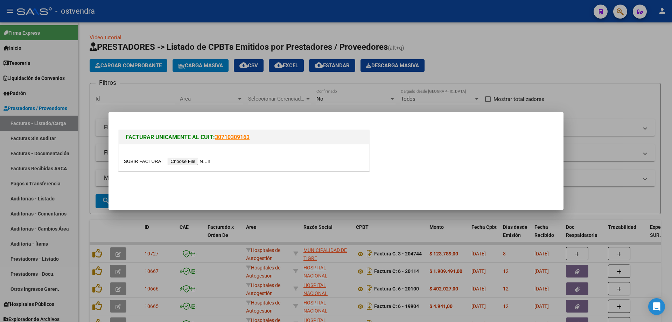
click at [181, 162] on input "file" at bounding box center [168, 160] width 89 height 7
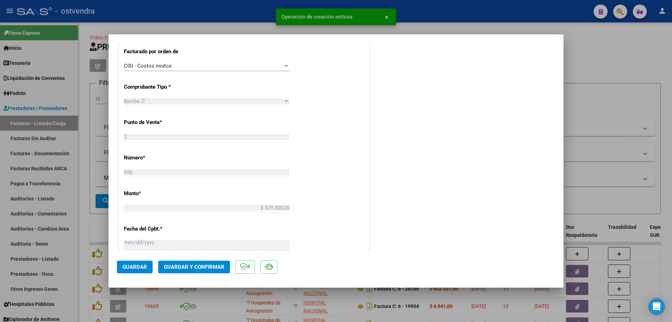
scroll to position [280, 0]
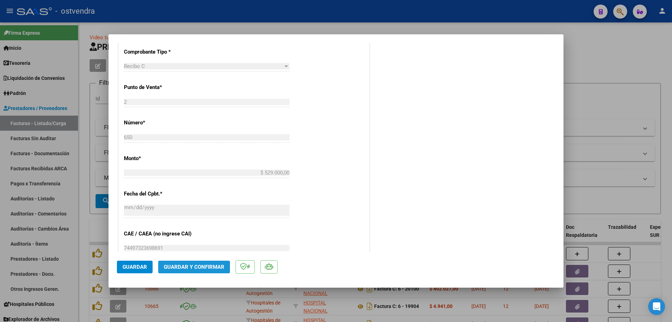
click at [211, 267] on span "Guardar y Confirmar" at bounding box center [194, 266] width 61 height 6
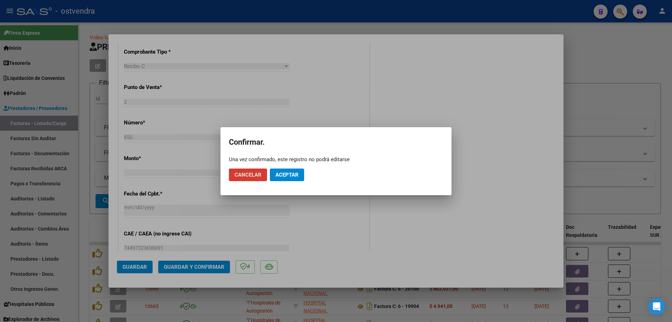
click at [291, 172] on span "Aceptar" at bounding box center [286, 174] width 23 height 6
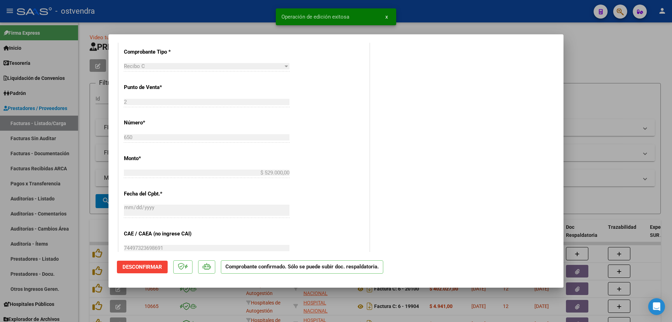
click at [86, 187] on div at bounding box center [336, 161] width 672 height 322
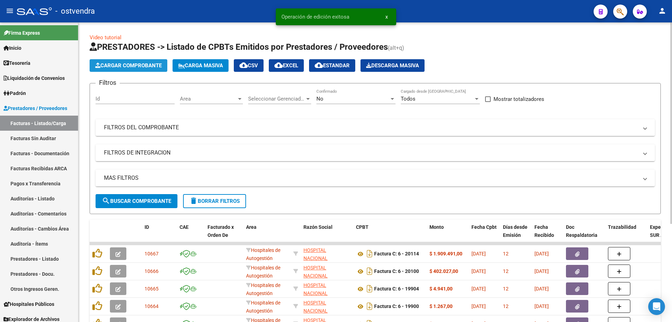
click at [125, 65] on span "Cargar Comprobante" at bounding box center [128, 65] width 66 height 6
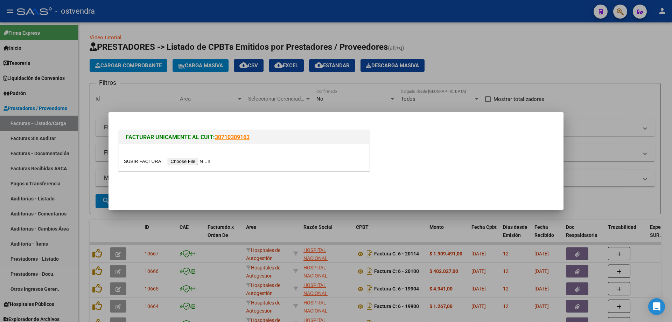
click at [184, 161] on input "file" at bounding box center [168, 160] width 89 height 7
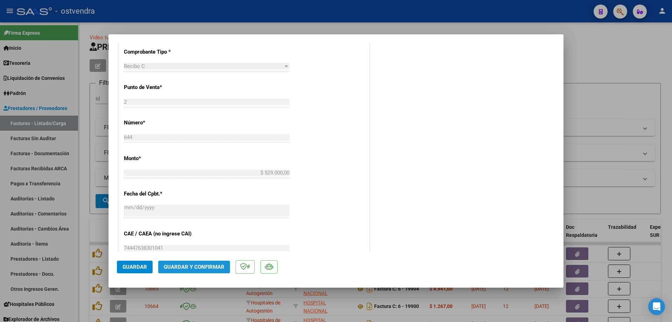
click at [196, 262] on button "Guardar y Confirmar" at bounding box center [194, 266] width 72 height 13
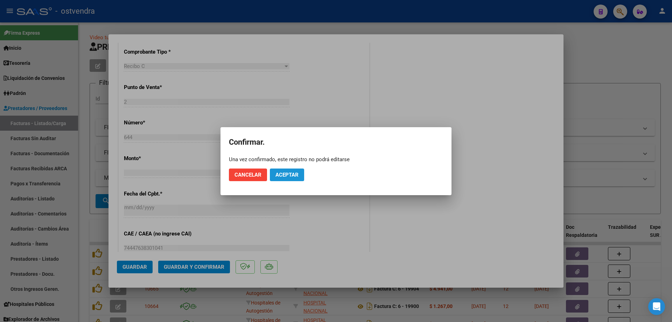
click at [281, 174] on span "Aceptar" at bounding box center [286, 174] width 23 height 6
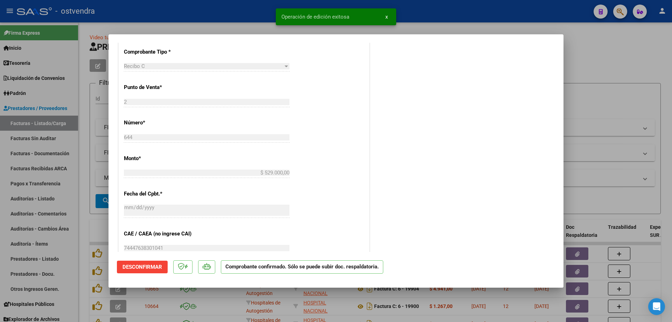
click at [94, 172] on div at bounding box center [336, 161] width 672 height 322
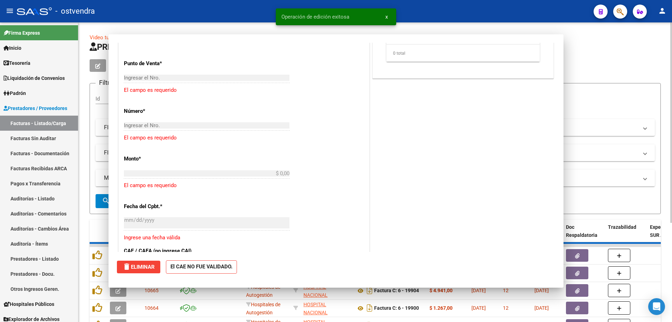
scroll to position [0, 0]
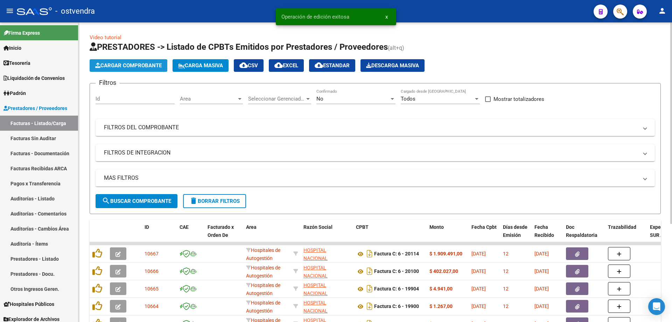
click at [109, 68] on span "Cargar Comprobante" at bounding box center [128, 65] width 66 height 6
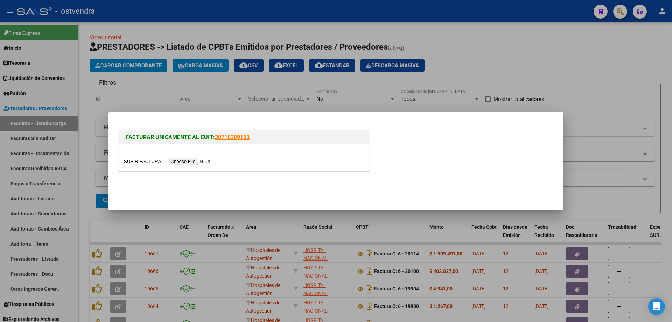
click at [212, 163] on input "file" at bounding box center [168, 160] width 89 height 7
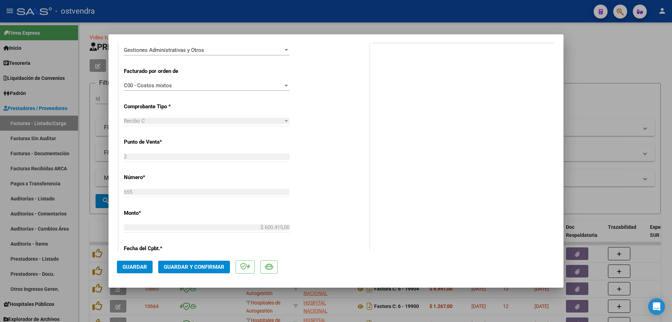
scroll to position [245, 0]
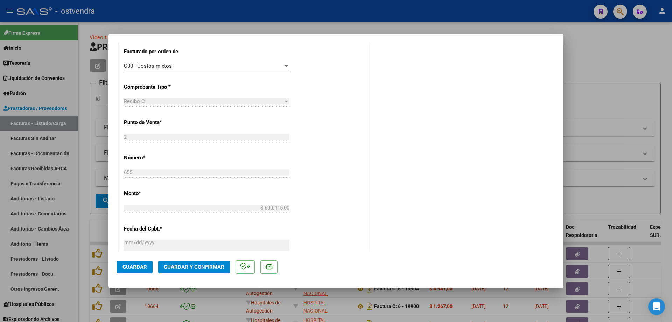
click at [189, 269] on span "Guardar y Confirmar" at bounding box center [194, 266] width 61 height 6
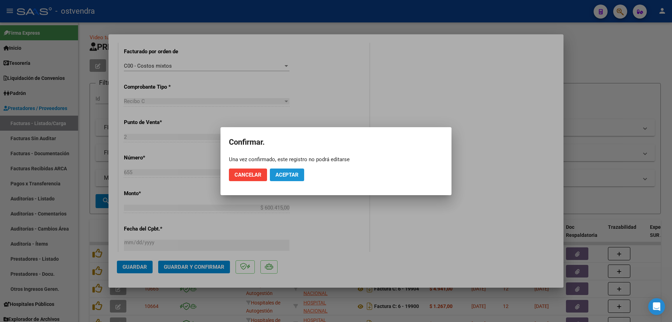
click at [300, 177] on button "Aceptar" at bounding box center [287, 174] width 34 height 13
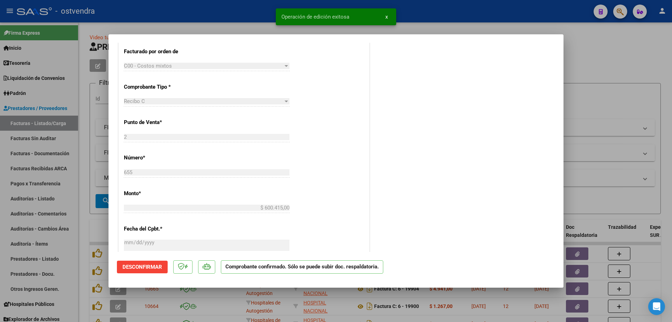
click at [53, 142] on div at bounding box center [336, 161] width 672 height 322
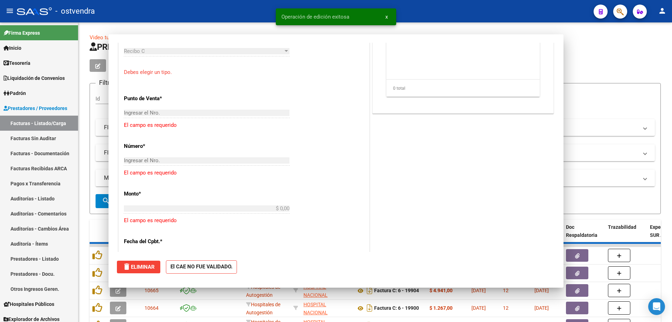
scroll to position [0, 0]
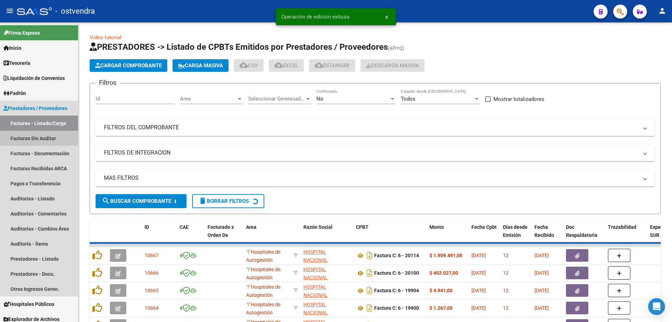
click at [53, 142] on link "Facturas Sin Auditar" at bounding box center [39, 138] width 78 height 15
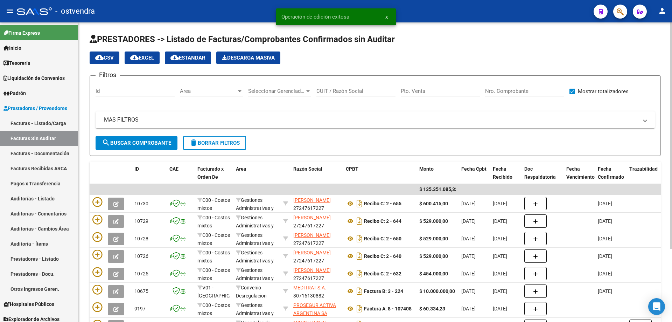
scroll to position [35, 0]
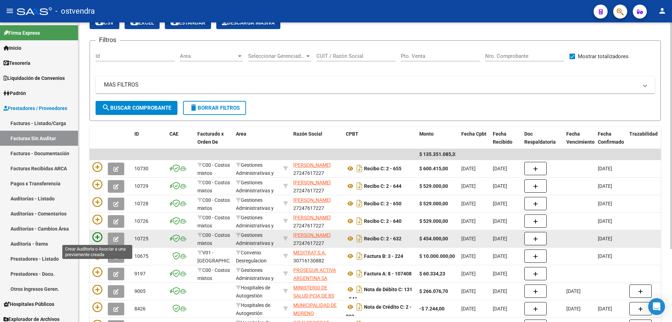
click at [98, 240] on icon at bounding box center [97, 237] width 10 height 10
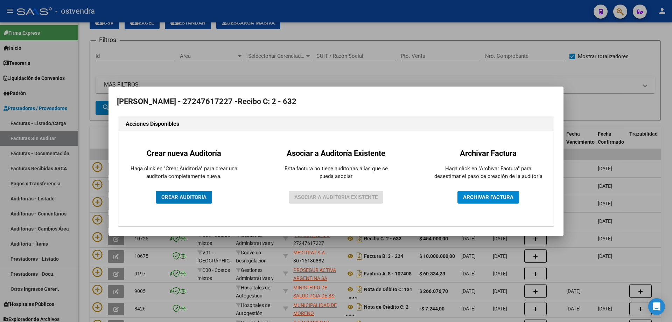
click at [184, 193] on button "CREAR AUDITORIA" at bounding box center [184, 197] width 56 height 13
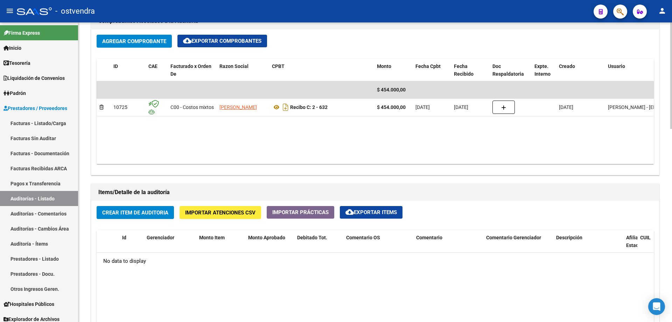
scroll to position [350, 0]
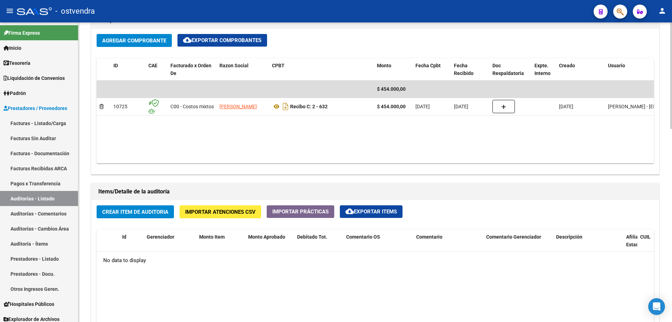
click at [132, 207] on button "Crear Item de Auditoria" at bounding box center [135, 211] width 77 height 13
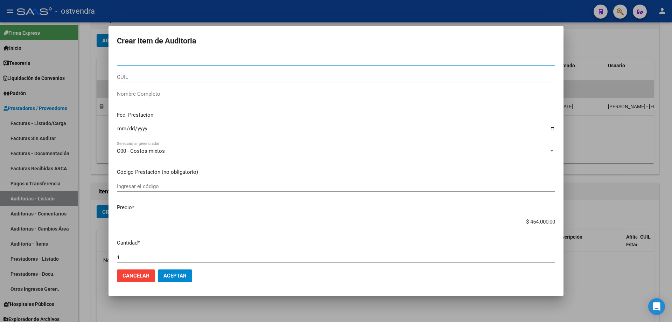
click at [181, 275] on span "Aceptar" at bounding box center [174, 275] width 23 height 6
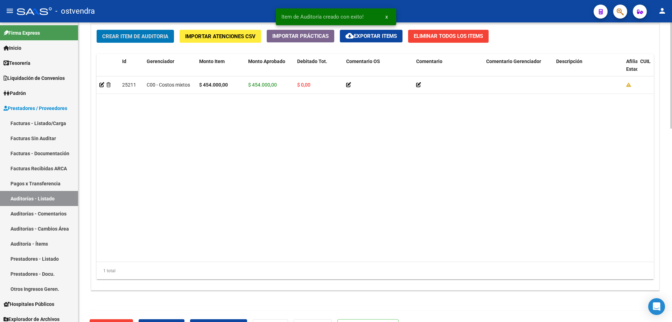
scroll to position [544, 0]
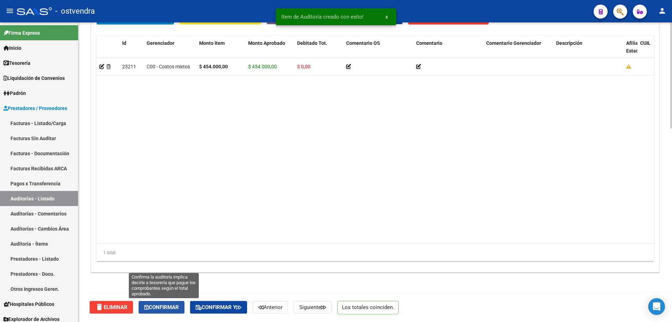
click at [160, 307] on span "Confirmar" at bounding box center [161, 307] width 35 height 6
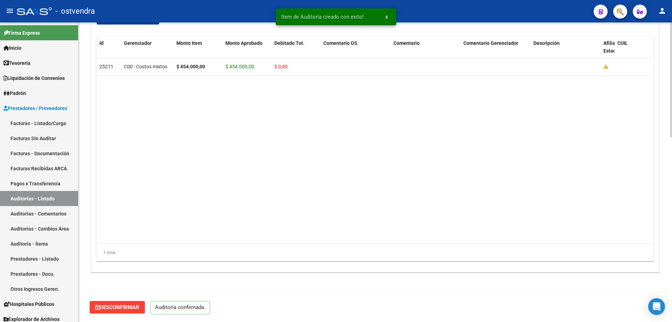
scroll to position [481, 0]
click at [63, 147] on link "Facturas - Documentación" at bounding box center [39, 153] width 78 height 15
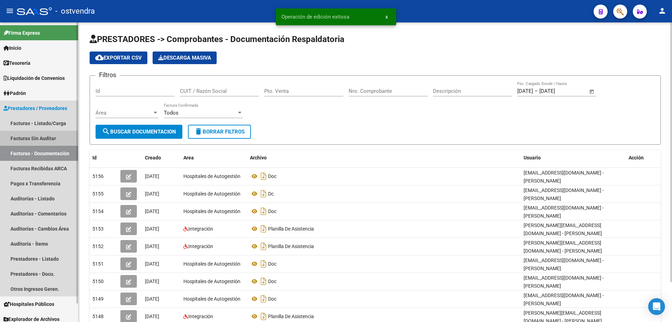
click at [62, 142] on link "Facturas Sin Auditar" at bounding box center [39, 138] width 78 height 15
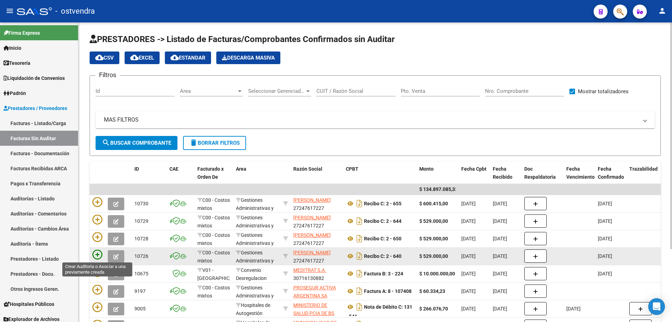
click at [97, 259] on icon at bounding box center [97, 254] width 10 height 10
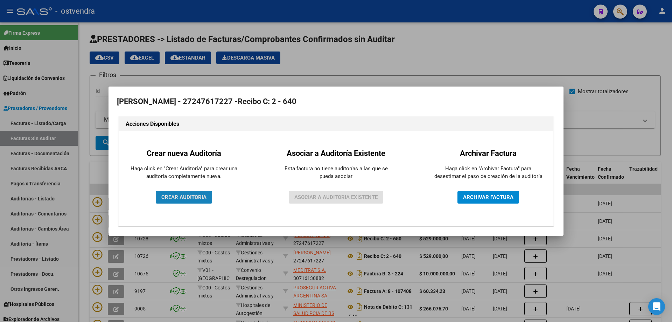
click at [191, 202] on button "CREAR AUDITORIA" at bounding box center [184, 197] width 56 height 13
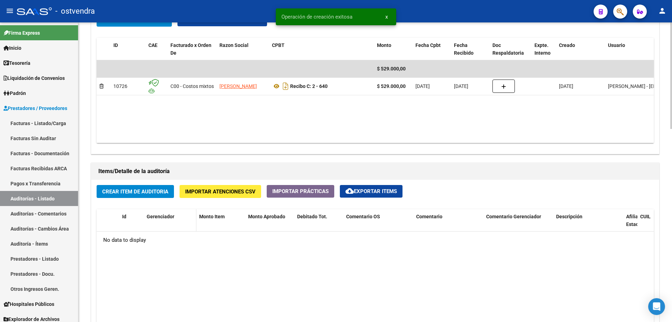
scroll to position [385, 0]
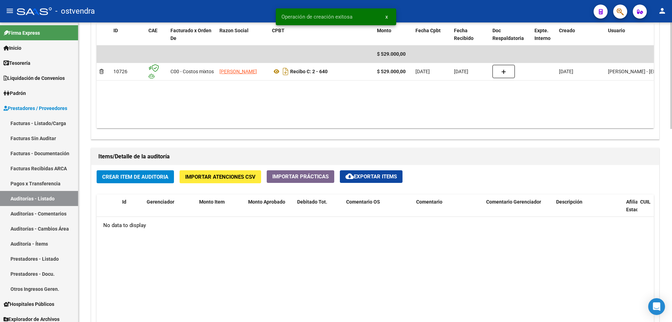
click at [134, 174] on span "Crear Item de Auditoria" at bounding box center [135, 177] width 66 height 6
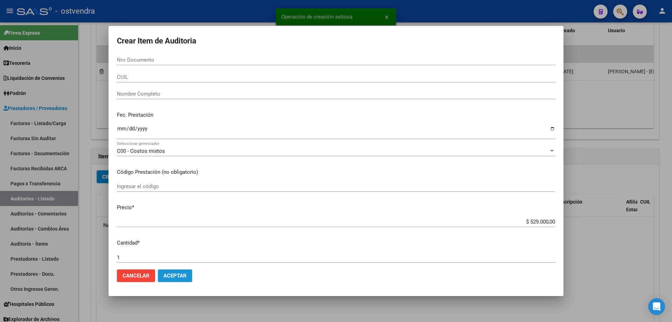
click at [176, 279] on button "Aceptar" at bounding box center [175, 275] width 34 height 13
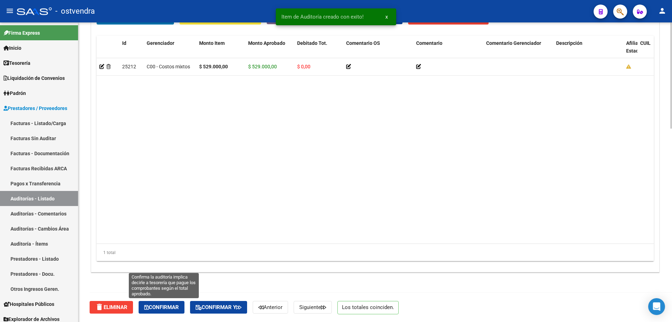
click at [163, 303] on button "Confirmar" at bounding box center [162, 307] width 46 height 13
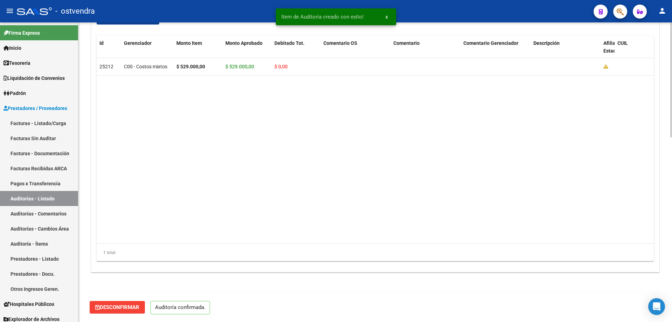
scroll to position [481, 0]
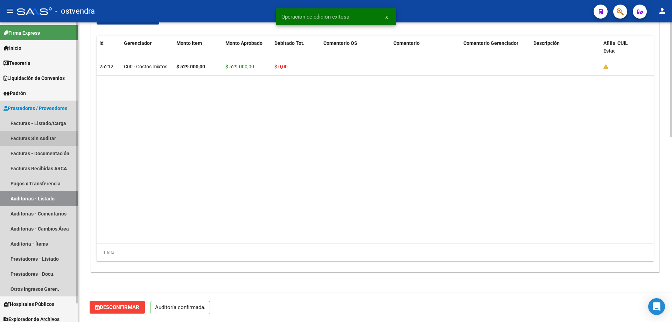
click at [50, 145] on link "Facturas Sin Auditar" at bounding box center [39, 138] width 78 height 15
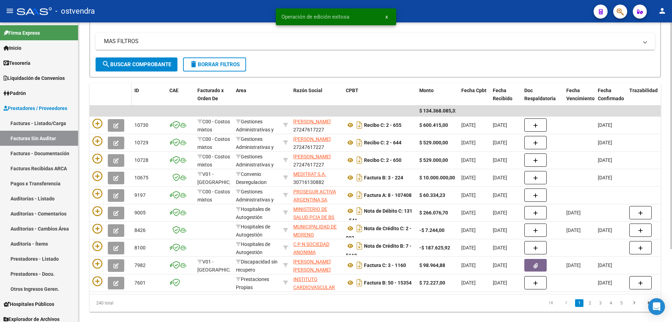
scroll to position [96, 0]
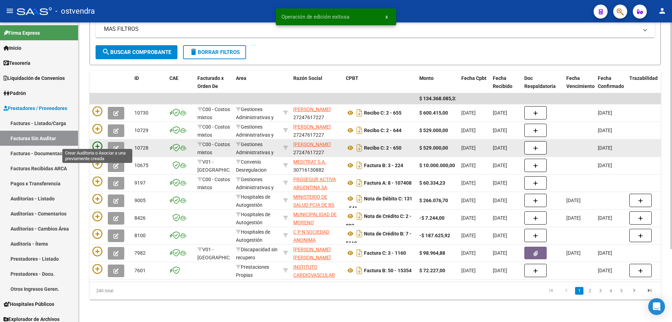
click at [96, 141] on icon at bounding box center [97, 146] width 10 height 10
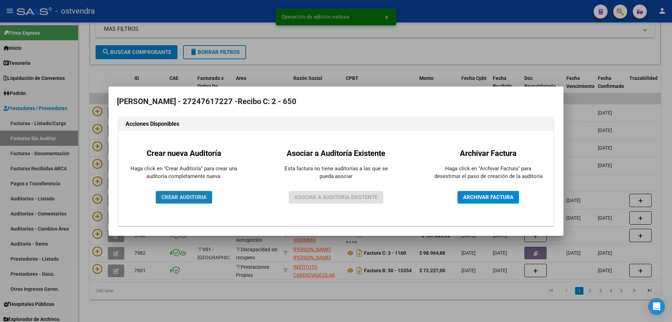
click at [172, 200] on span "CREAR AUDITORIA" at bounding box center [183, 197] width 45 height 6
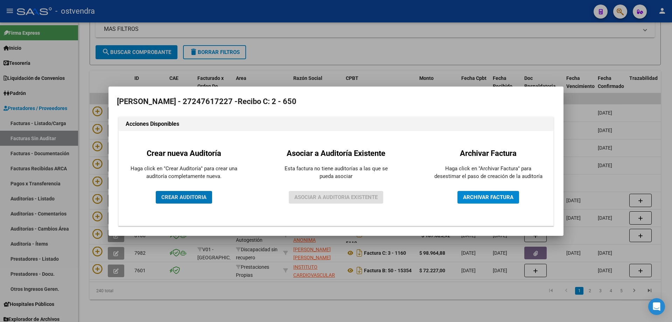
scroll to position [75, 0]
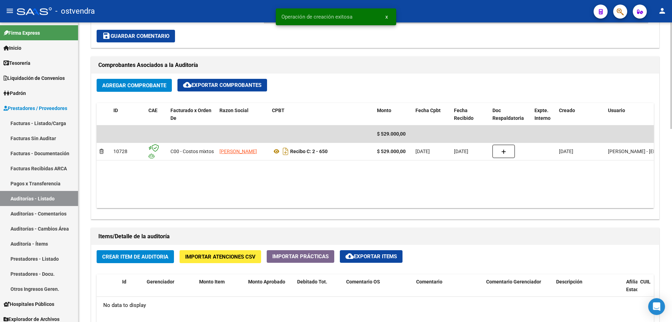
scroll to position [315, 0]
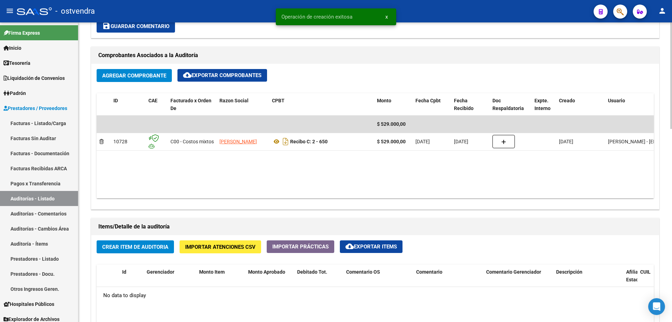
click at [119, 244] on span "Crear Item de Auditoria" at bounding box center [135, 247] width 66 height 6
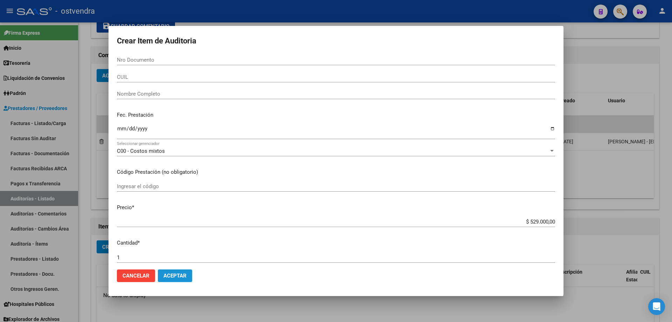
click at [175, 274] on span "Aceptar" at bounding box center [174, 275] width 23 height 6
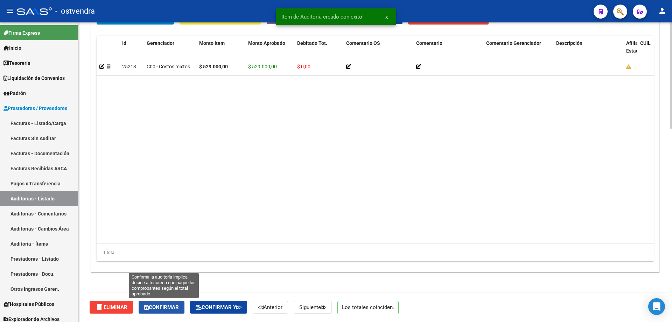
click at [160, 304] on span "Confirmar" at bounding box center [161, 307] width 35 height 6
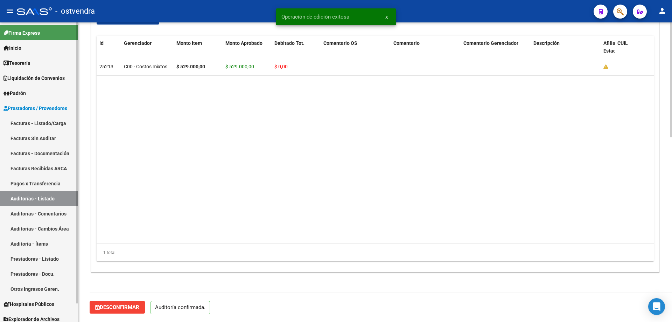
click at [54, 142] on link "Facturas Sin Auditar" at bounding box center [39, 138] width 78 height 15
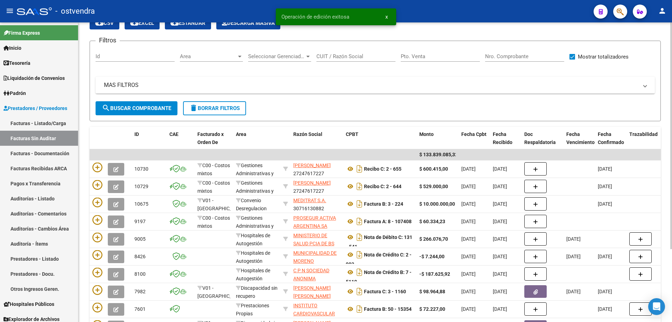
scroll to position [35, 0]
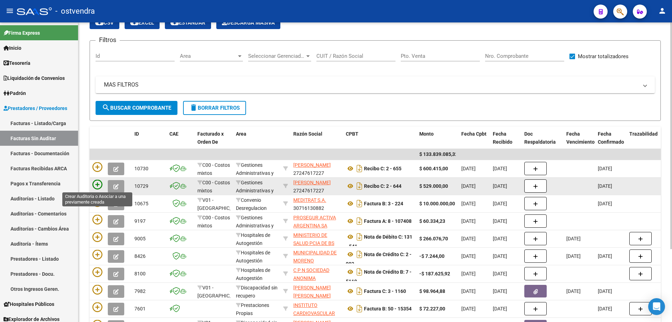
click at [100, 184] on icon at bounding box center [97, 184] width 10 height 10
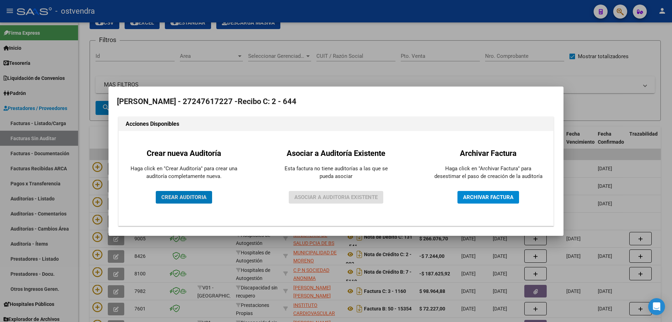
click at [173, 192] on button "CREAR AUDITORIA" at bounding box center [184, 197] width 56 height 13
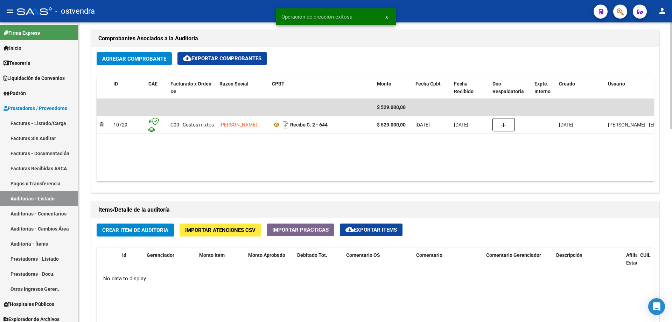
scroll to position [350, 0]
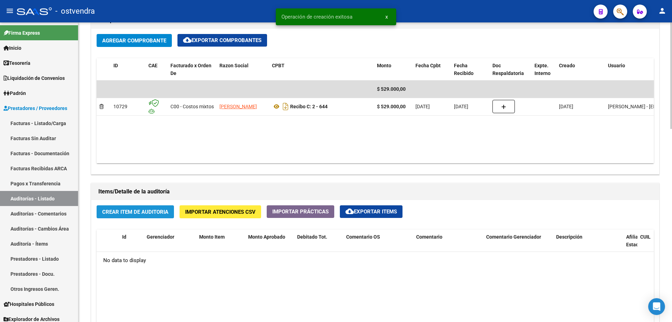
click at [146, 206] on button "Crear Item de Auditoria" at bounding box center [135, 211] width 77 height 13
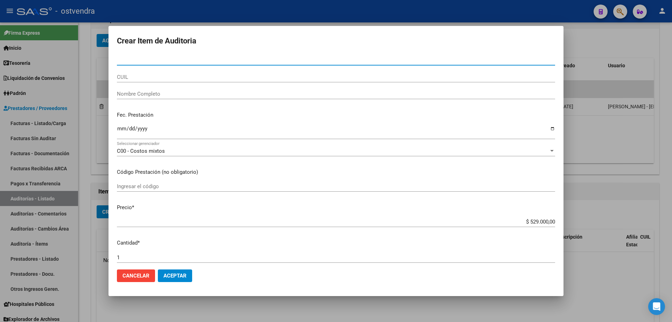
click at [178, 276] on span "Aceptar" at bounding box center [174, 275] width 23 height 6
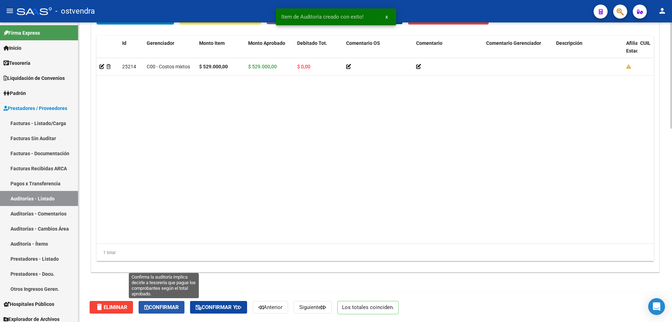
click at [168, 309] on span "Confirmar" at bounding box center [161, 307] width 35 height 6
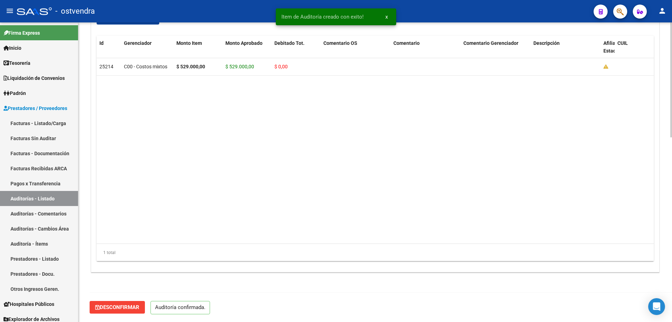
scroll to position [481, 0]
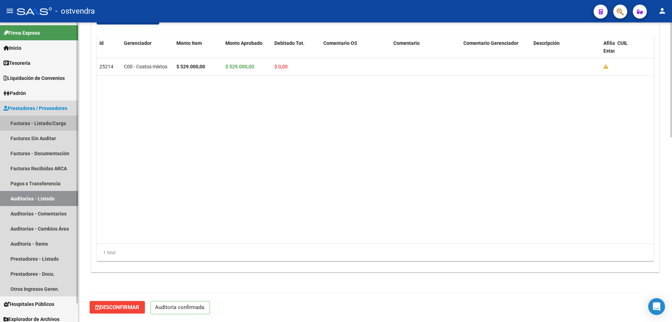
click at [40, 130] on link "Facturas - Listado/Carga" at bounding box center [39, 122] width 78 height 15
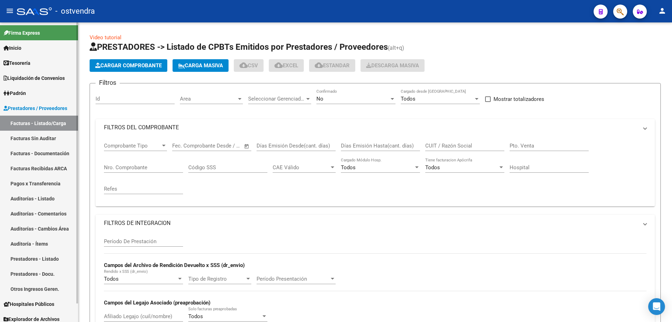
drag, startPoint x: 37, startPoint y: 135, endPoint x: 41, endPoint y: 136, distance: 3.7
click at [38, 135] on link "Facturas Sin Auditar" at bounding box center [39, 138] width 78 height 15
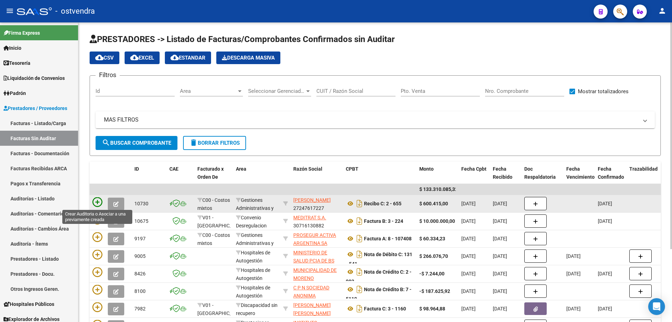
click at [93, 198] on icon at bounding box center [97, 202] width 10 height 10
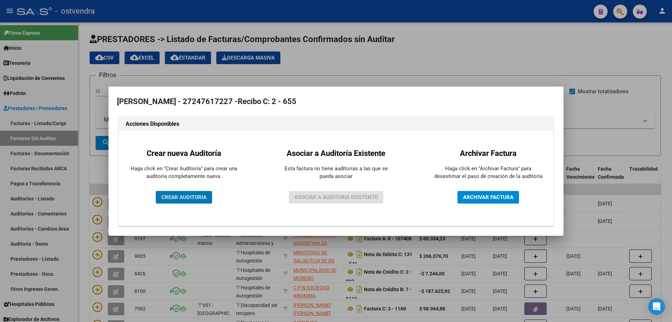
click at [196, 204] on div "Crear nueva Auditoría Haga click en "Crear Auditoría" para crear una auditoría …" at bounding box center [184, 178] width 120 height 84
click at [194, 200] on button "CREAR AUDITORIA" at bounding box center [184, 197] width 56 height 13
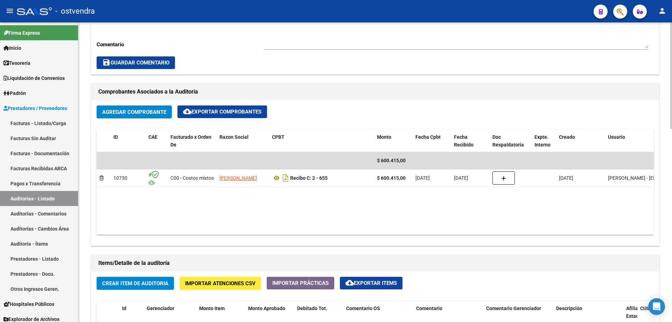
scroll to position [280, 0]
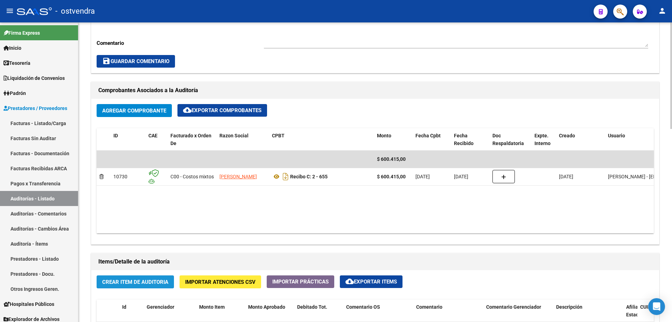
click at [121, 280] on span "Crear Item de Auditoria" at bounding box center [135, 282] width 66 height 6
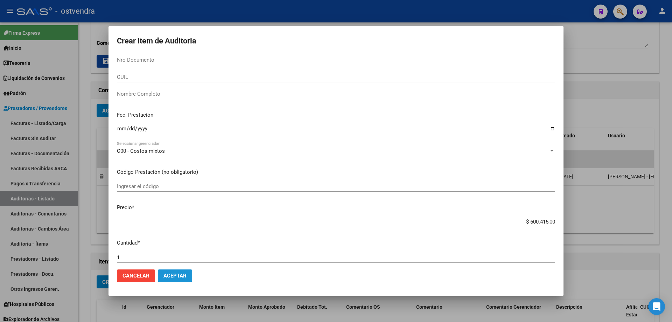
click at [176, 275] on span "Aceptar" at bounding box center [174, 275] width 23 height 6
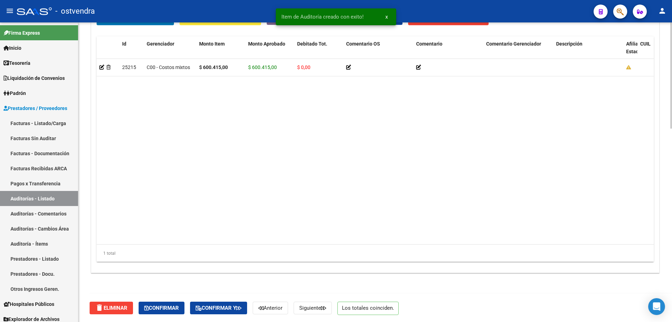
scroll to position [544, 0]
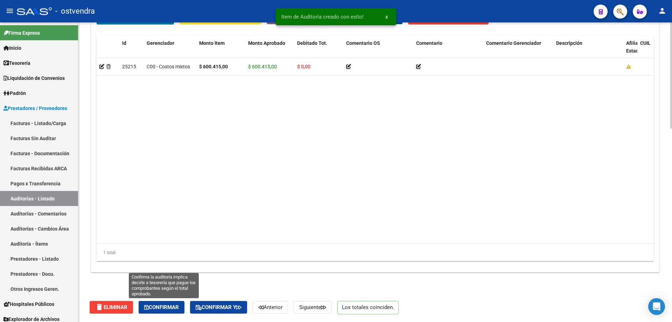
click at [182, 303] on button "Confirmar" at bounding box center [162, 307] width 46 height 13
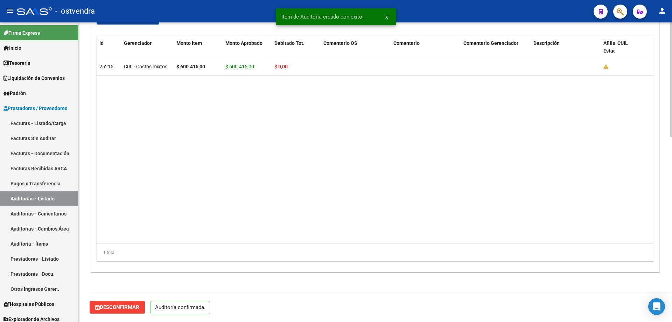
scroll to position [481, 0]
click at [34, 65] on link "Tesorería" at bounding box center [39, 62] width 78 height 15
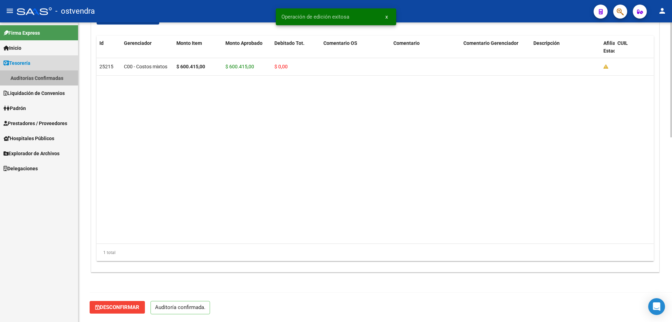
click at [34, 74] on link "Auditorías Confirmadas" at bounding box center [39, 77] width 78 height 15
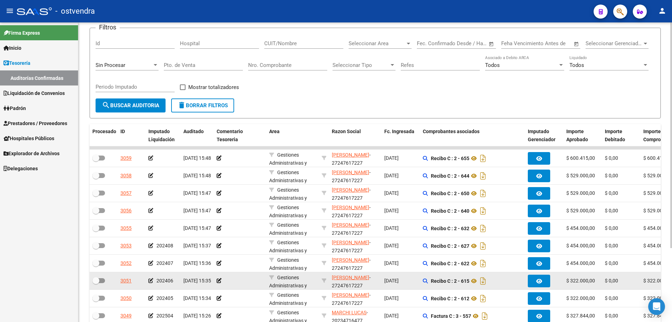
scroll to position [70, 0]
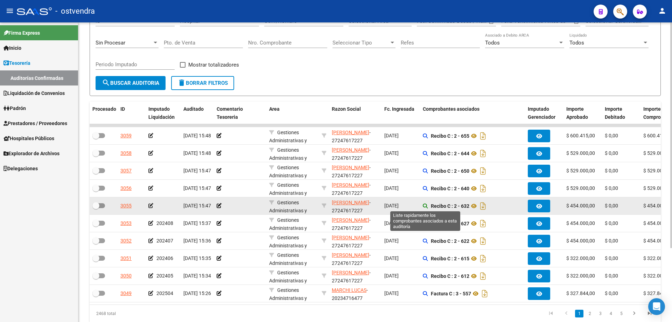
click at [424, 206] on icon at bounding box center [425, 205] width 5 height 5
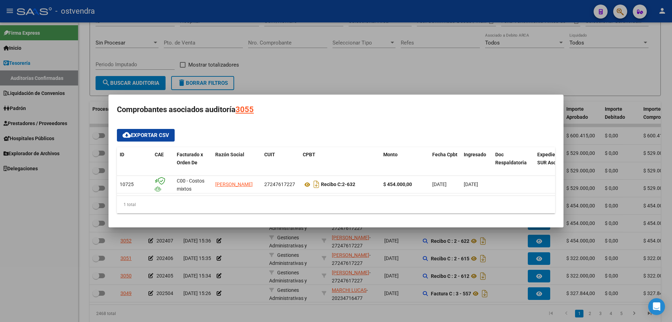
click at [422, 233] on div at bounding box center [336, 161] width 672 height 322
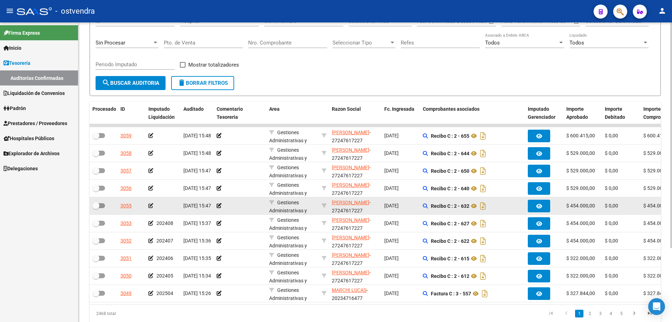
click at [150, 205] on icon at bounding box center [150, 205] width 5 height 5
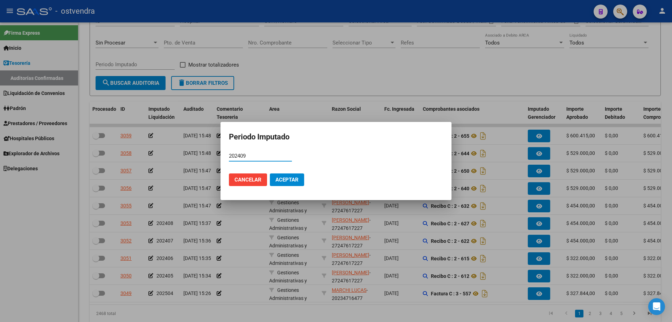
type input "202409"
click at [301, 181] on button "Aceptar" at bounding box center [287, 179] width 34 height 13
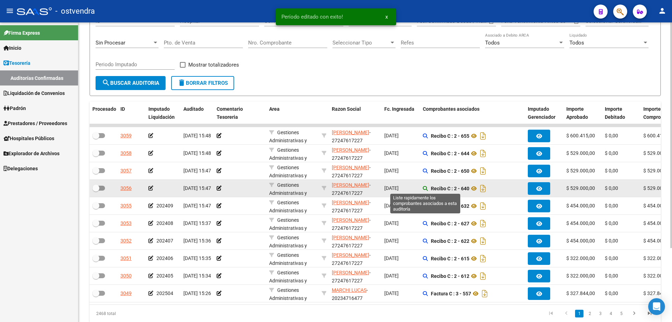
click at [423, 187] on icon at bounding box center [425, 188] width 5 height 5
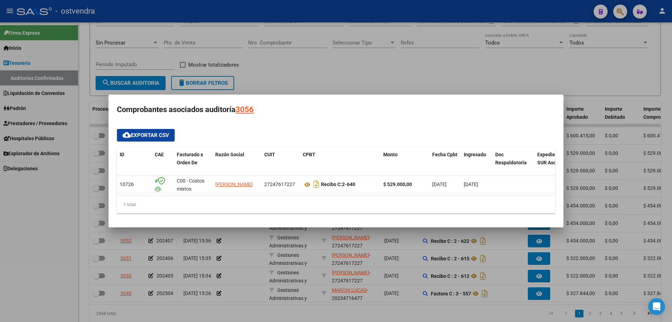
click at [238, 256] on div at bounding box center [336, 161] width 672 height 322
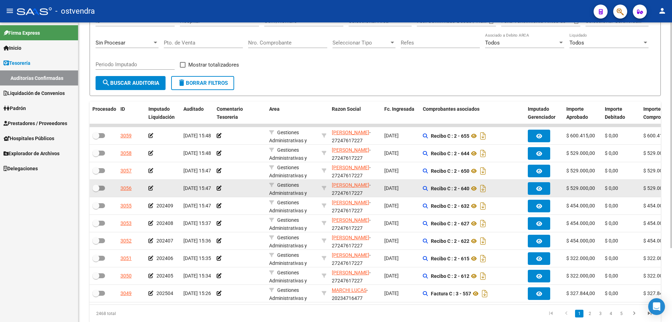
click at [152, 184] on div at bounding box center [162, 188] width 29 height 8
click at [149, 187] on icon at bounding box center [150, 187] width 5 height 5
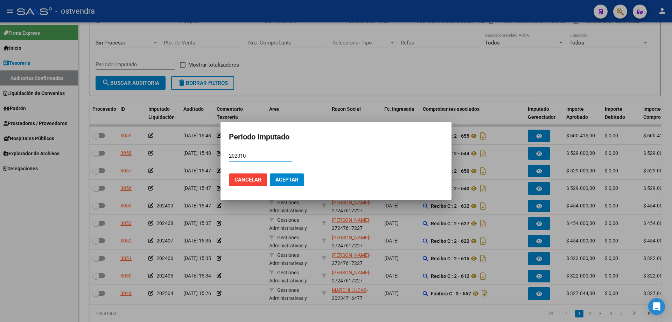
type input "202010"
click at [289, 184] on button "Aceptar" at bounding box center [287, 179] width 34 height 13
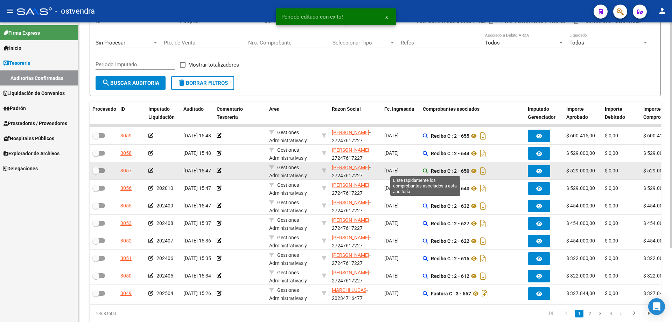
click at [424, 171] on icon at bounding box center [425, 170] width 5 height 5
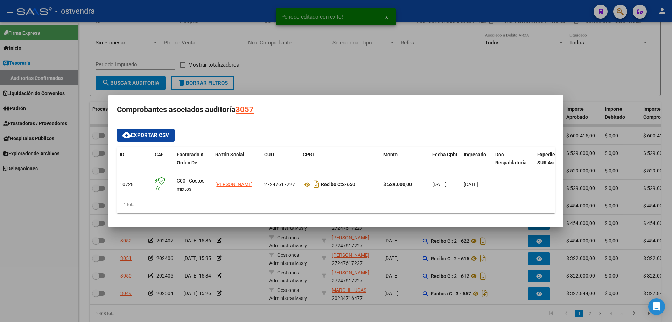
click at [362, 259] on div at bounding box center [336, 161] width 672 height 322
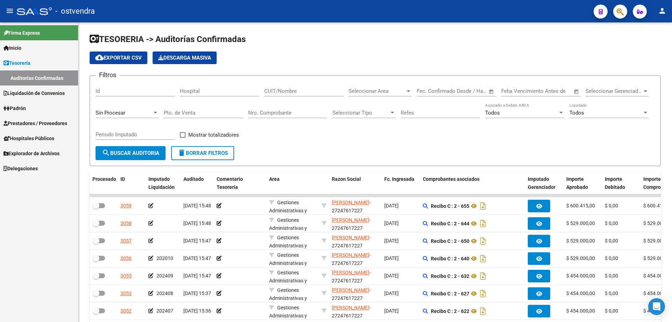
click at [149, 238] on icon at bounding box center [150, 240] width 5 height 5
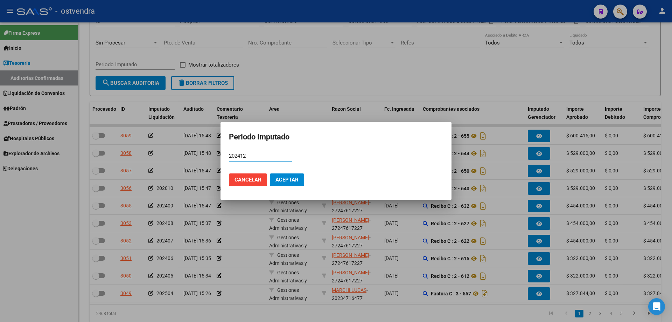
type input "202412"
click at [288, 183] on button "Aceptar" at bounding box center [287, 179] width 34 height 13
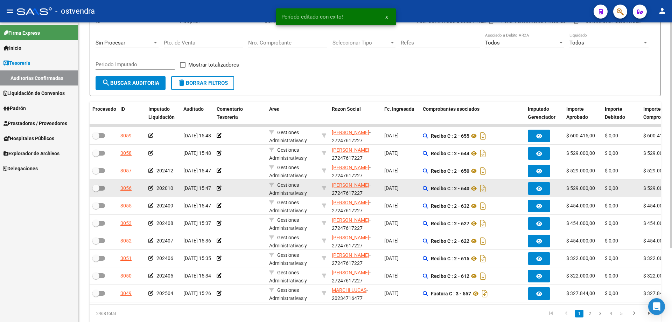
click at [152, 188] on icon at bounding box center [150, 187] width 5 height 5
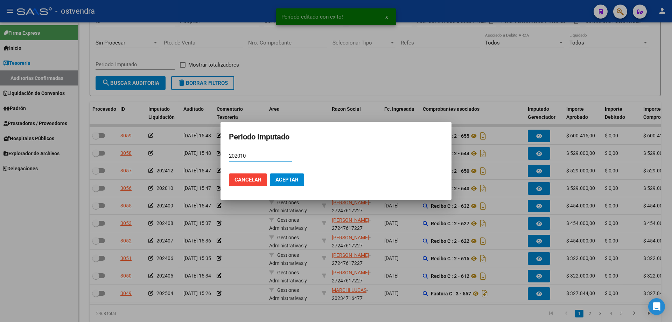
click at [240, 155] on input "202010" at bounding box center [260, 156] width 63 height 6
type input "202410"
click at [279, 183] on button "Aceptar" at bounding box center [287, 179] width 34 height 13
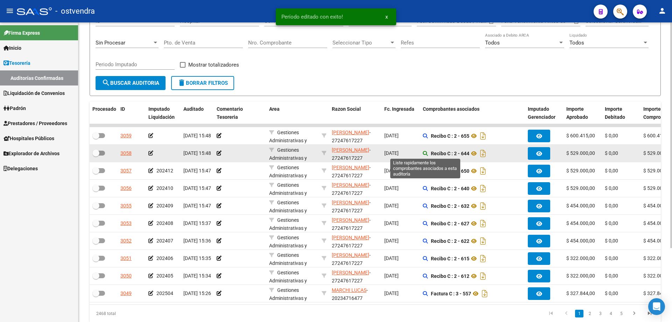
click at [424, 152] on icon at bounding box center [425, 153] width 5 height 5
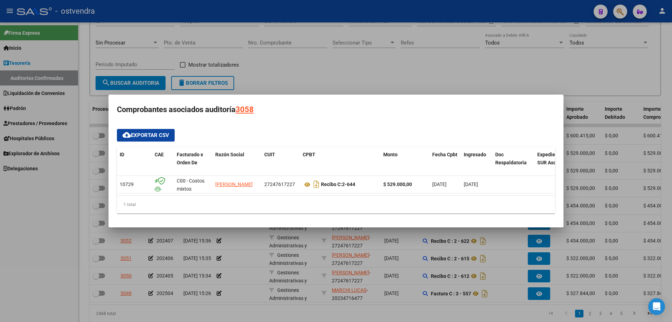
click at [302, 241] on div at bounding box center [336, 161] width 672 height 322
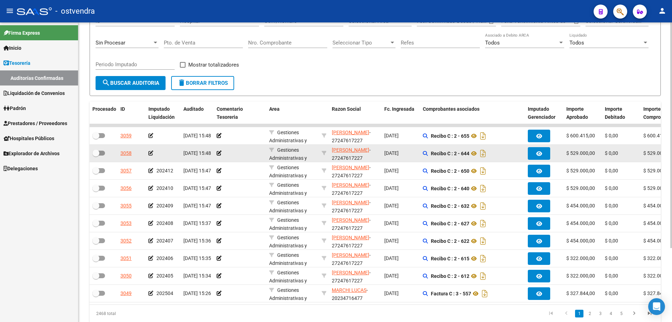
click at [152, 154] on icon at bounding box center [150, 152] width 5 height 5
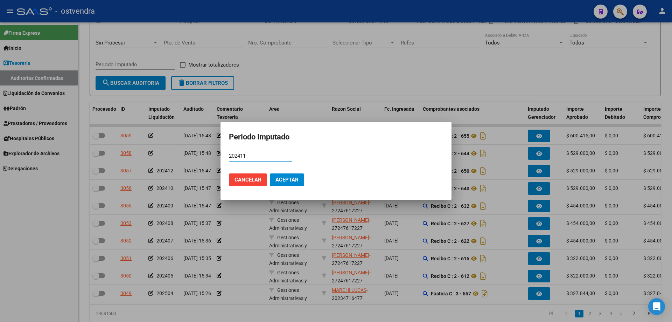
type input "202411"
click at [295, 176] on span "Aceptar" at bounding box center [286, 179] width 23 height 6
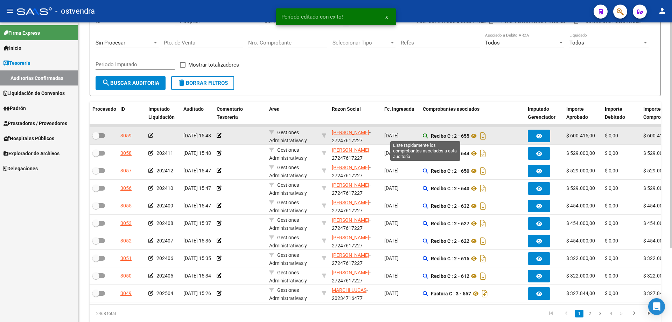
click at [425, 135] on icon at bounding box center [425, 135] width 5 height 5
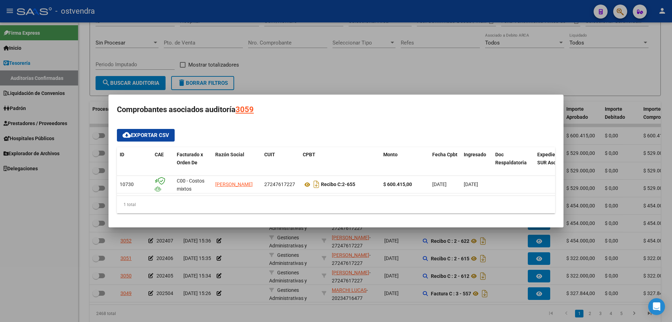
click at [224, 278] on div at bounding box center [336, 161] width 672 height 322
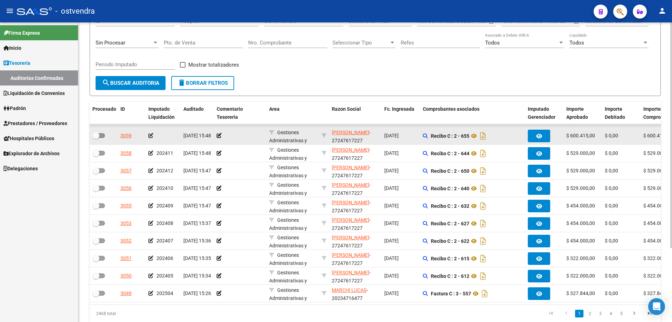
click at [145, 136] on datatable-body-cell "3059" at bounding box center [132, 135] width 28 height 17
click at [159, 136] on div at bounding box center [162, 136] width 29 height 8
click at [151, 133] on icon at bounding box center [150, 135] width 5 height 5
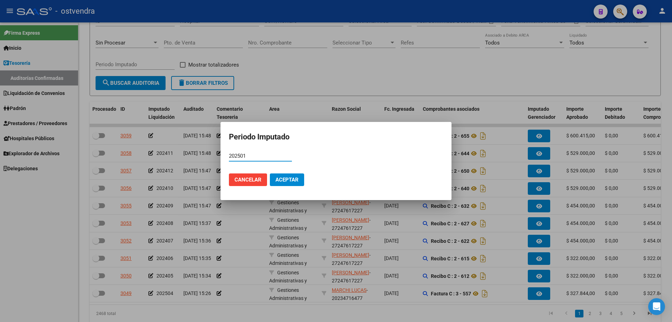
type input "202501"
click at [290, 175] on button "Aceptar" at bounding box center [287, 179] width 34 height 13
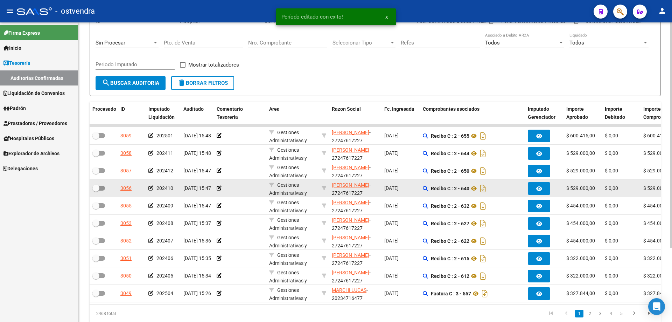
scroll to position [1, 0]
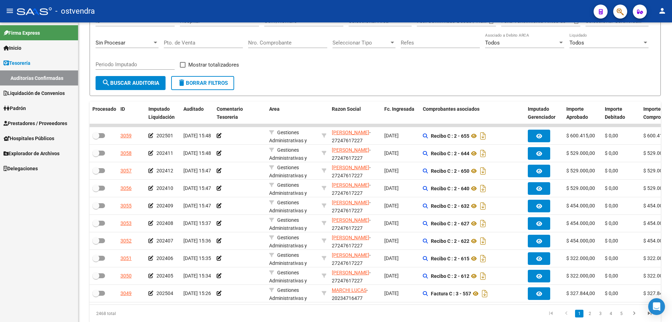
click at [12, 121] on span "Prestadores / Proveedores" at bounding box center [35, 123] width 64 height 8
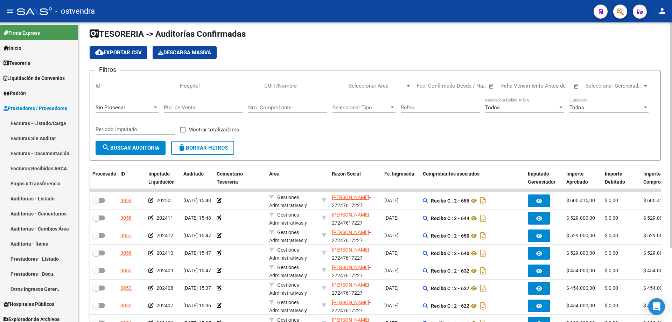
scroll to position [0, 0]
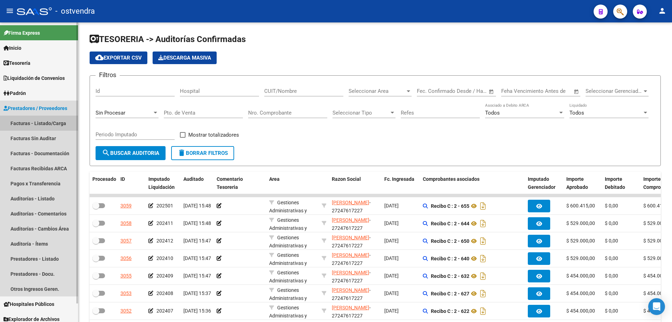
click at [40, 124] on link "Facturas - Listado/Carga" at bounding box center [39, 122] width 78 height 15
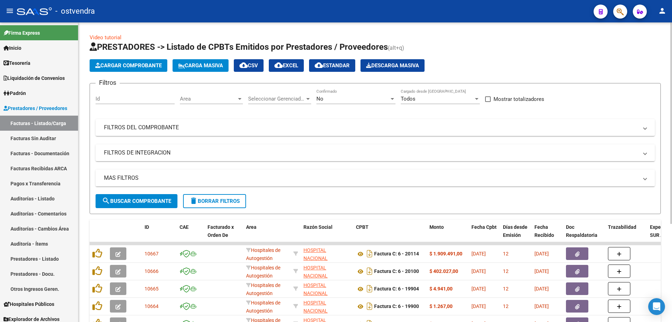
drag, startPoint x: 111, startPoint y: 66, endPoint x: 109, endPoint y: 82, distance: 15.9
click at [110, 76] on app-list-header "PRESTADORES -> Listado de CPBTs Emitidos por Prestadores / Proveedores (alt+q) …" at bounding box center [375, 127] width 571 height 172
click at [102, 64] on span "Cargar Comprobante" at bounding box center [128, 65] width 66 height 6
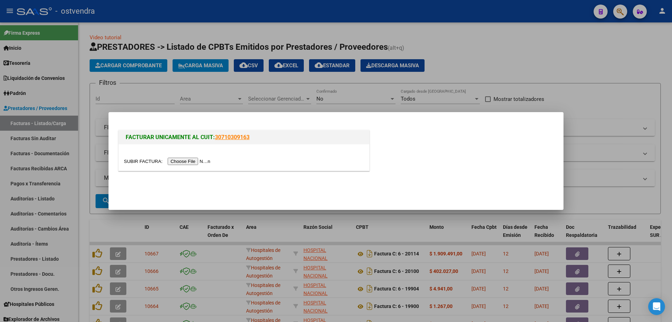
click at [199, 158] on input "file" at bounding box center [168, 160] width 89 height 7
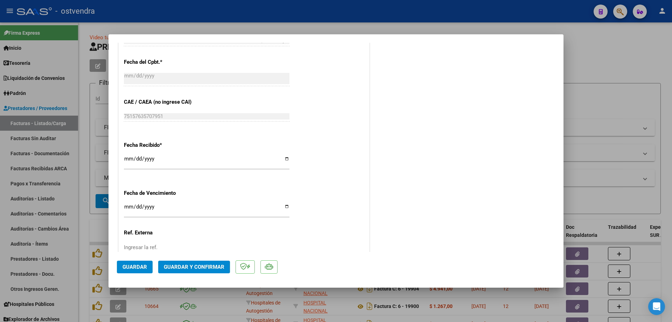
scroll to position [455, 0]
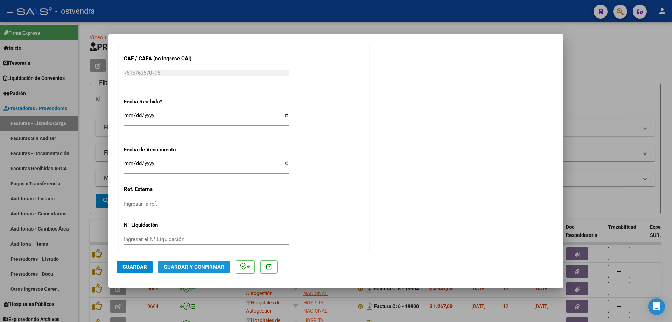
click at [187, 262] on button "Guardar y Confirmar" at bounding box center [194, 266] width 72 height 13
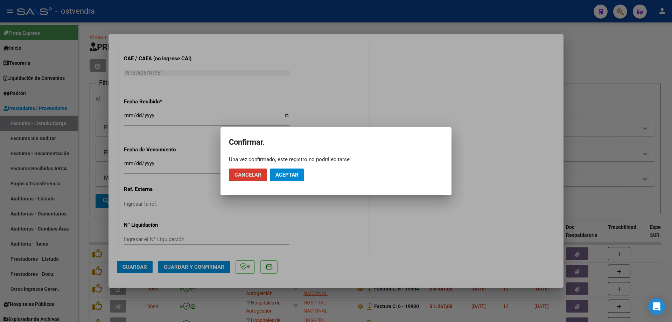
click at [290, 176] on span "Aceptar" at bounding box center [286, 174] width 23 height 6
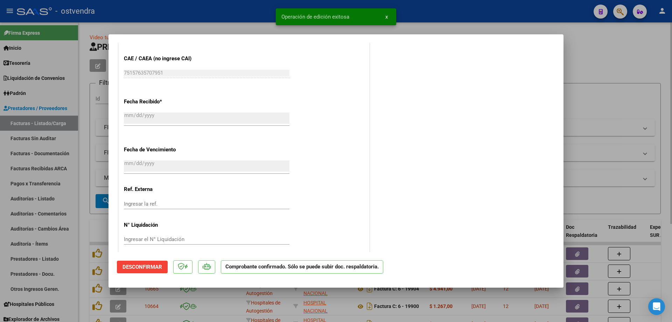
drag, startPoint x: 96, startPoint y: 243, endPoint x: 103, endPoint y: 223, distance: 21.4
click at [92, 254] on div at bounding box center [336, 161] width 672 height 322
type input "$ 0,00"
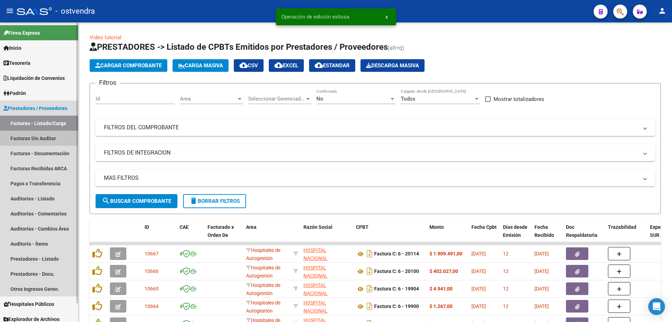
click at [26, 138] on link "Facturas Sin Auditar" at bounding box center [39, 138] width 78 height 15
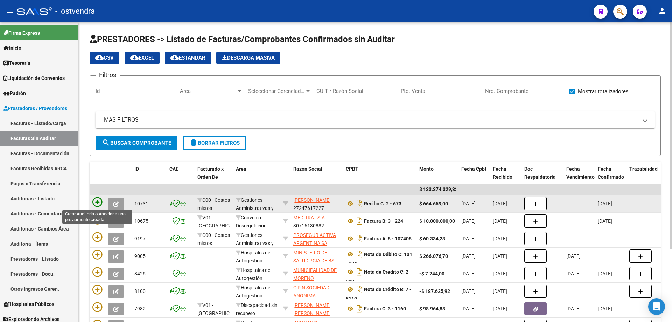
click at [101, 203] on icon at bounding box center [97, 202] width 10 height 10
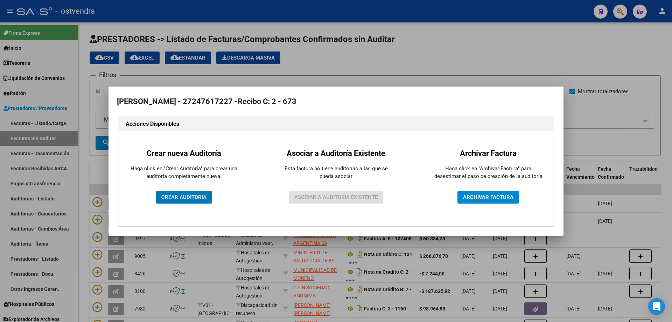
click at [181, 195] on span "CREAR AUDITORIA" at bounding box center [183, 197] width 45 height 6
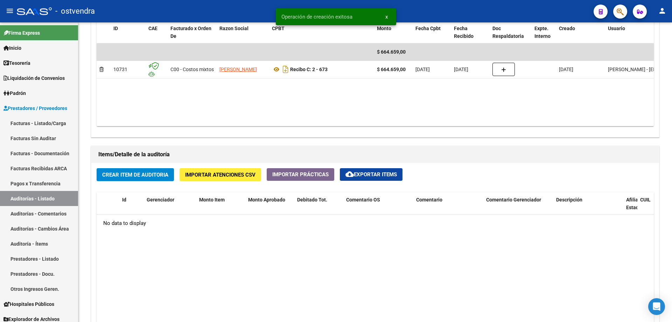
scroll to position [455, 0]
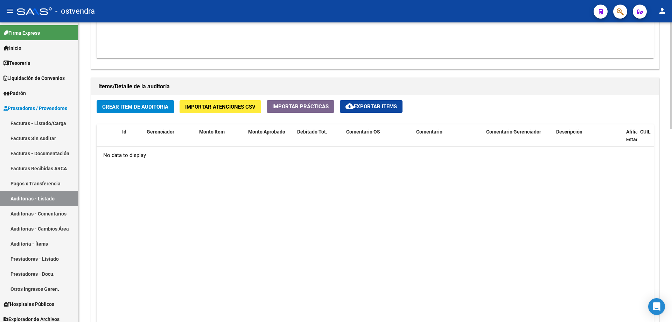
click at [131, 100] on button "Crear Item de Auditoria" at bounding box center [135, 106] width 77 height 13
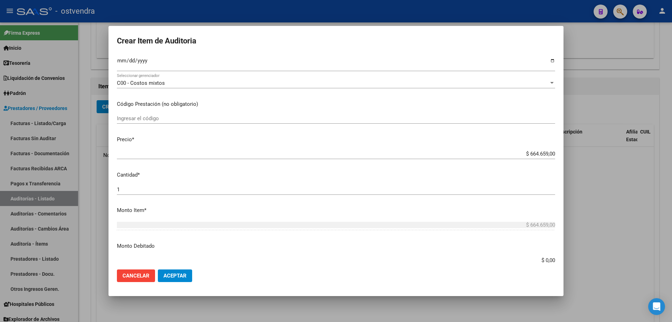
scroll to position [210, 0]
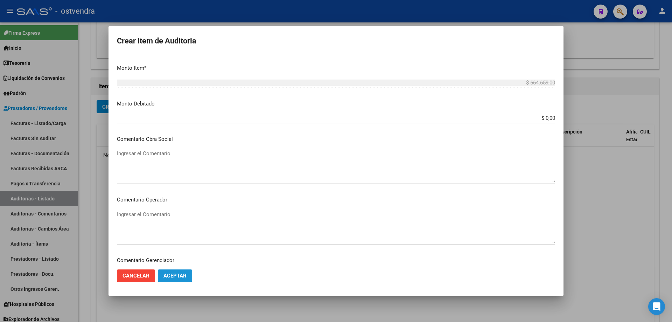
click at [163, 270] on button "Aceptar" at bounding box center [175, 275] width 34 height 13
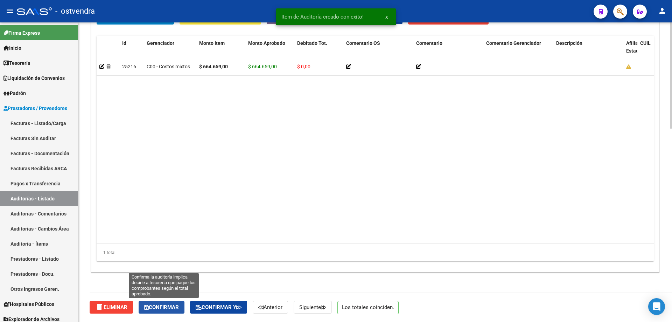
click at [147, 307] on icon "button" at bounding box center [146, 306] width 5 height 5
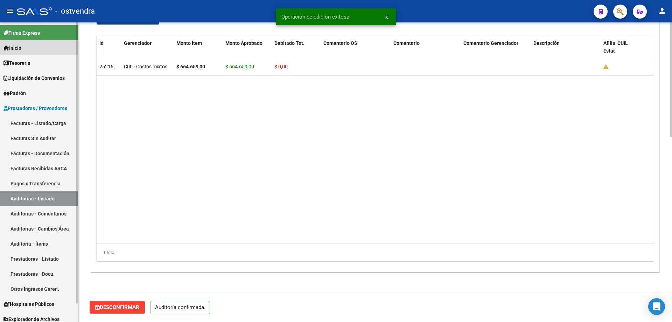
click at [32, 50] on link "Inicio" at bounding box center [39, 47] width 78 height 15
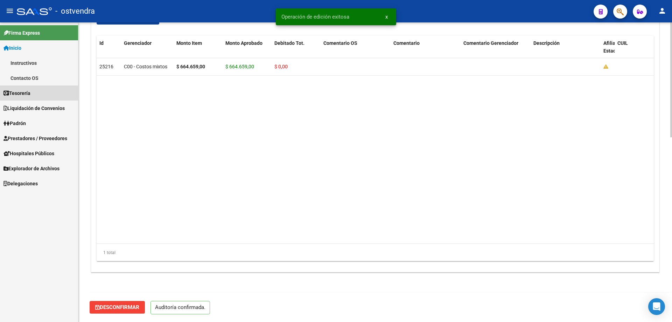
click at [28, 91] on span "Tesorería" at bounding box center [16, 93] width 27 height 8
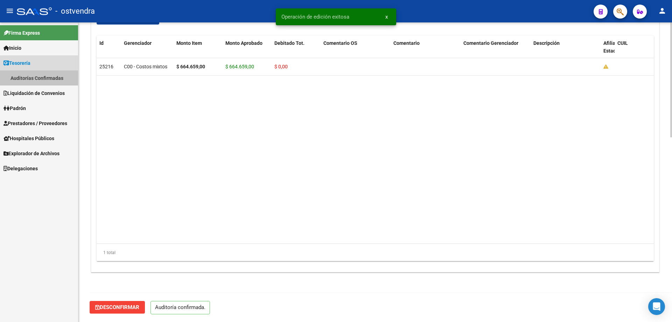
click at [45, 78] on link "Auditorías Confirmadas" at bounding box center [39, 77] width 78 height 15
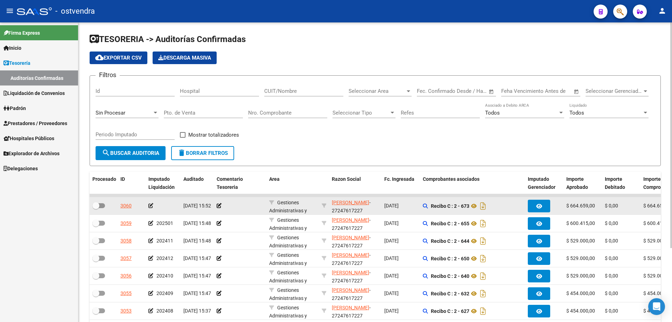
click at [424, 209] on app-auditoria-comprobantes-asociados at bounding box center [425, 206] width 5 height 6
click at [424, 202] on div "Recibo C : 2 - 673" at bounding box center [472, 205] width 99 height 11
click at [425, 203] on icon at bounding box center [425, 205] width 5 height 5
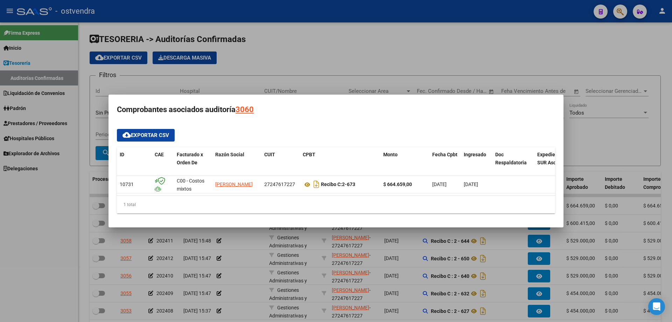
click at [397, 245] on div at bounding box center [336, 161] width 672 height 322
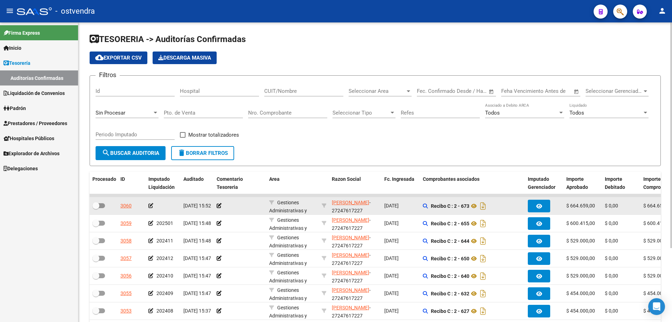
click at [153, 203] on icon at bounding box center [150, 205] width 5 height 5
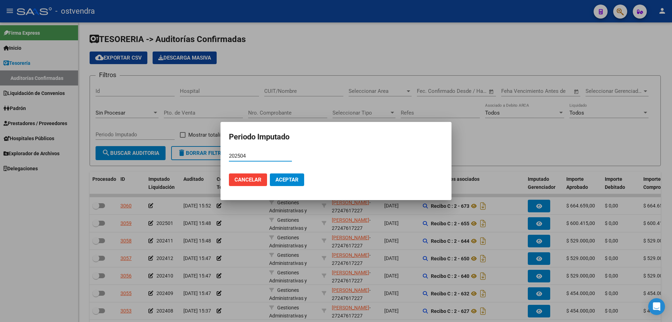
type input "202504"
click at [290, 175] on button "Aceptar" at bounding box center [287, 179] width 34 height 13
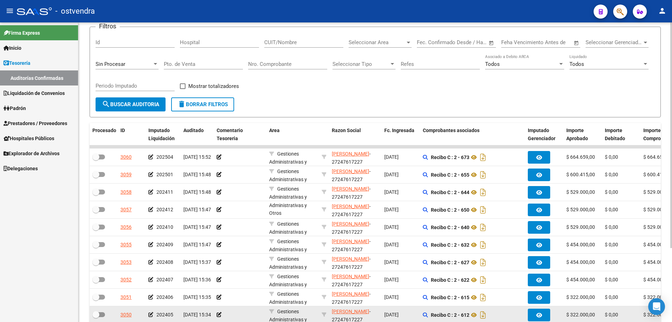
scroll to position [98, 0]
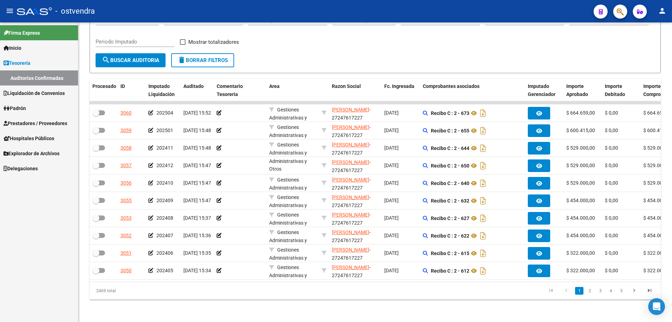
click at [25, 114] on link "Padrón" at bounding box center [39, 107] width 78 height 15
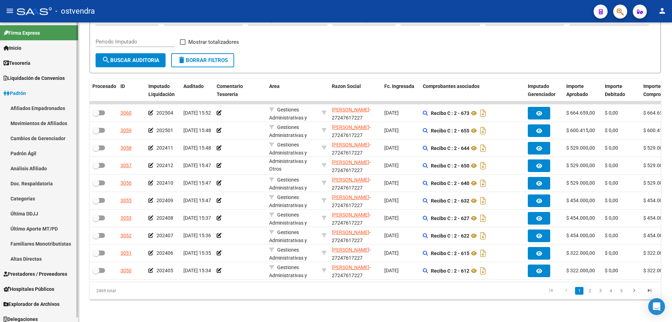
click at [32, 93] on link "Padrón" at bounding box center [39, 92] width 78 height 15
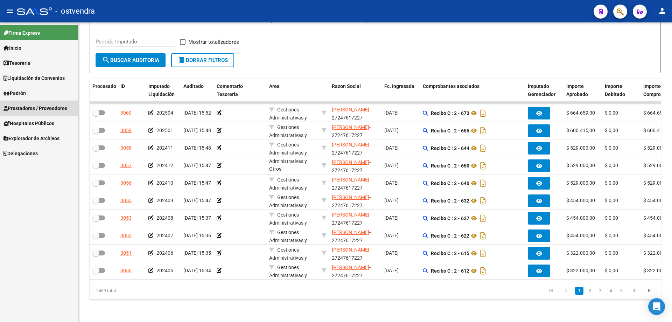
click at [30, 108] on span "Prestadores / Proveedores" at bounding box center [35, 108] width 64 height 8
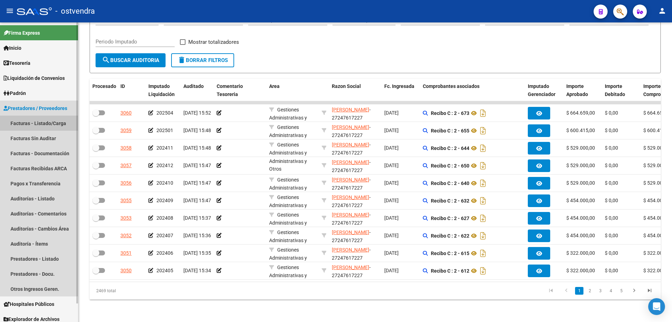
click at [30, 123] on link "Facturas - Listado/Carga" at bounding box center [39, 122] width 78 height 15
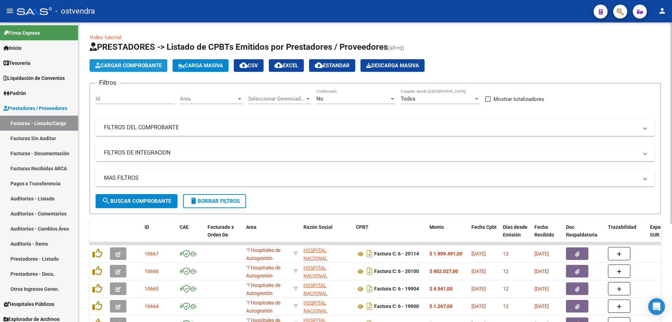
click at [122, 62] on button "Cargar Comprobante" at bounding box center [129, 65] width 78 height 13
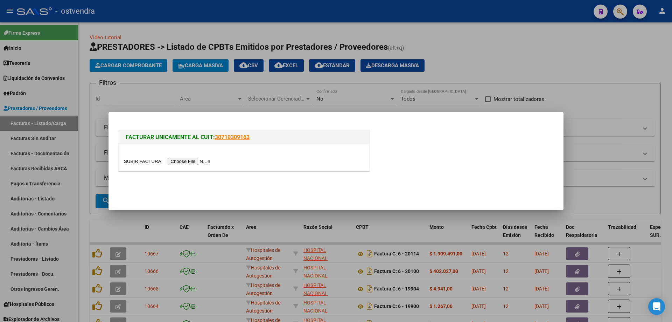
click at [203, 164] on input "file" at bounding box center [168, 160] width 89 height 7
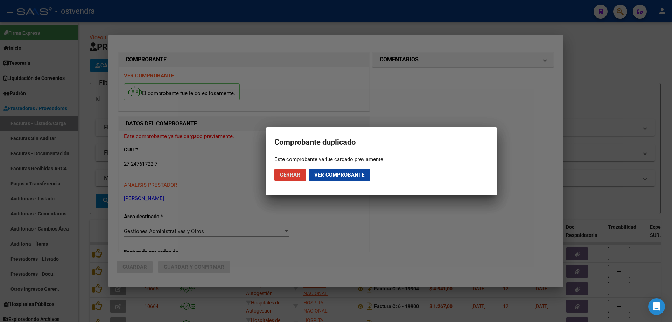
click at [303, 177] on button "Cerrar" at bounding box center [289, 174] width 31 height 13
